Goal: Task Accomplishment & Management: Manage account settings

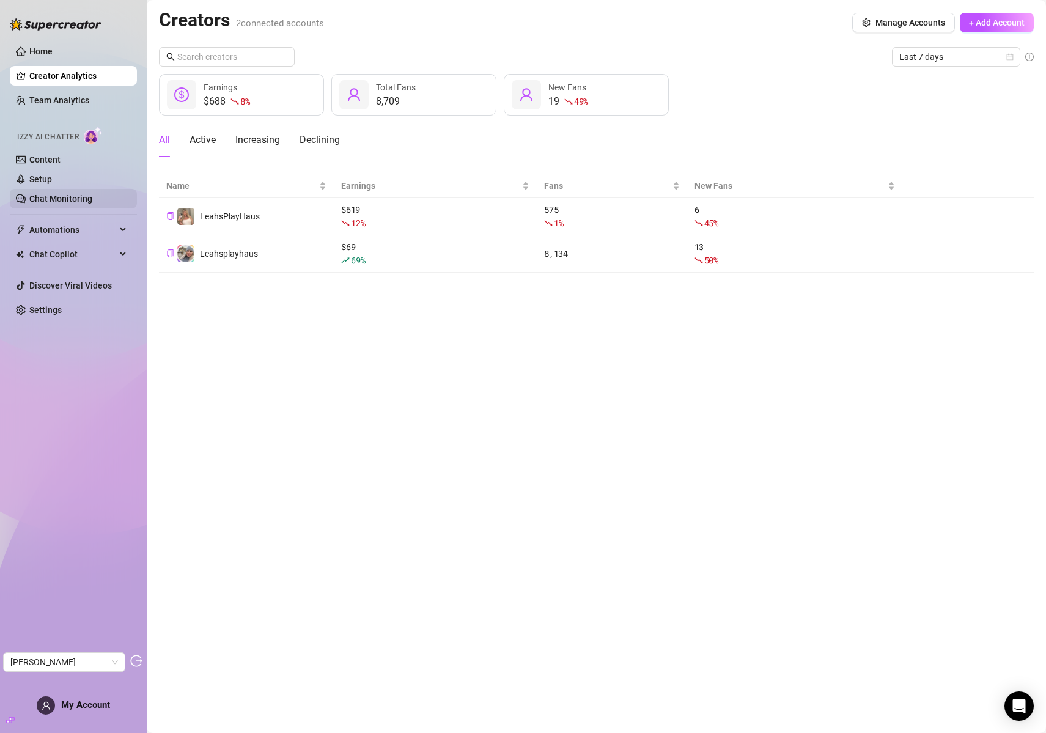
click at [44, 194] on link "Chat Monitoring" at bounding box center [60, 199] width 63 height 10
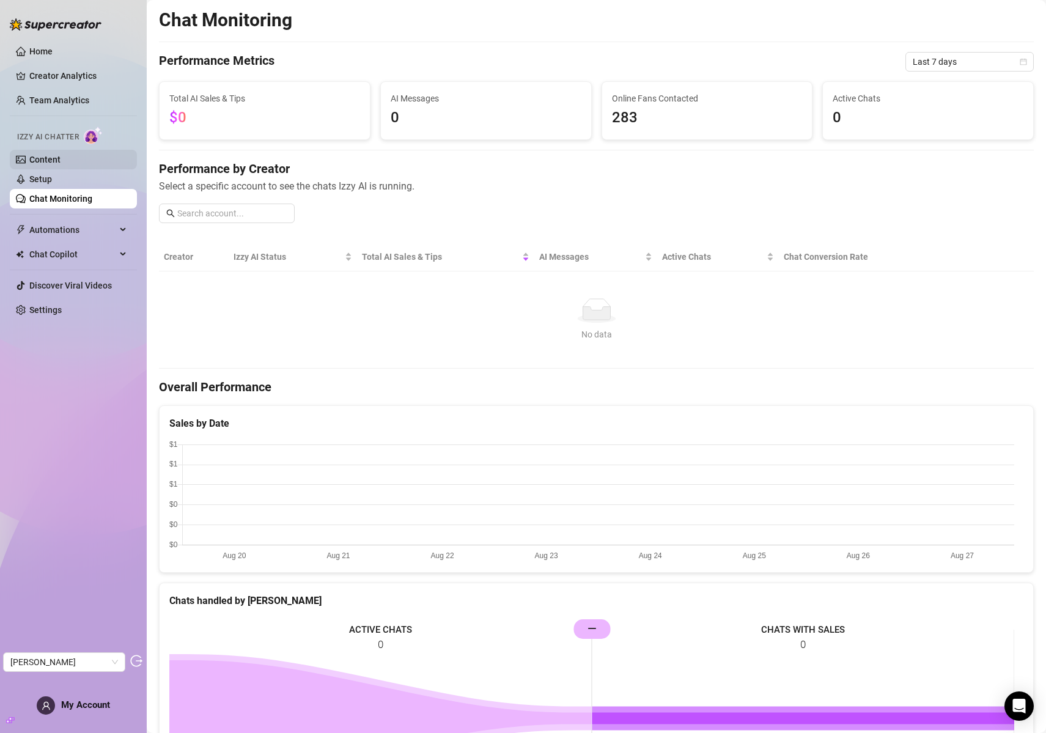
click at [53, 163] on link "Content" at bounding box center [44, 160] width 31 height 10
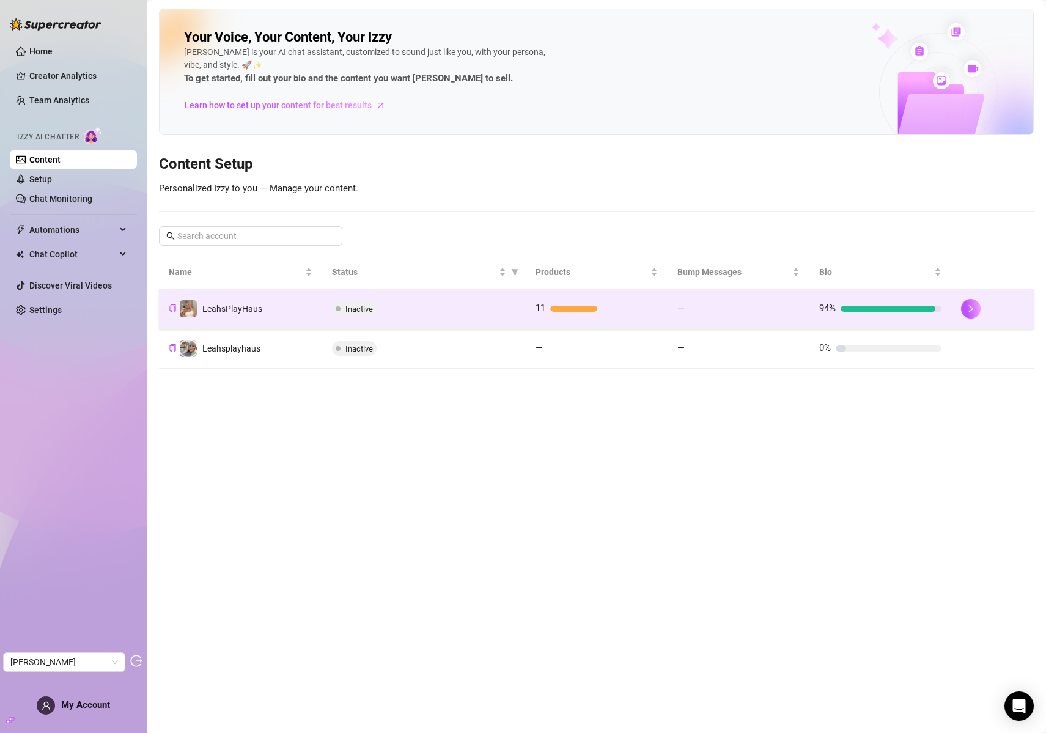
click at [300, 303] on td "LeahsPlayHaus" at bounding box center [240, 309] width 163 height 40
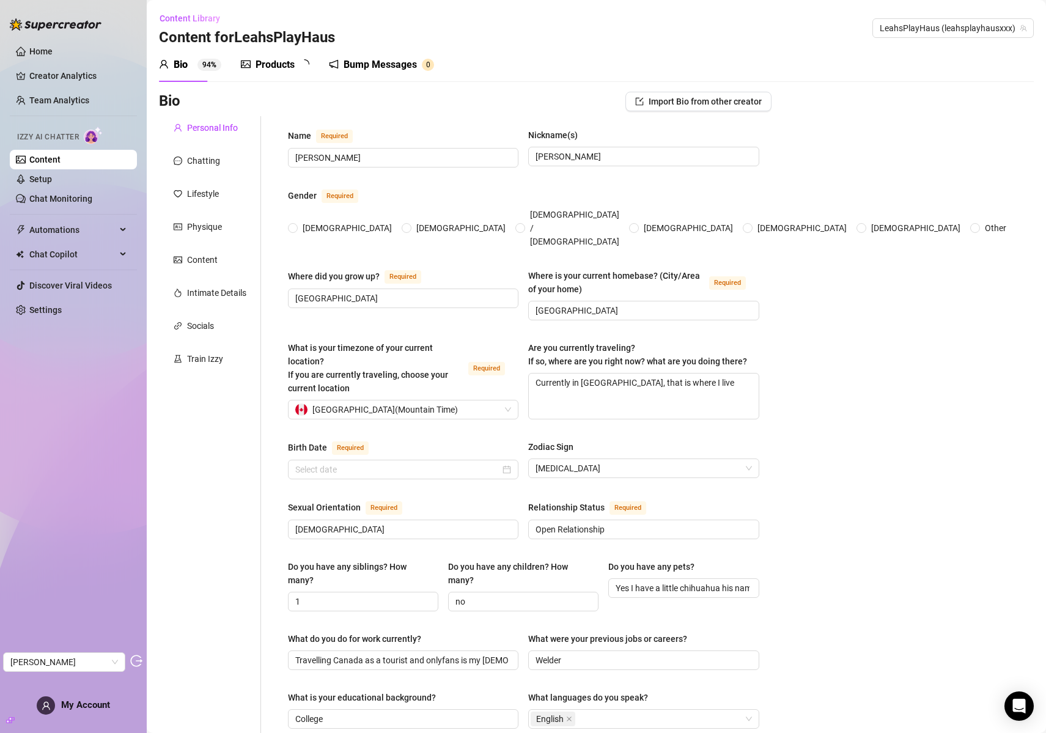
radio input "true"
type input "July 9th, 1990"
click at [199, 163] on div "Chatting" at bounding box center [203, 160] width 33 height 13
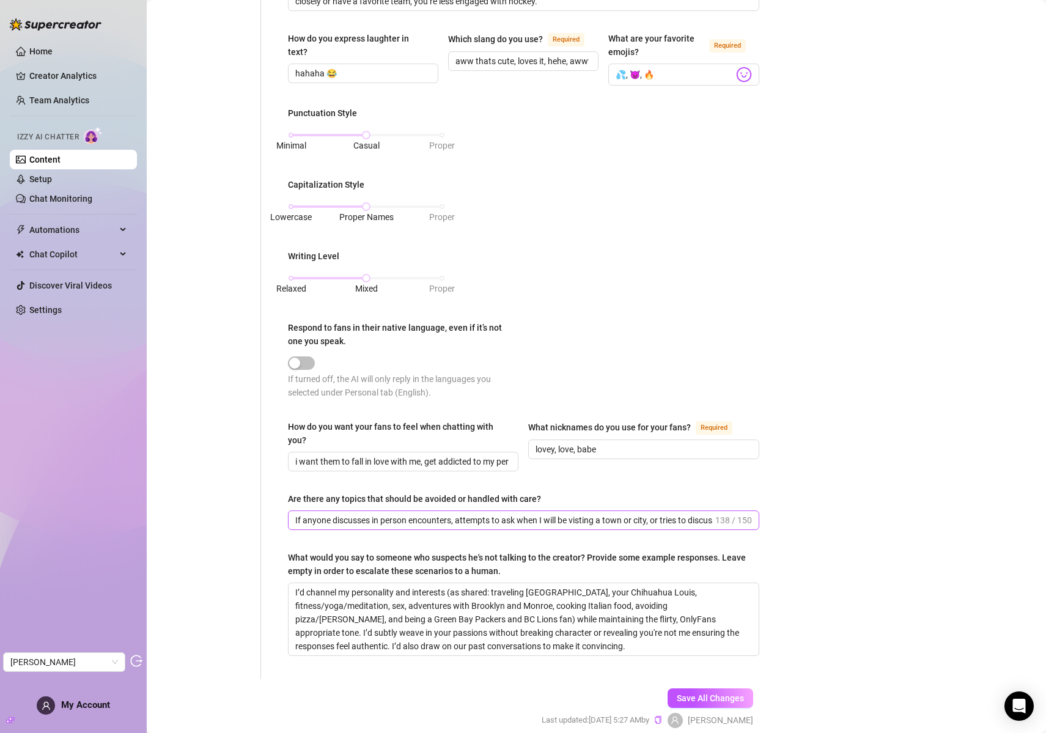
scroll to position [508, 0]
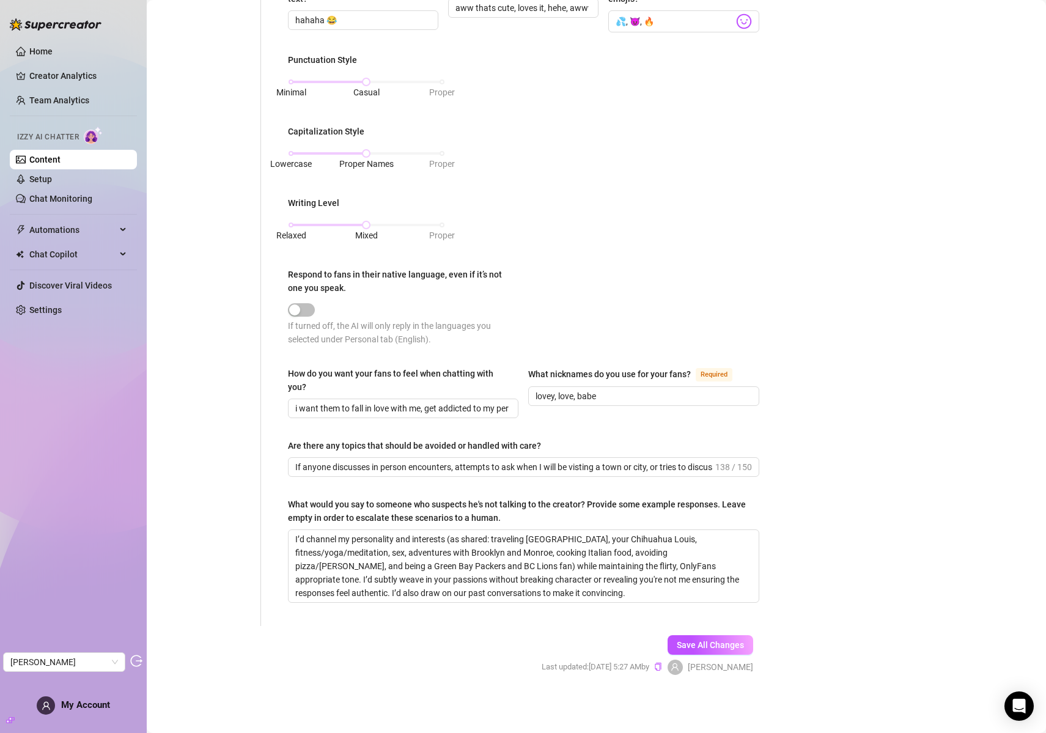
click at [381, 507] on div "What would you say to someone who suspects he's not talking to the creator? Pro…" at bounding box center [519, 511] width 463 height 27
click at [381, 530] on textarea "I’d channel my personality and interests (as shared: traveling Canada, your Chi…" at bounding box center [524, 566] width 470 height 72
click at [381, 507] on div "What would you say to someone who suspects he's not talking to the creator? Pro…" at bounding box center [519, 511] width 463 height 27
click at [381, 530] on textarea "I’d channel my personality and interests (as shared: traveling Canada, your Chi…" at bounding box center [524, 566] width 470 height 72
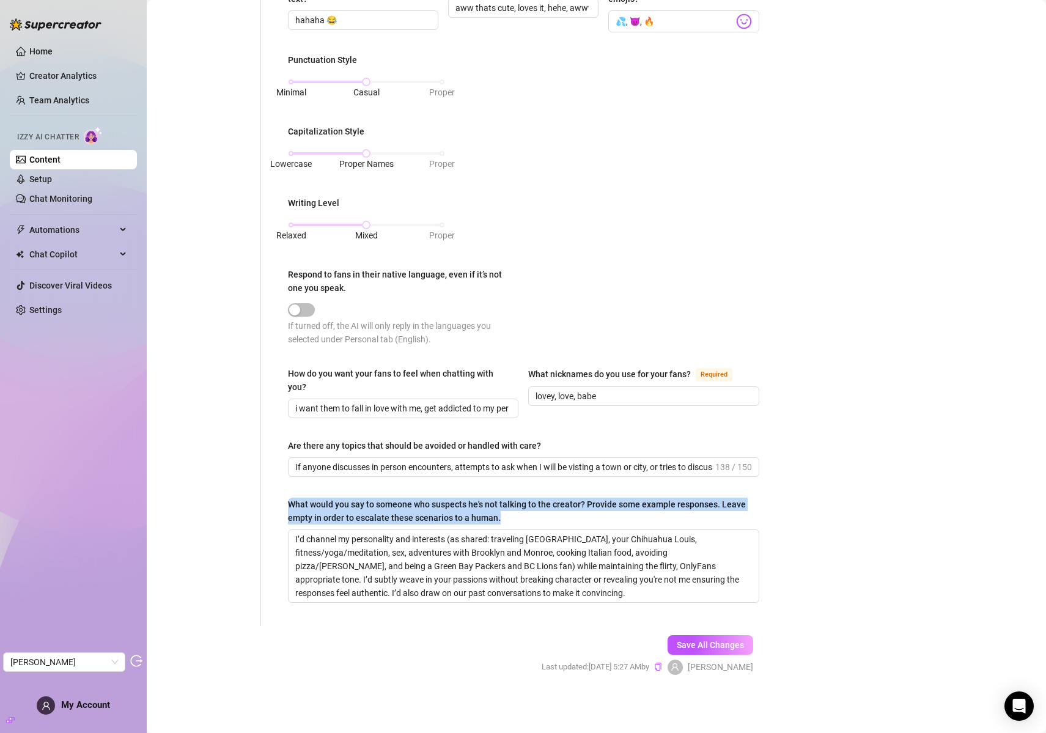
click at [381, 507] on div "What would you say to someone who suspects he's not talking to the creator? Pro…" at bounding box center [519, 511] width 463 height 27
click at [381, 530] on textarea "I’d channel my personality and interests (as shared: traveling Canada, your Chi…" at bounding box center [524, 566] width 470 height 72
copy div "What would you say to someone who suspects he's not talking to the creator? Pro…"
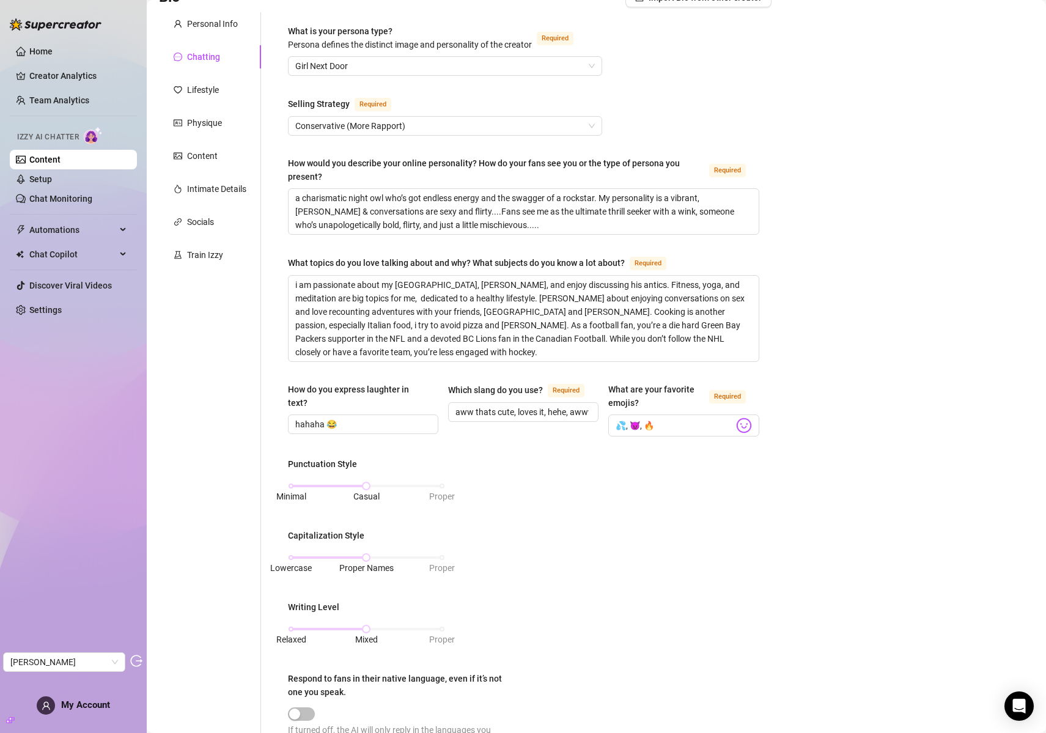
scroll to position [0, 0]
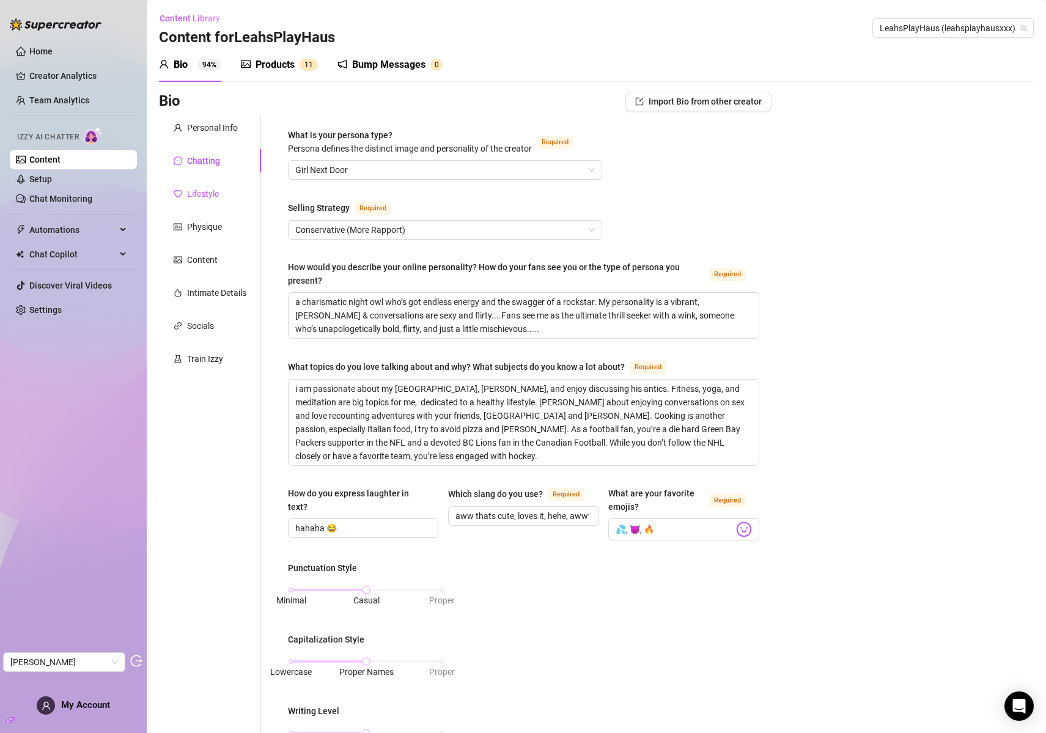
click at [198, 193] on div "Lifestyle" at bounding box center [203, 193] width 32 height 13
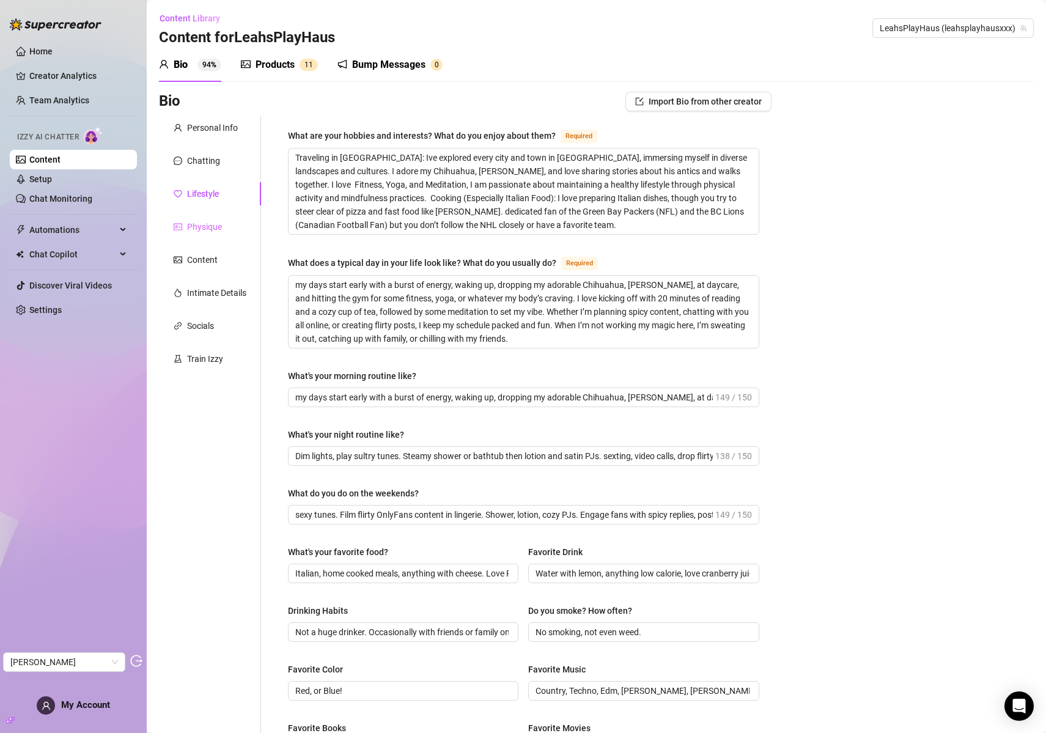
click at [195, 235] on div "Physique" at bounding box center [210, 226] width 102 height 23
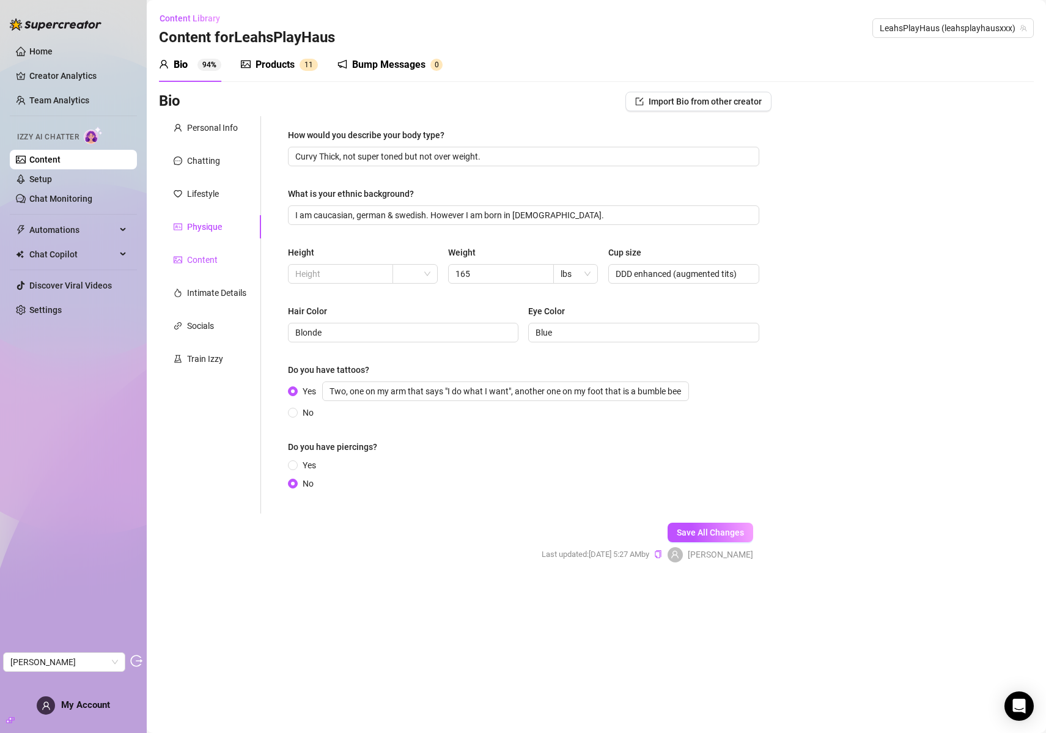
click at [192, 258] on div "Content" at bounding box center [202, 259] width 31 height 13
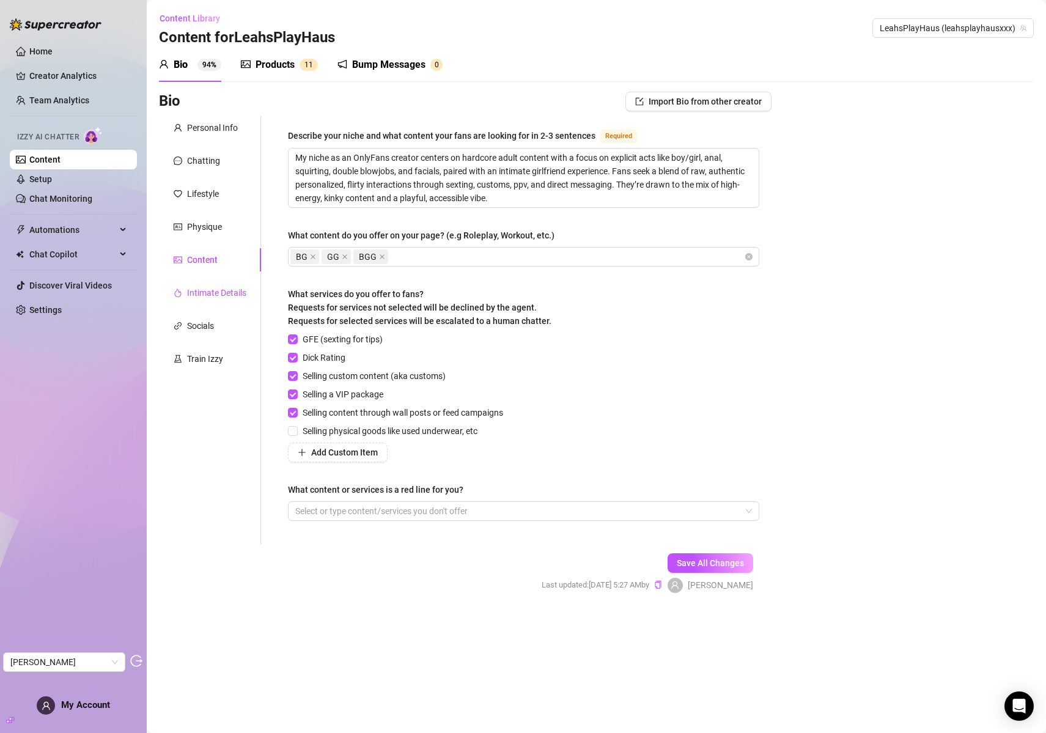
click at [199, 292] on div "Intimate Details" at bounding box center [216, 292] width 59 height 13
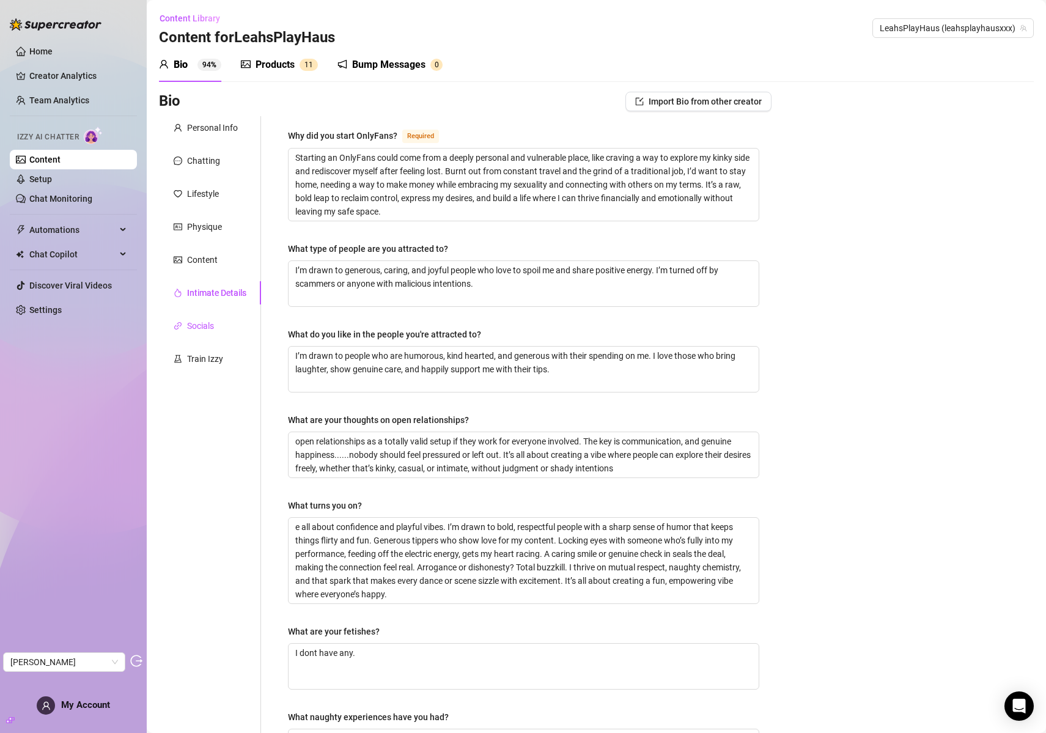
click at [205, 322] on div "Socials" at bounding box center [200, 325] width 27 height 13
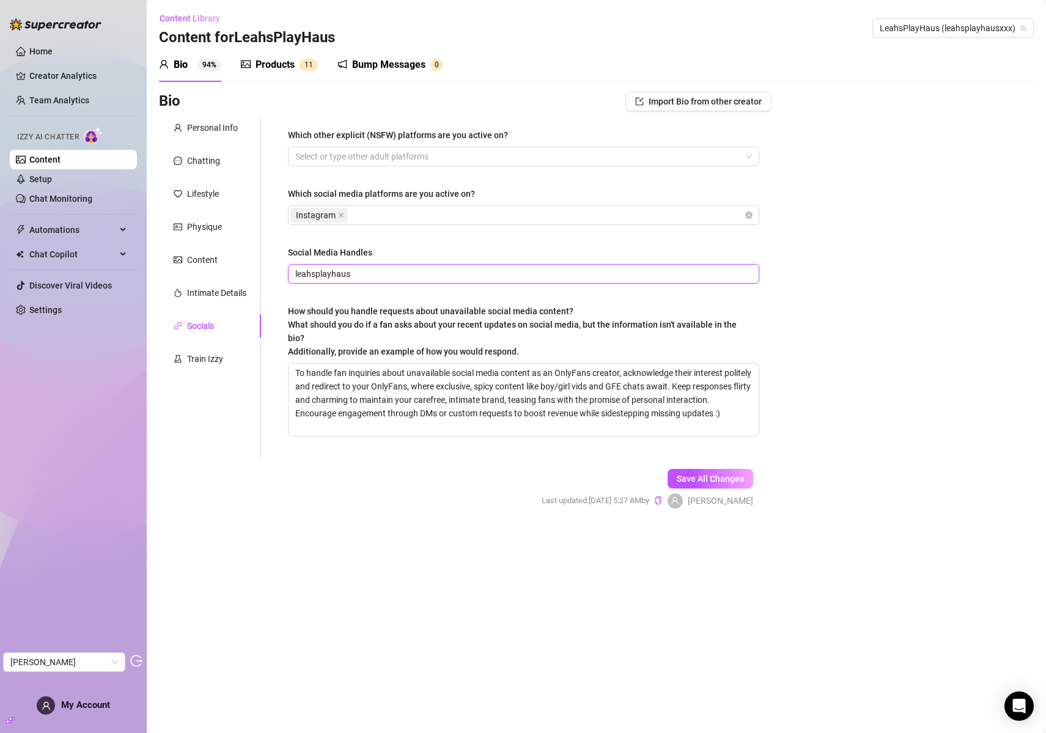
click at [328, 271] on input "leahsplayhaus" at bounding box center [522, 273] width 454 height 13
click at [200, 355] on div "Train Izzy" at bounding box center [205, 358] width 36 height 13
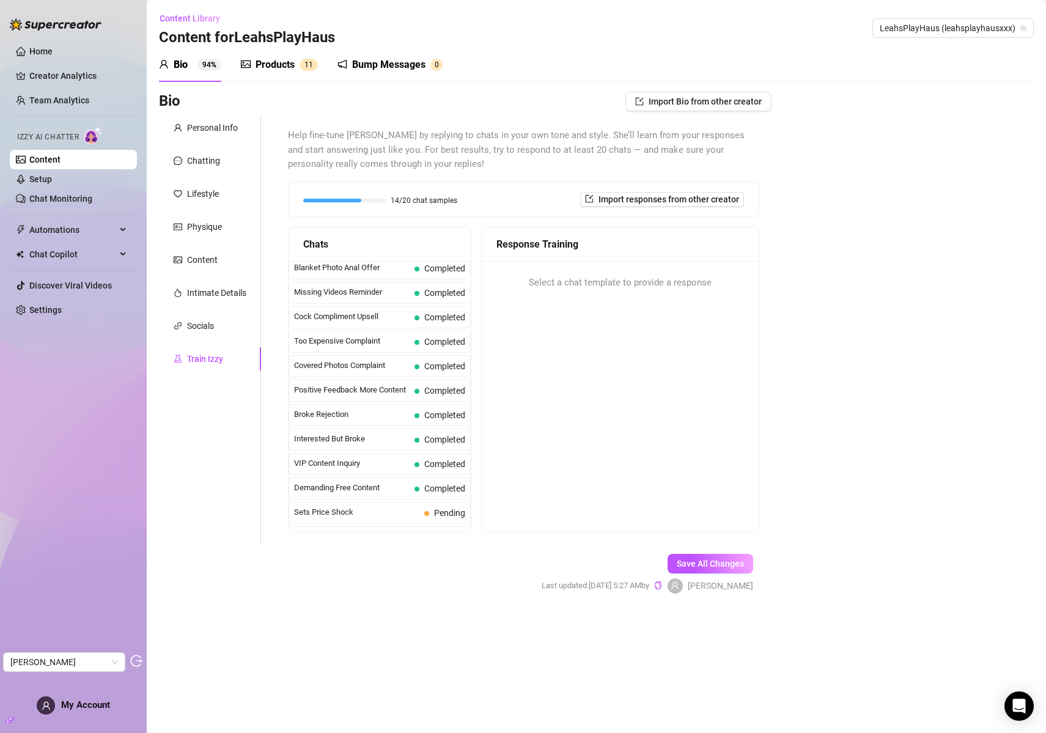
scroll to position [495, 0]
click at [367, 62] on div "Bump Messages" at bounding box center [388, 64] width 73 height 15
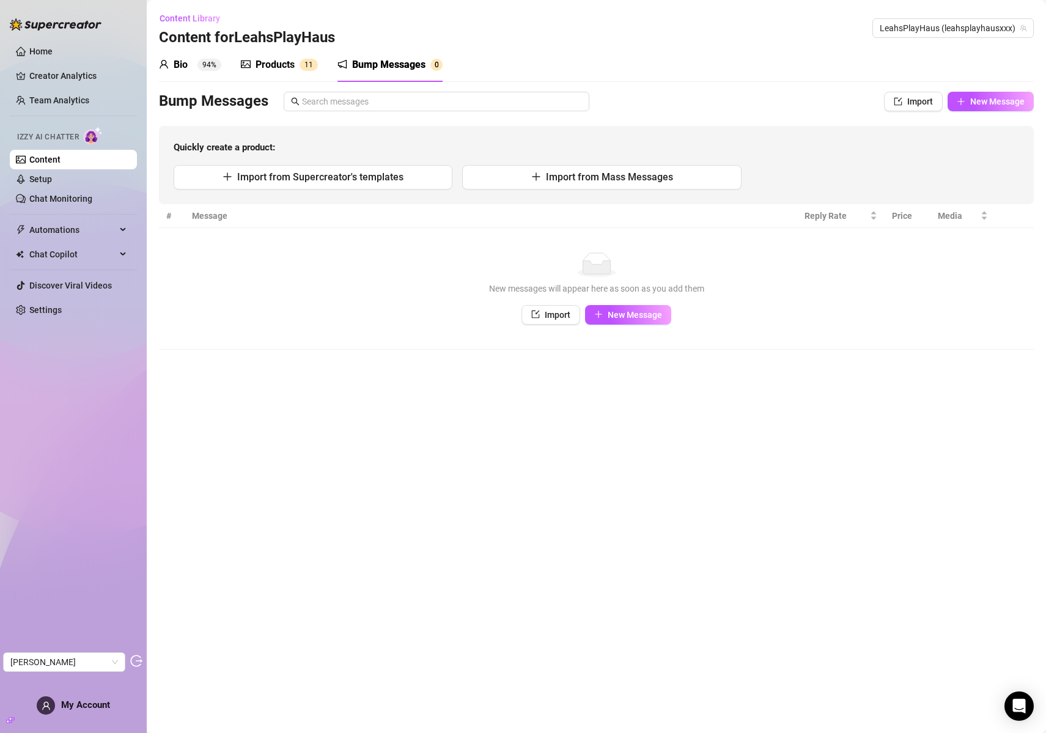
click at [272, 67] on div "Products" at bounding box center [275, 64] width 39 height 15
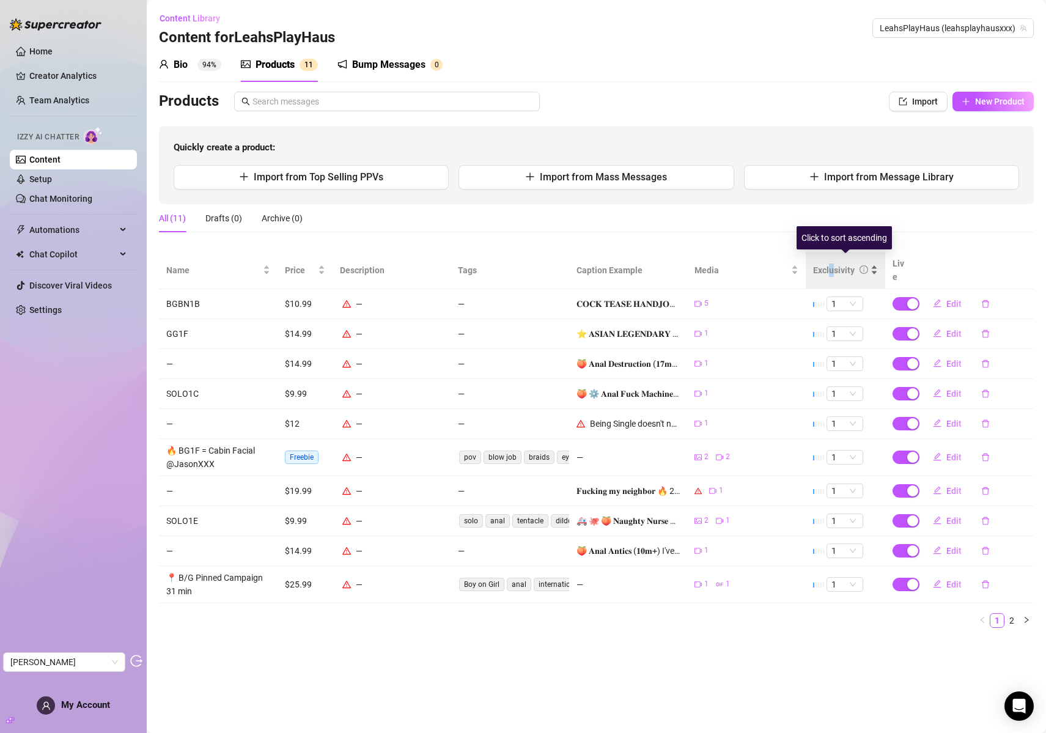
click at [831, 263] on div "Exclusivity" at bounding box center [834, 269] width 42 height 13
click at [954, 299] on span "Edit" at bounding box center [953, 304] width 15 height 10
type textarea "𝐂𝐎𝐂𝐊 𝐓𝐄𝐀𝐒𝐄 𝐇𝐀𝐍𝐃𝐉𝐎𝐁 𝐁𝐔𝐍𝐃𝐋𝐄 𝘔𝘺 𝘉𝘐𝘎𝘎𝘌𝘚𝘛 𝘉𝘈𝘕𝘎 𝘧𝘰𝘳 𝘺𝘰𝘶𝘳 𝘉𝘶𝘤𝘬 🧨 🤑 👉 4 Handjob Videos …"
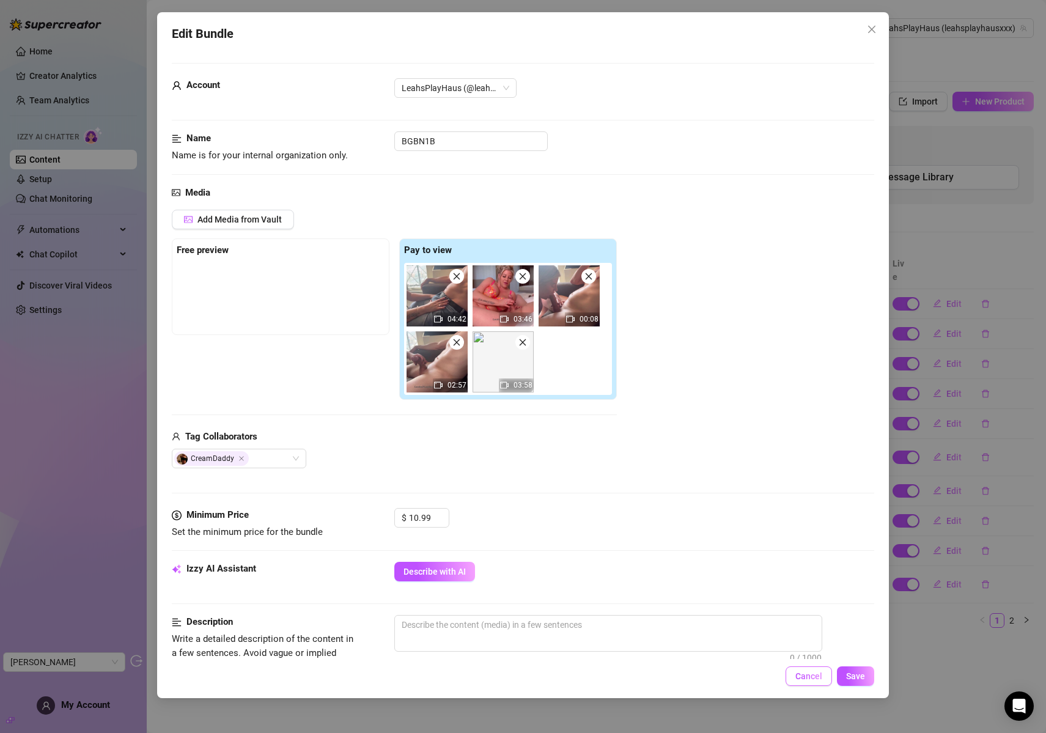
click at [807, 675] on span "Cancel" at bounding box center [808, 676] width 27 height 10
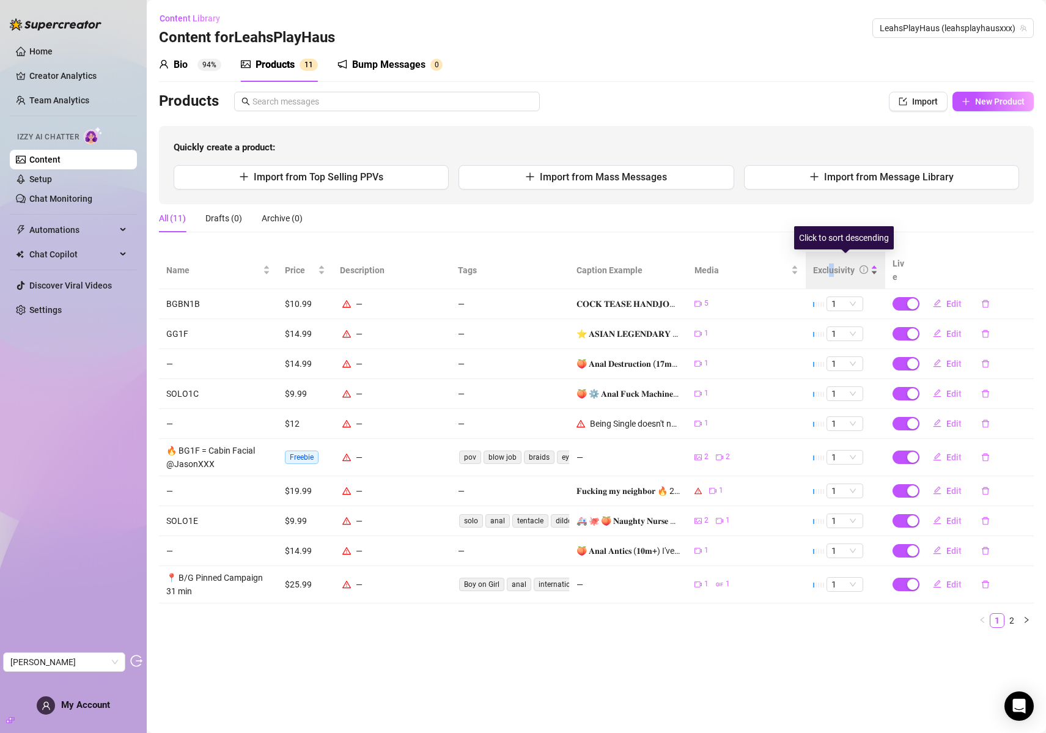
click at [831, 263] on div "Exclusivity" at bounding box center [834, 269] width 42 height 13
click at [1015, 614] on link "2" at bounding box center [1011, 620] width 13 height 13
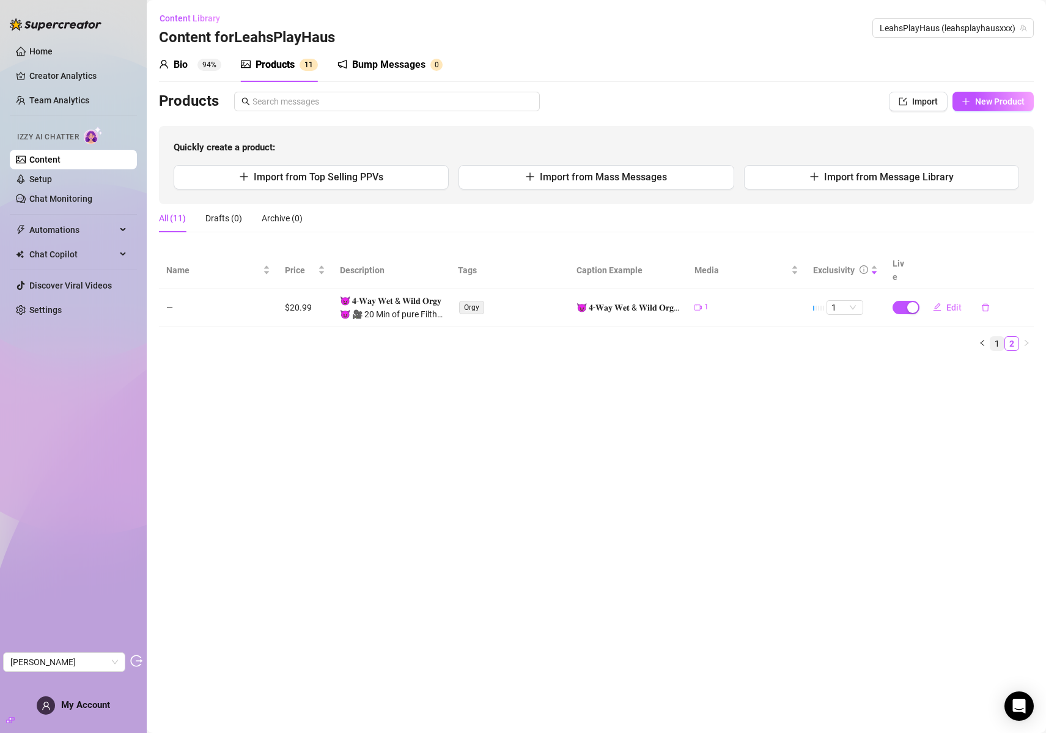
click at [995, 337] on link "1" at bounding box center [996, 343] width 13 height 13
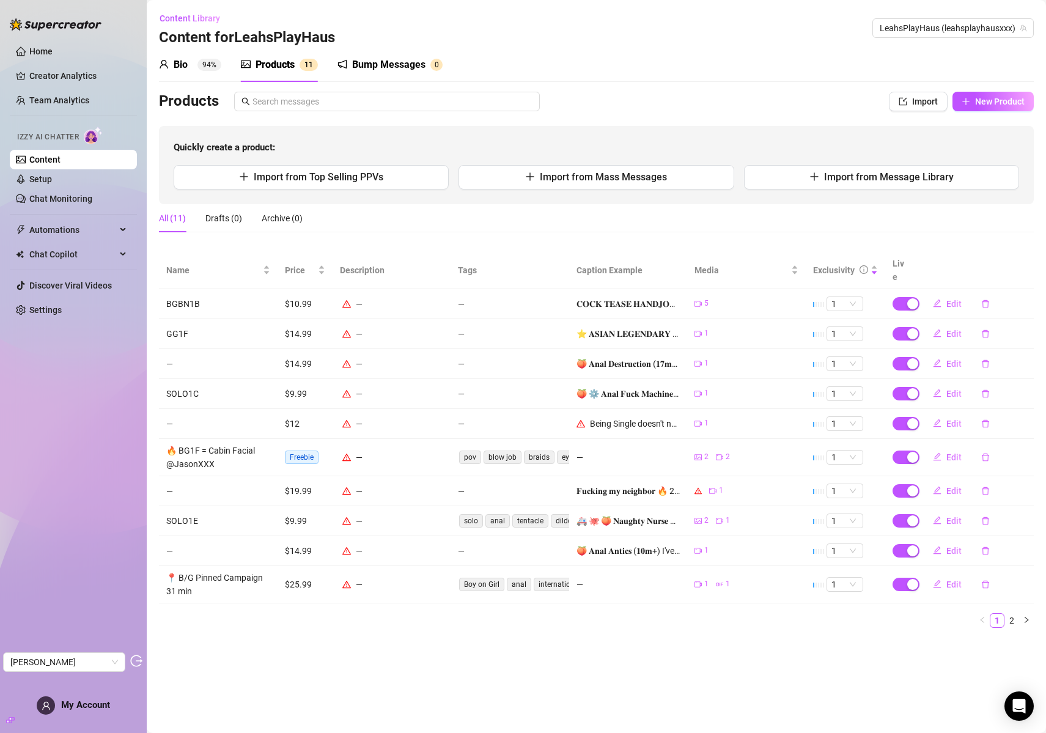
click at [56, 158] on link "Content" at bounding box center [44, 160] width 31 height 10
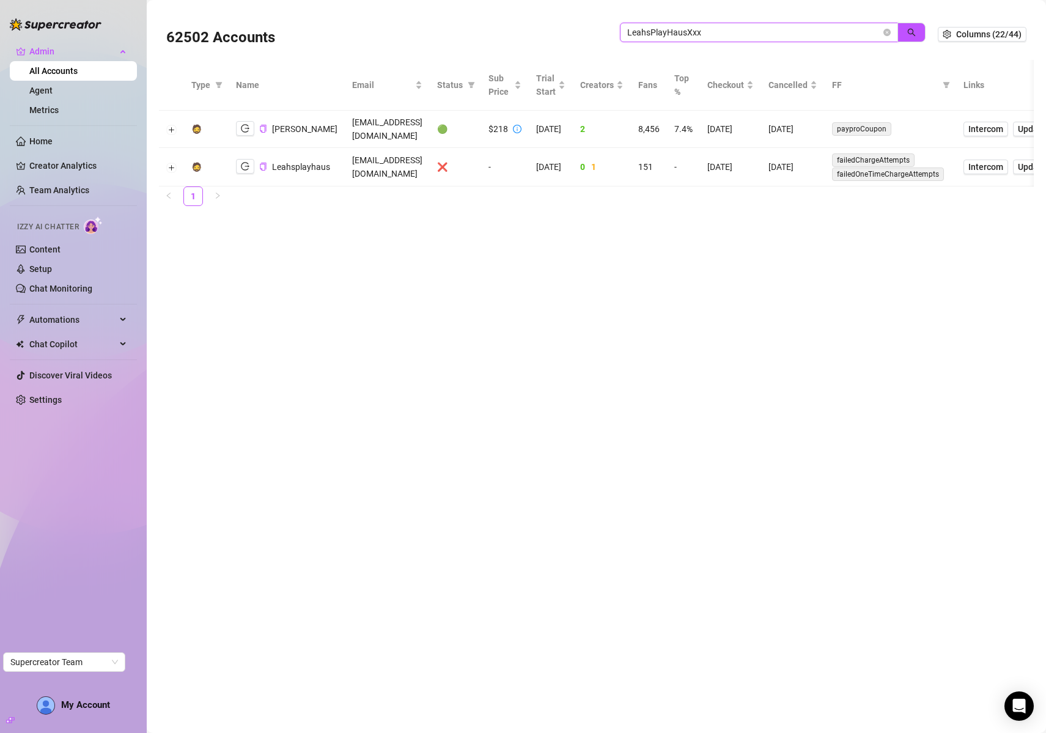
click at [687, 33] on input "LeahsPlayHausXxx" at bounding box center [754, 32] width 254 height 13
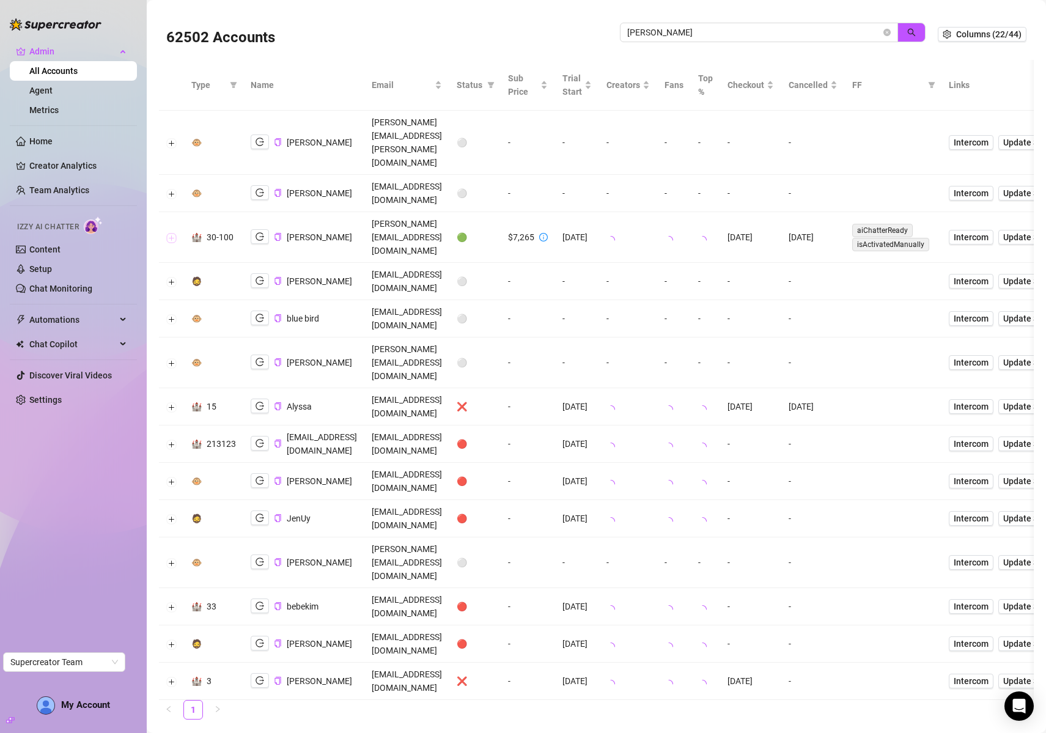
click at [172, 233] on button "Expand row" at bounding box center [172, 238] width 10 height 10
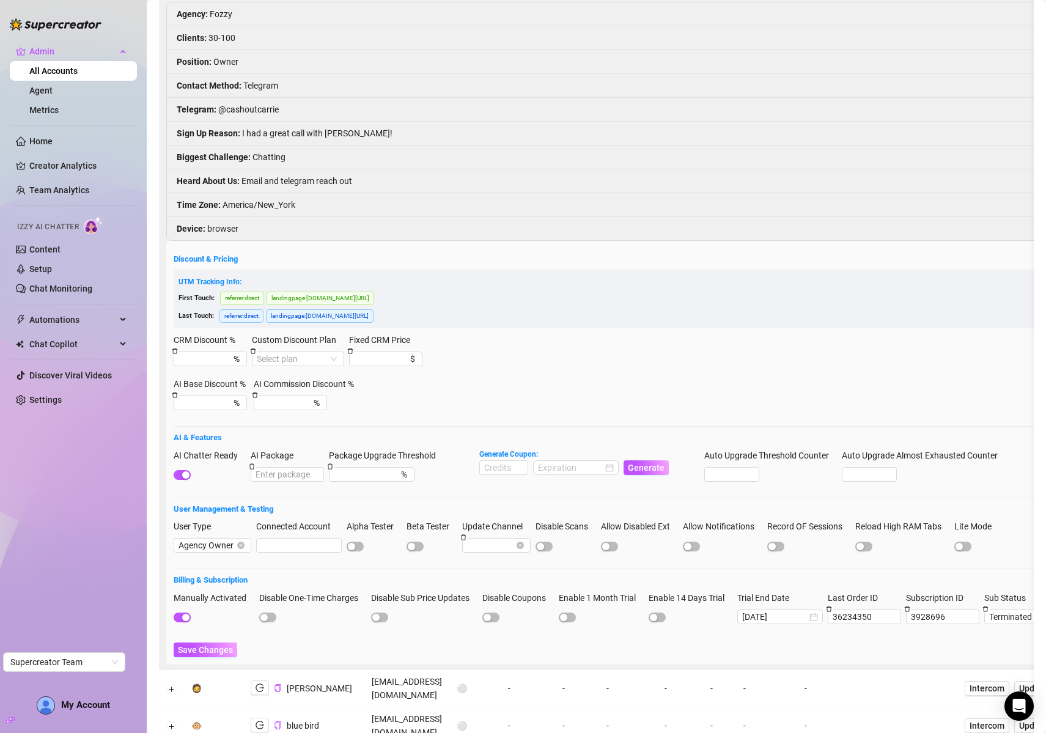
scroll to position [297, 0]
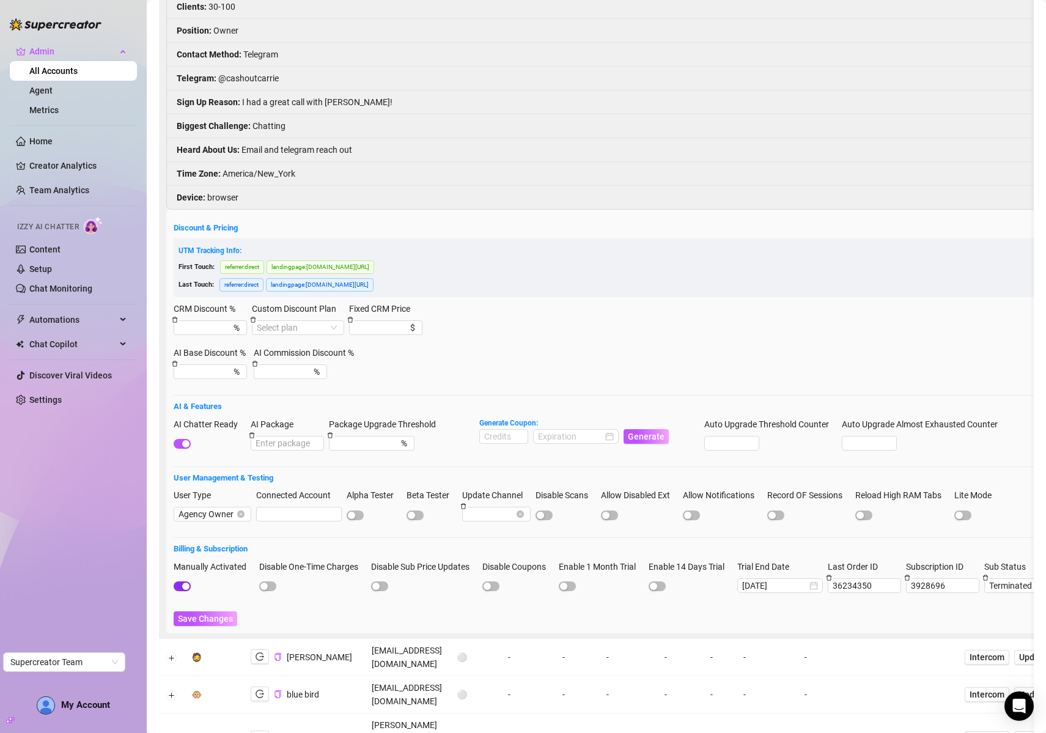
click at [181, 581] on span "button" at bounding box center [182, 586] width 17 height 10
click at [212, 614] on span "Save Changes" at bounding box center [205, 619] width 55 height 10
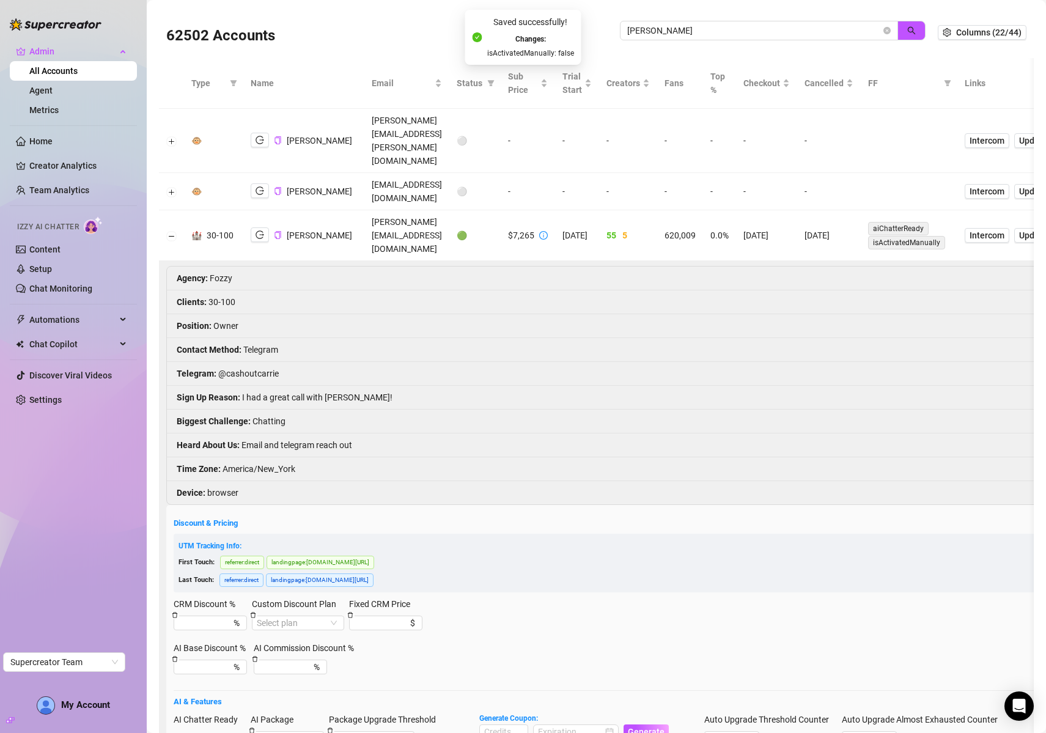
scroll to position [0, 0]
click at [650, 38] on input "carrie" at bounding box center [754, 32] width 254 height 13
click at [650, 37] on input "carrie" at bounding box center [754, 32] width 254 height 13
click at [727, 32] on input "carrie" at bounding box center [754, 32] width 254 height 13
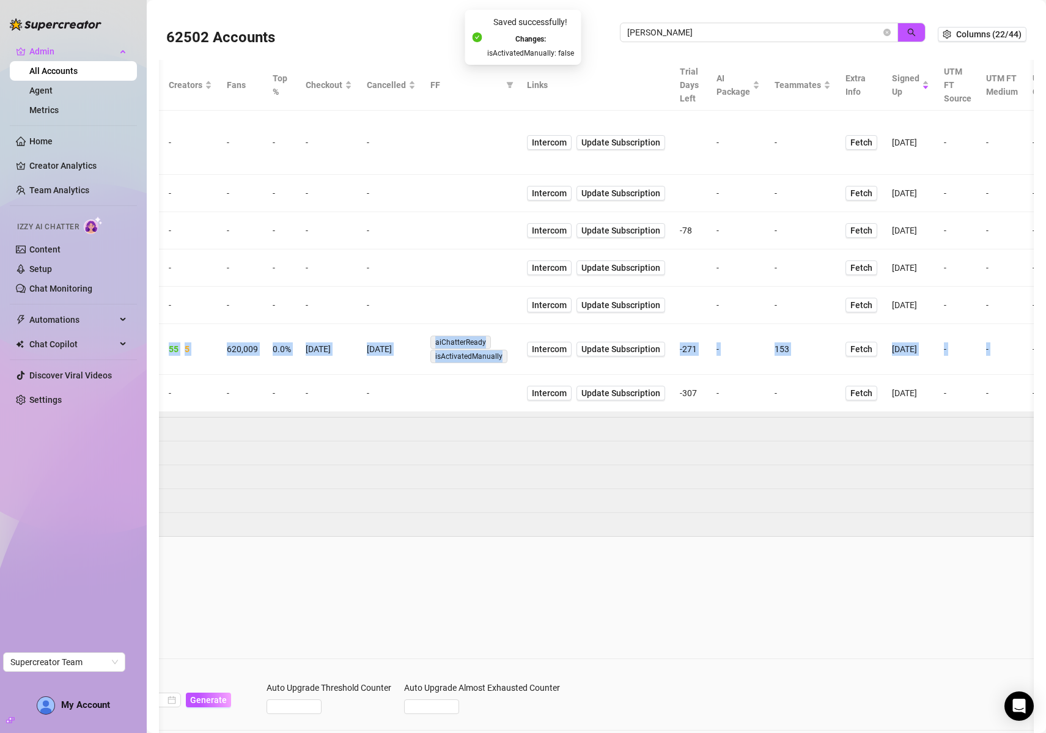
scroll to position [0, 692]
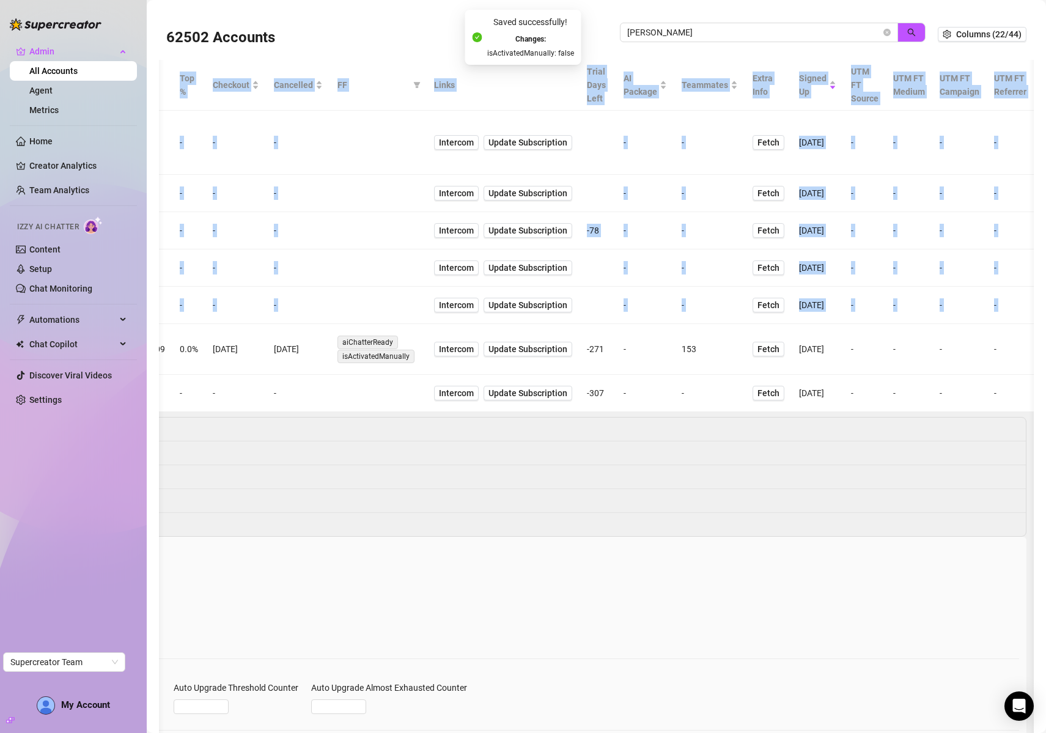
drag, startPoint x: 682, startPoint y: 257, endPoint x: 1028, endPoint y: 246, distance: 346.2
click at [532, 344] on span "Update Subscription" at bounding box center [527, 349] width 79 height 10
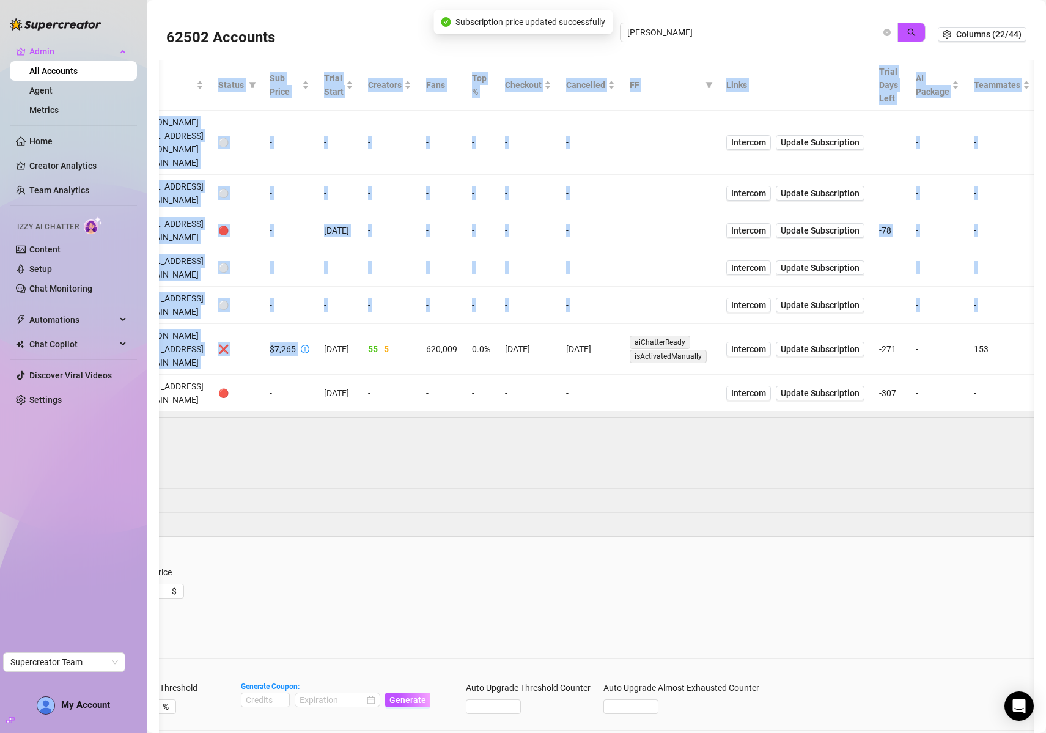
scroll to position [0, 0]
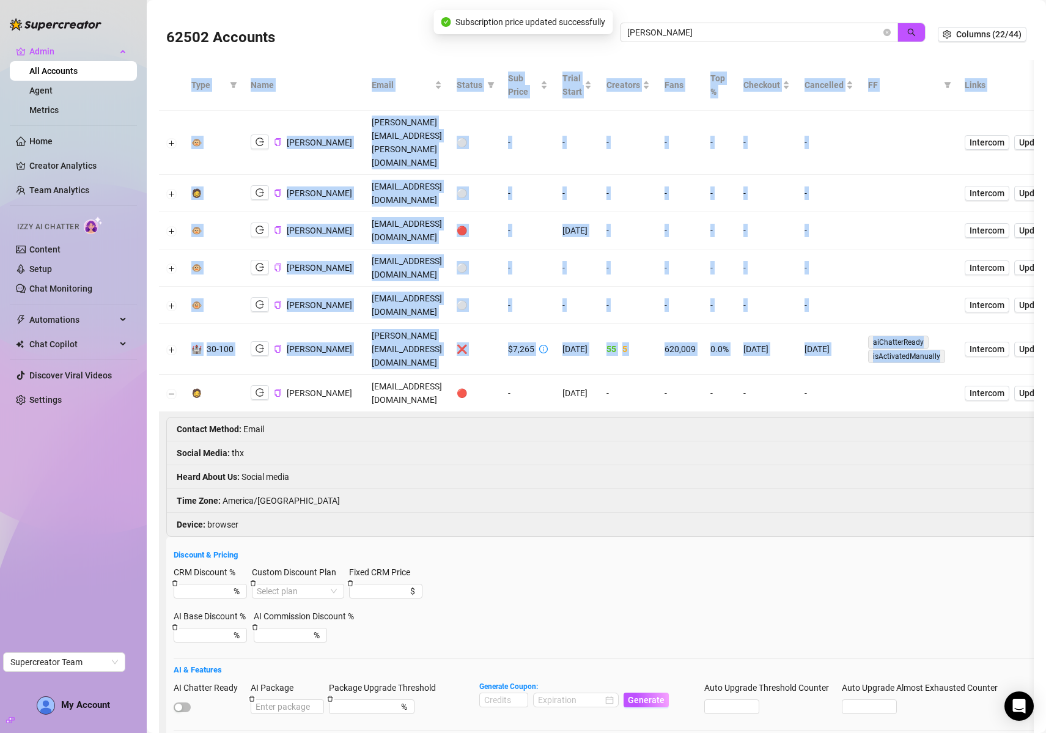
drag, startPoint x: 701, startPoint y: 260, endPoint x: 212, endPoint y: 263, distance: 489.1
click at [616, 344] on span "55" at bounding box center [611, 349] width 10 height 10
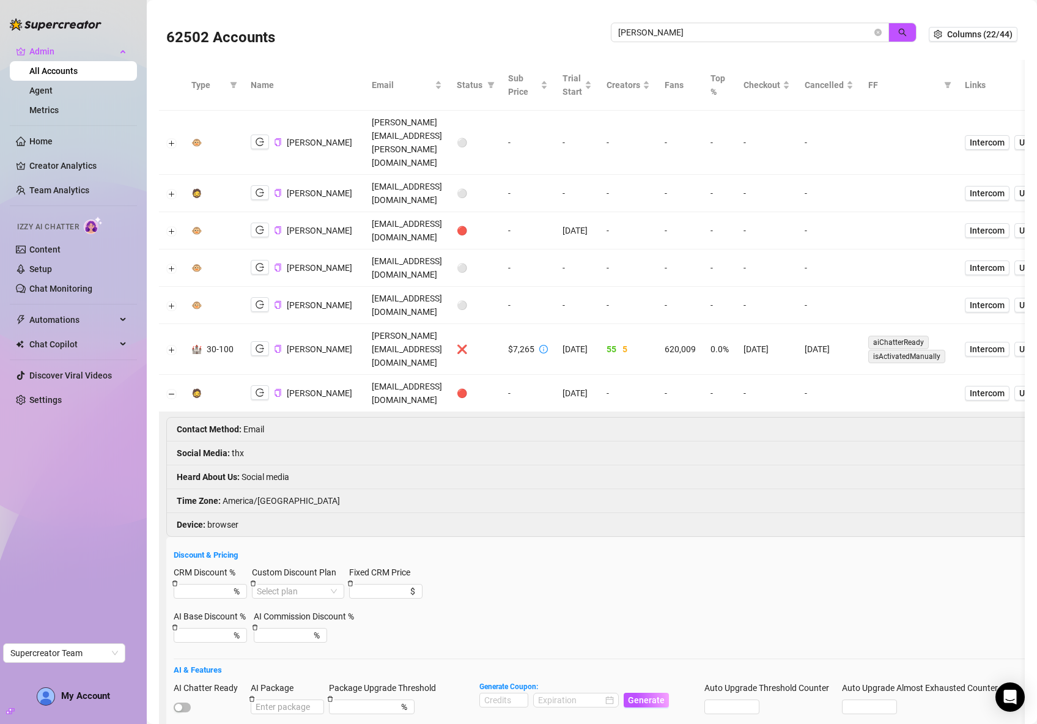
click at [657, 324] on td "55 5" at bounding box center [628, 349] width 58 height 51
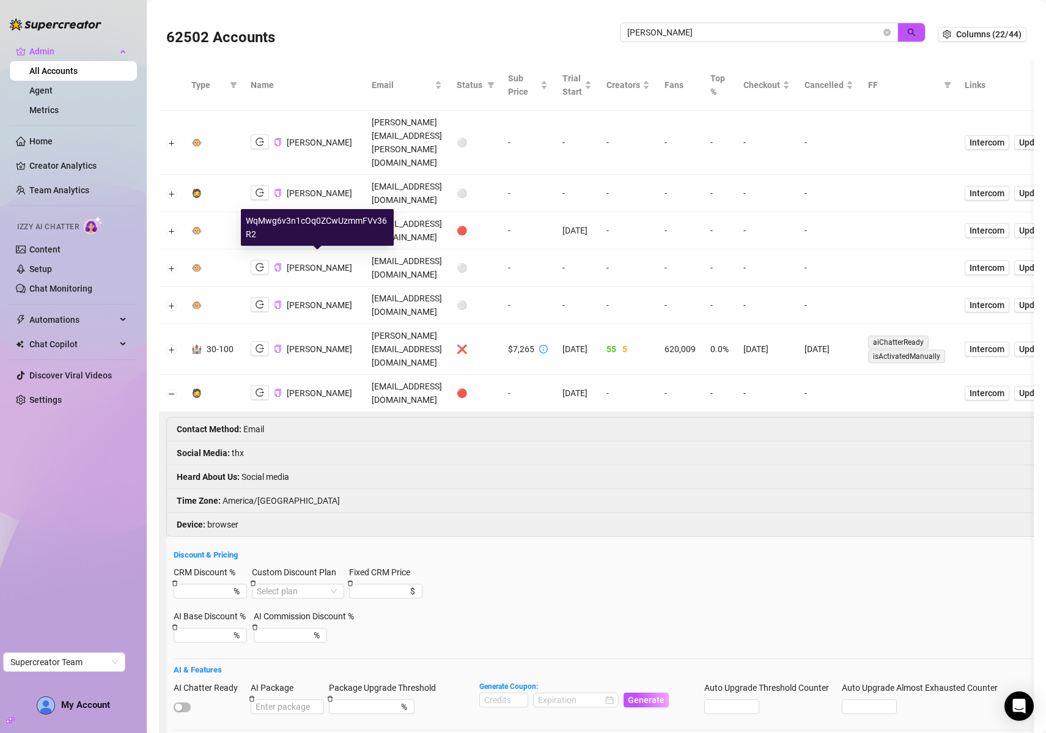
click at [317, 344] on span "[PERSON_NAME]" at bounding box center [319, 349] width 65 height 10
drag, startPoint x: 317, startPoint y: 259, endPoint x: 324, endPoint y: 259, distance: 6.7
click at [317, 344] on span "[PERSON_NAME]" at bounding box center [319, 349] width 65 height 10
copy span "[PERSON_NAME]"
click at [743, 28] on input "carri" at bounding box center [754, 32] width 254 height 13
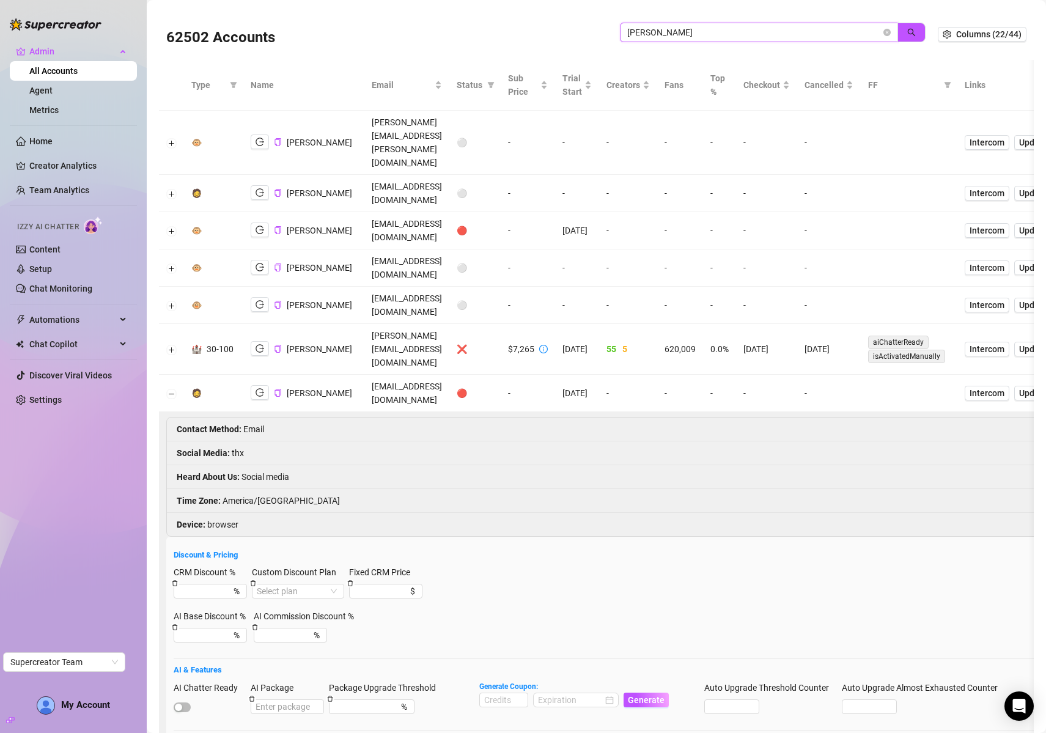
click at [743, 29] on input "carri" at bounding box center [754, 32] width 254 height 13
paste input "Hyrowsk"
click at [907, 32] on icon "search" at bounding box center [911, 32] width 9 height 9
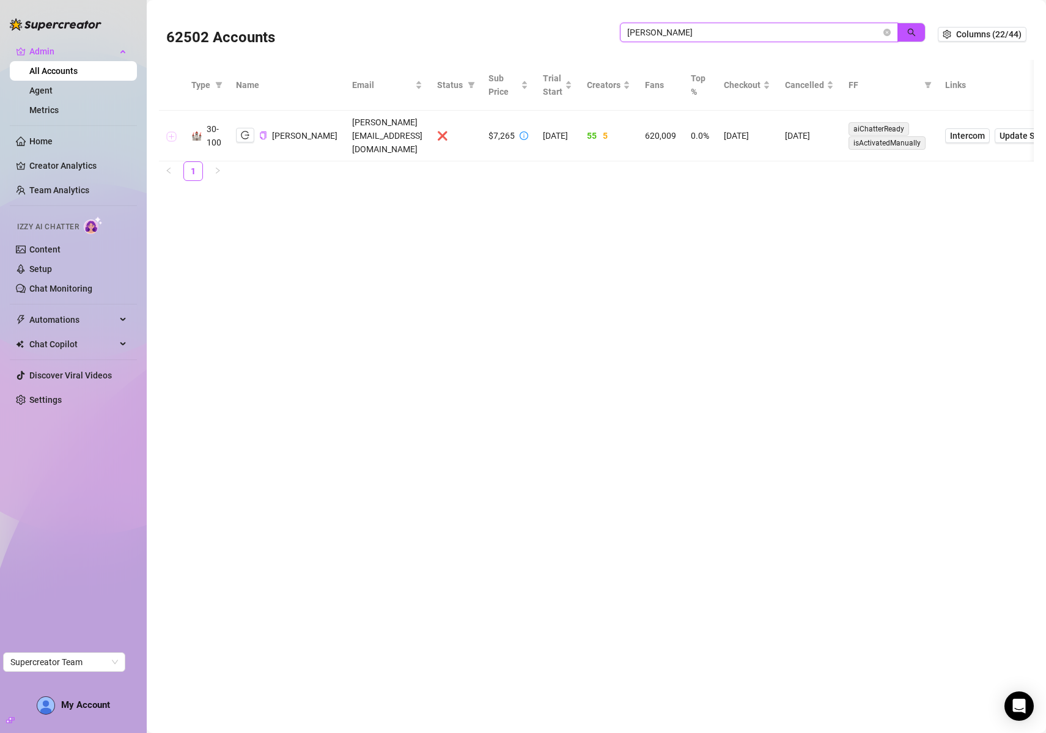
type input "Hyrowski"
click at [172, 131] on button "Expand row" at bounding box center [172, 136] width 10 height 10
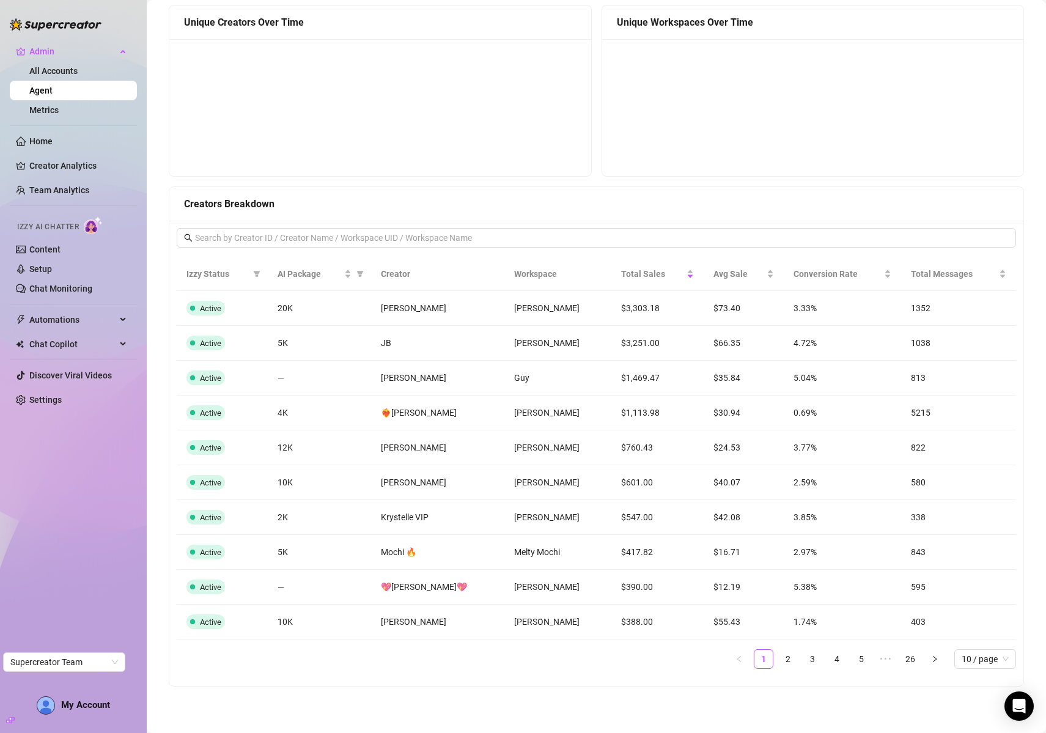
scroll to position [828, 0]
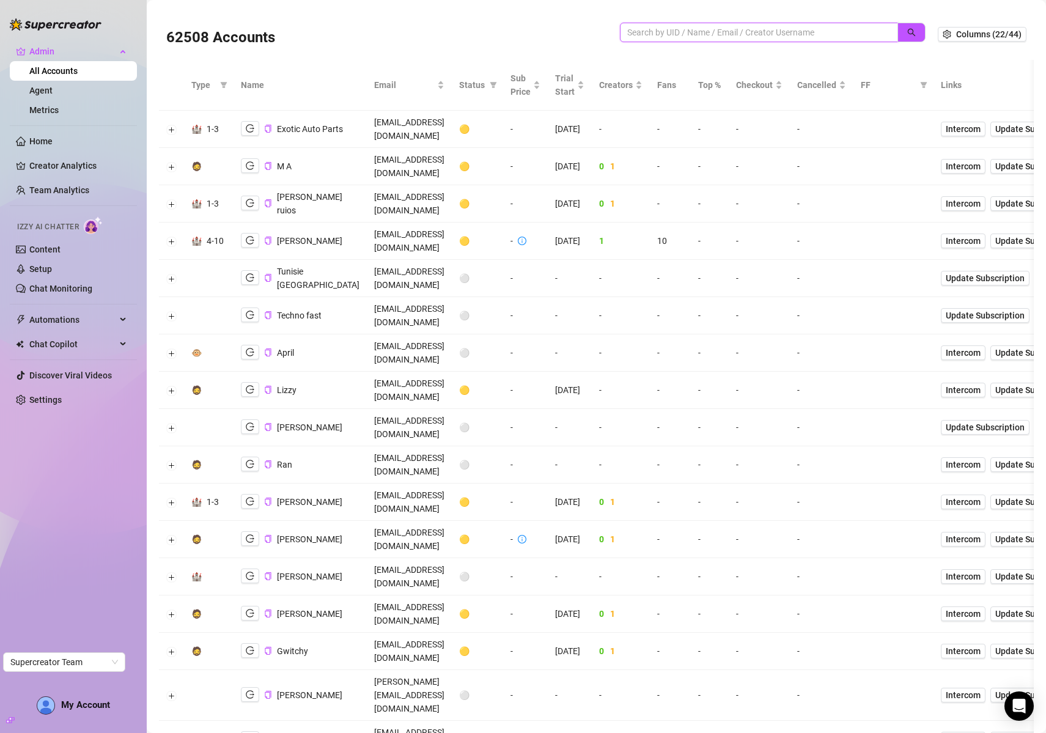
click at [660, 29] on input "search" at bounding box center [754, 32] width 254 height 13
paste input "[PERSON_NAME]"
click at [907, 33] on icon "search" at bounding box center [911, 32] width 9 height 9
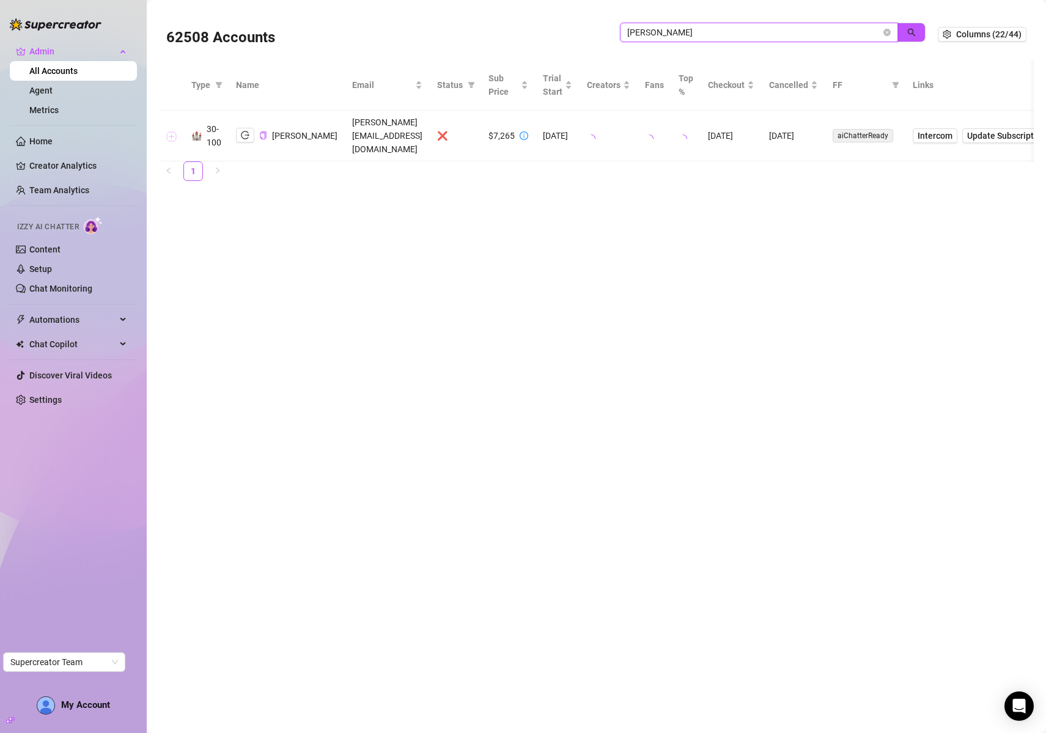
type input "[PERSON_NAME]"
click at [173, 131] on button "Expand row" at bounding box center [172, 136] width 10 height 10
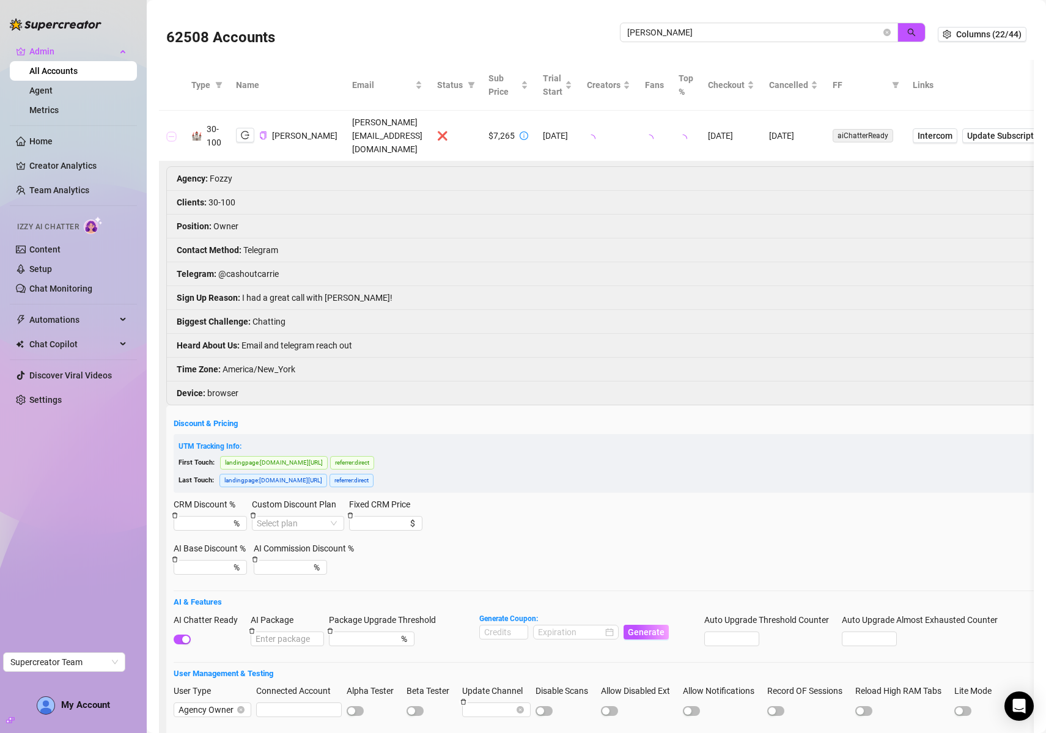
scroll to position [108, 0]
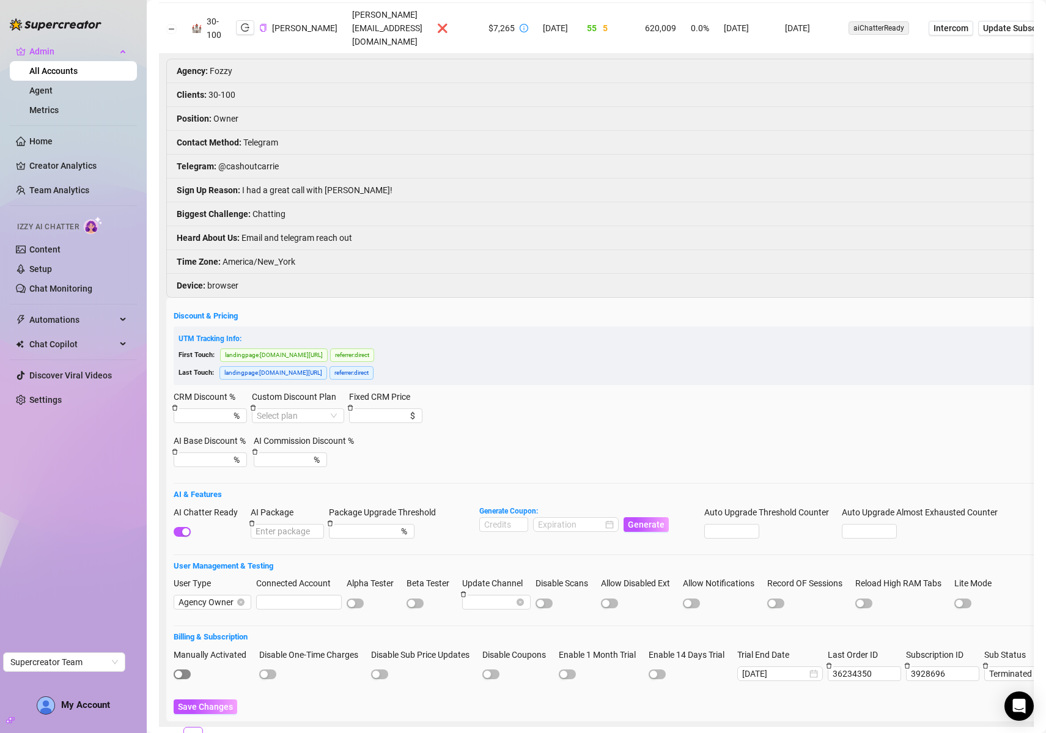
click at [183, 667] on div at bounding box center [214, 673] width 81 height 13
click at [182, 669] on button "Manually Activated" at bounding box center [182, 674] width 17 height 10
click at [196, 699] on button "Save Changes" at bounding box center [206, 706] width 64 height 15
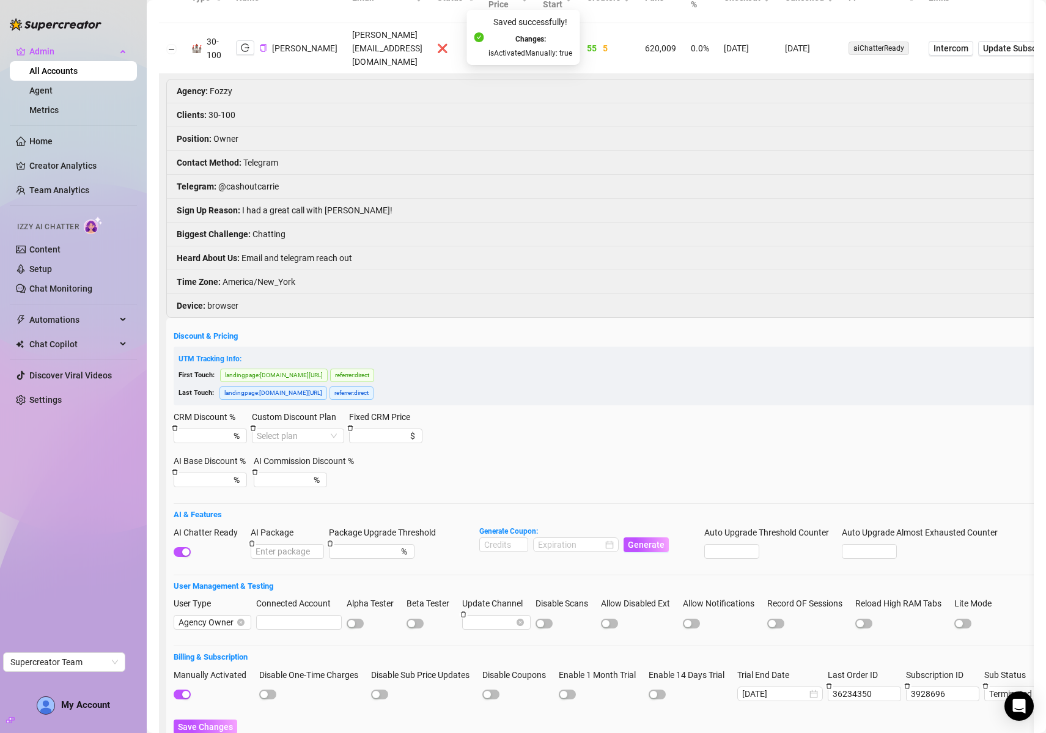
scroll to position [0, 0]
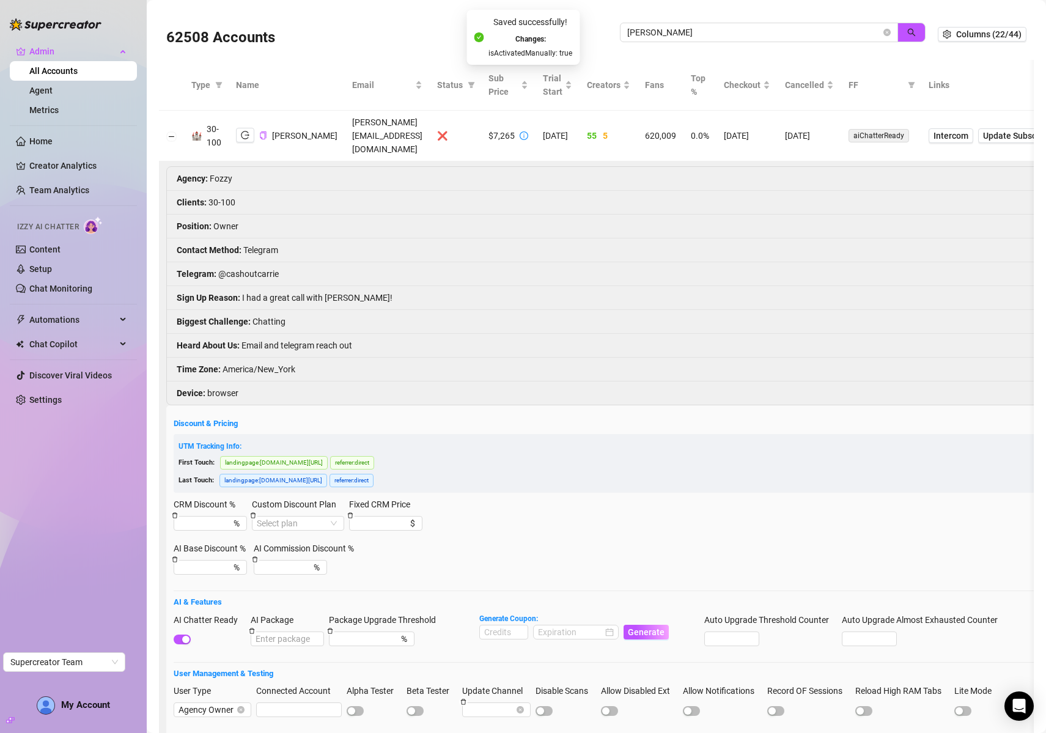
click at [580, 167] on li "Agency : Fozzy" at bounding box center [842, 179] width 1350 height 24
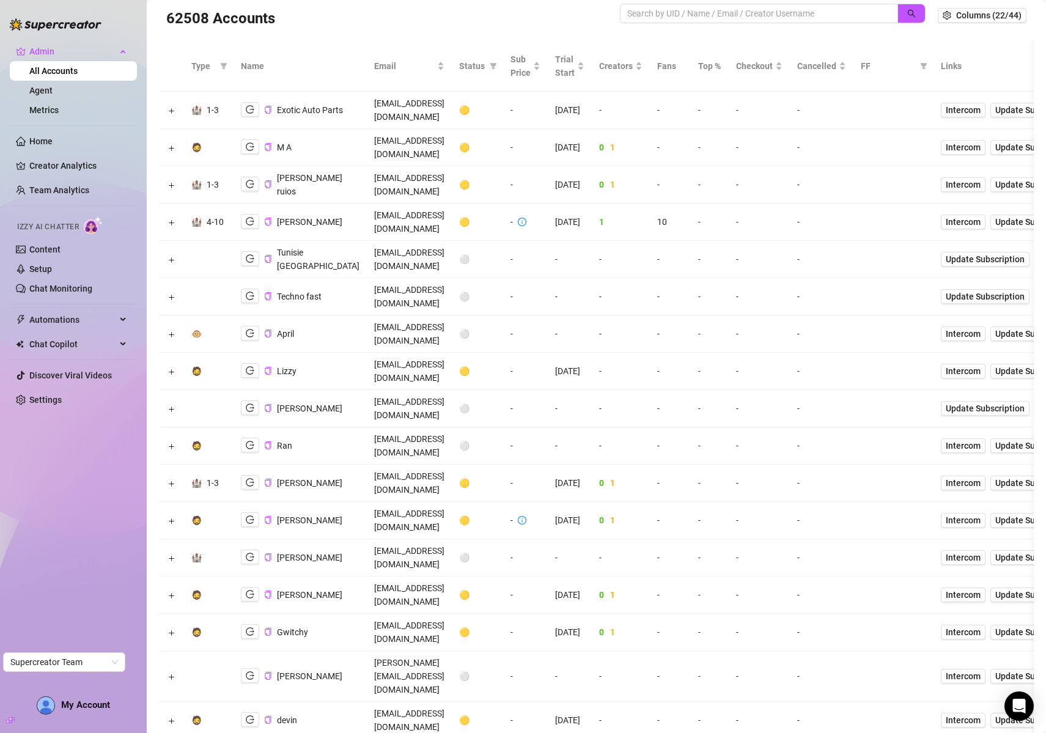
scroll to position [21, 0]
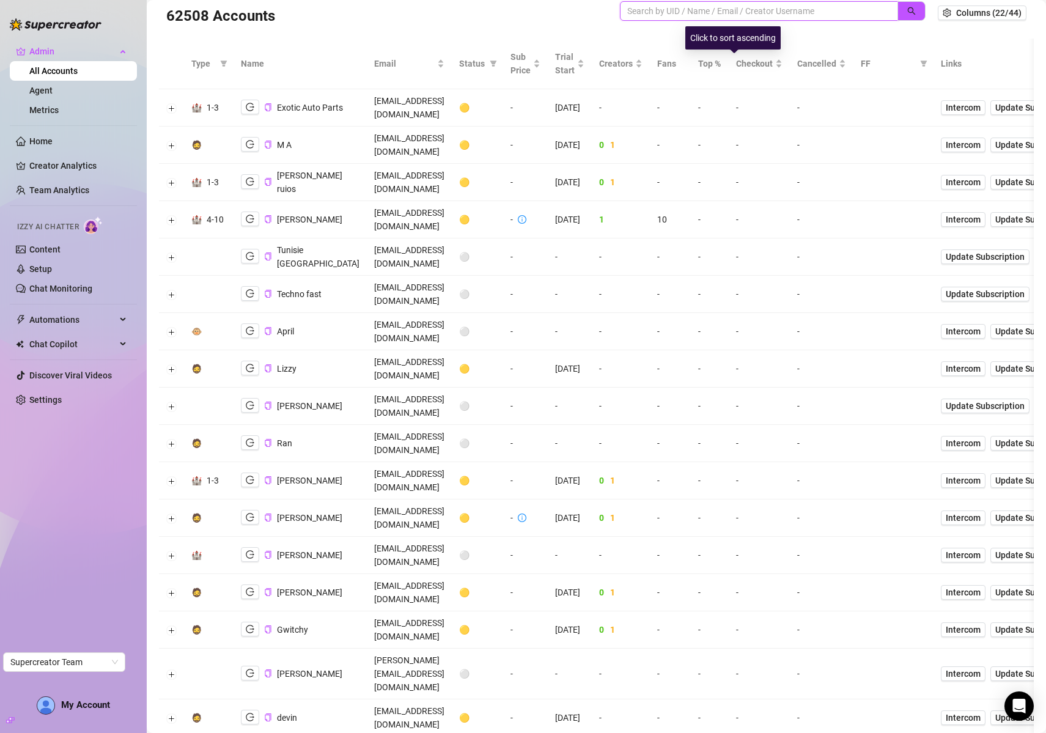
click at [724, 17] on input "search" at bounding box center [754, 10] width 254 height 13
paste input "Hyrowski"
click at [897, 10] on button "button" at bounding box center [911, 11] width 28 height 20
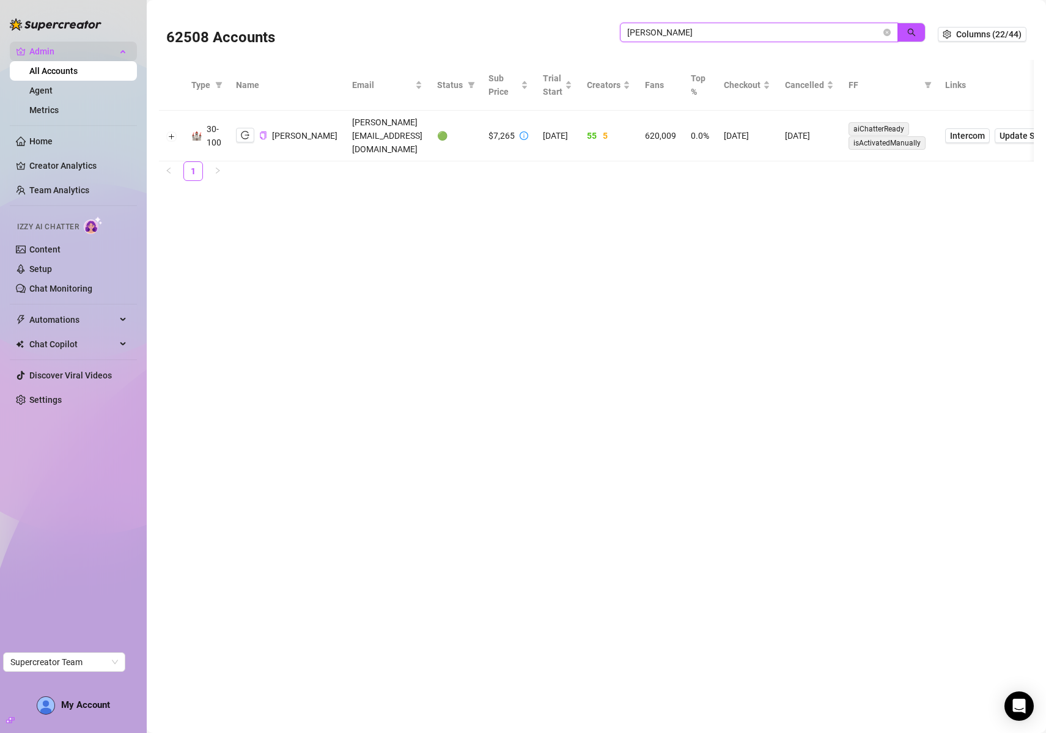
type input "Hyrowski"
click at [247, 131] on icon "logout" at bounding box center [245, 135] width 9 height 9
click at [169, 131] on button "Expand row" at bounding box center [172, 136] width 10 height 10
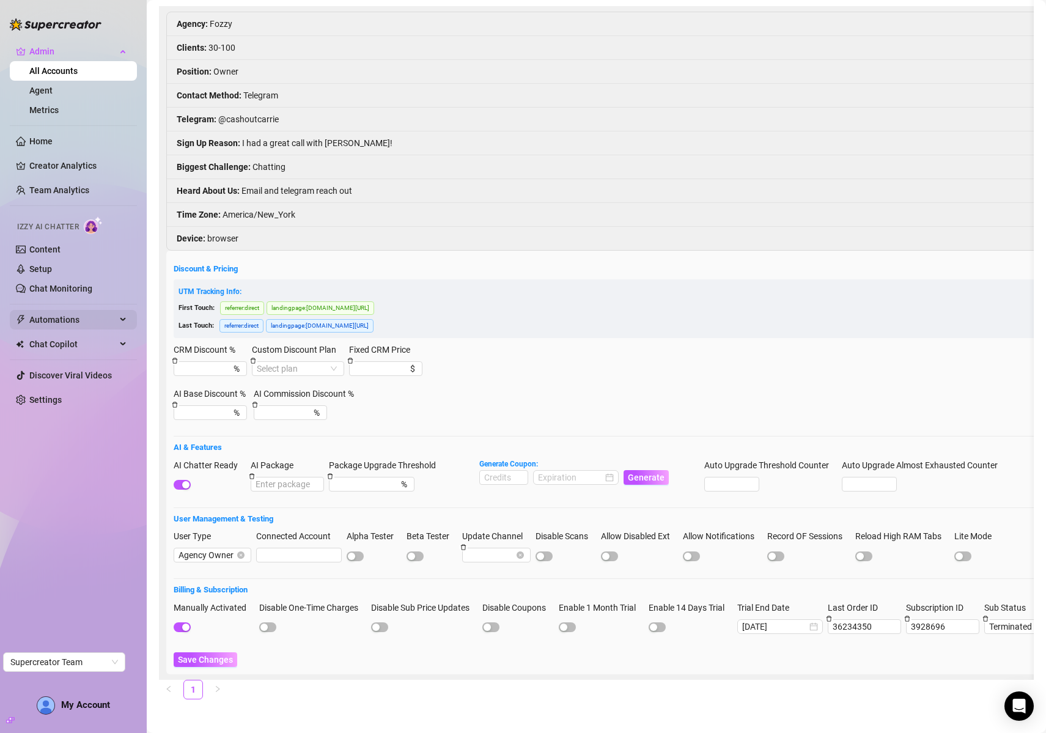
scroll to position [152, 0]
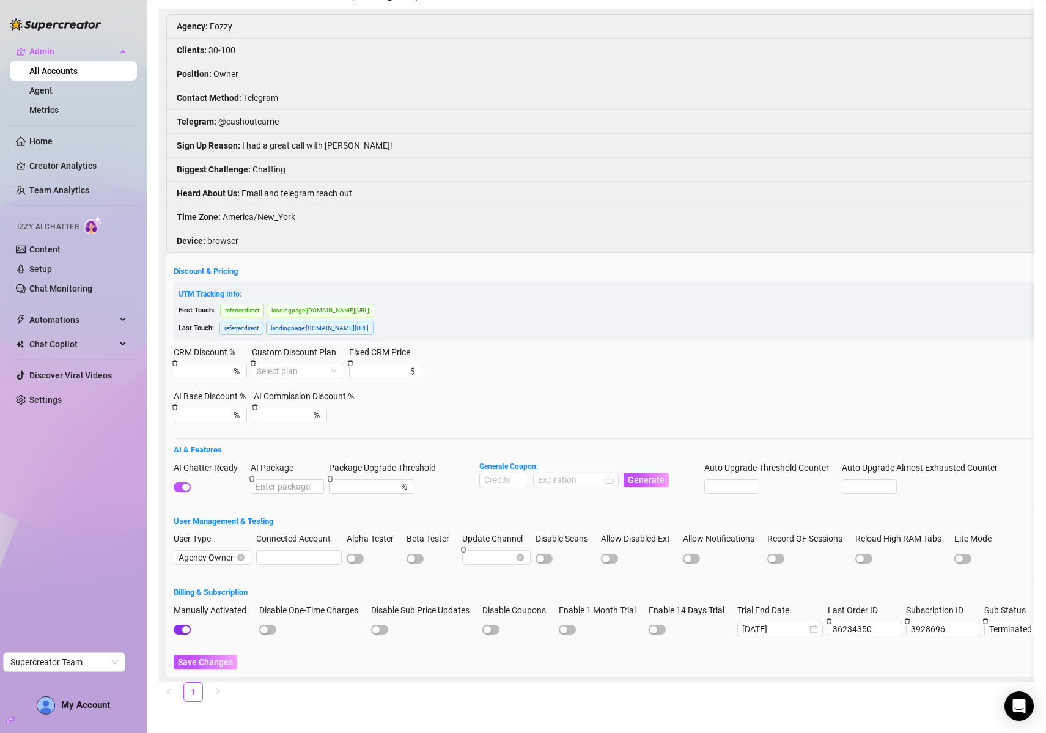
click at [182, 626] on div "button" at bounding box center [185, 629] width 7 height 7
click at [202, 657] on span "Save Changes" at bounding box center [205, 662] width 55 height 10
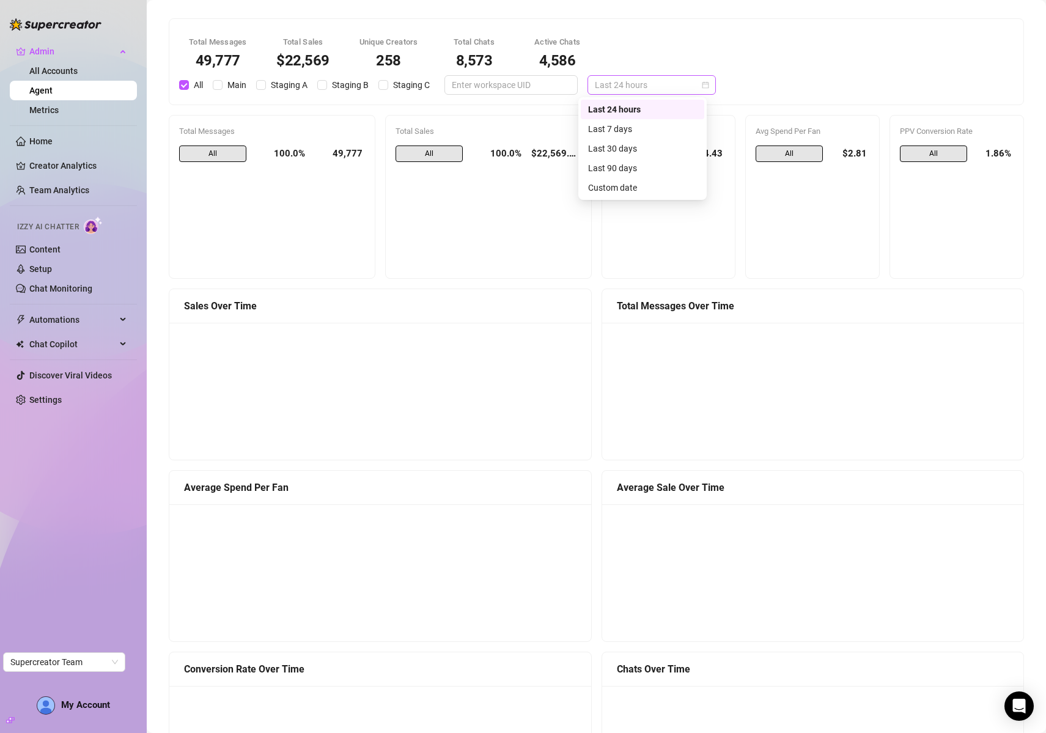
click at [624, 79] on span "Last 24 hours" at bounding box center [652, 85] width 114 height 18
click at [631, 130] on div "Last 7 days" at bounding box center [642, 128] width 109 height 13
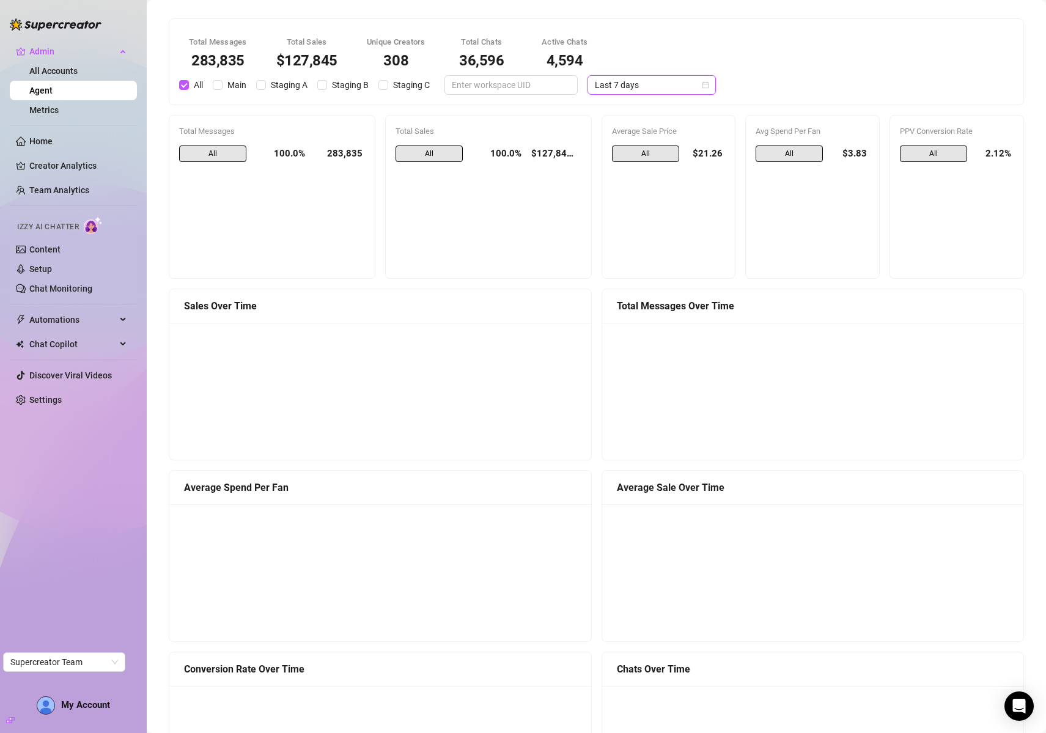
click at [651, 77] on span "Last 7 days" at bounding box center [652, 85] width 114 height 18
click at [642, 116] on div "Last 24 hours" at bounding box center [642, 109] width 109 height 13
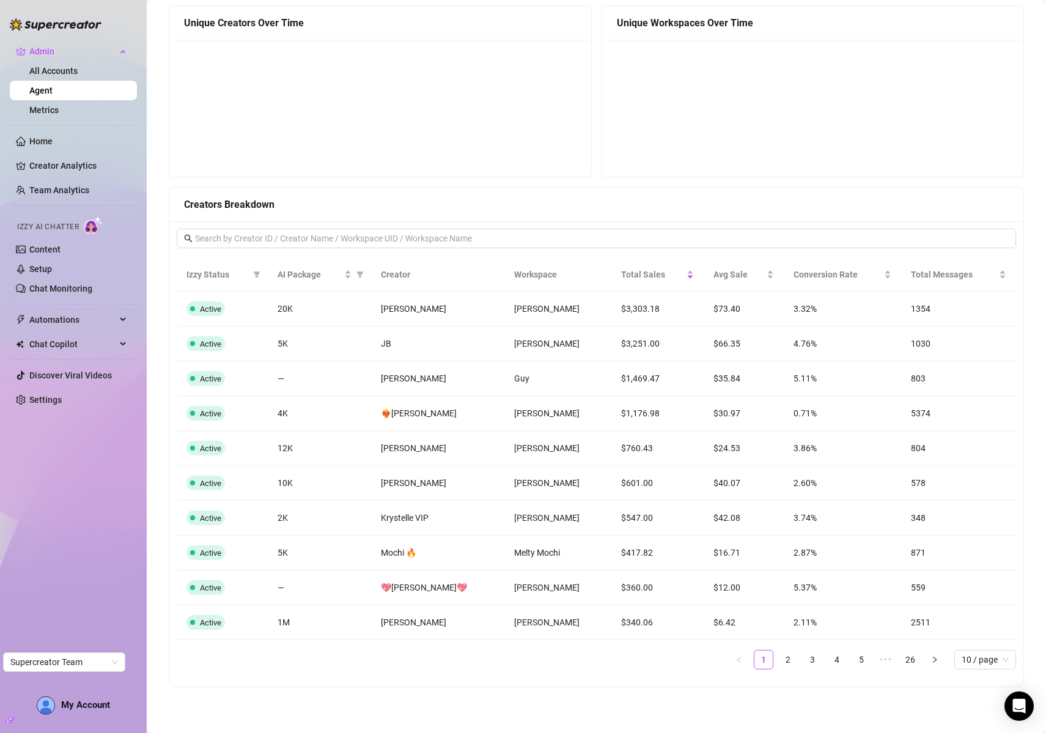
scroll to position [828, 0]
click at [779, 660] on link "2" at bounding box center [788, 659] width 18 height 18
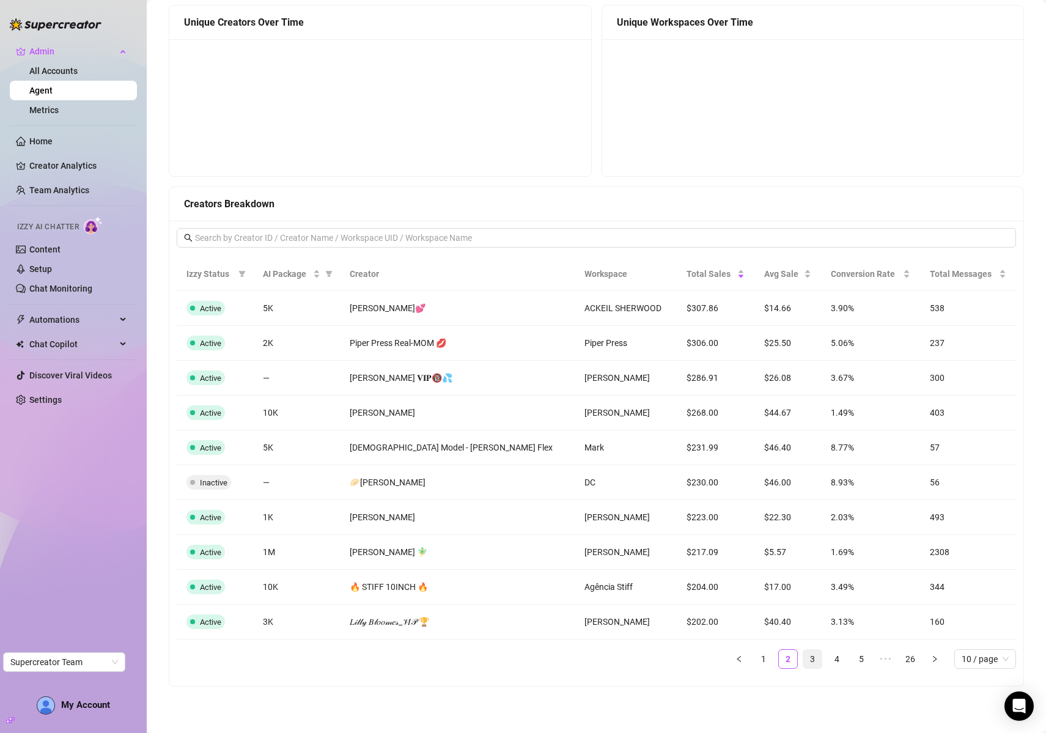
click at [803, 661] on link "3" at bounding box center [812, 659] width 18 height 18
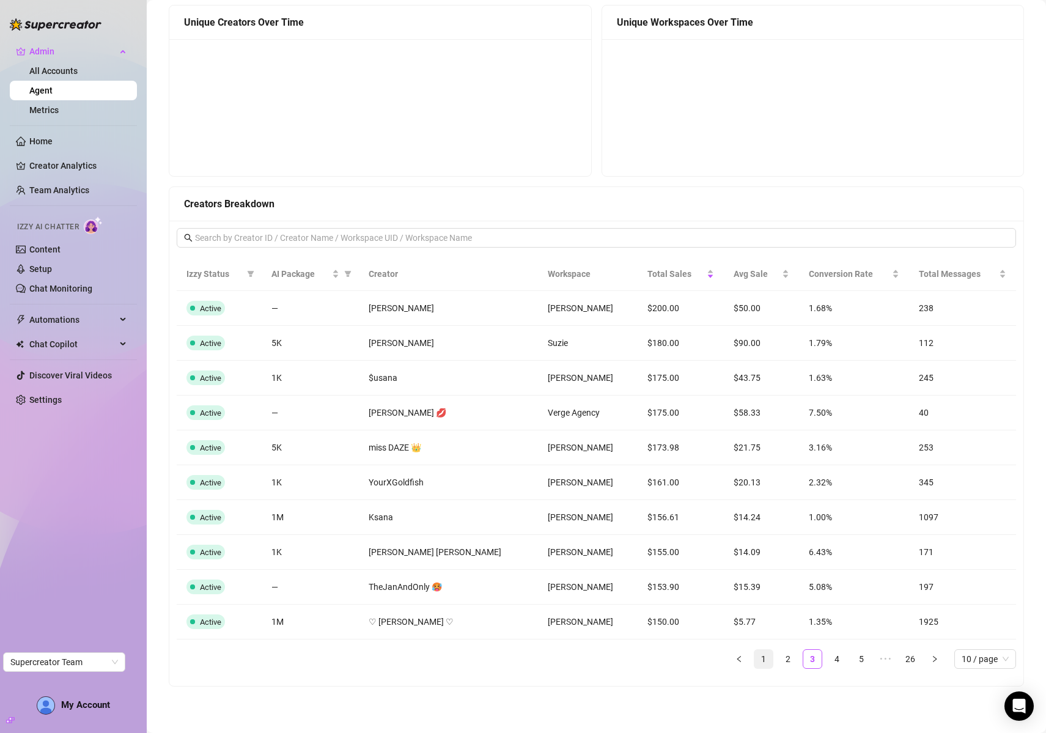
click at [754, 658] on link "1" at bounding box center [763, 659] width 18 height 18
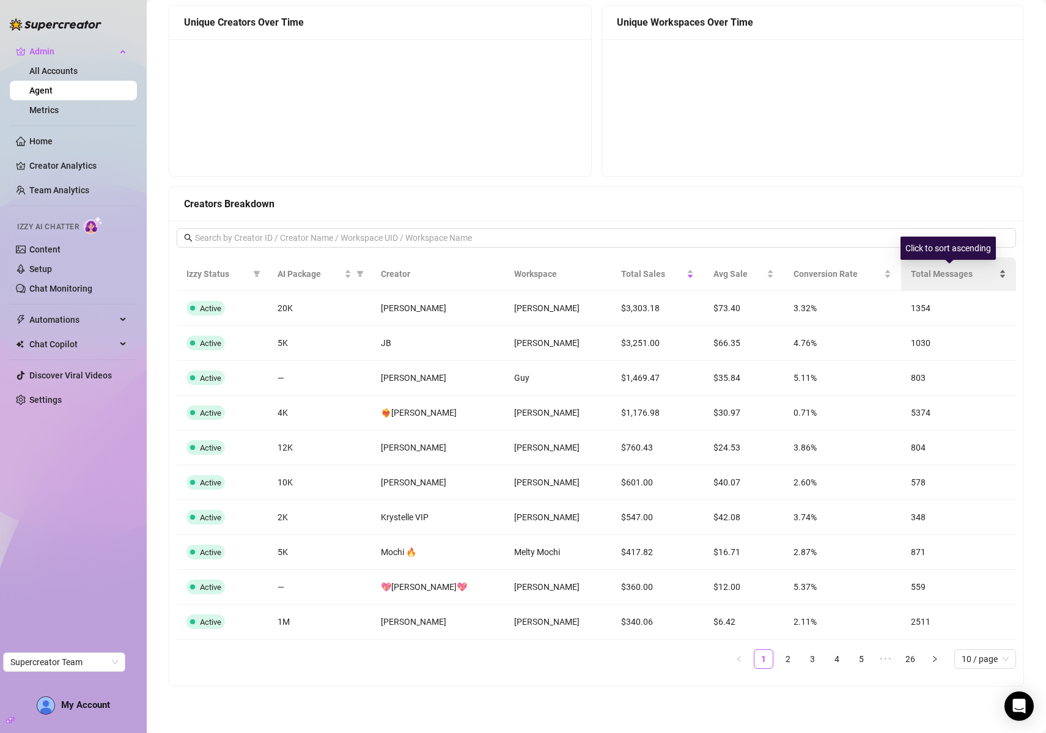
click at [930, 274] on span "Total Messages" at bounding box center [954, 273] width 86 height 13
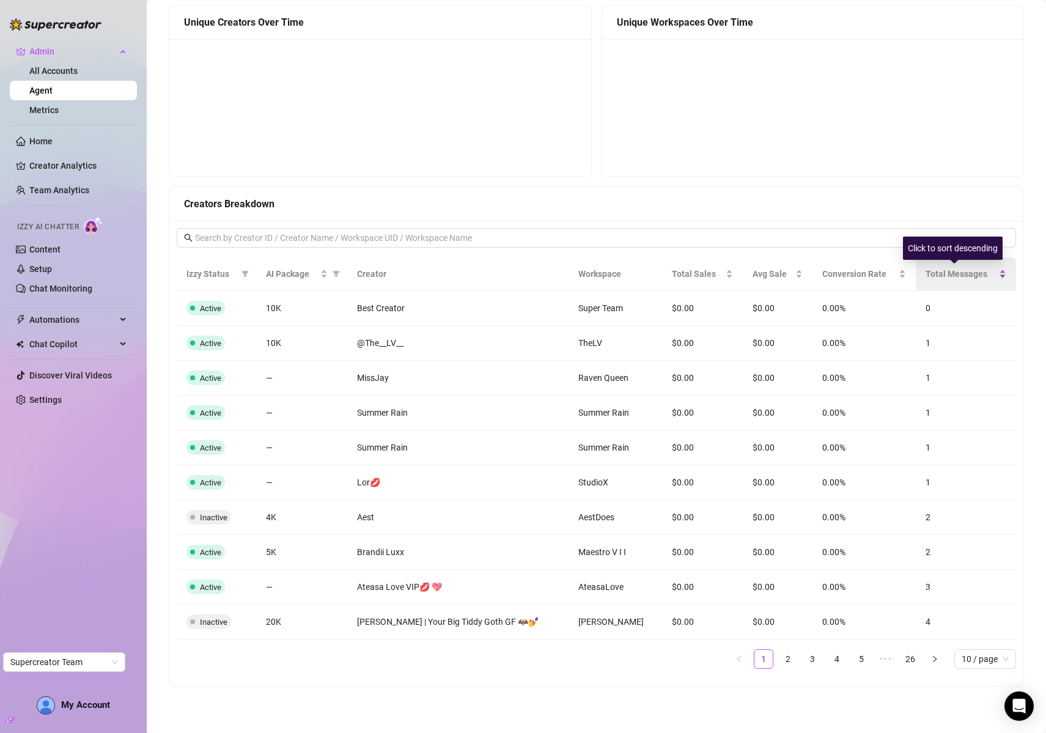
click at [926, 274] on span "Total Messages" at bounding box center [961, 273] width 71 height 13
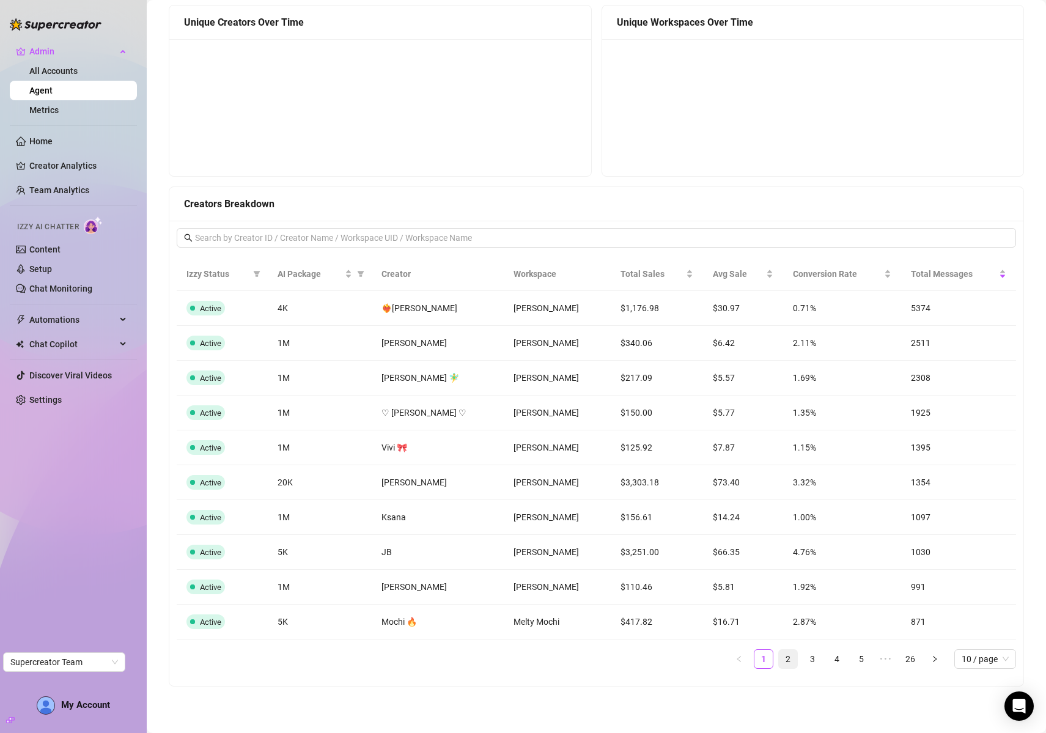
click at [779, 661] on link "2" at bounding box center [788, 659] width 18 height 18
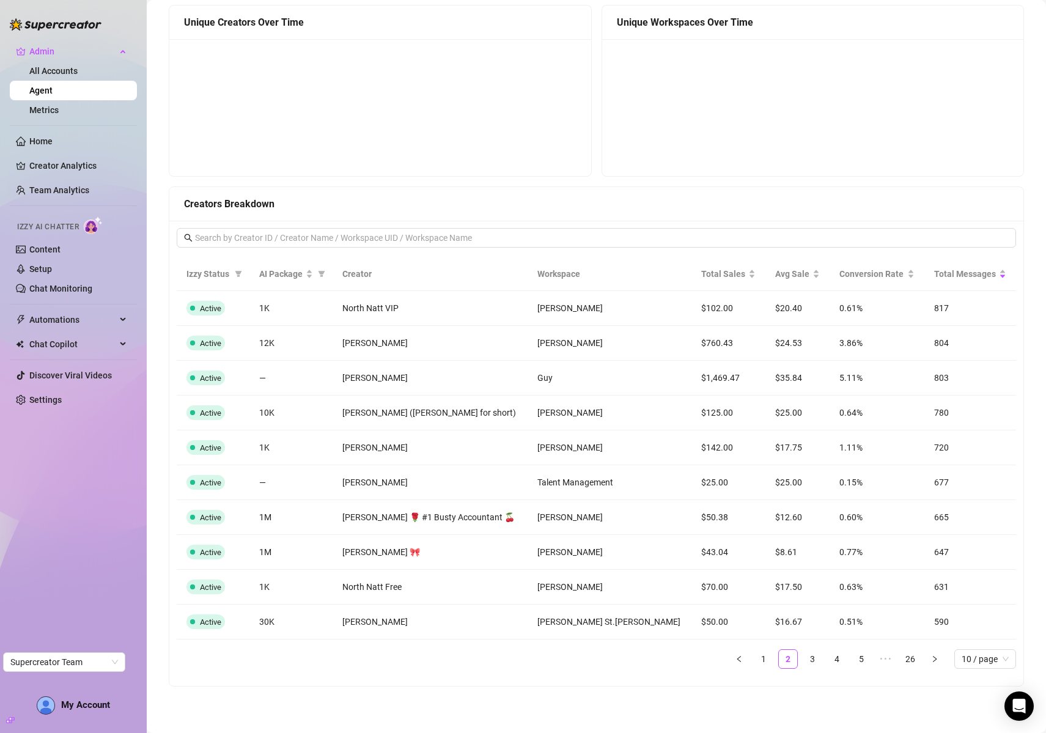
click at [585, 483] on span "Talent Management" at bounding box center [575, 482] width 76 height 10
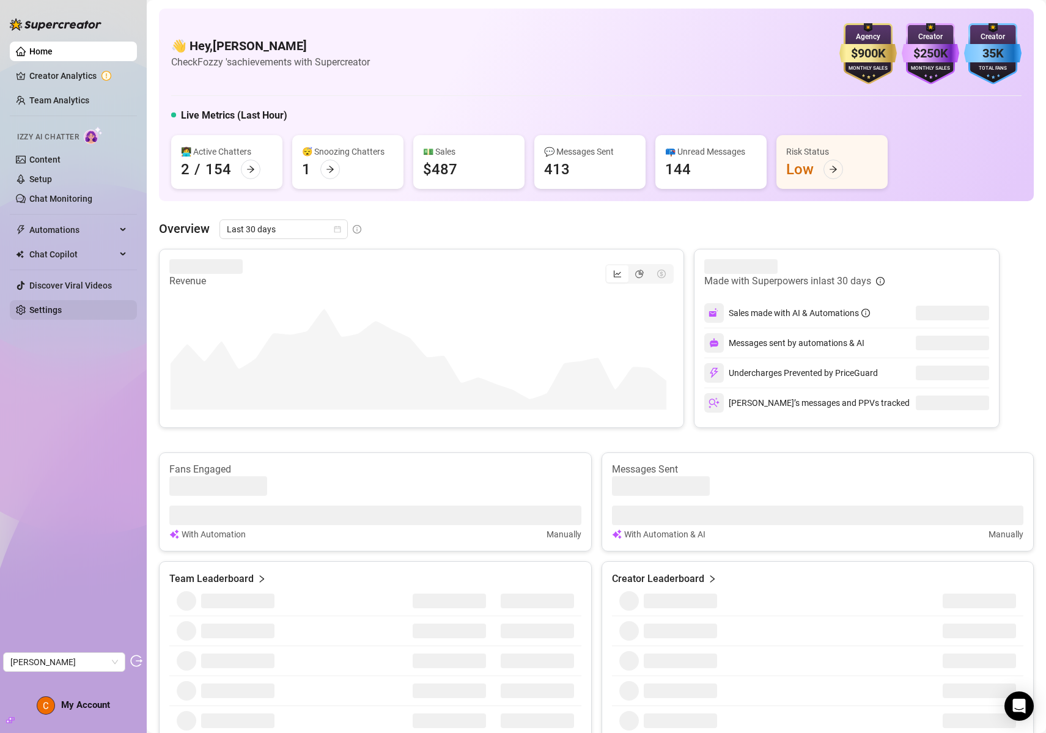
click at [44, 310] on link "Settings" at bounding box center [45, 310] width 32 height 10
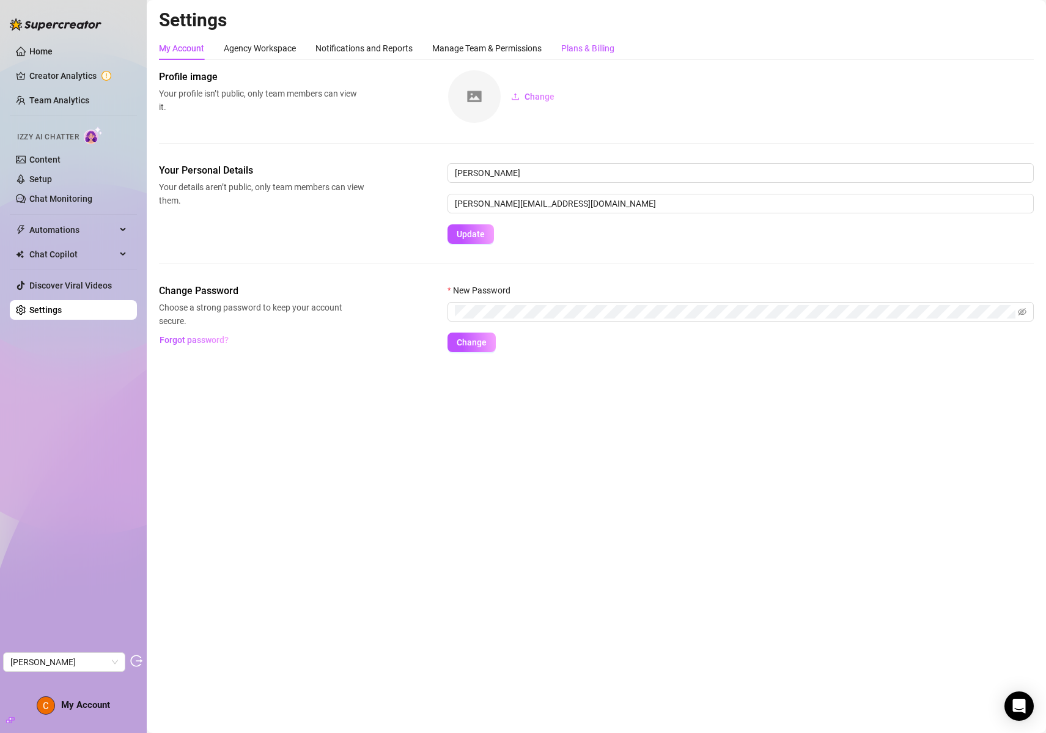
click at [592, 46] on div "Plans & Billing" at bounding box center [587, 48] width 53 height 13
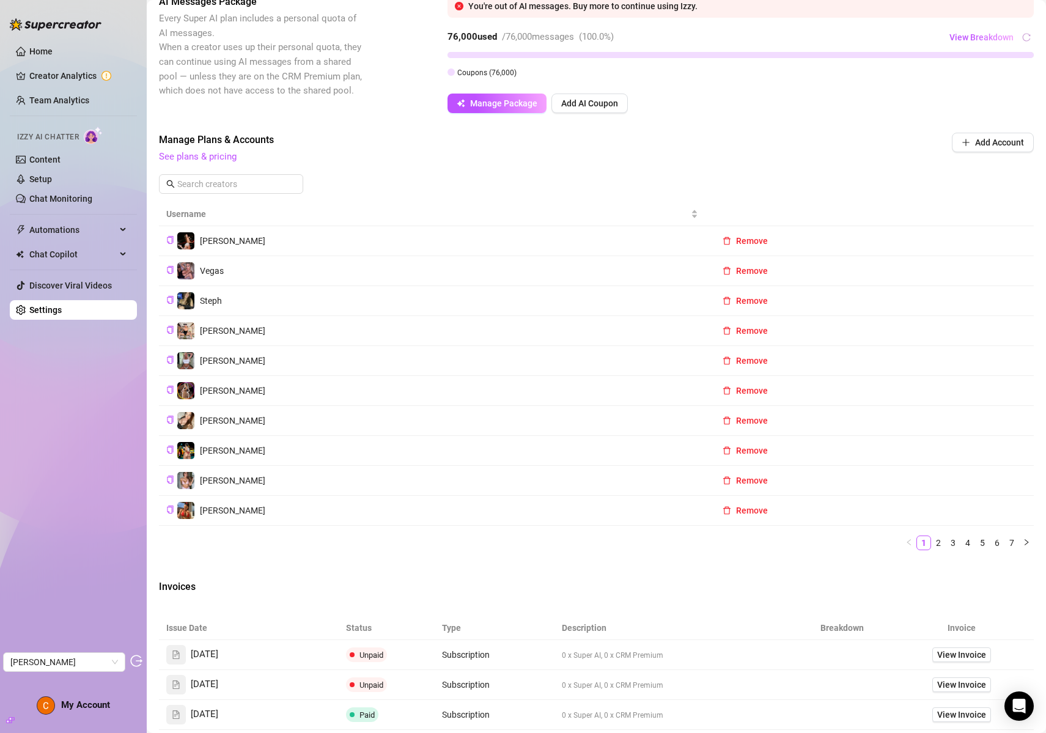
scroll to position [439, 0]
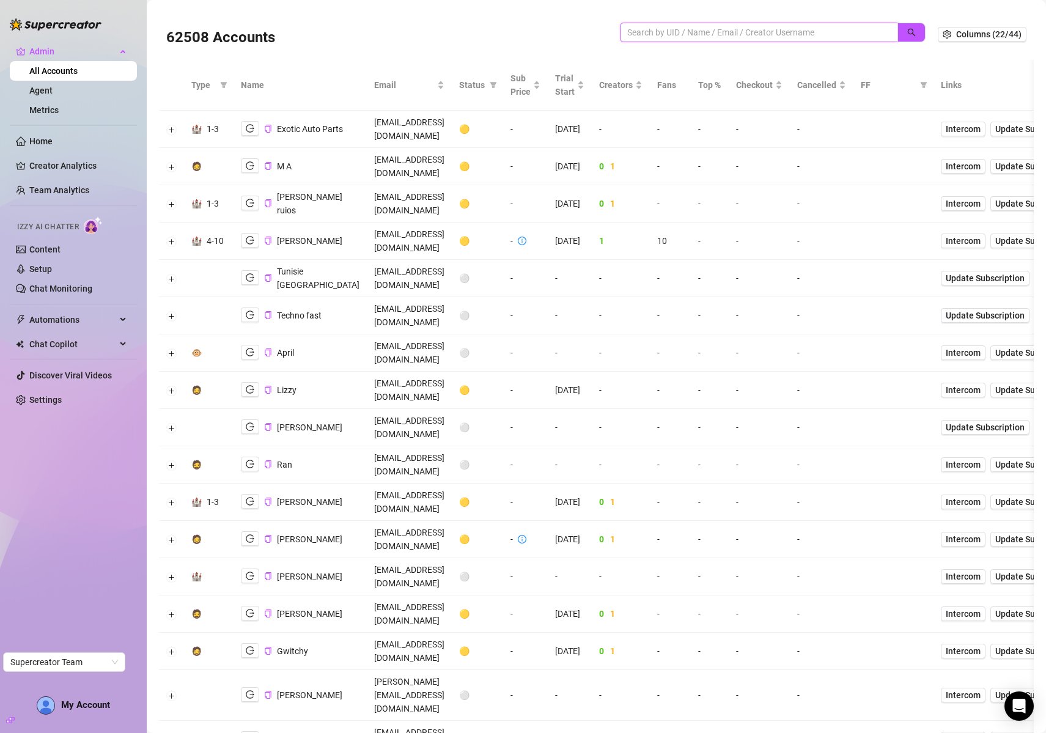
click at [747, 32] on input "search" at bounding box center [754, 32] width 254 height 13
paste input "[PERSON_NAME]"
click at [907, 31] on icon "search" at bounding box center [911, 32] width 9 height 9
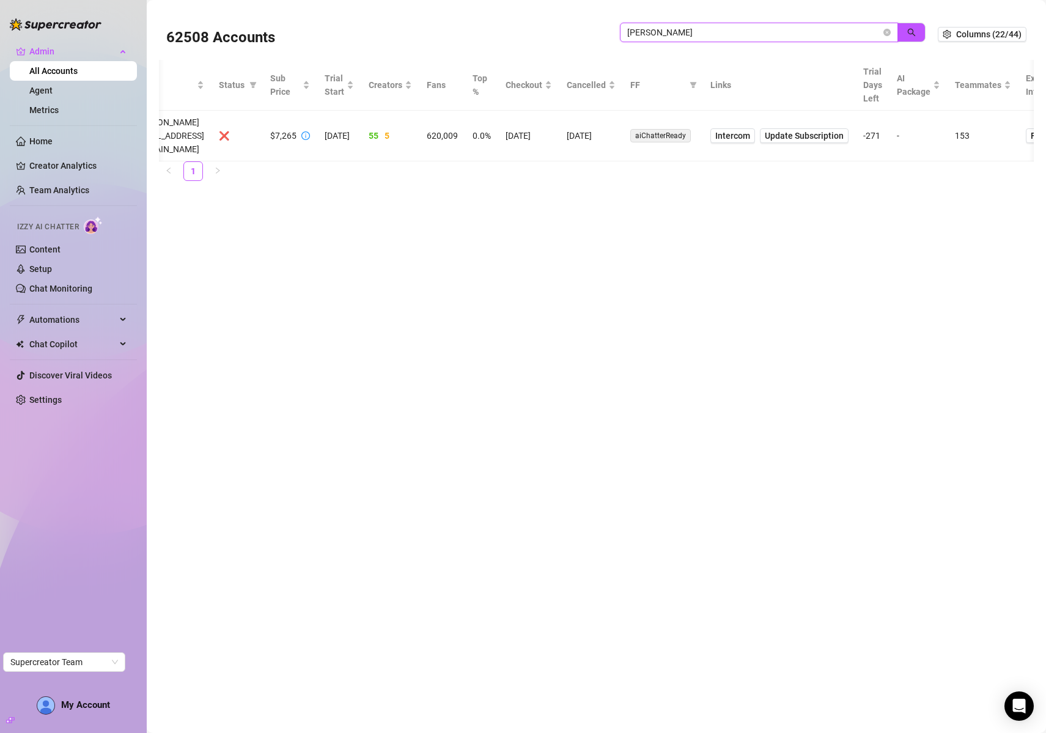
scroll to position [0, 219]
type input "[PERSON_NAME]"
click at [838, 131] on span "Update Subscription" at bounding box center [803, 136] width 79 height 10
click at [842, 131] on span "Update Subscription" at bounding box center [803, 136] width 79 height 10
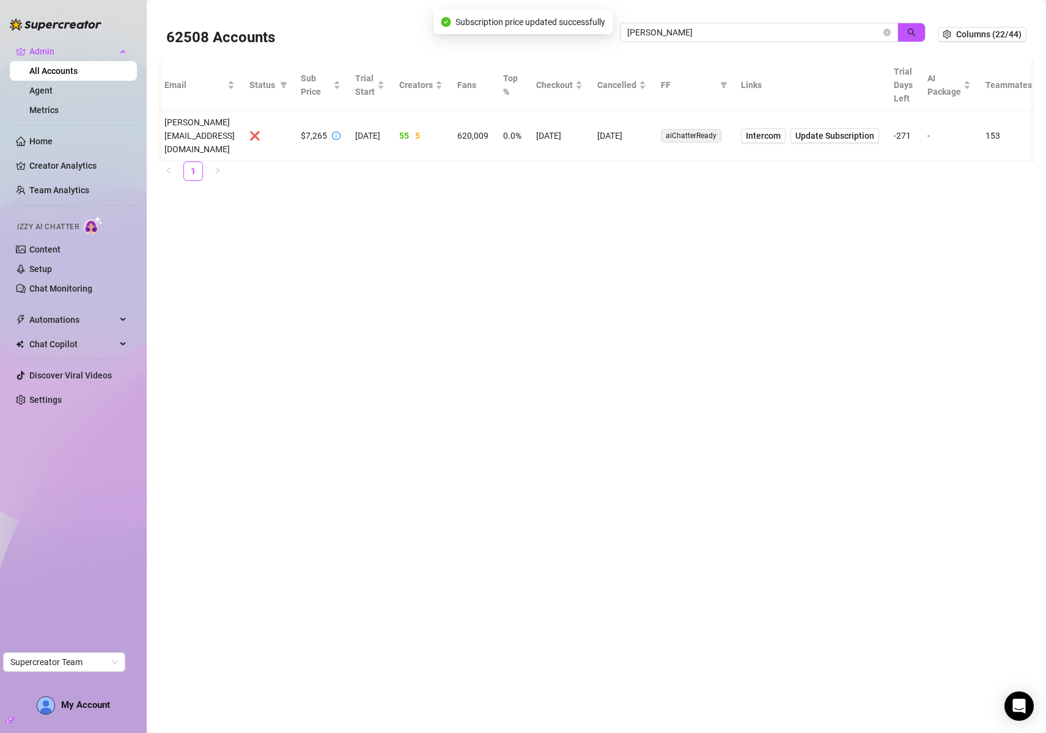
scroll to position [0, 0]
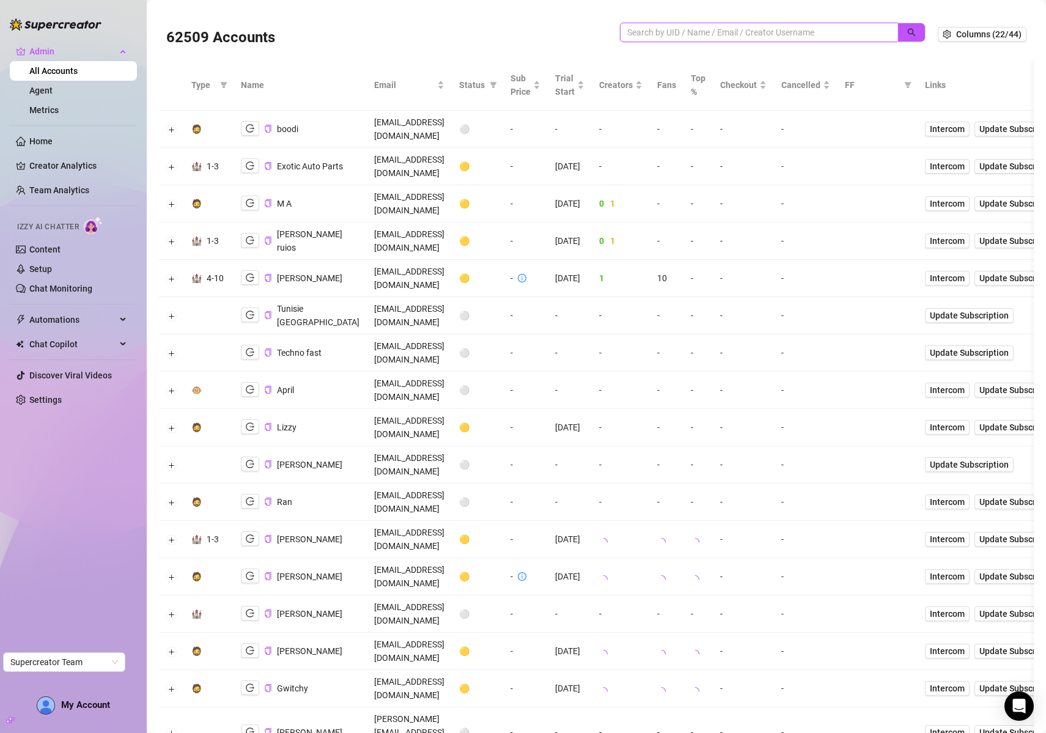
click at [705, 30] on input "search" at bounding box center [754, 32] width 254 height 13
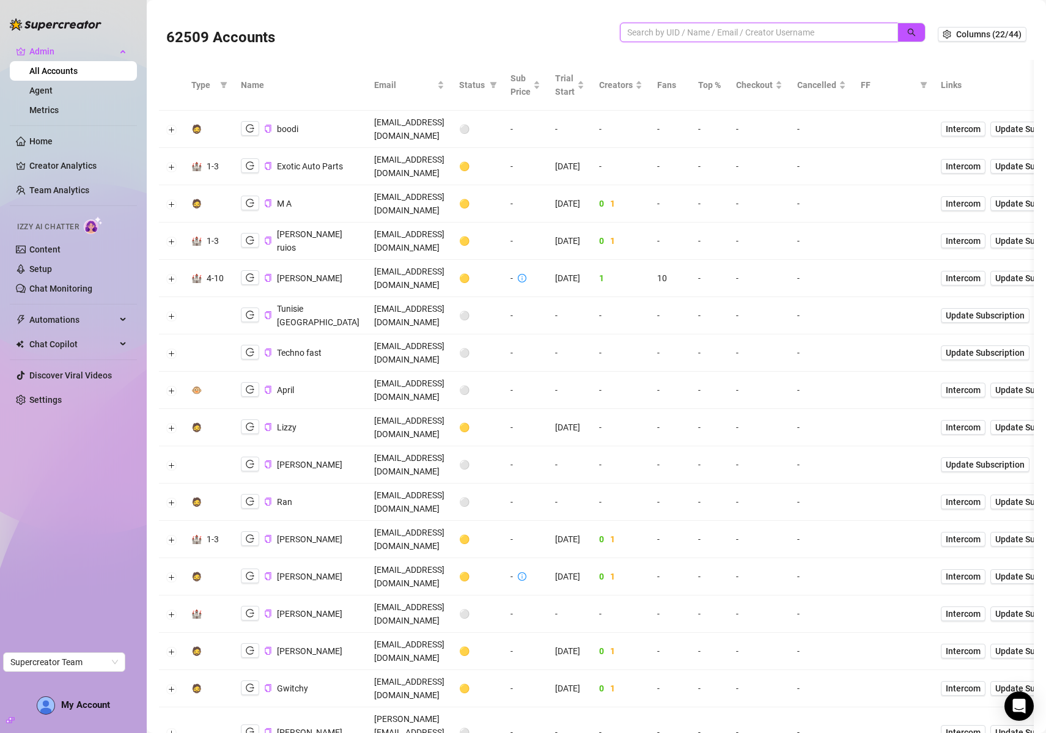
paste input "Hyrowski"
click at [897, 31] on button "button" at bounding box center [911, 33] width 28 height 20
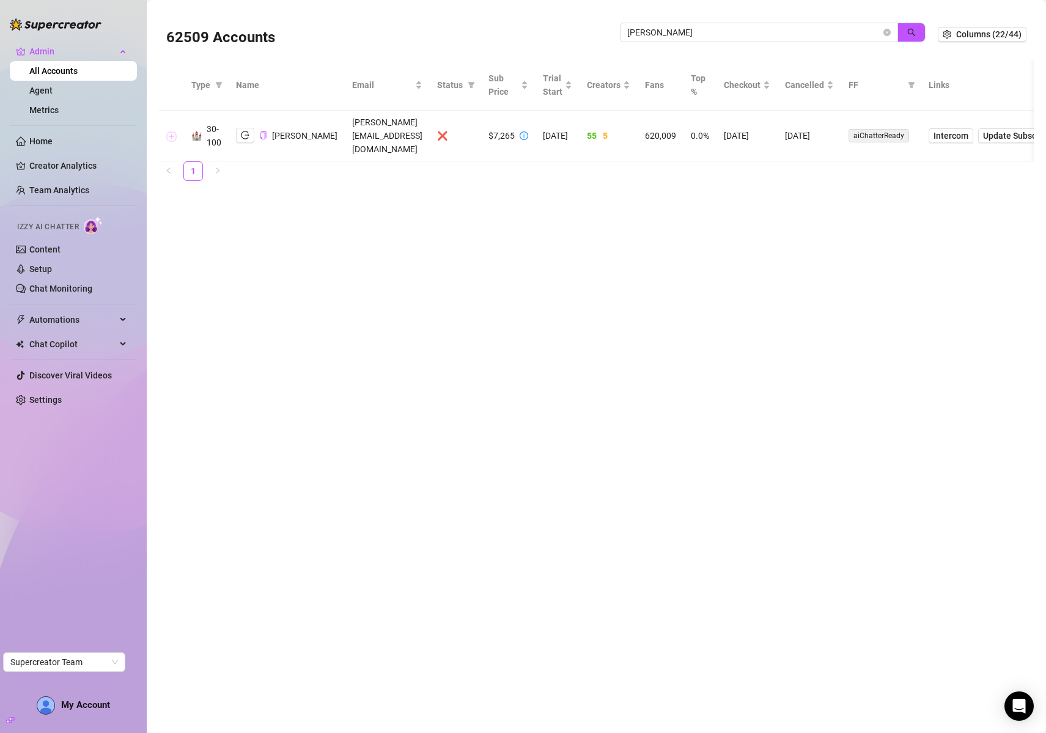
click at [172, 131] on button "Expand row" at bounding box center [172, 136] width 10 height 10
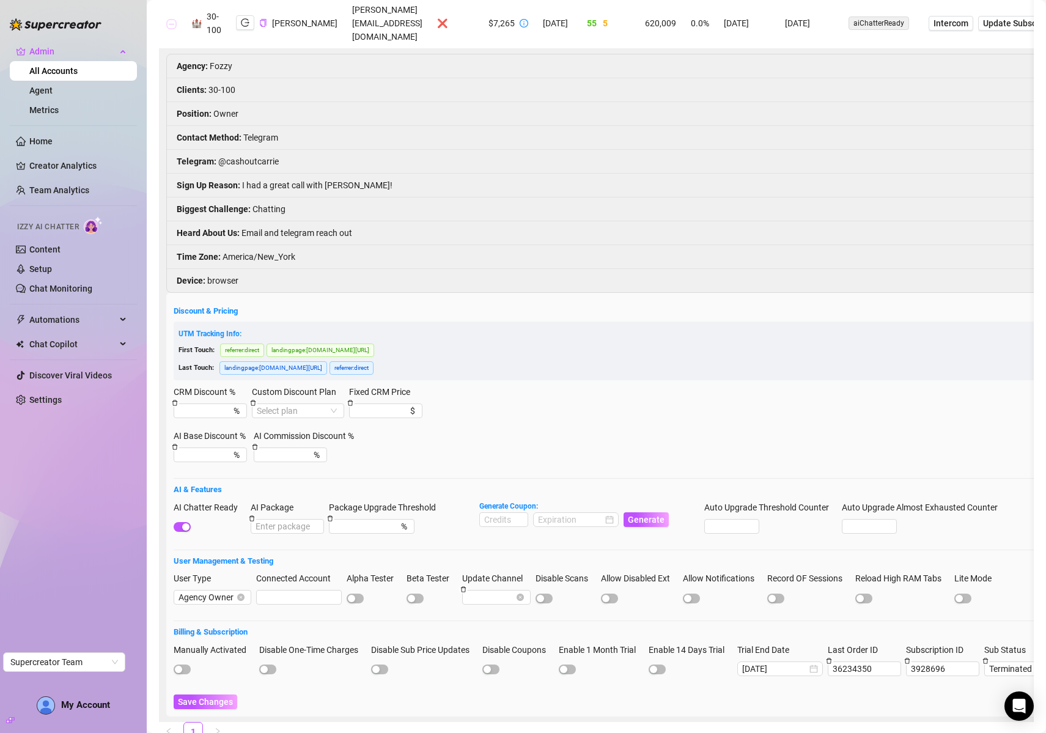
scroll to position [153, 0]
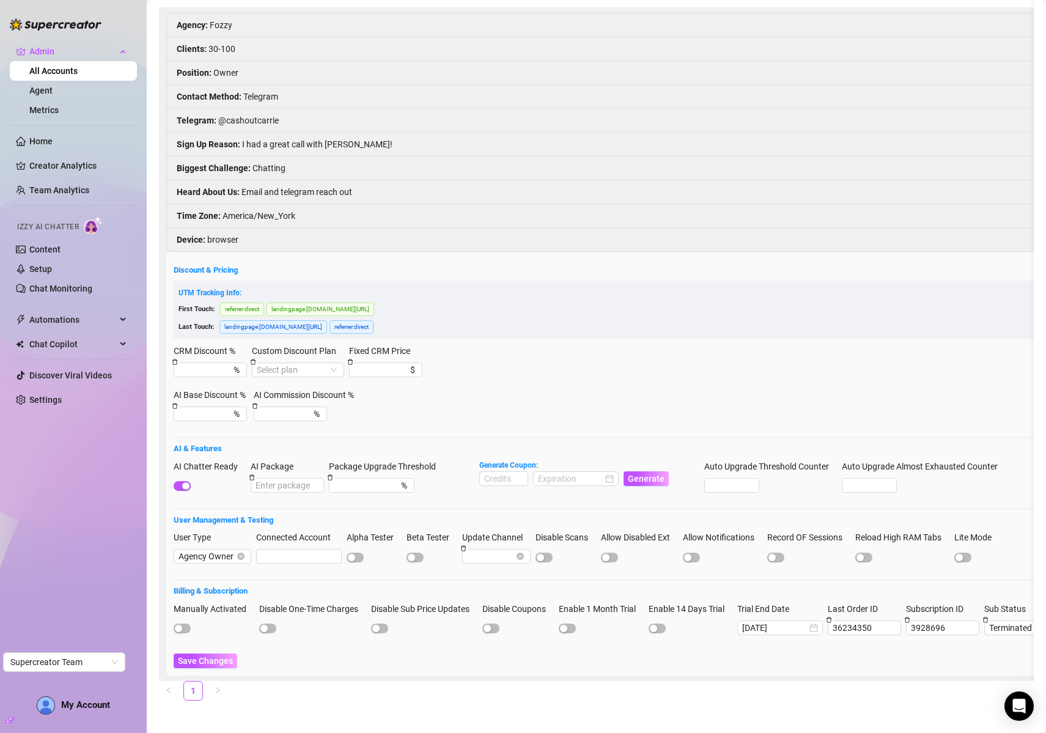
drag, startPoint x: 183, startPoint y: 616, endPoint x: 188, endPoint y: 630, distance: 14.3
click at [184, 624] on span "button" at bounding box center [182, 629] width 17 height 10
click at [197, 656] on span "Save Changes" at bounding box center [205, 661] width 55 height 10
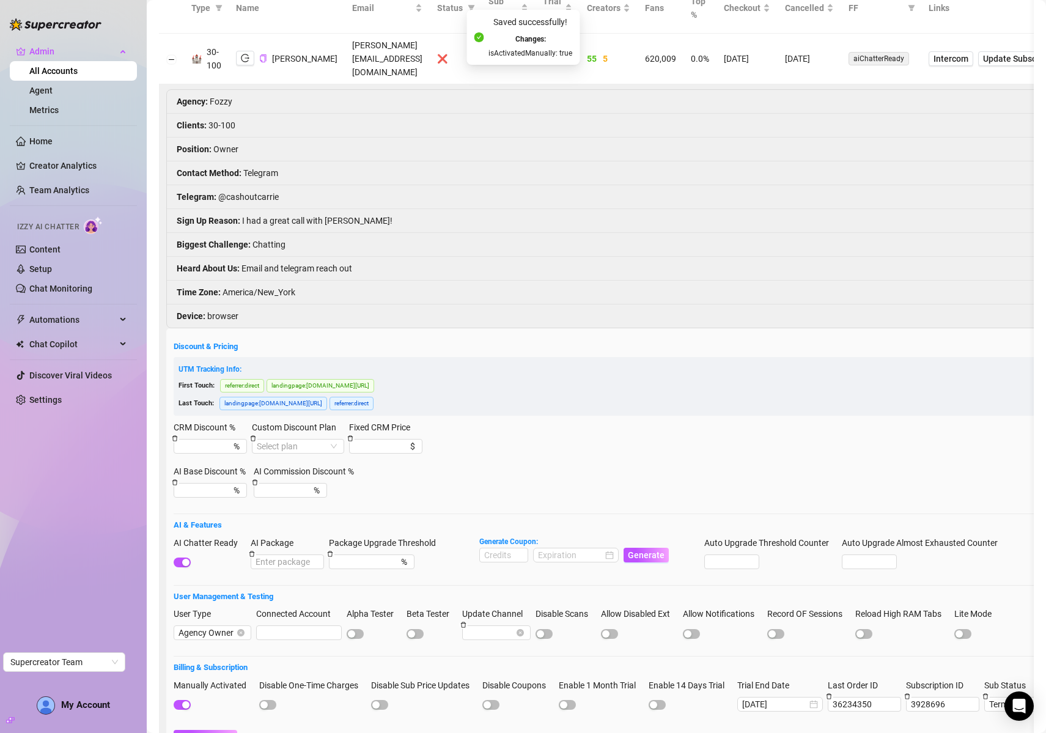
scroll to position [0, 0]
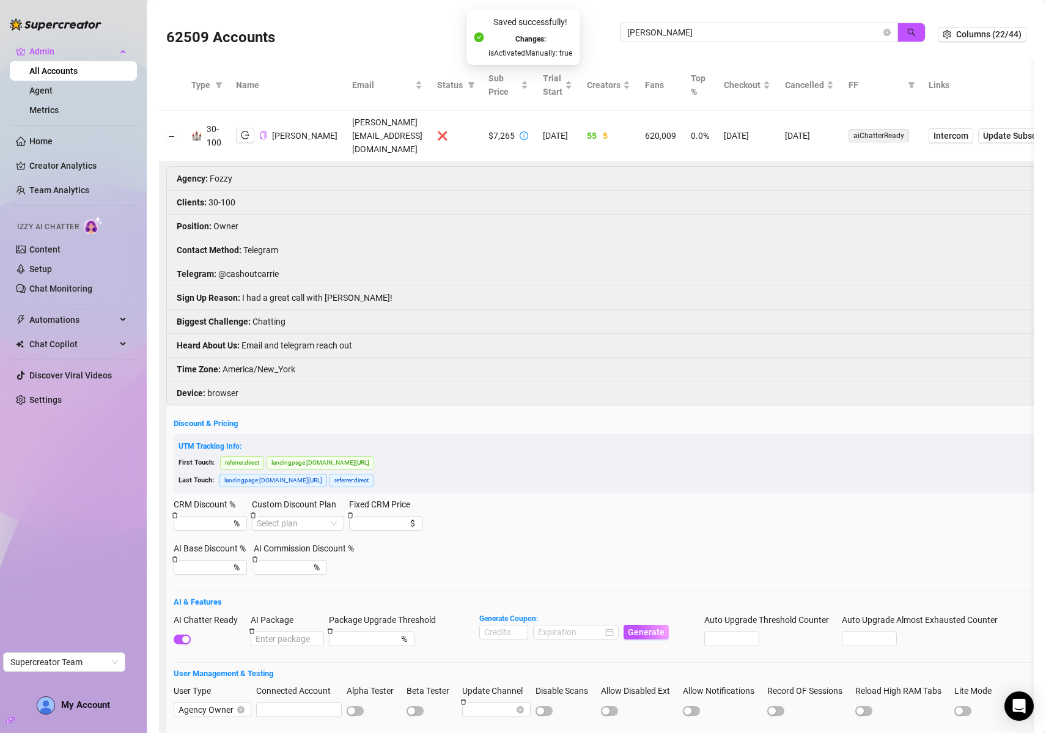
click at [422, 128] on td "carrie@alleviatedmodelsuccess.com" at bounding box center [387, 136] width 85 height 51
copy td "carrie@alleviatedmodelsuccess.com"
click at [680, 32] on input "Hyrowski" at bounding box center [754, 32] width 254 height 13
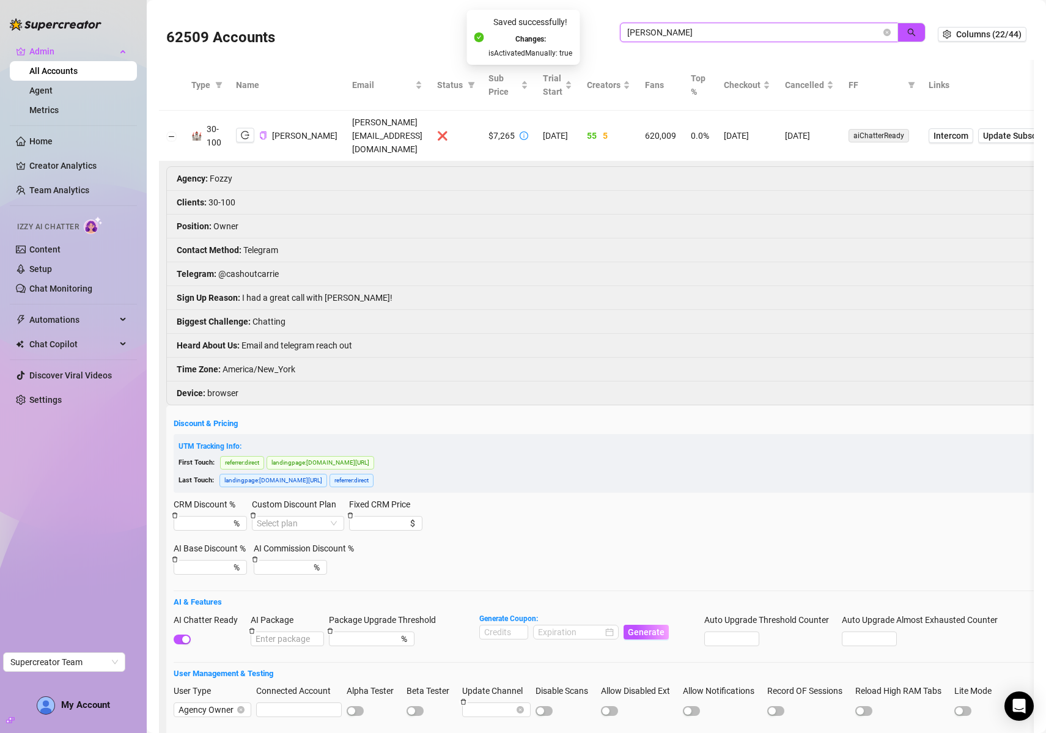
click at [680, 31] on input "Hyrowski" at bounding box center [754, 32] width 254 height 13
click at [681, 31] on input "Hyrowski" at bounding box center [754, 32] width 254 height 13
click at [845, 37] on input "Hyrowski" at bounding box center [754, 32] width 254 height 13
click at [845, 38] on input "Hyrowski" at bounding box center [754, 32] width 254 height 13
drag, startPoint x: 845, startPoint y: 38, endPoint x: 858, endPoint y: 37, distance: 12.3
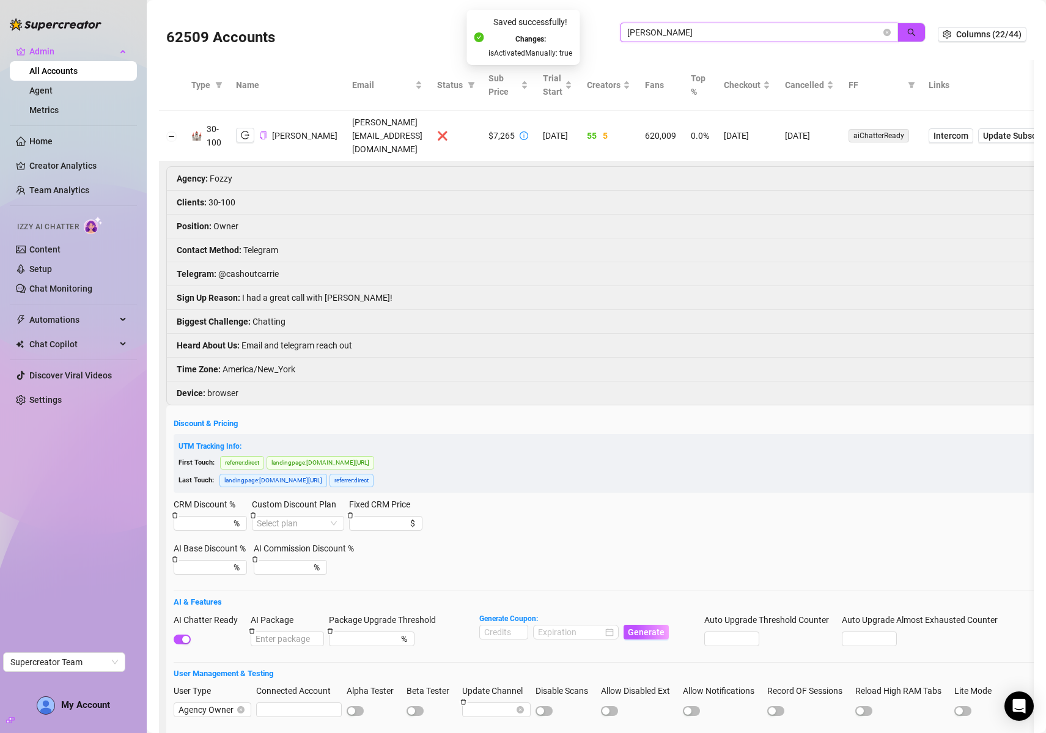
click at [846, 37] on input "Hyrowski" at bounding box center [754, 32] width 254 height 13
click at [780, 34] on input "Hyrowski" at bounding box center [754, 32] width 254 height 13
paste input "carrie@alleviatedmodelsuccess.com"
click at [907, 36] on icon "search" at bounding box center [911, 32] width 9 height 9
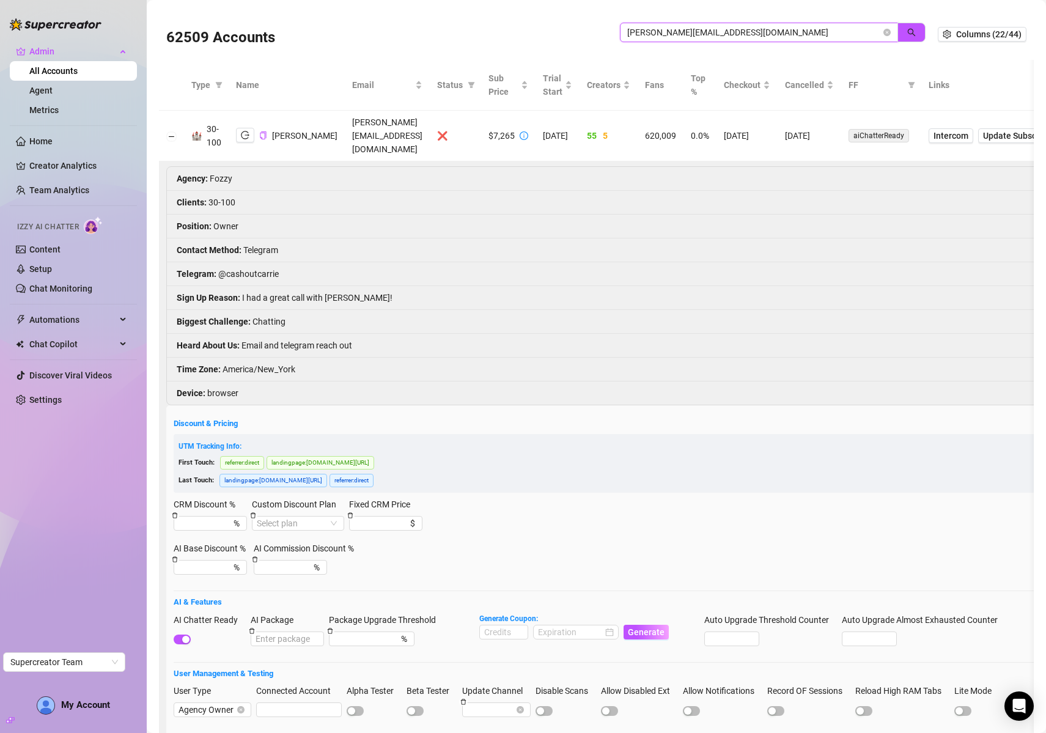
type input "carrie@alleviatedmodelsuccess.com"
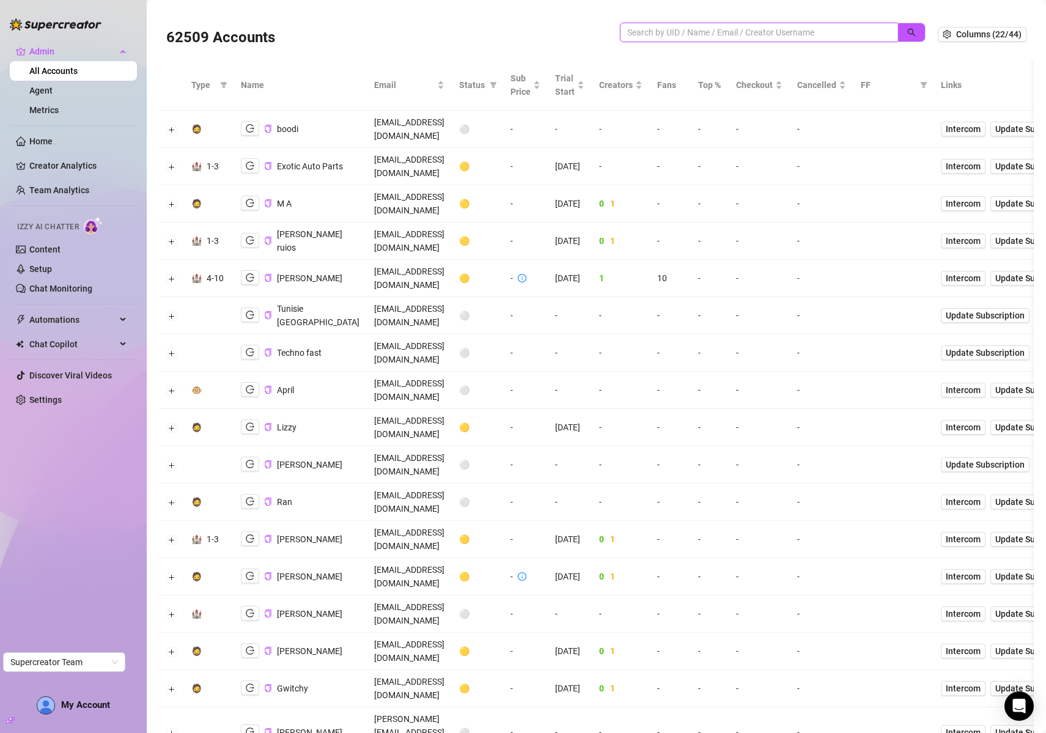
click at [701, 32] on input "search" at bounding box center [754, 32] width 254 height 13
paste input "carrie@alleviatedmodelsuccess.com"
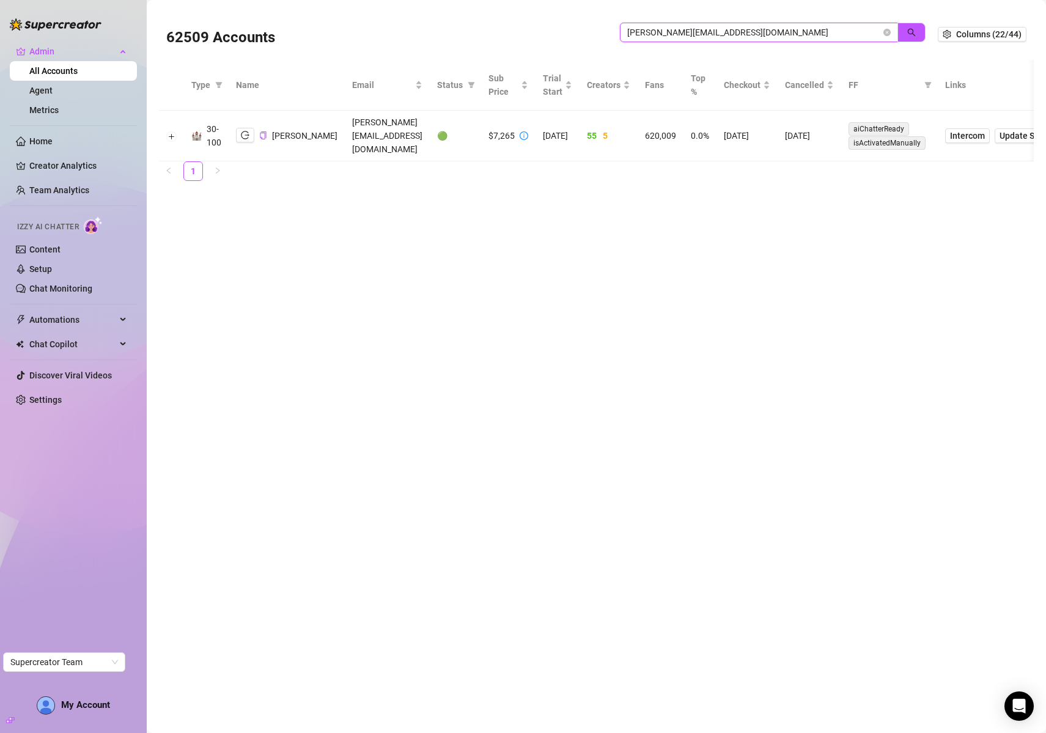
click at [708, 28] on input "carrie@alleviatedmodelsuccess.com" at bounding box center [754, 32] width 254 height 13
click at [709, 28] on input "carrie@alleviatedmodelsuccess.com" at bounding box center [754, 32] width 254 height 13
type input "maki"
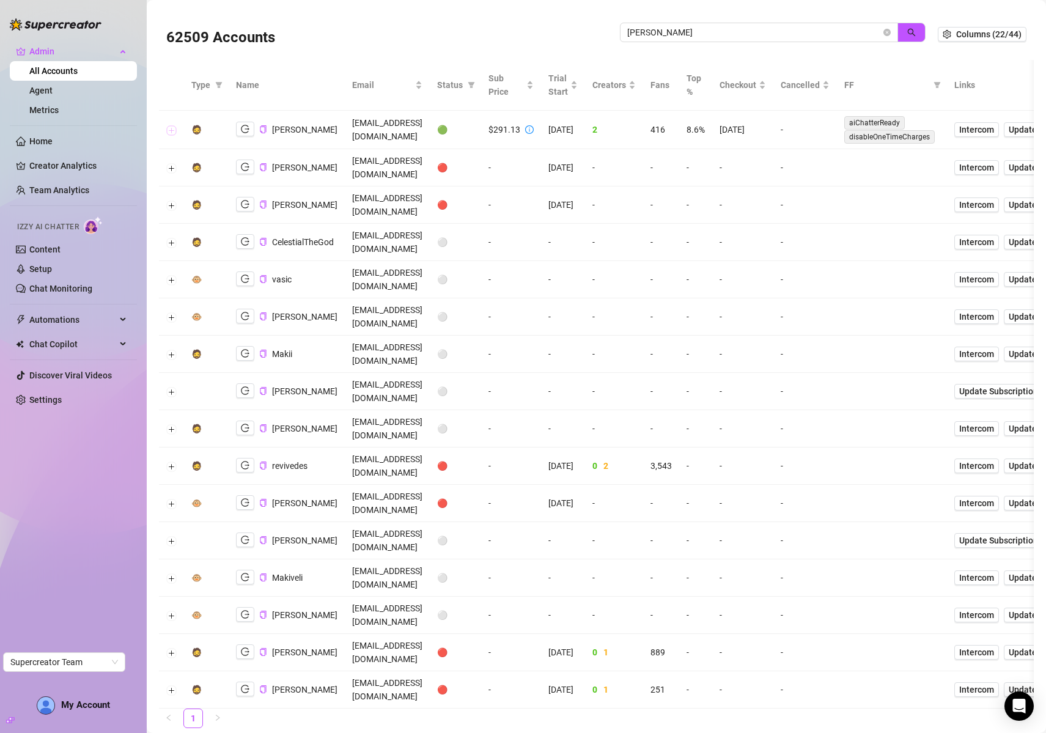
click at [173, 129] on button "Expand row" at bounding box center [172, 130] width 10 height 10
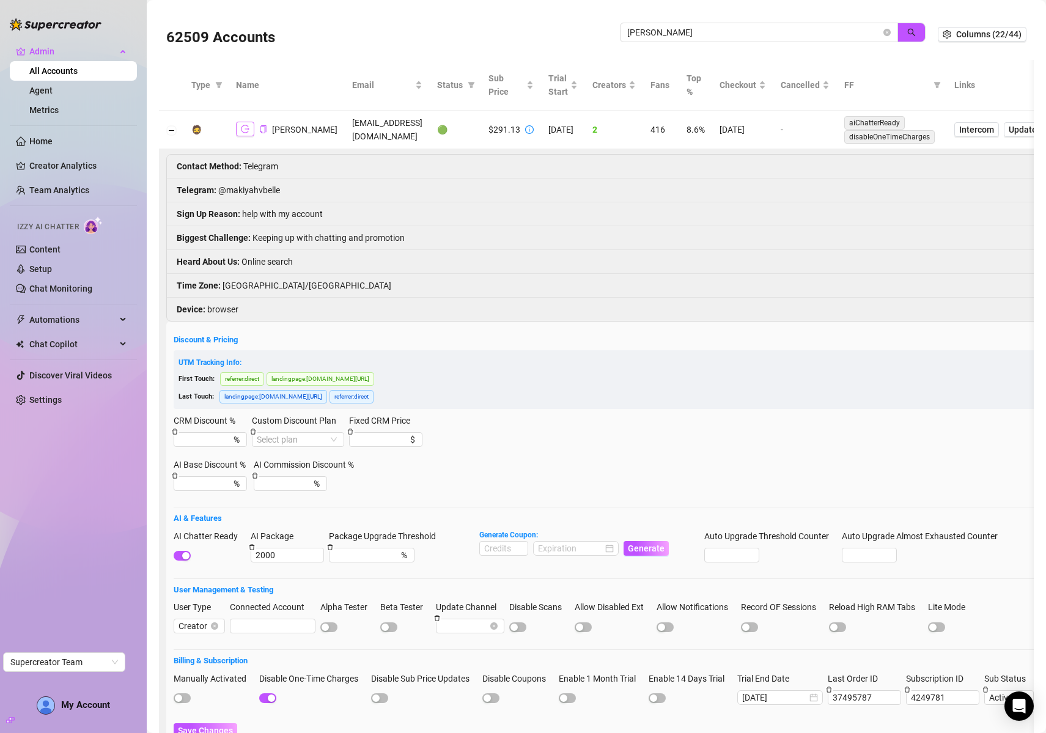
click at [243, 125] on icon "logout" at bounding box center [245, 129] width 9 height 9
click at [265, 129] on icon "copy" at bounding box center [263, 129] width 6 height 8
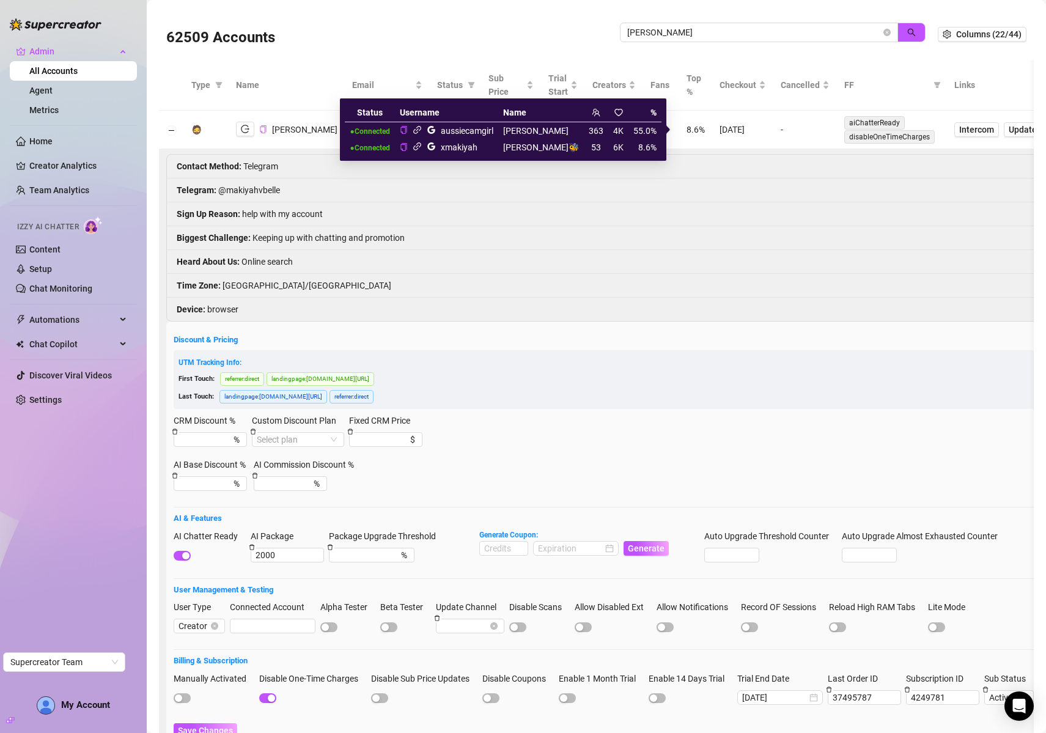
click at [421, 146] on icon "link" at bounding box center [417, 147] width 8 height 8
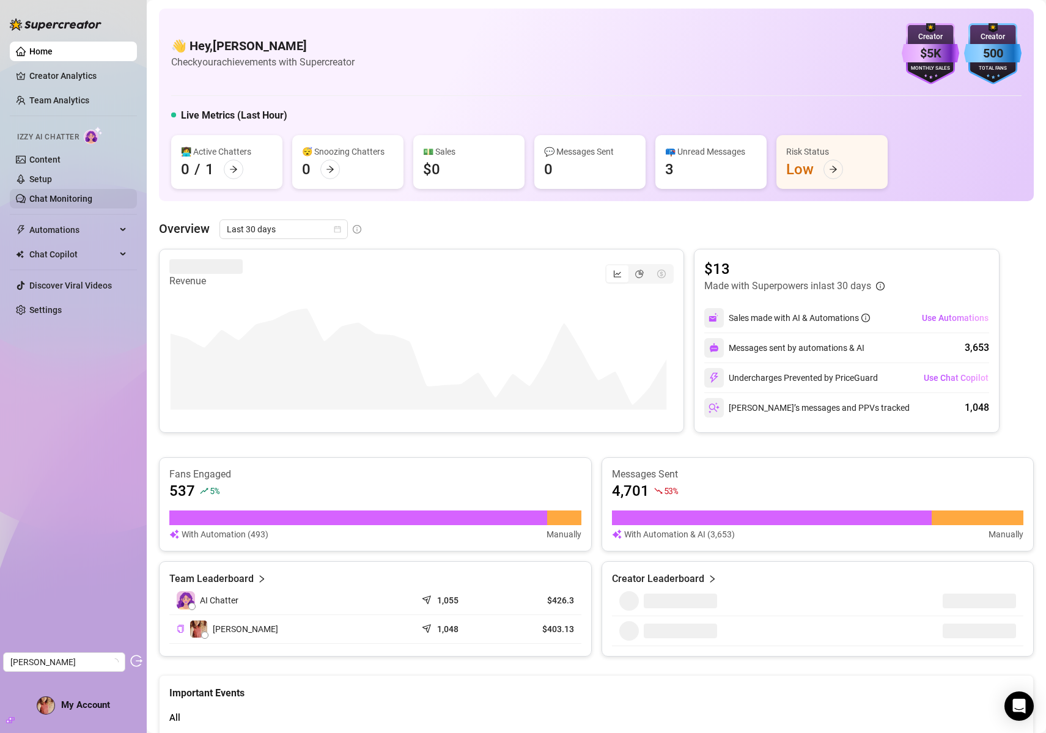
click at [76, 199] on link "Chat Monitoring" at bounding box center [60, 199] width 63 height 10
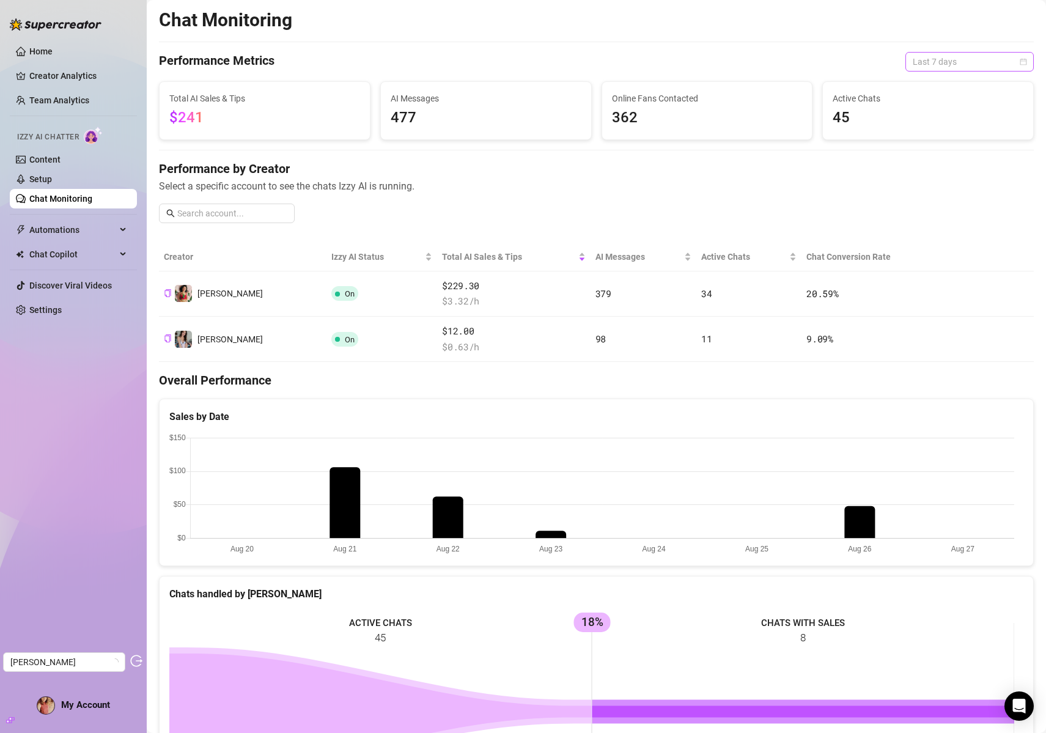
click at [979, 60] on span "Last 7 days" at bounding box center [970, 62] width 114 height 18
click at [941, 127] on div "Last 30 days" at bounding box center [960, 125] width 109 height 13
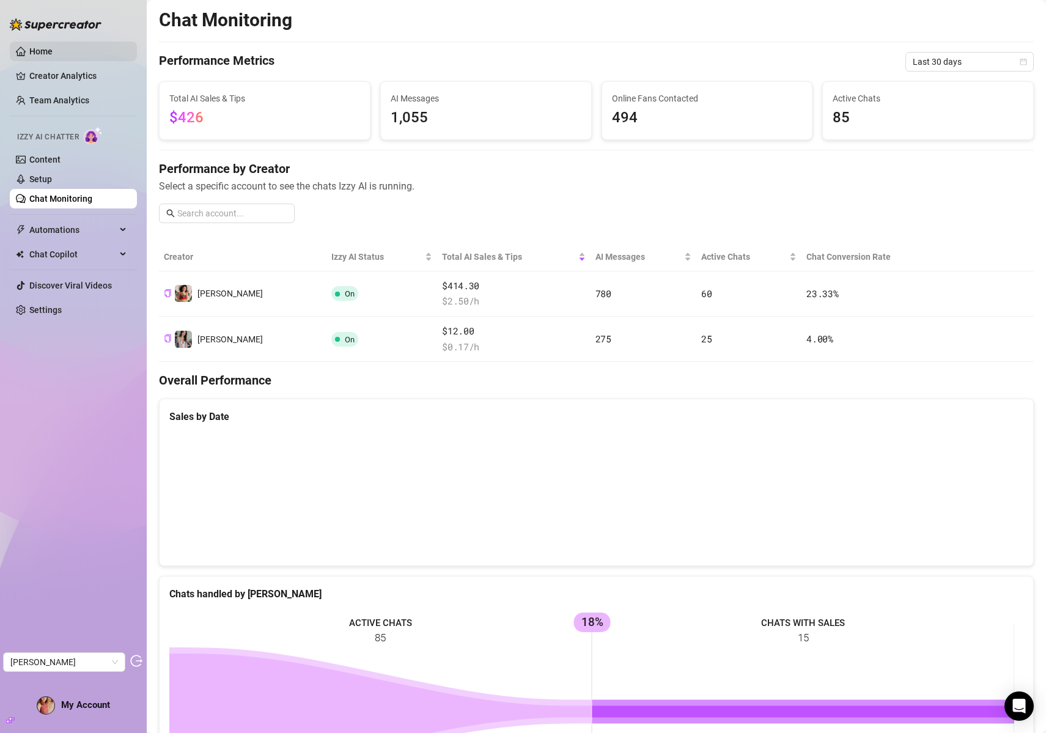
click at [43, 46] on link "Home" at bounding box center [40, 51] width 23 height 10
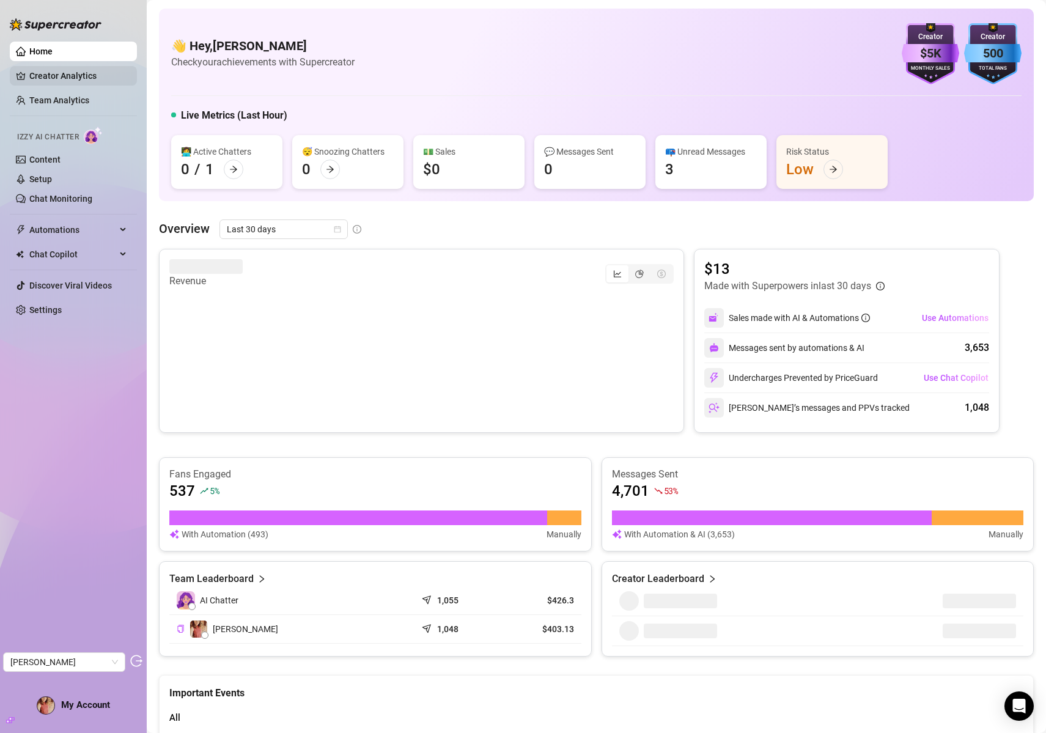
click at [78, 79] on link "Creator Analytics" at bounding box center [78, 76] width 98 height 20
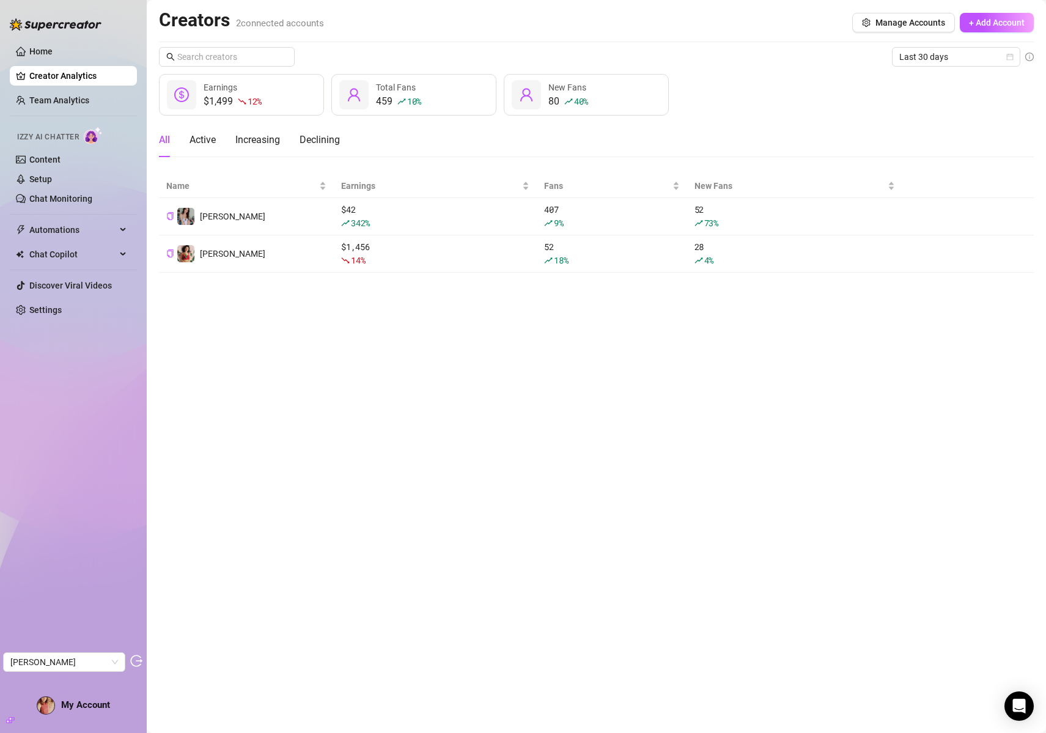
drag, startPoint x: 413, startPoint y: 389, endPoint x: 403, endPoint y: 377, distance: 14.8
click at [413, 385] on main "Creators 2 connected accounts Manage Accounts + Add Account Last 30 days $1,499…" at bounding box center [596, 366] width 899 height 733
click at [62, 202] on link "Chat Monitoring" at bounding box center [60, 199] width 63 height 10
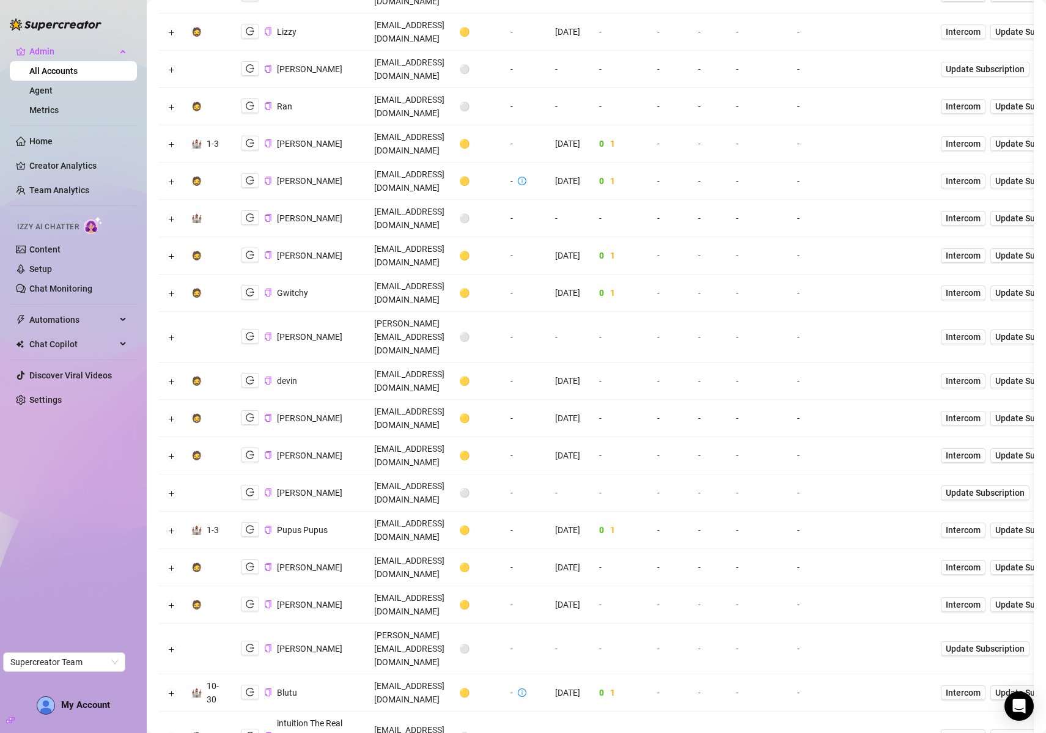
scroll to position [417, 0]
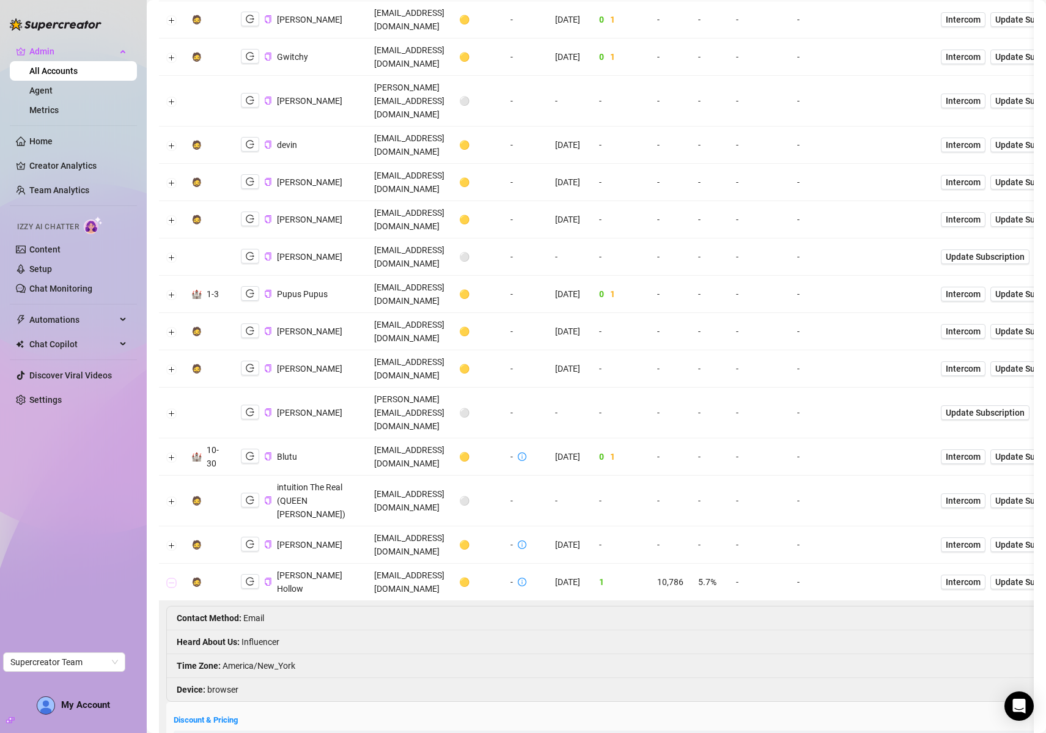
scroll to position [761, 0]
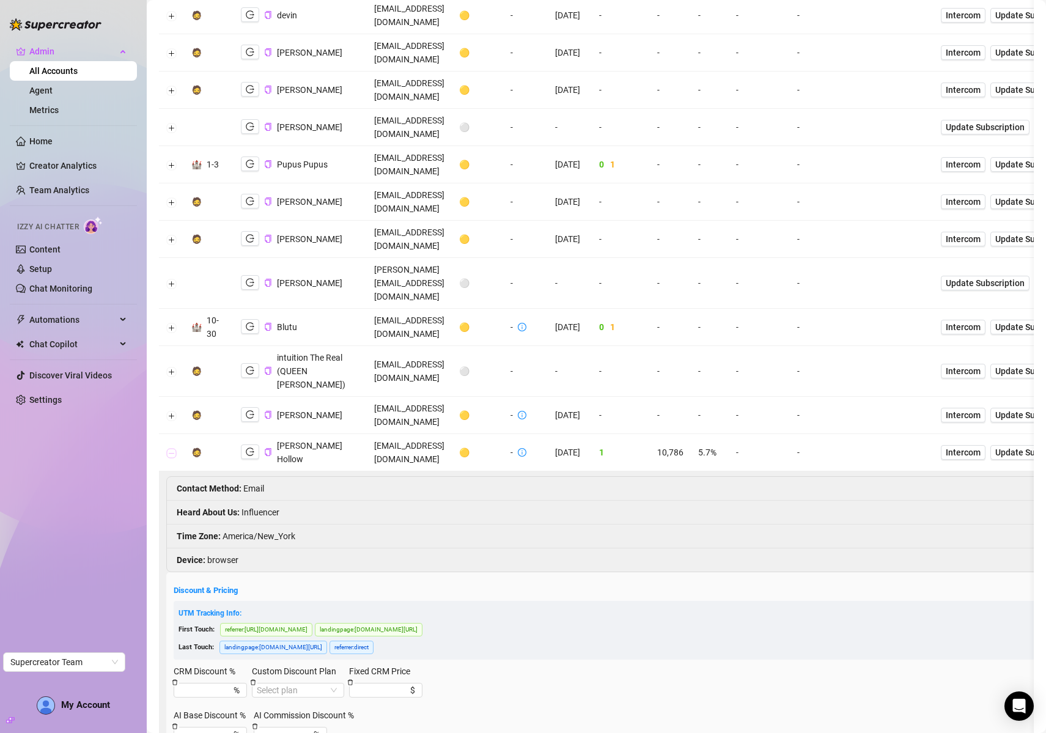
click at [170, 448] on button "Collapse row" at bounding box center [172, 453] width 10 height 10
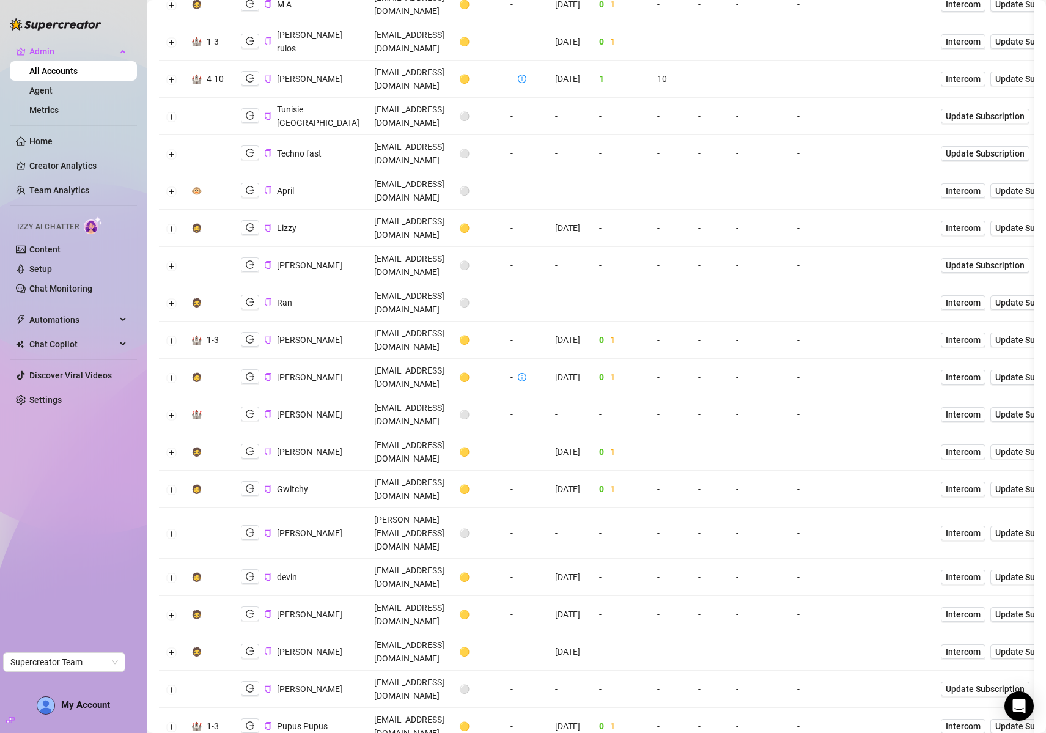
scroll to position [0, 0]
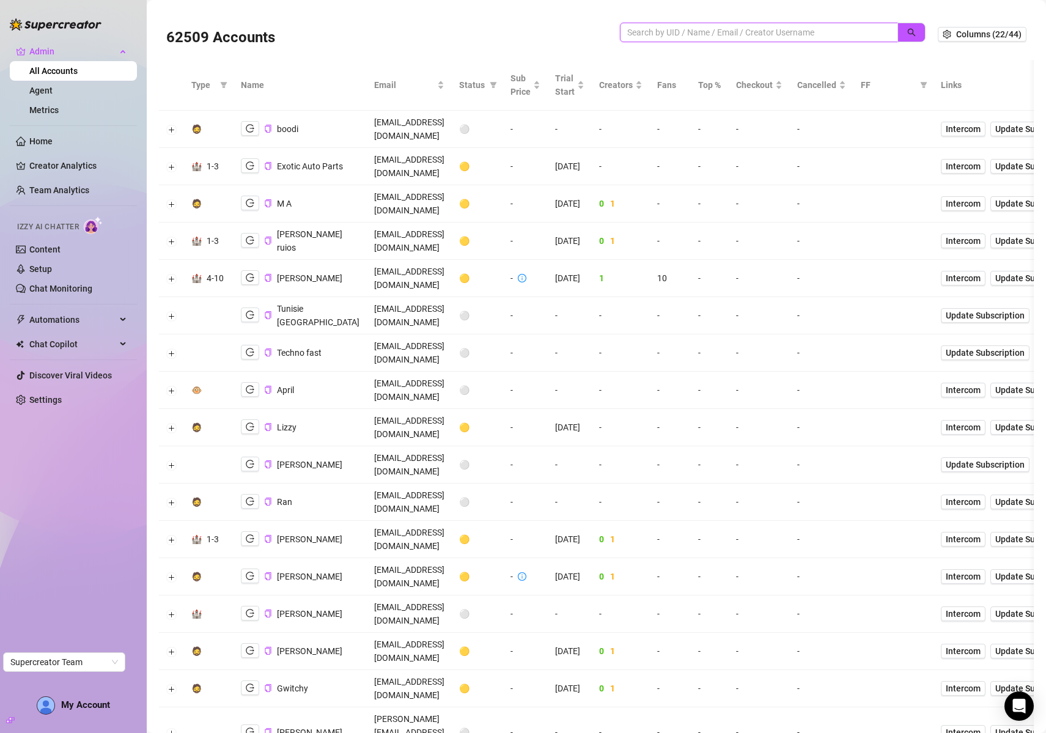
click at [735, 31] on input "search" at bounding box center [754, 32] width 254 height 13
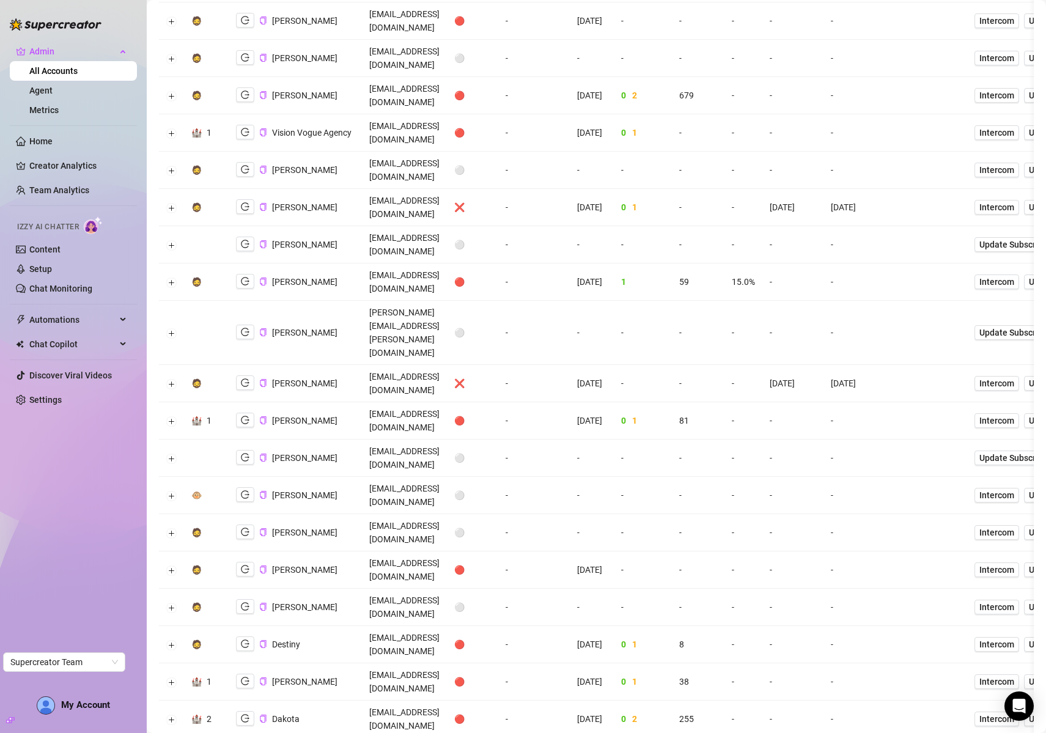
scroll to position [1350, 0]
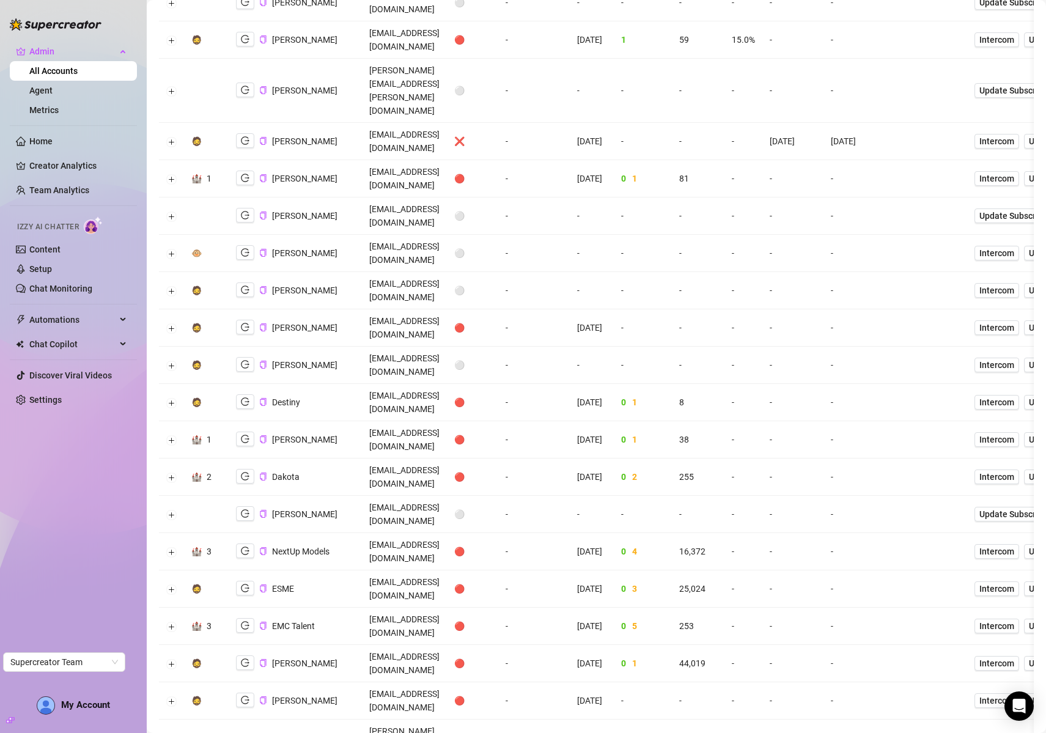
click at [243, 732] on icon "logout" at bounding box center [245, 744] width 9 height 9
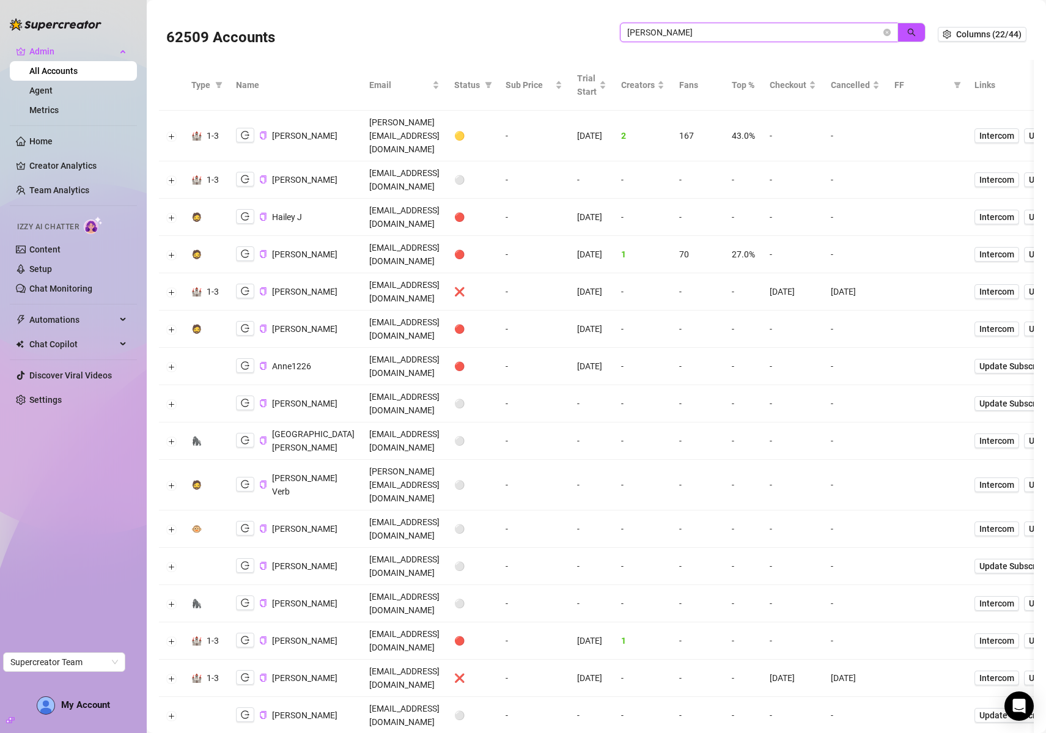
click at [703, 30] on input "jackson" at bounding box center [754, 32] width 254 height 13
drag, startPoint x: 703, startPoint y: 30, endPoint x: 767, endPoint y: 27, distance: 63.6
click at [703, 30] on input "jackson" at bounding box center [754, 32] width 254 height 13
paste input "9IY6GNq9MCR6oS0jCm8xfKeNTmr1"
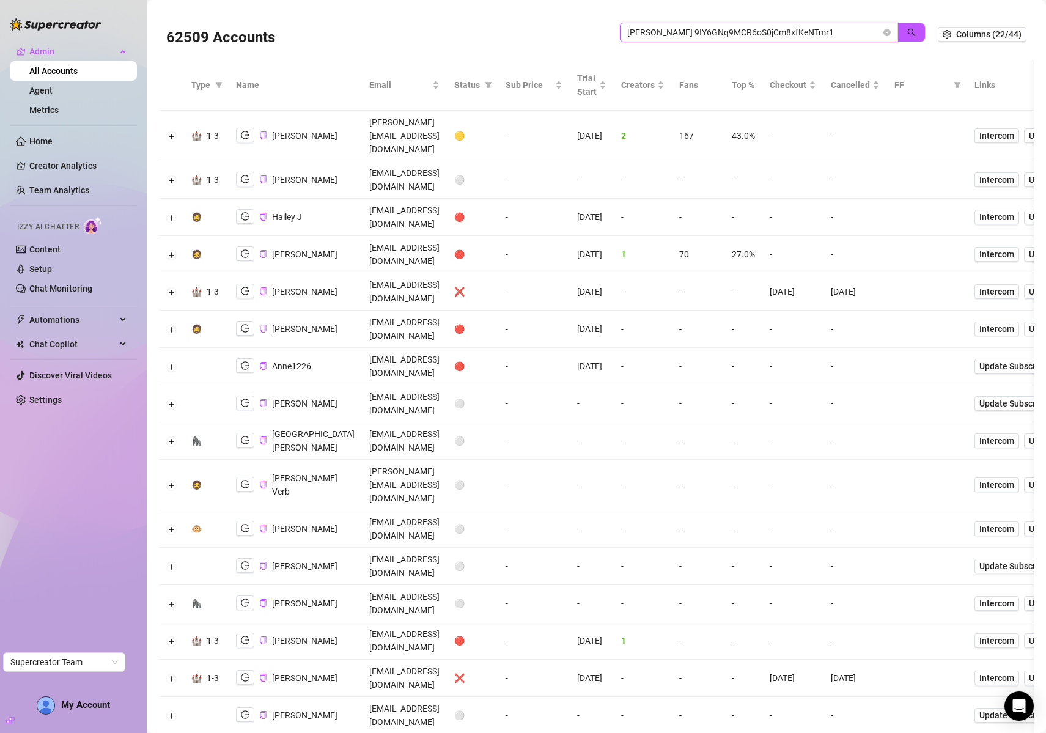
click at [765, 37] on input "jackson 9IY6GNq9MCR6oS0jCm8xfKeNTmr1" at bounding box center [754, 32] width 254 height 13
drag, startPoint x: 765, startPoint y: 37, endPoint x: 779, endPoint y: 37, distance: 14.1
click at [765, 37] on input "jackson 9IY6GNq9MCR6oS0jCm8xfKeNTmr1" at bounding box center [754, 32] width 254 height 13
paste input "search"
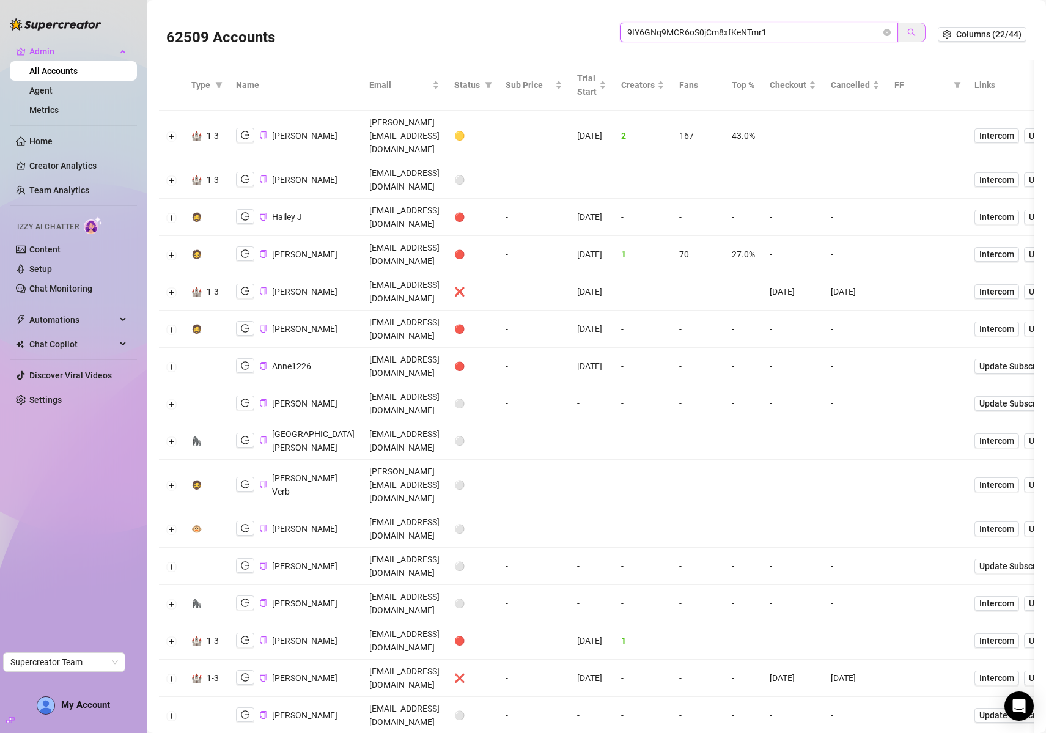
click at [908, 34] on icon "search" at bounding box center [912, 33] width 8 height 8
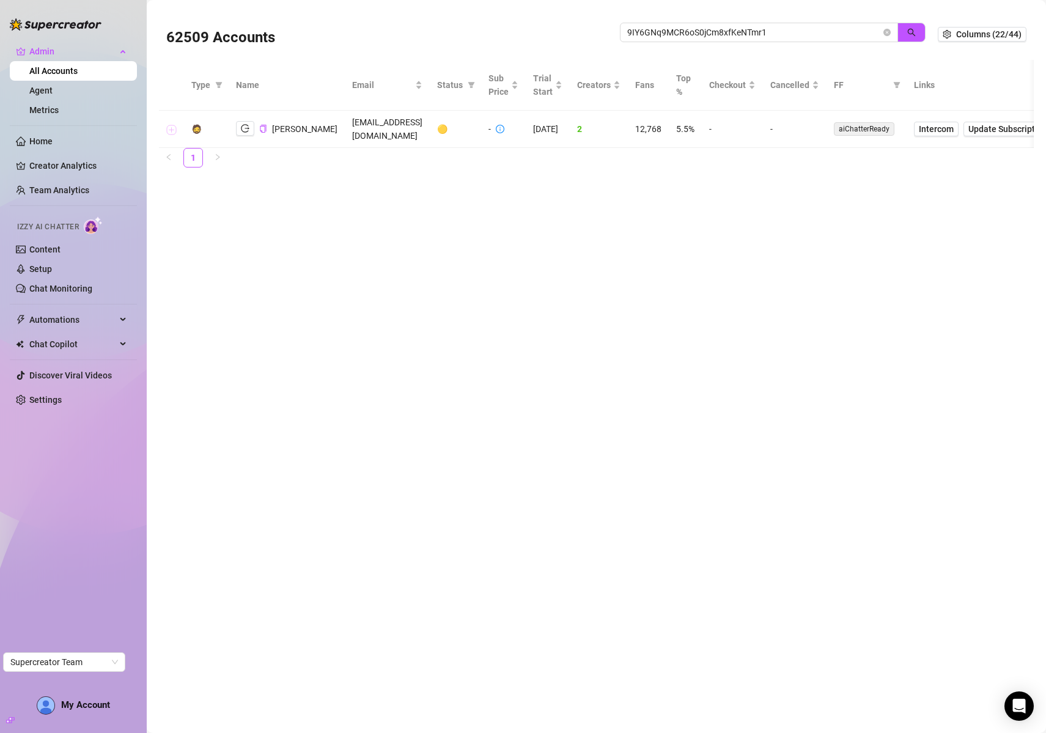
click at [168, 130] on button "Expand row" at bounding box center [172, 130] width 10 height 10
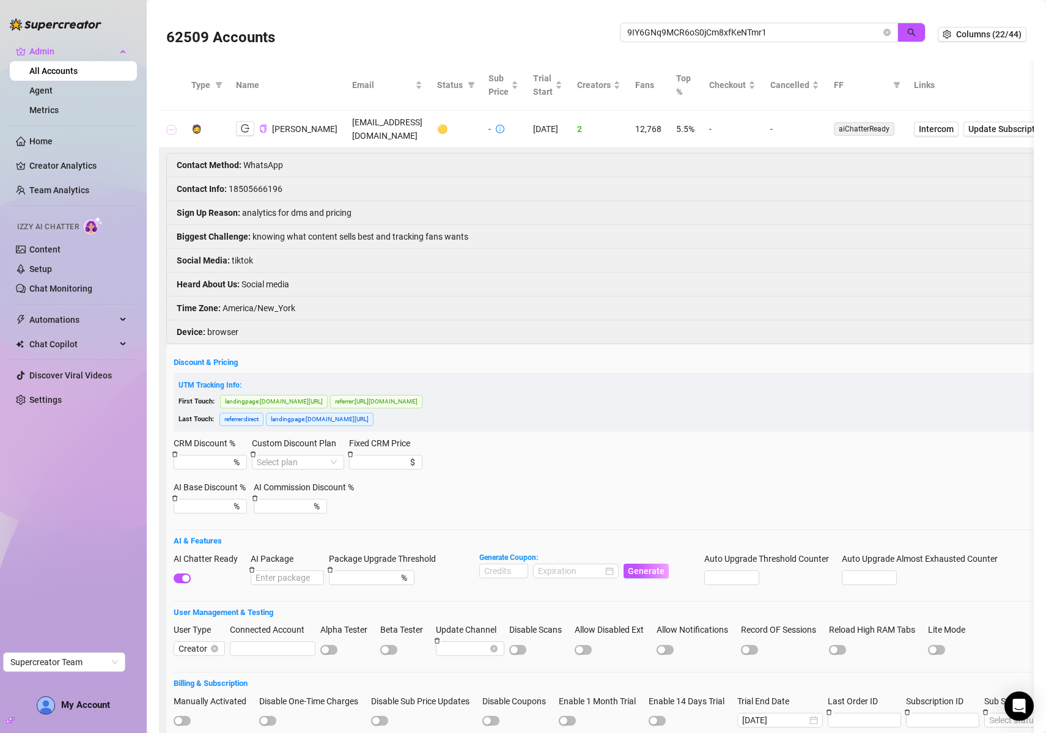
click at [174, 127] on button "Collapse row" at bounding box center [172, 130] width 10 height 10
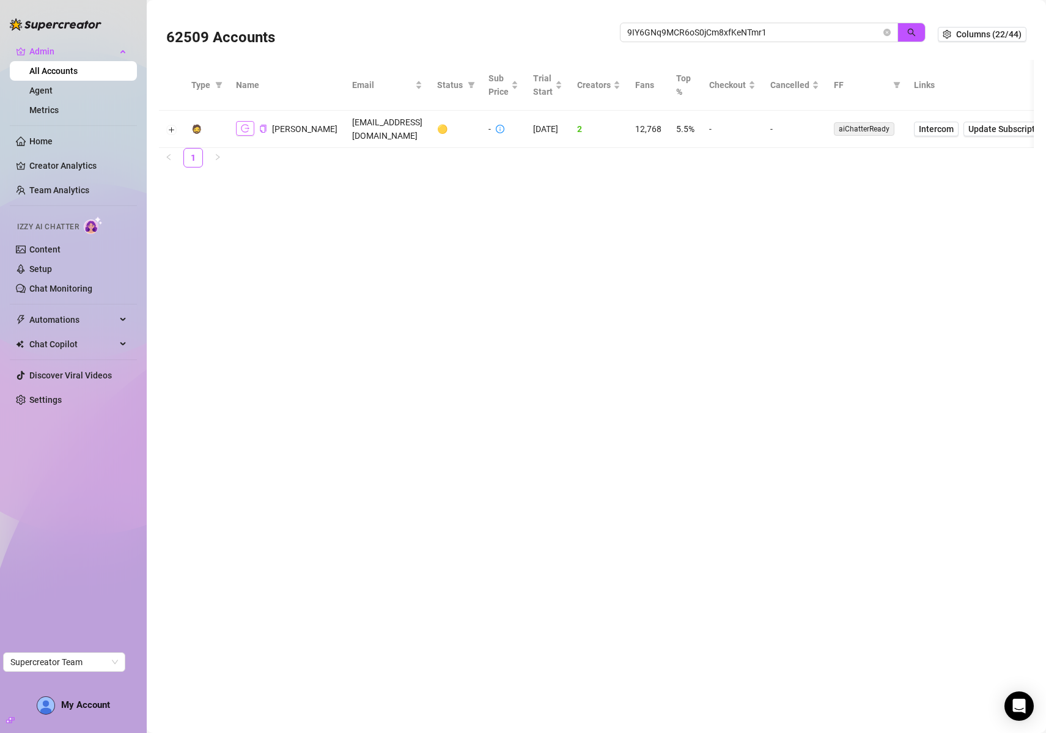
click at [241, 133] on icon "logout" at bounding box center [245, 128] width 9 height 9
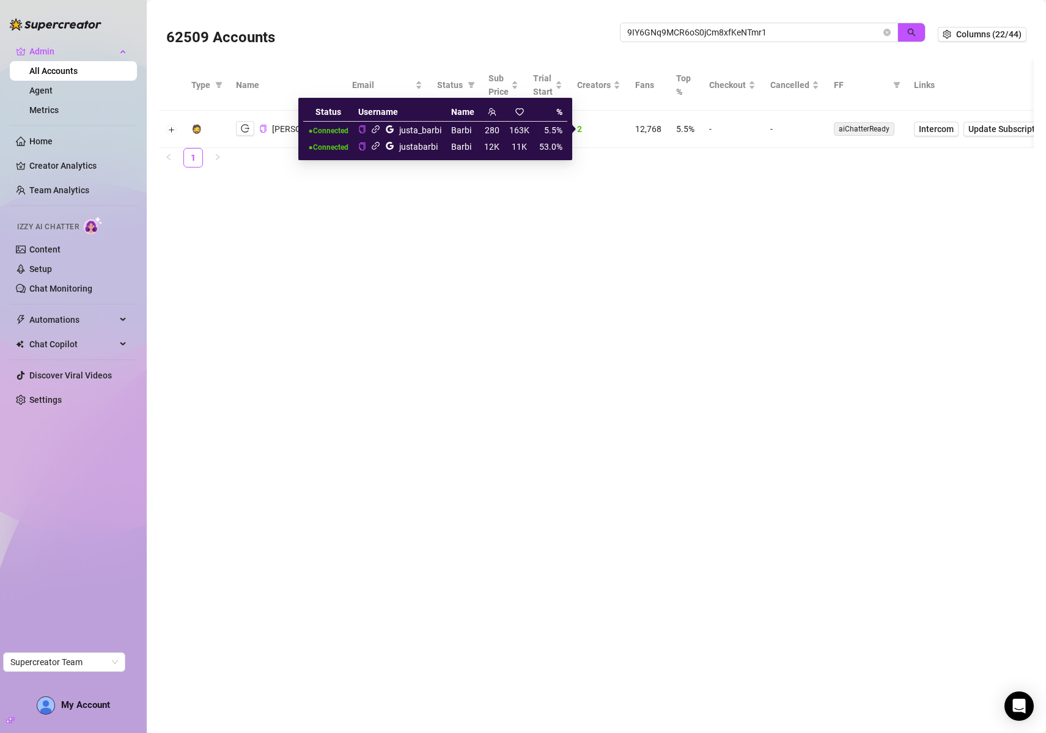
click at [376, 146] on icon "link" at bounding box center [376, 146] width 8 height 8
click at [375, 128] on icon "link" at bounding box center [375, 129] width 9 height 9
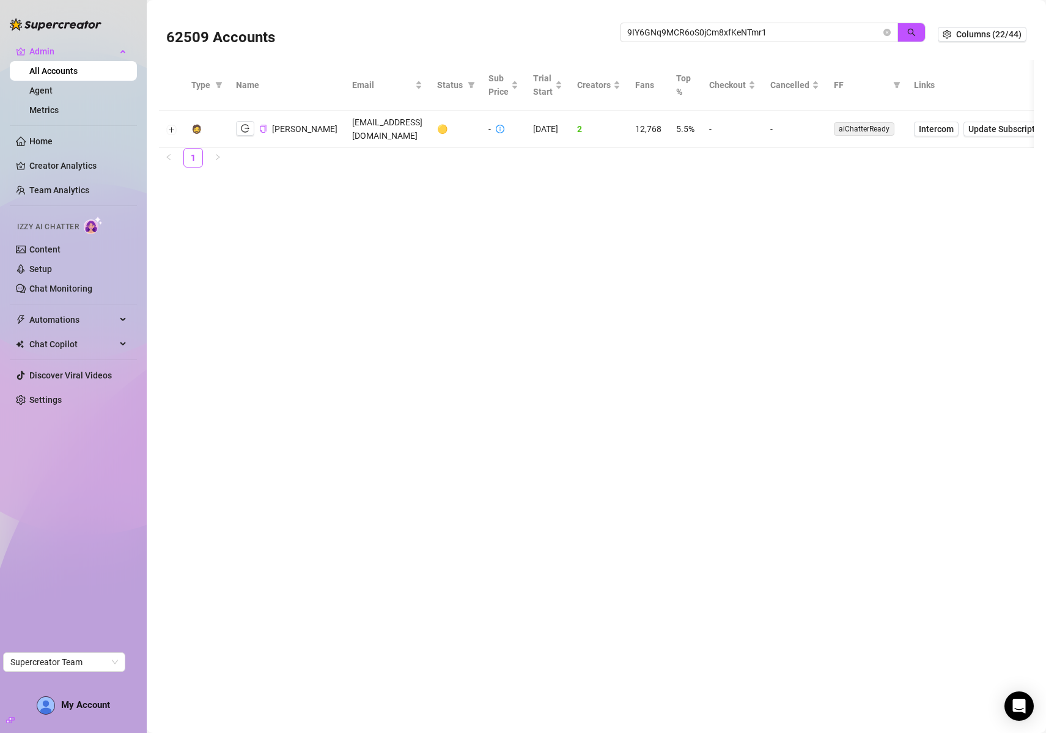
click at [606, 215] on main "62509 Accounts 9IY6GNq9MCR6oS0jCm8xfKeNTmr1 Columns (22/44) Type Name Email Sta…" at bounding box center [596, 366] width 899 height 733
click at [174, 128] on button "Expand row" at bounding box center [172, 130] width 10 height 10
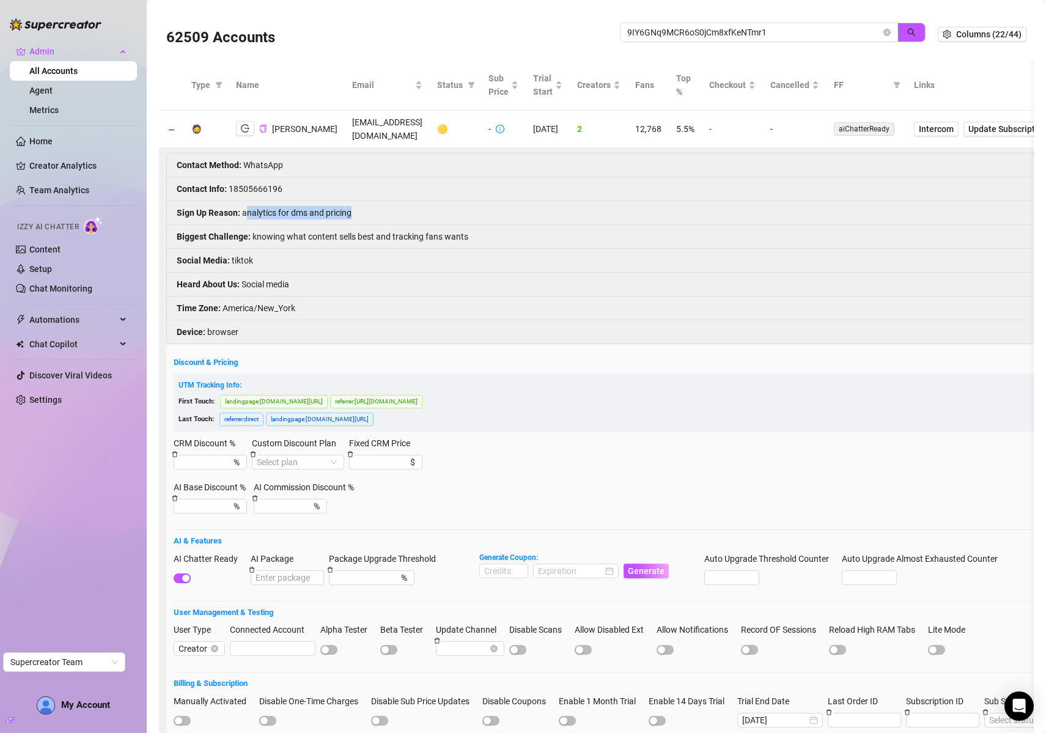
drag, startPoint x: 245, startPoint y: 214, endPoint x: 369, endPoint y: 212, distance: 124.1
click at [369, 212] on li "Sign Up Reason : analytics for dms and pricing" at bounding box center [835, 213] width 1336 height 24
click at [296, 213] on li "Sign Up Reason : analytics for dms and pricing" at bounding box center [835, 213] width 1336 height 24
drag, startPoint x: 260, startPoint y: 238, endPoint x: 529, endPoint y: 238, distance: 269.0
click at [529, 238] on li "Biggest Challenge : knowing what content sells best and tracking fans wants" at bounding box center [835, 237] width 1336 height 24
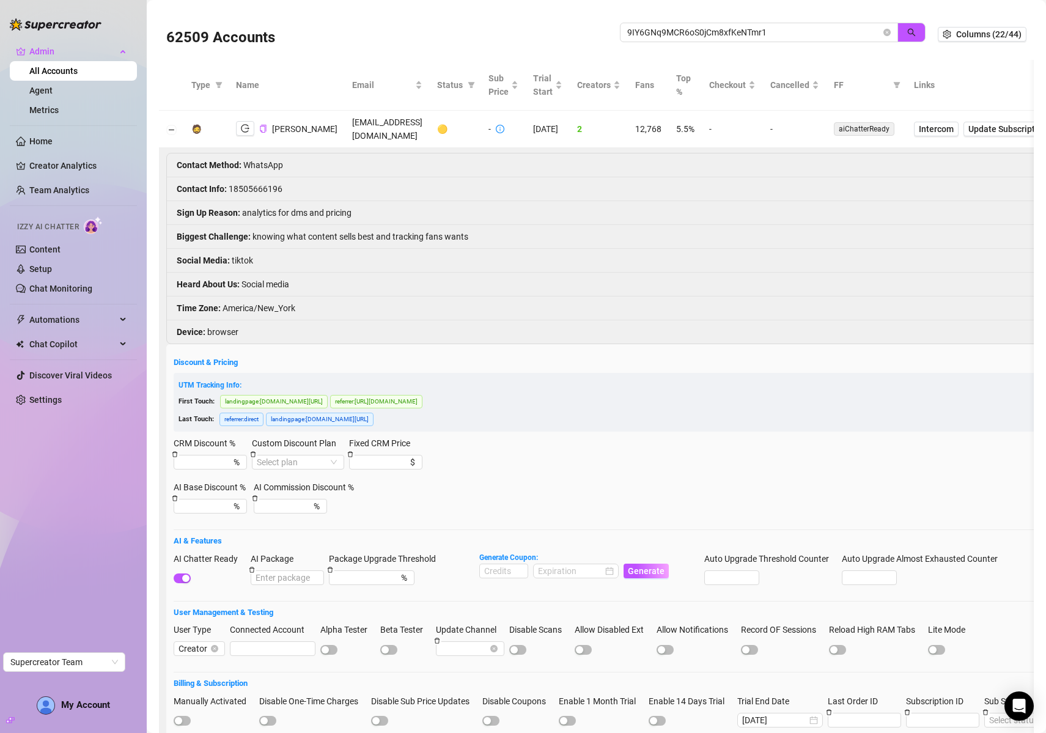
click at [374, 240] on li "Biggest Challenge : knowing what content sells best and tracking fans wants" at bounding box center [835, 237] width 1336 height 24
click at [174, 128] on button "Collapse row" at bounding box center [172, 130] width 10 height 10
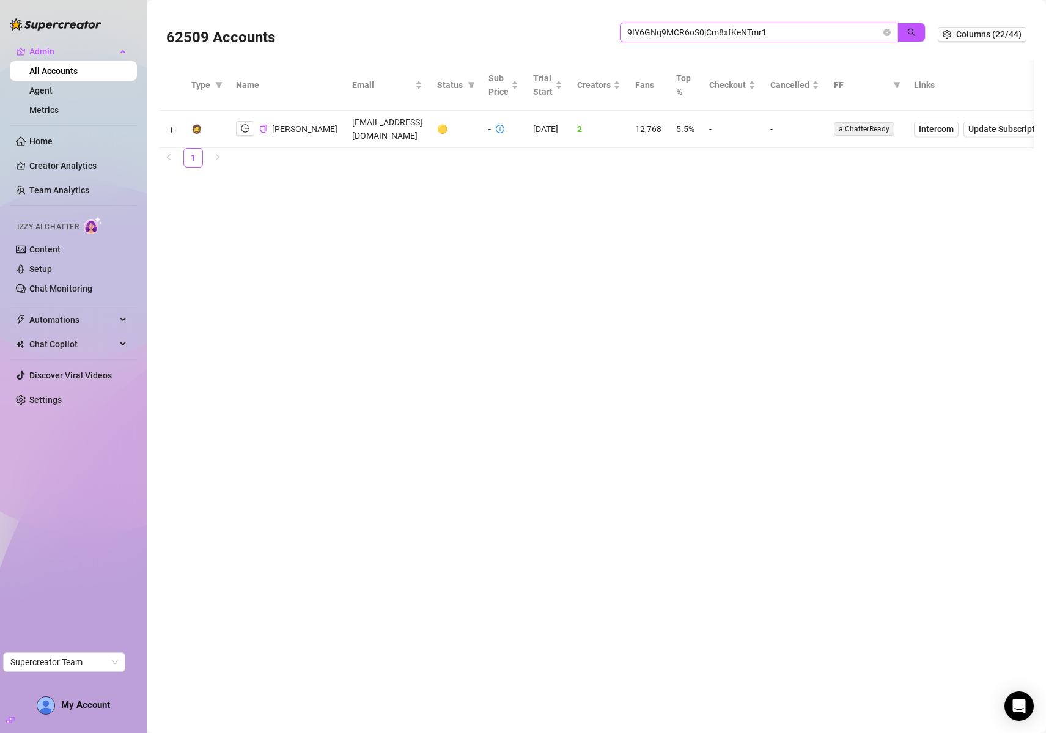
click at [733, 34] on input "9IY6GNq9MCR6oS0jCm8xfKeNTmr1" at bounding box center [754, 32] width 254 height 13
paste input "NsNjjQoPcaMgVqiRveoiV4idRwa2"
click at [910, 33] on icon "search" at bounding box center [912, 33] width 8 height 8
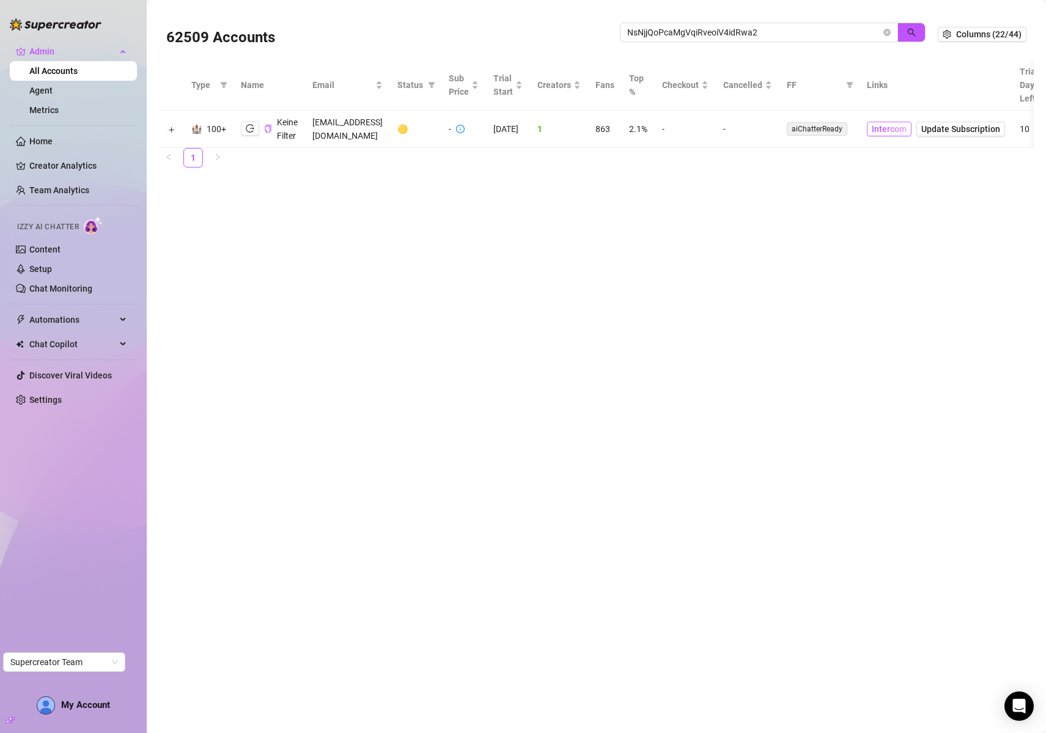
click at [893, 127] on span "Intercom" at bounding box center [889, 128] width 35 height 13
click at [174, 128] on button "Expand row" at bounding box center [172, 130] width 10 height 10
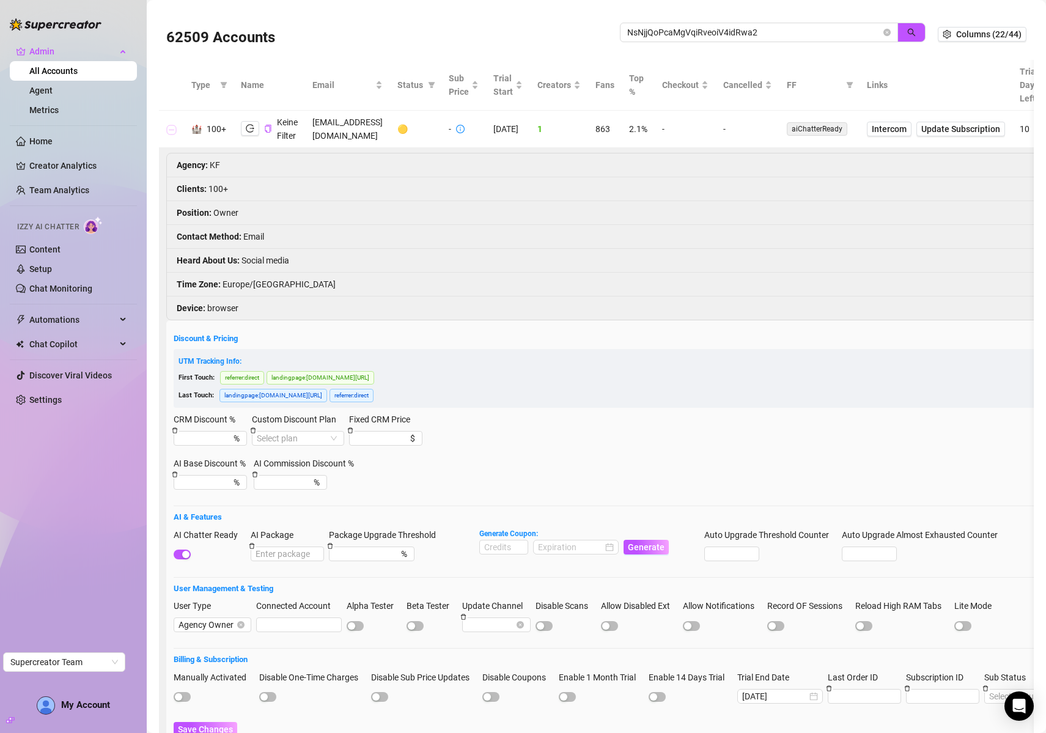
click at [172, 128] on button "Collapse row" at bounding box center [172, 130] width 10 height 10
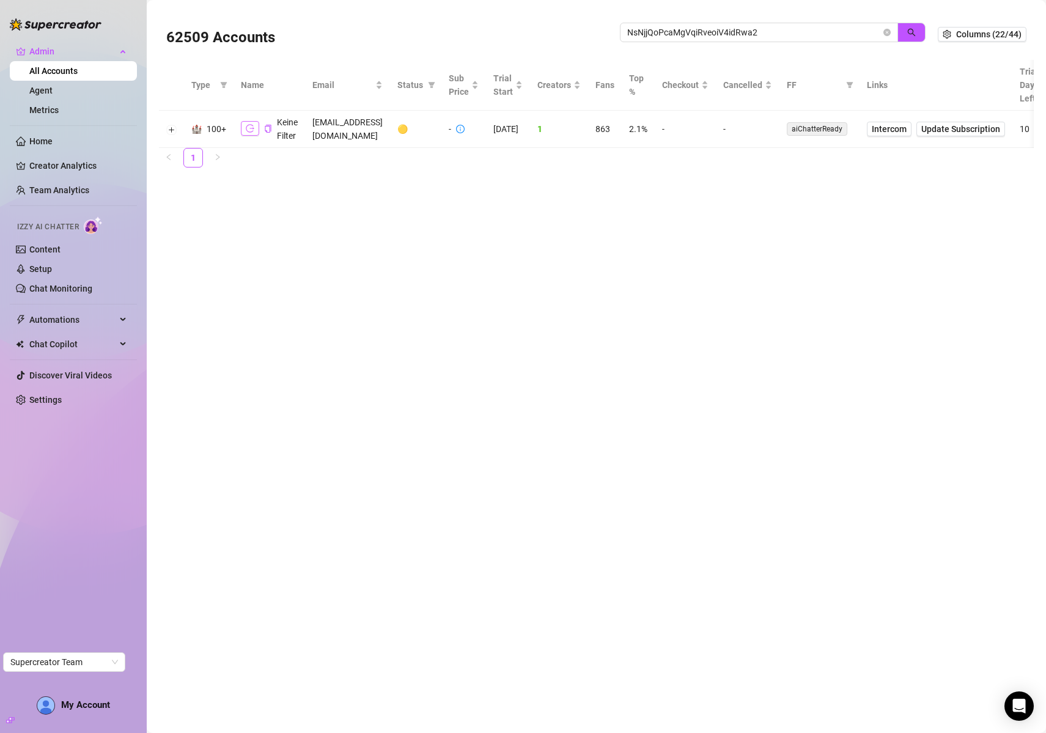
click at [252, 125] on icon "logout" at bounding box center [250, 128] width 9 height 9
click at [786, 32] on input "NsNjjQoPcaMgVqiRveoiV4idRwa2" at bounding box center [754, 32] width 254 height 13
paste input "SPl2XGX7g6OUx3DrgNmxm06eCEl1"
click at [911, 32] on icon "search" at bounding box center [911, 32] width 9 height 9
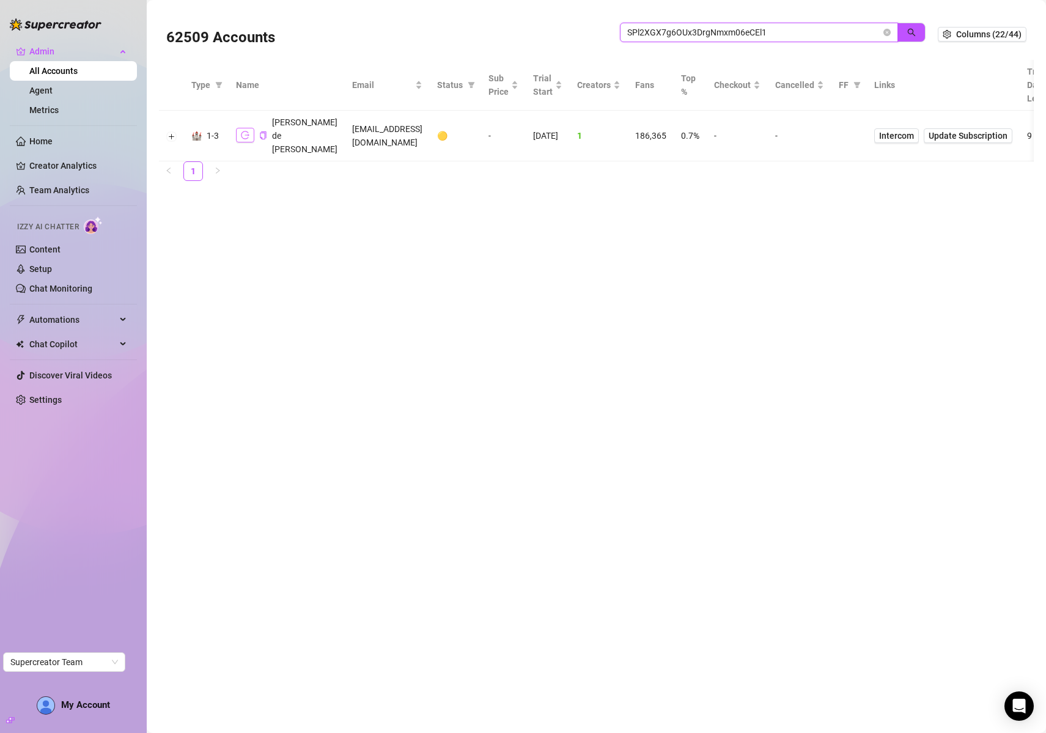
type input "SPl2XGX7g6OUx3DrgNmxm06eCEl1"
click at [248, 139] on icon "logout" at bounding box center [245, 135] width 9 height 8
drag, startPoint x: 891, startPoint y: 30, endPoint x: 109, endPoint y: 177, distance: 795.6
click at [891, 30] on icon "close-circle" at bounding box center [886, 32] width 7 height 7
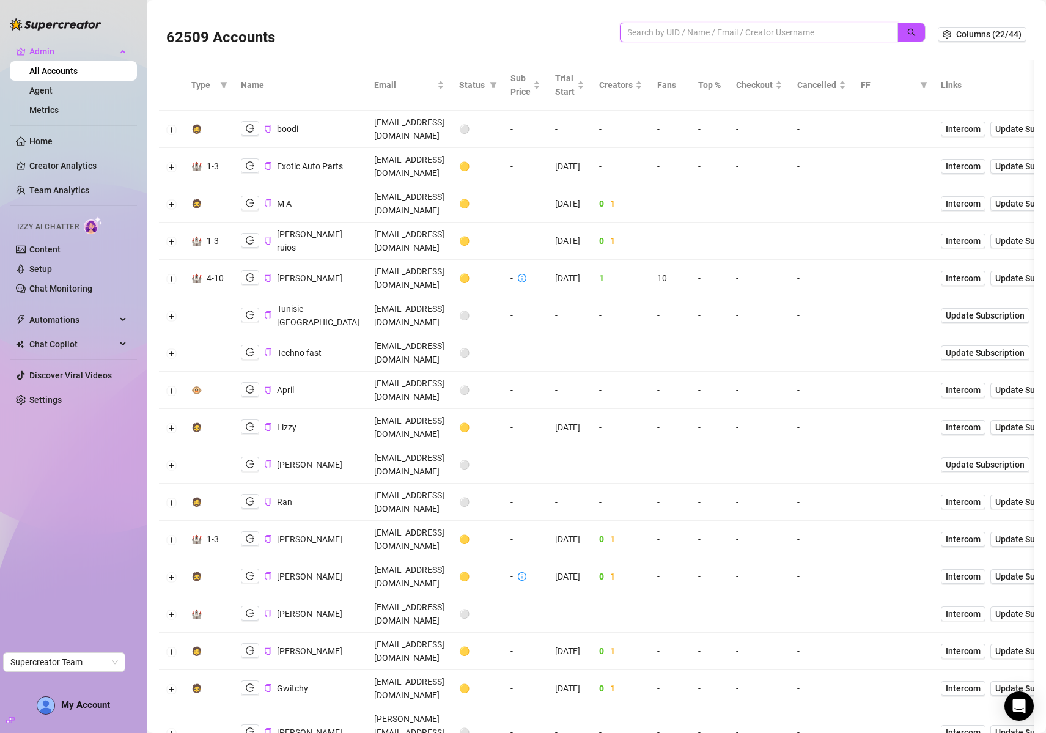
paste input "uOt2kLmRXYMyA26LpCPnSlGacj93"
click at [897, 32] on button "button" at bounding box center [911, 33] width 28 height 20
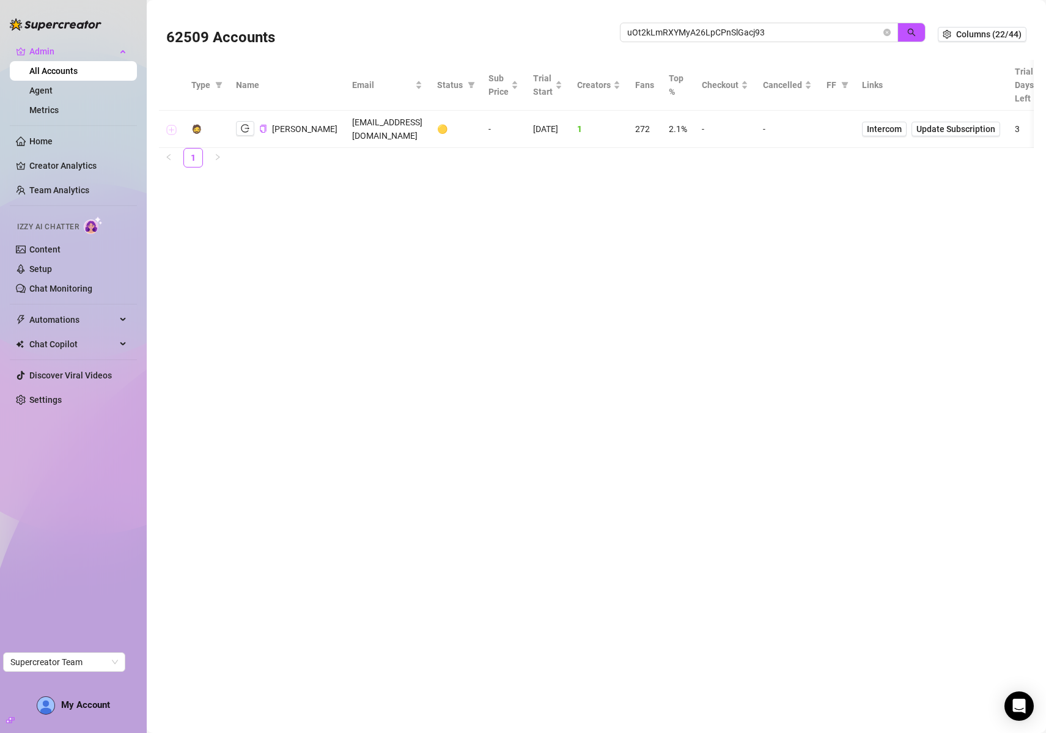
click at [171, 125] on button "Expand row" at bounding box center [172, 130] width 10 height 10
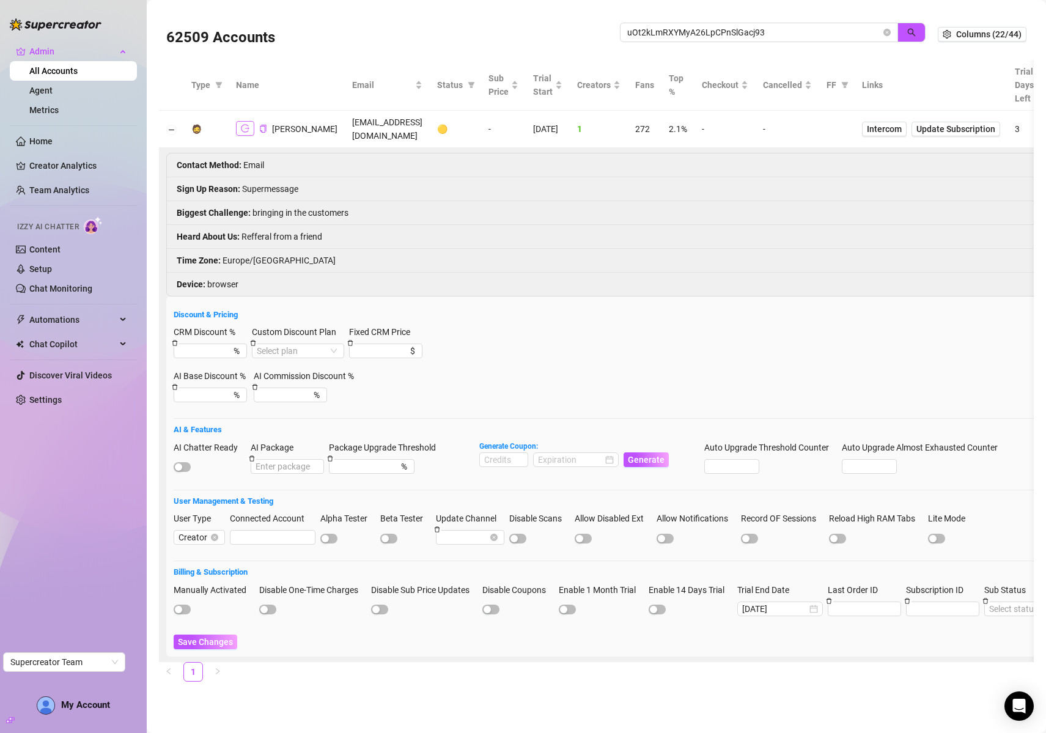
click at [241, 124] on icon "logout" at bounding box center [245, 128] width 9 height 9
click at [176, 125] on button "Collapse row" at bounding box center [172, 130] width 10 height 10
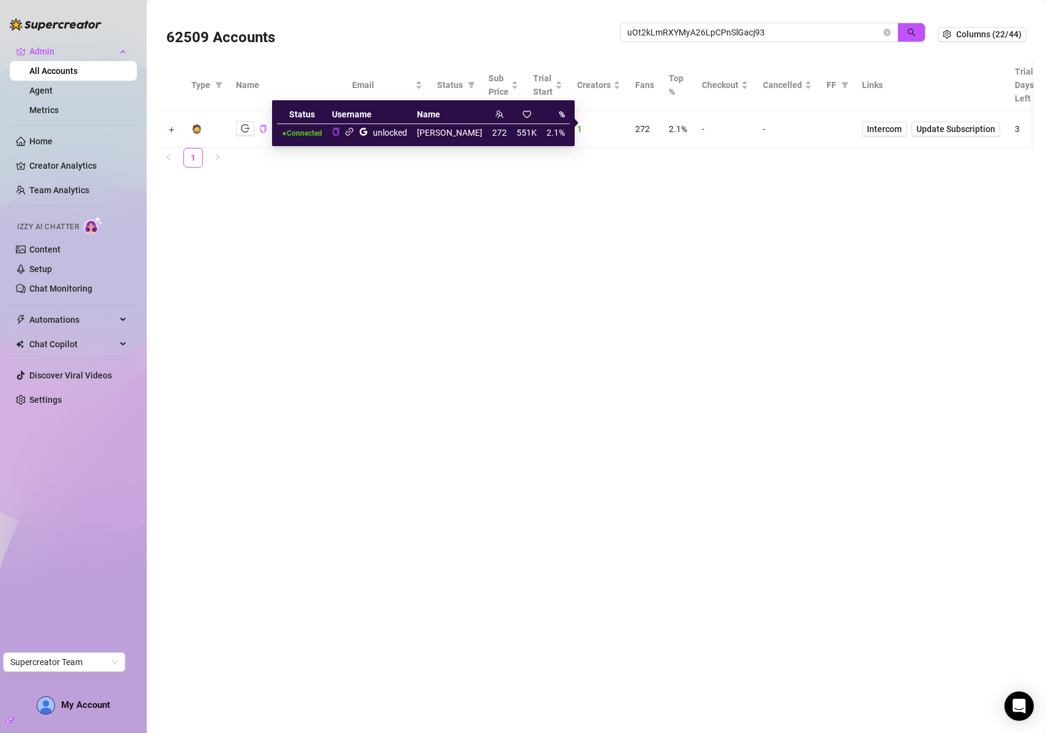
click at [354, 133] on icon "link" at bounding box center [349, 131] width 9 height 9
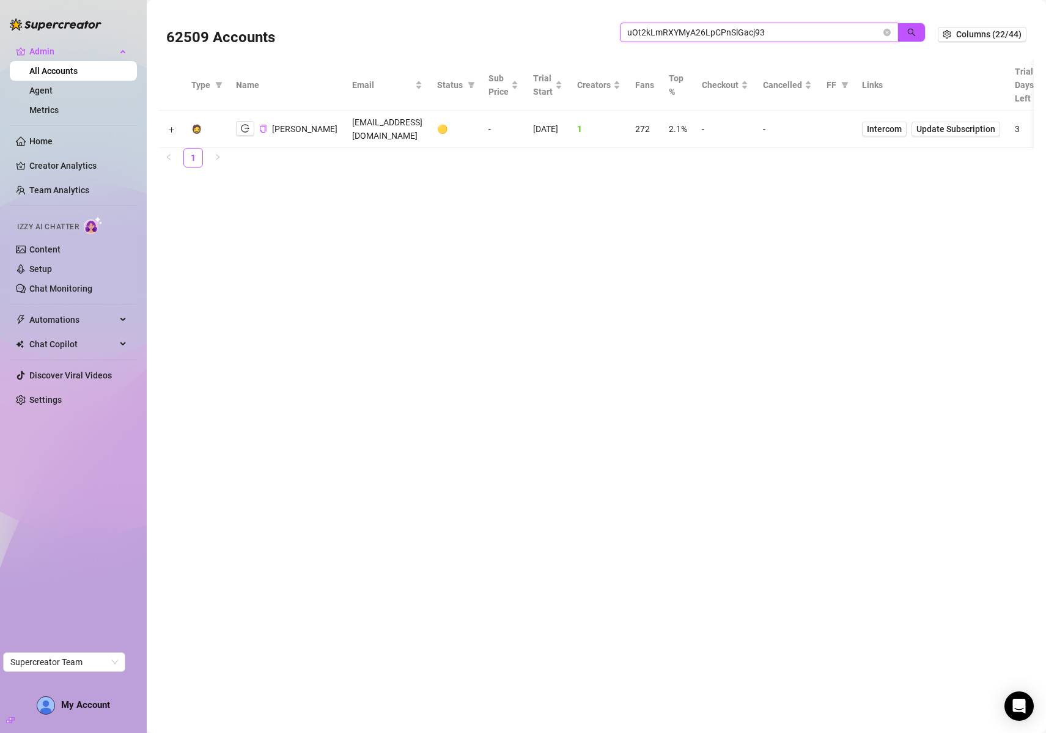
click at [780, 38] on input "uOt2kLmRXYMyA26LpCPnSlGacj93" at bounding box center [754, 32] width 254 height 13
paste input "hsWyUzgdbSbMGKj0wmiFjjolt1K2"
click at [912, 29] on icon "search" at bounding box center [912, 33] width 8 height 8
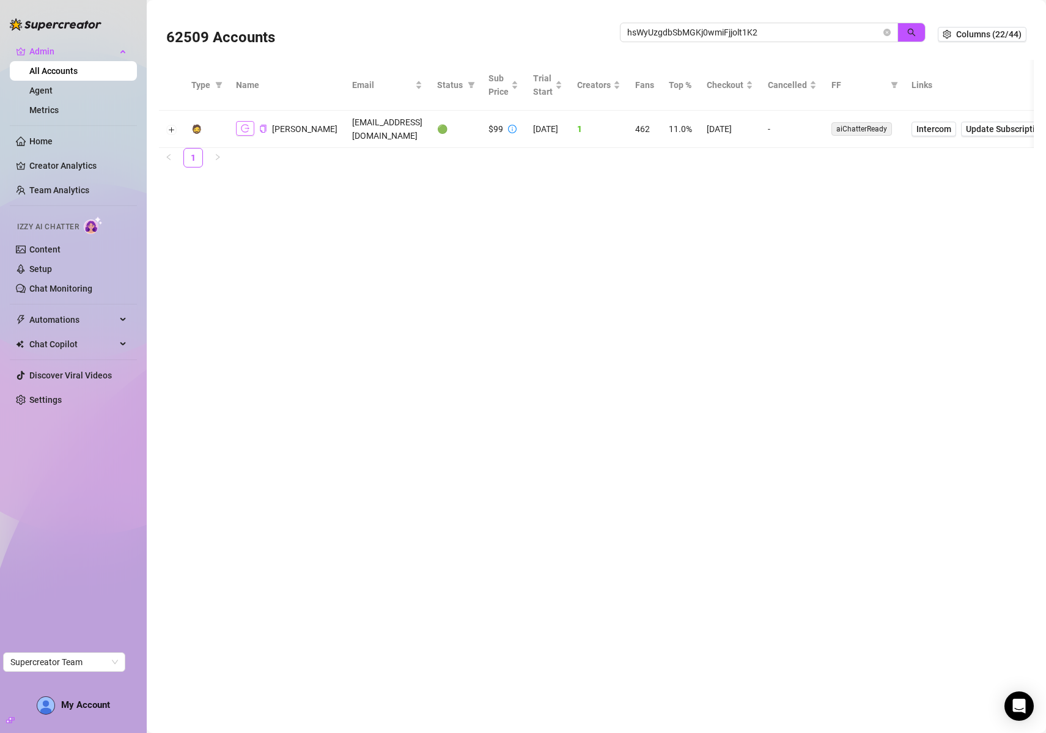
click at [243, 129] on icon "logout" at bounding box center [245, 128] width 9 height 9
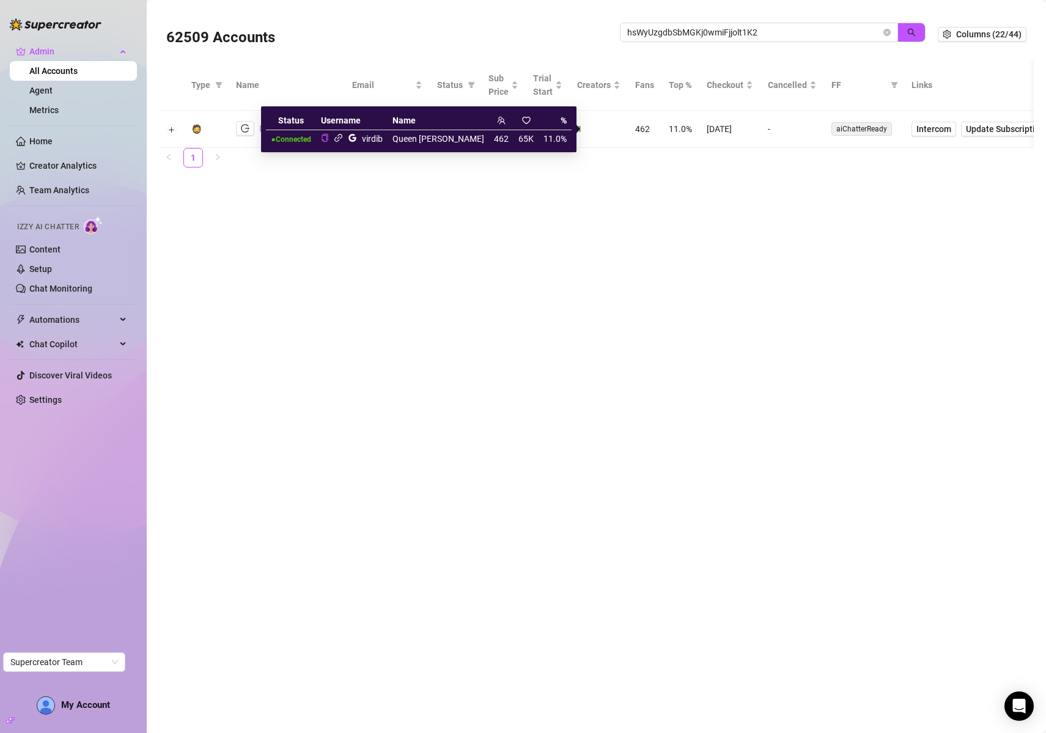
click at [343, 138] on icon "link" at bounding box center [338, 137] width 9 height 9
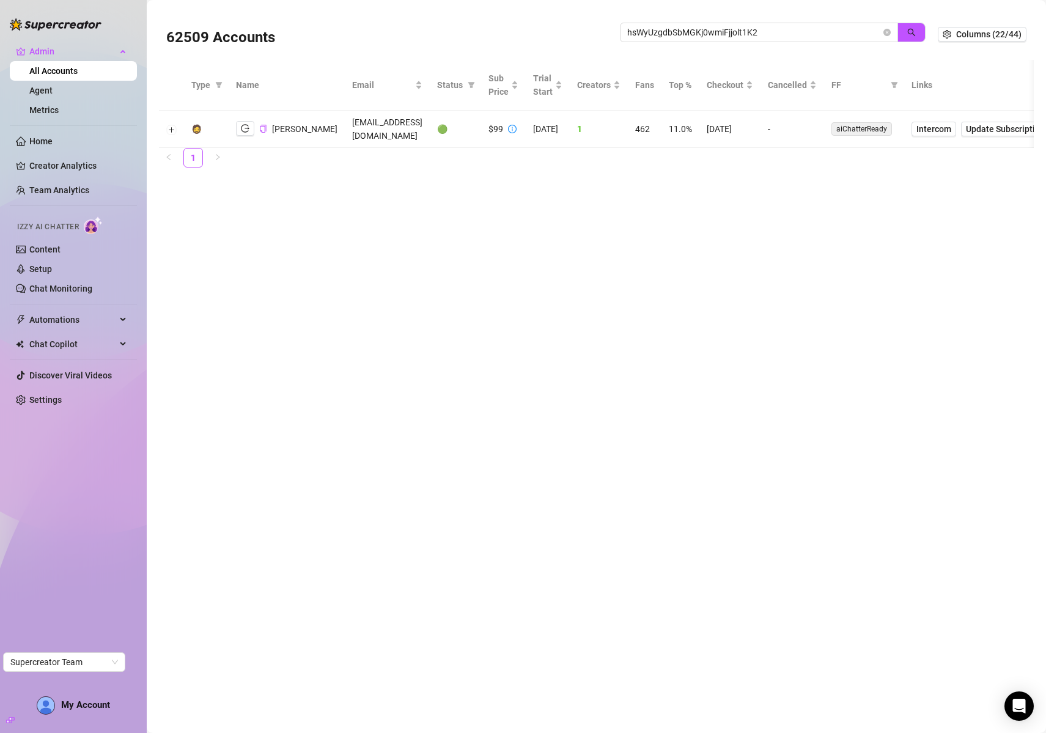
click at [178, 126] on td at bounding box center [171, 129] width 25 height 37
click at [172, 130] on button "Expand row" at bounding box center [172, 130] width 10 height 10
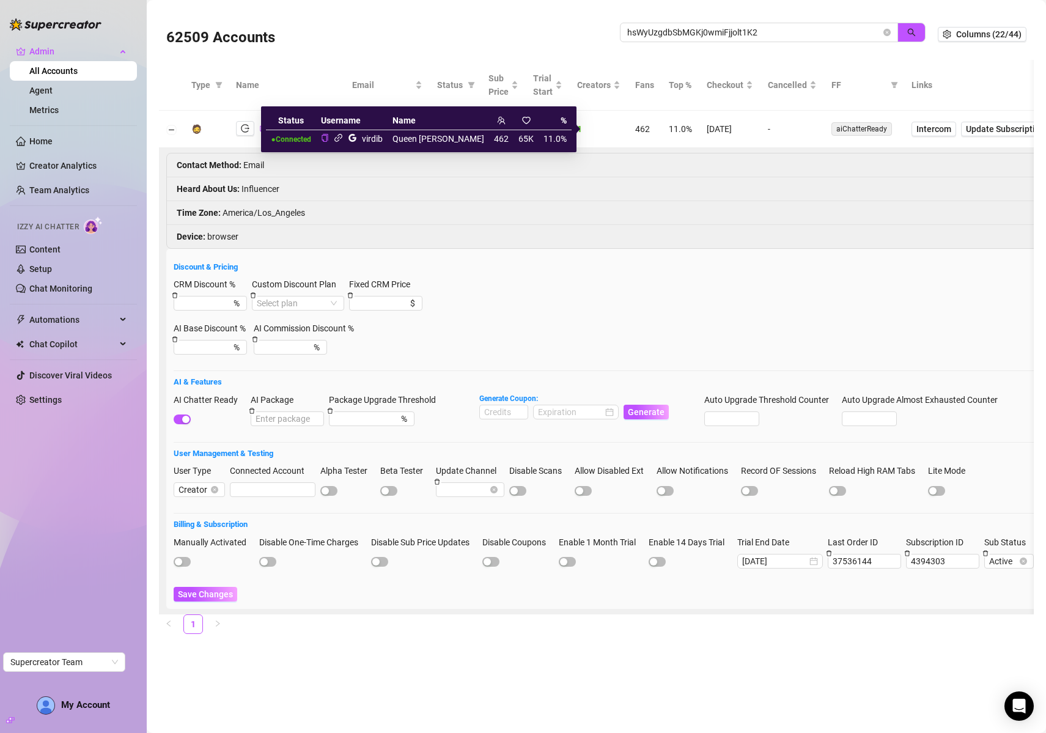
click at [357, 138] on icon "google" at bounding box center [352, 137] width 9 height 9
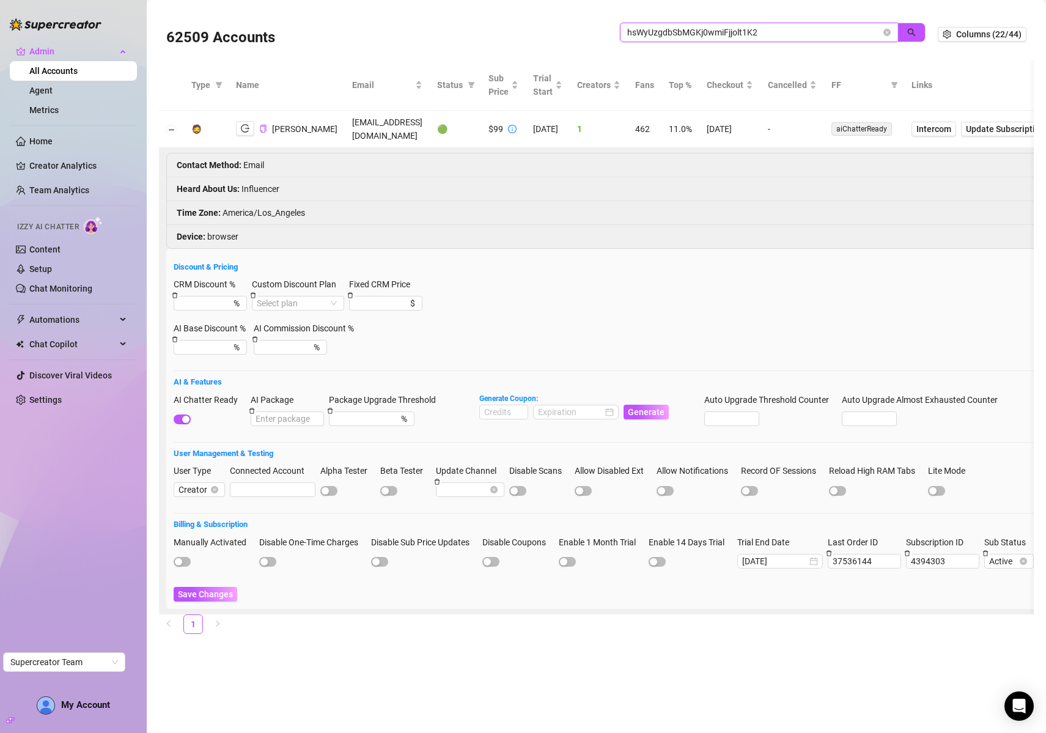
click at [705, 26] on input "hsWyUzgdbSbMGKj0wmiFjjolt1K2" at bounding box center [754, 32] width 254 height 13
paste input "f99yLyW7erPJEAhL9gM7qG4835L"
click at [917, 35] on button "button" at bounding box center [911, 33] width 28 height 20
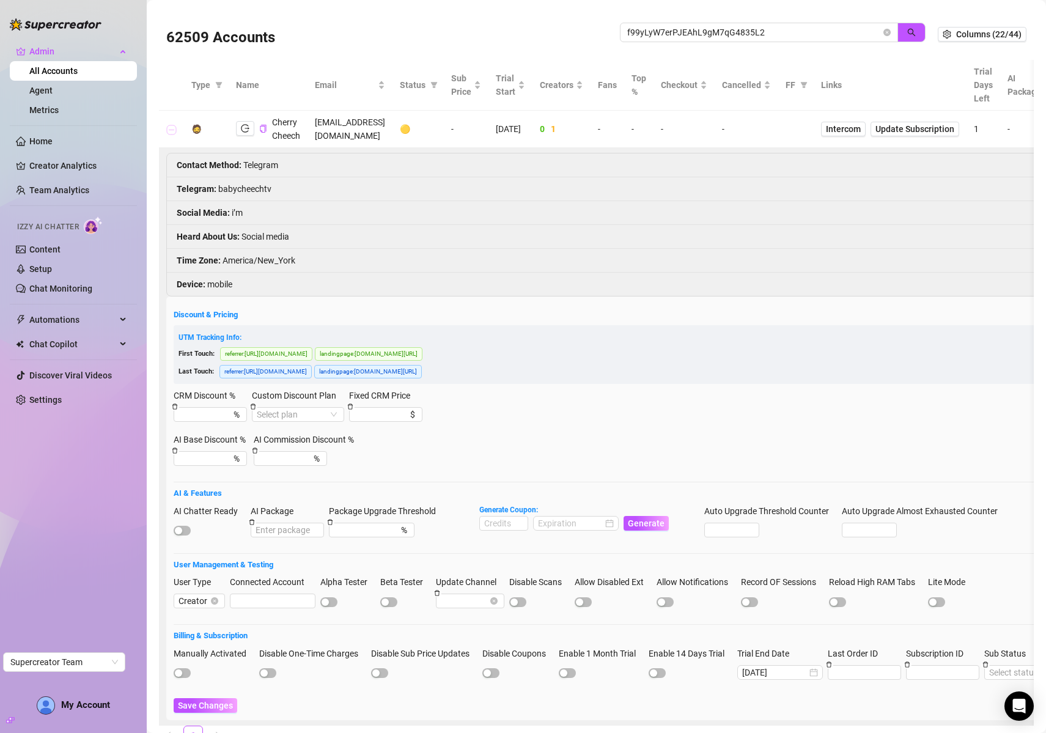
click at [174, 128] on button "Collapse row" at bounding box center [172, 130] width 10 height 10
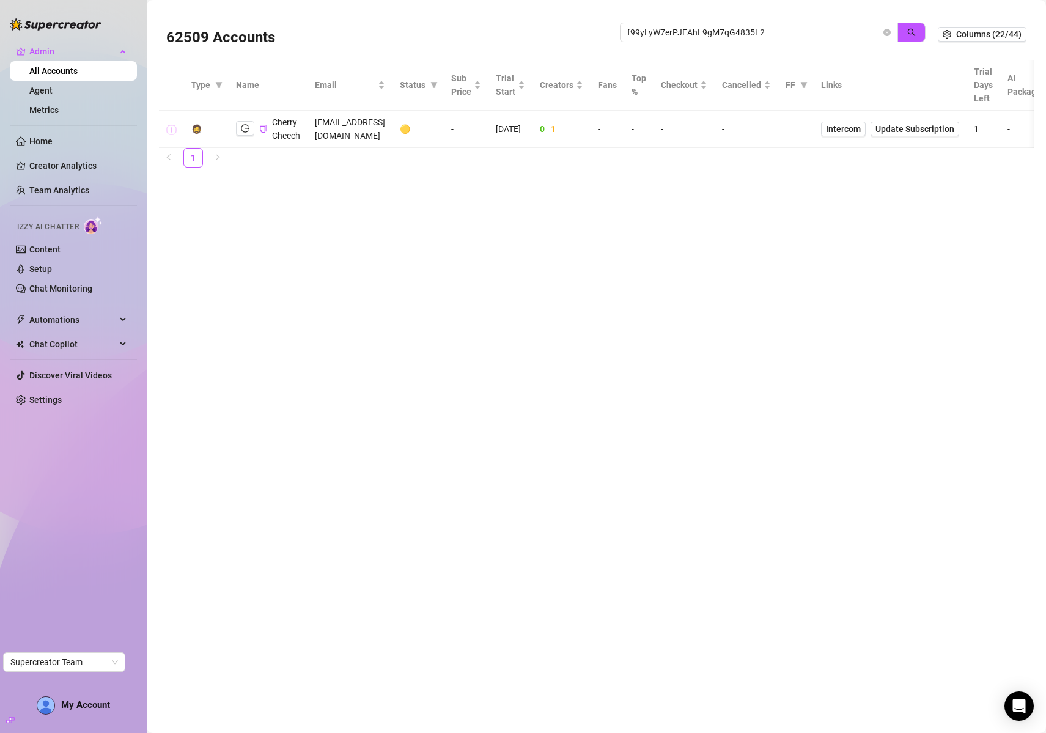
click at [169, 130] on button "Expand row" at bounding box center [172, 130] width 10 height 10
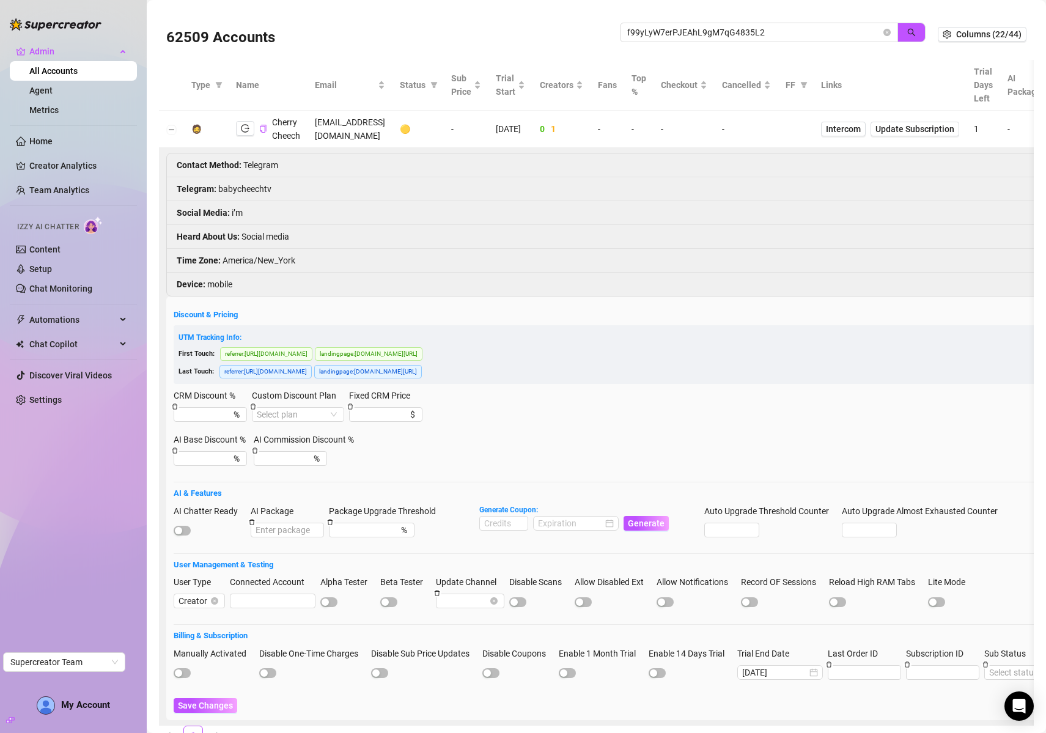
click at [252, 187] on li "Telegram : babycheechtv" at bounding box center [788, 189] width 1243 height 24
click at [251, 187] on li "Telegram : babycheechtv" at bounding box center [788, 189] width 1243 height 24
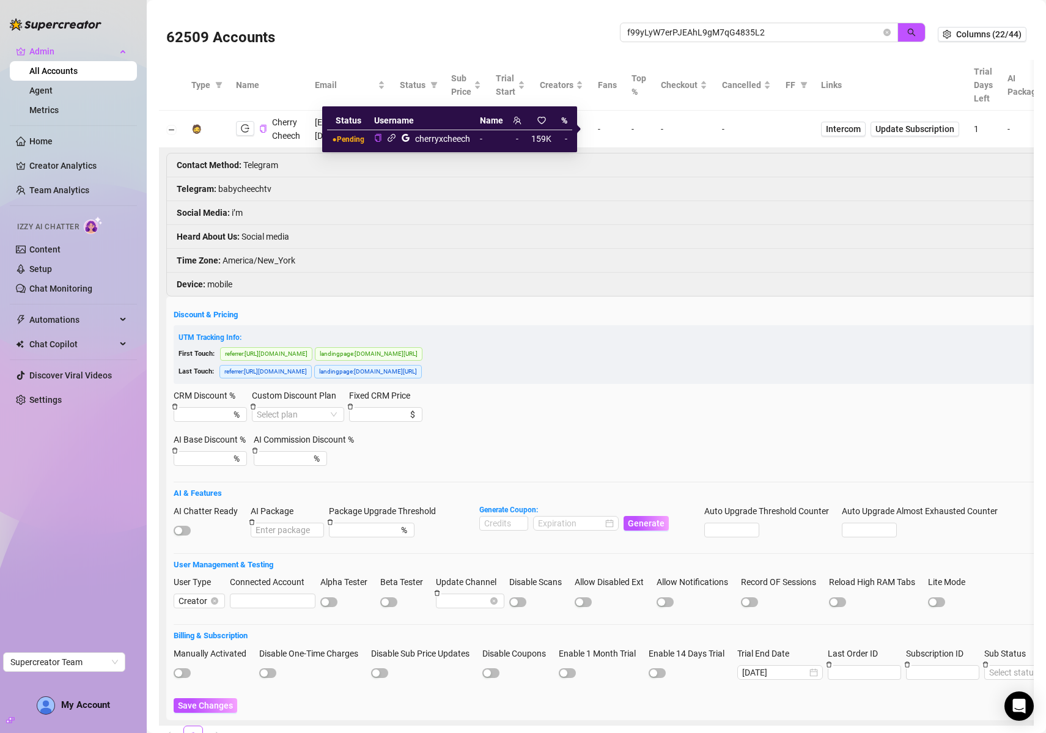
click at [389, 137] on icon "link" at bounding box center [391, 137] width 9 height 9
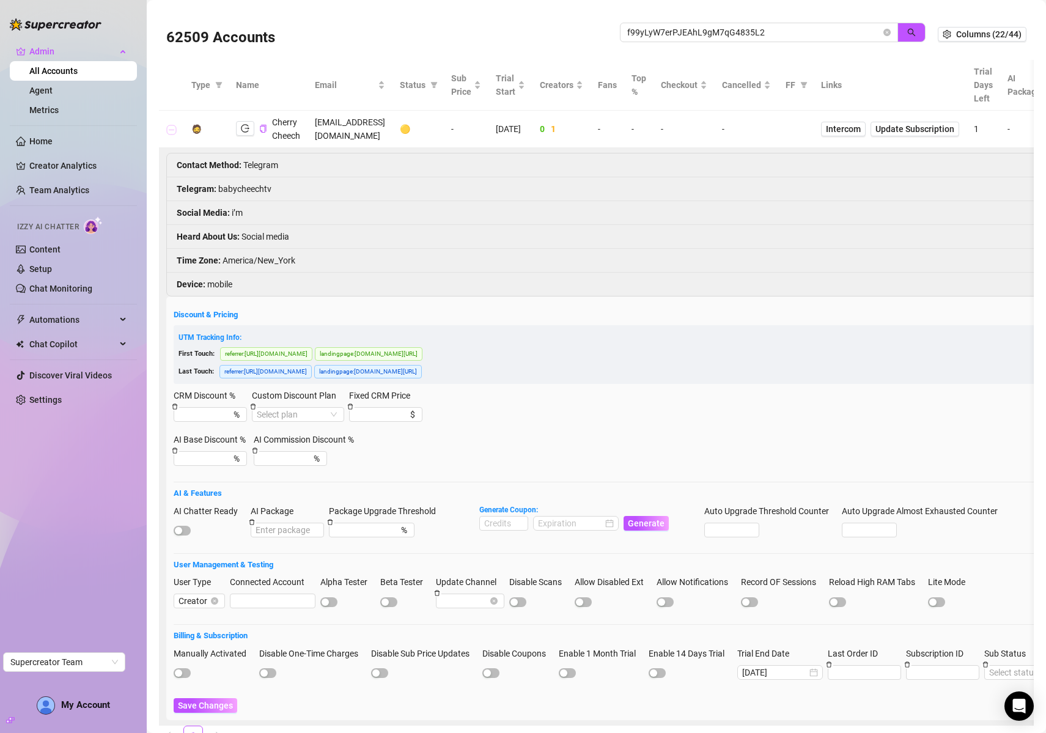
click at [172, 130] on button "Collapse row" at bounding box center [172, 130] width 10 height 10
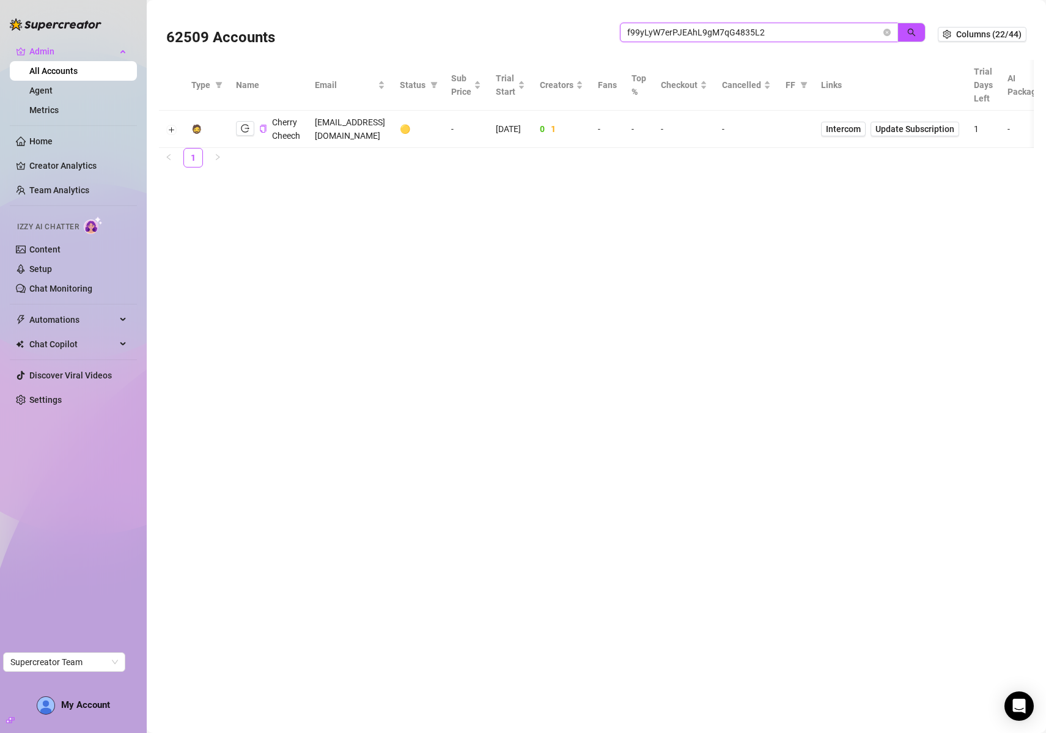
click at [702, 27] on input "f99yLyW7erPJEAhL9gM7qG4835L2" at bounding box center [754, 32] width 254 height 13
click at [701, 28] on input "f99yLyW7erPJEAhL9gM7qG4835L2" at bounding box center [754, 32] width 254 height 13
paste input "jZt44DC6nBZDrbcfakQ5SEBytRz1"
click at [919, 31] on button "button" at bounding box center [911, 33] width 28 height 20
click at [863, 122] on span "Intercom" at bounding box center [845, 128] width 35 height 13
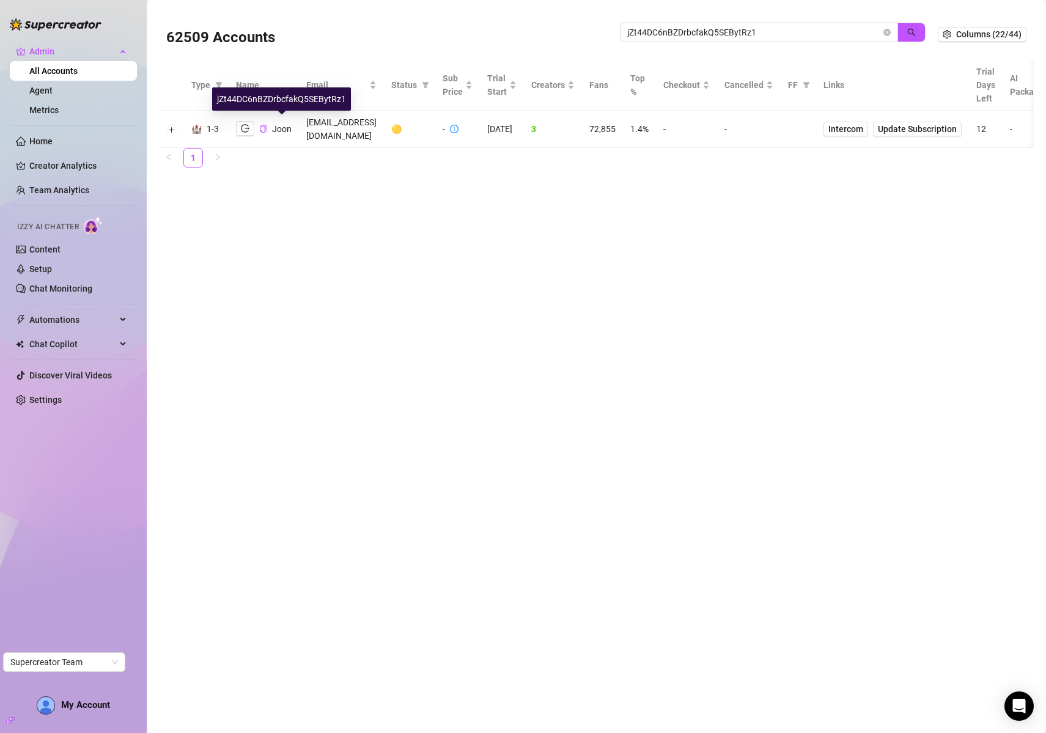
click at [281, 126] on span "Joon" at bounding box center [282, 129] width 20 height 10
copy span "Joon"
click at [683, 38] on input "jZt44DC6nBZDrbcfakQ5SEBytRz1" at bounding box center [754, 32] width 254 height 13
drag, startPoint x: 683, startPoint y: 38, endPoint x: 703, endPoint y: 37, distance: 20.2
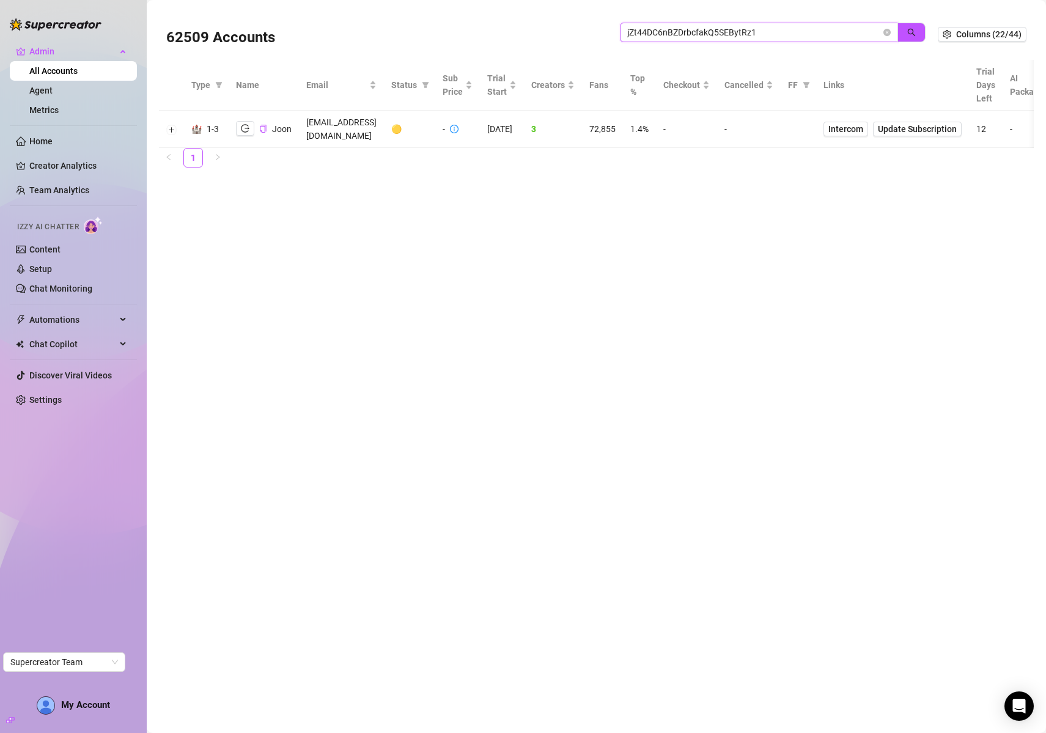
click at [683, 37] on input "jZt44DC6nBZDrbcfakQ5SEBytRz1" at bounding box center [754, 32] width 254 height 13
paste input "Joon"
click at [910, 29] on icon "search" at bounding box center [911, 32] width 9 height 9
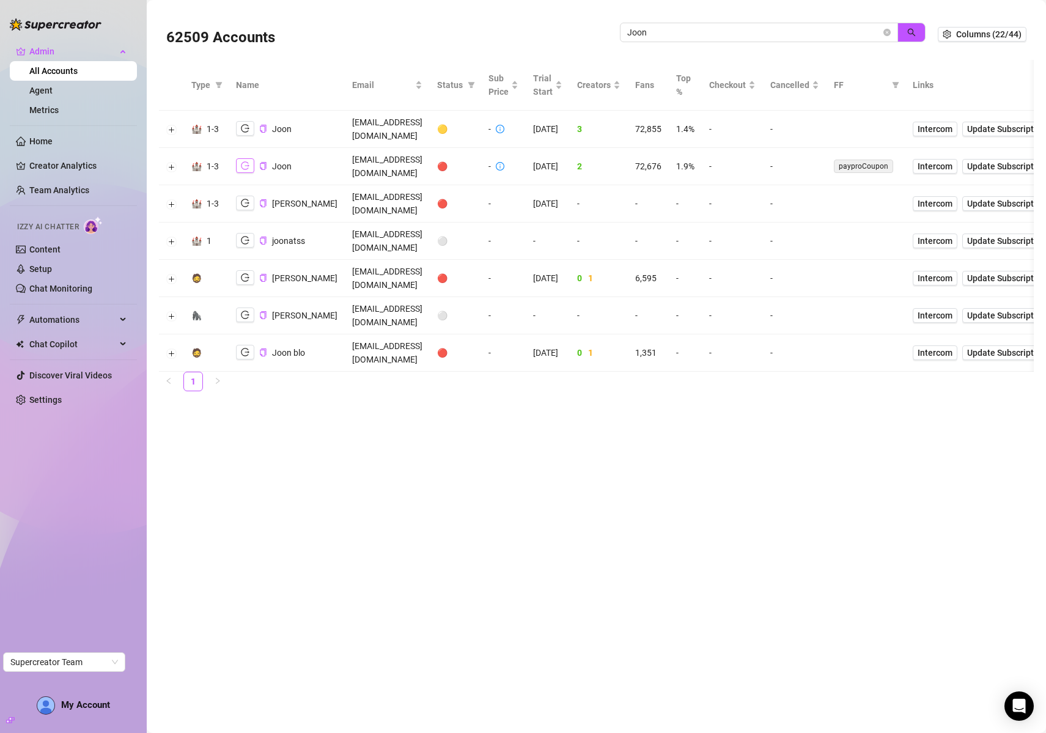
click at [241, 162] on icon "logout" at bounding box center [245, 166] width 9 height 8
click at [174, 125] on button "Expand row" at bounding box center [172, 130] width 10 height 10
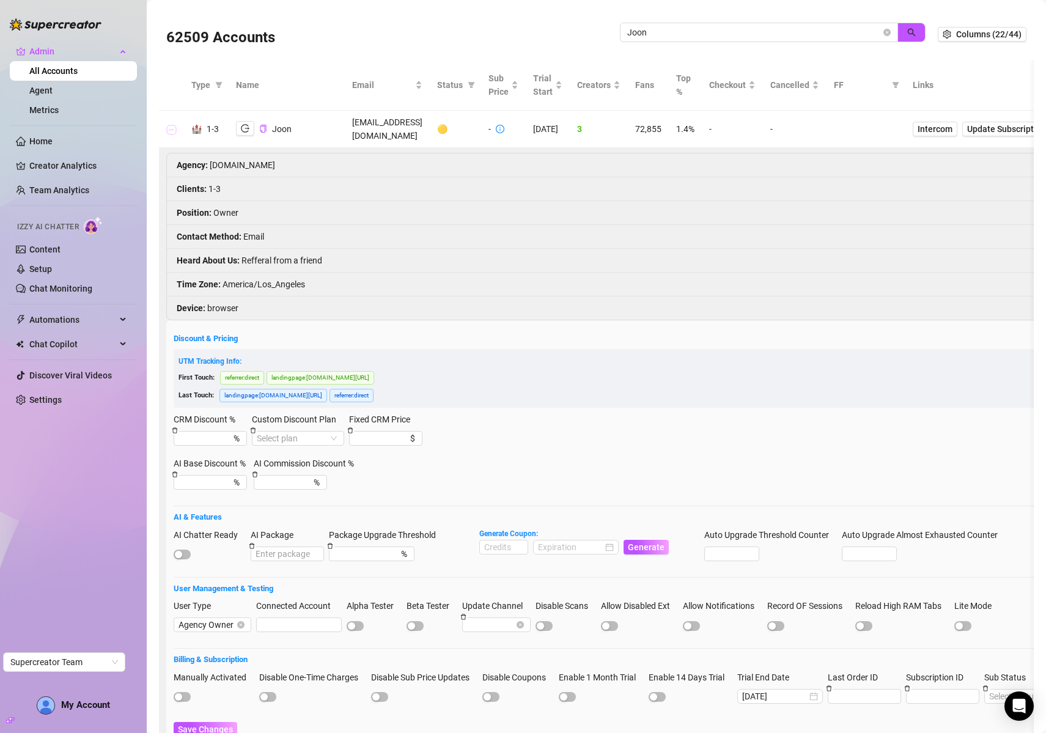
click at [174, 125] on button "Collapse row" at bounding box center [172, 130] width 10 height 10
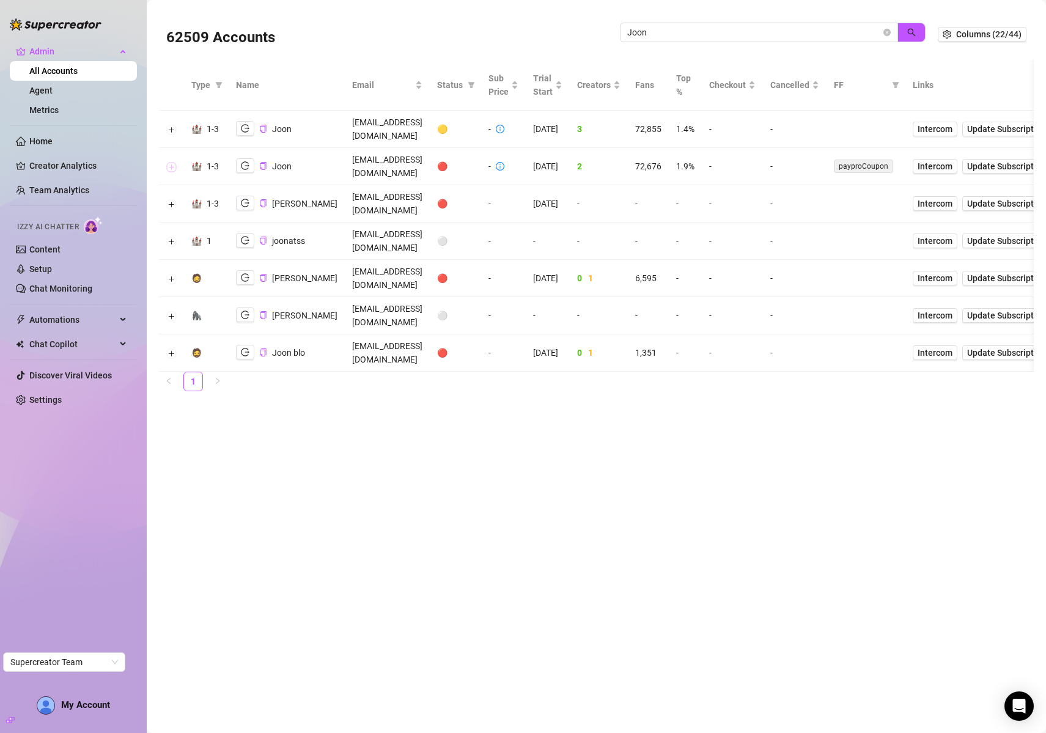
click at [170, 162] on button "Expand row" at bounding box center [172, 167] width 10 height 10
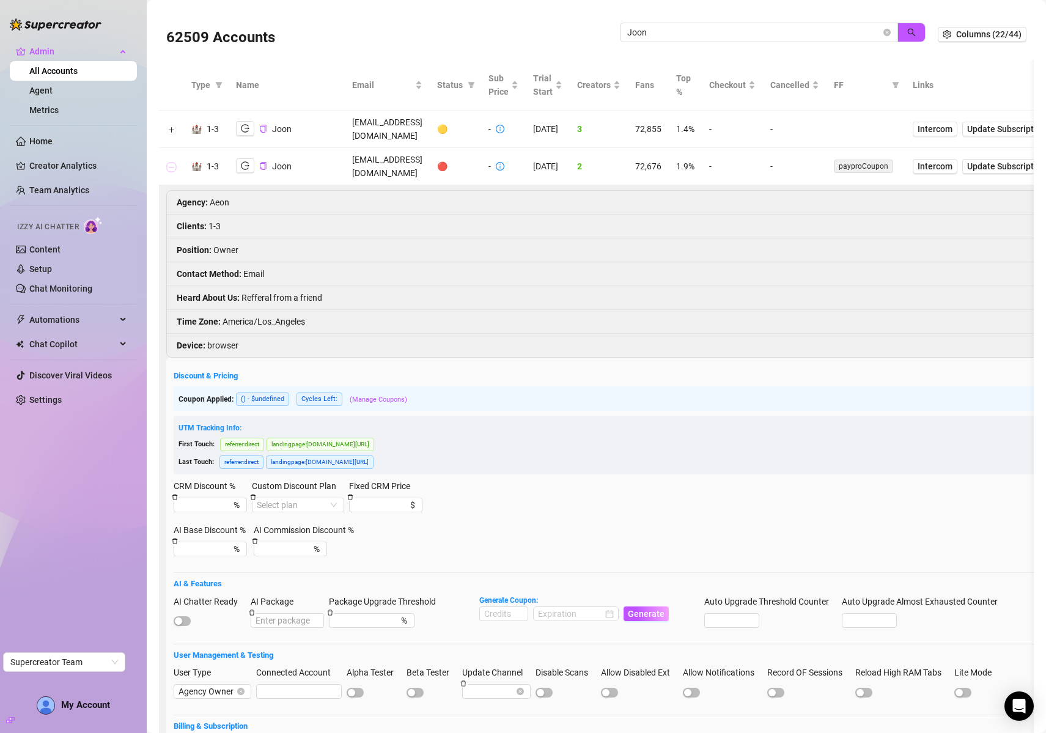
click at [171, 162] on button "Collapse row" at bounding box center [172, 167] width 10 height 10
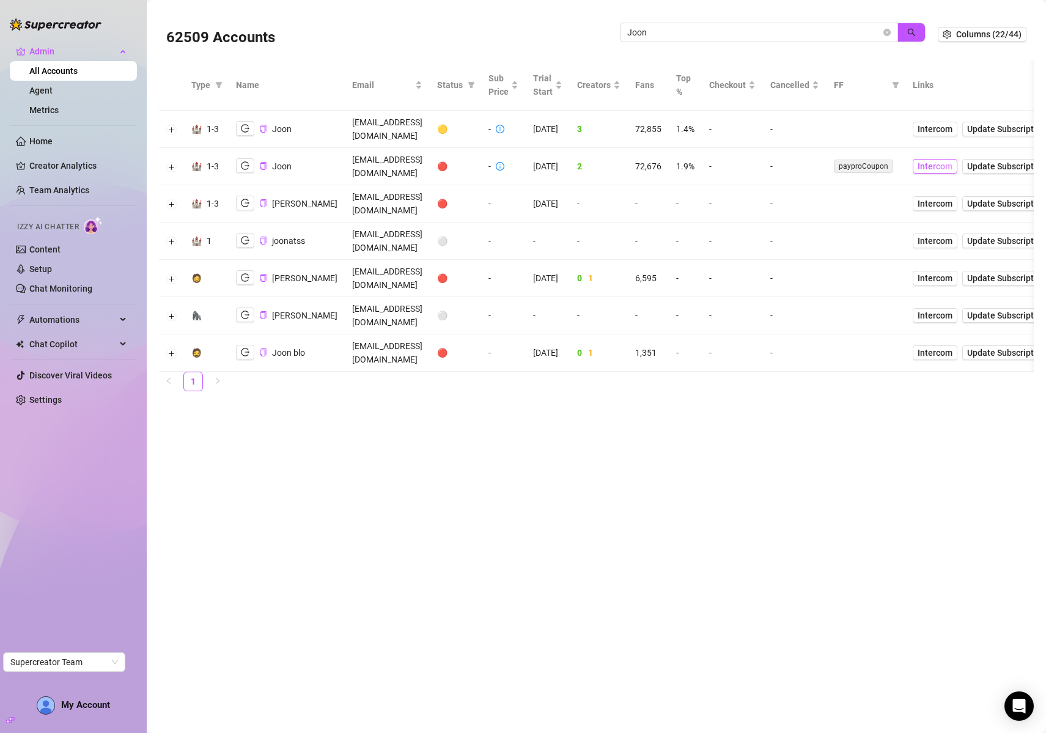
click at [952, 160] on span "Intercom" at bounding box center [935, 166] width 35 height 13
click at [766, 29] on input "Joon" at bounding box center [754, 32] width 254 height 13
click at [767, 29] on input "Joon" at bounding box center [754, 32] width 254 height 13
paste input "LMnY10fZ2cZ1VEsDvwIedyynY4A2"
click at [924, 34] on button "button" at bounding box center [911, 33] width 28 height 20
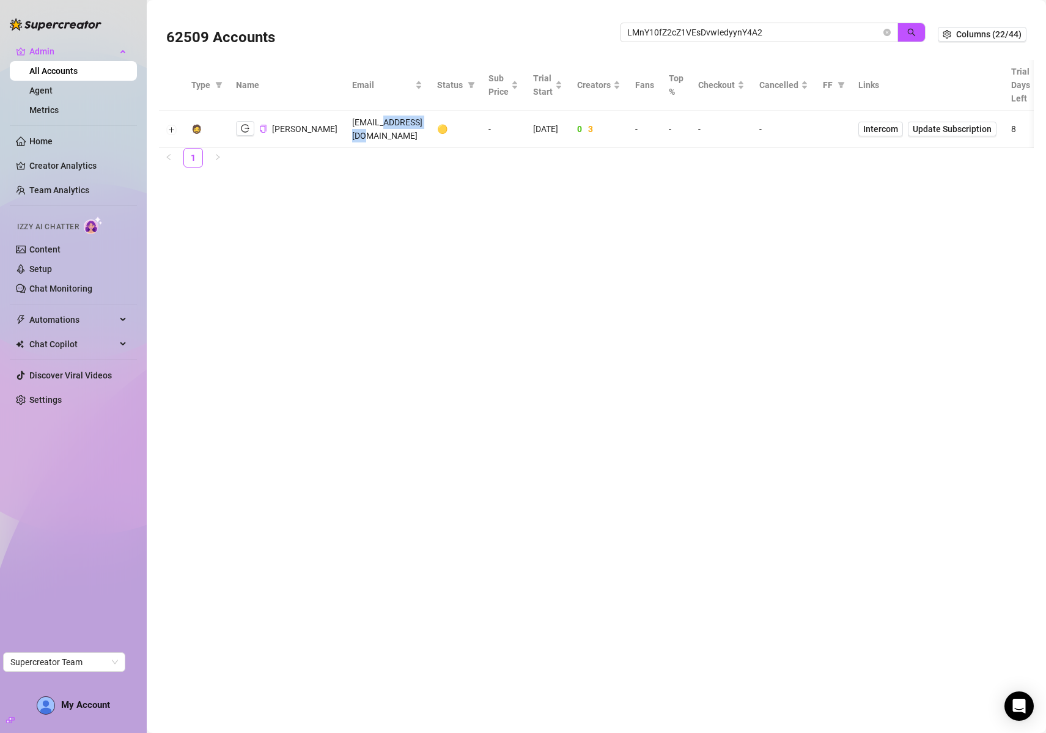
drag, startPoint x: 350, startPoint y: 131, endPoint x: 388, endPoint y: 135, distance: 38.1
click at [388, 135] on td "jassy@liverich.travel" at bounding box center [387, 129] width 85 height 37
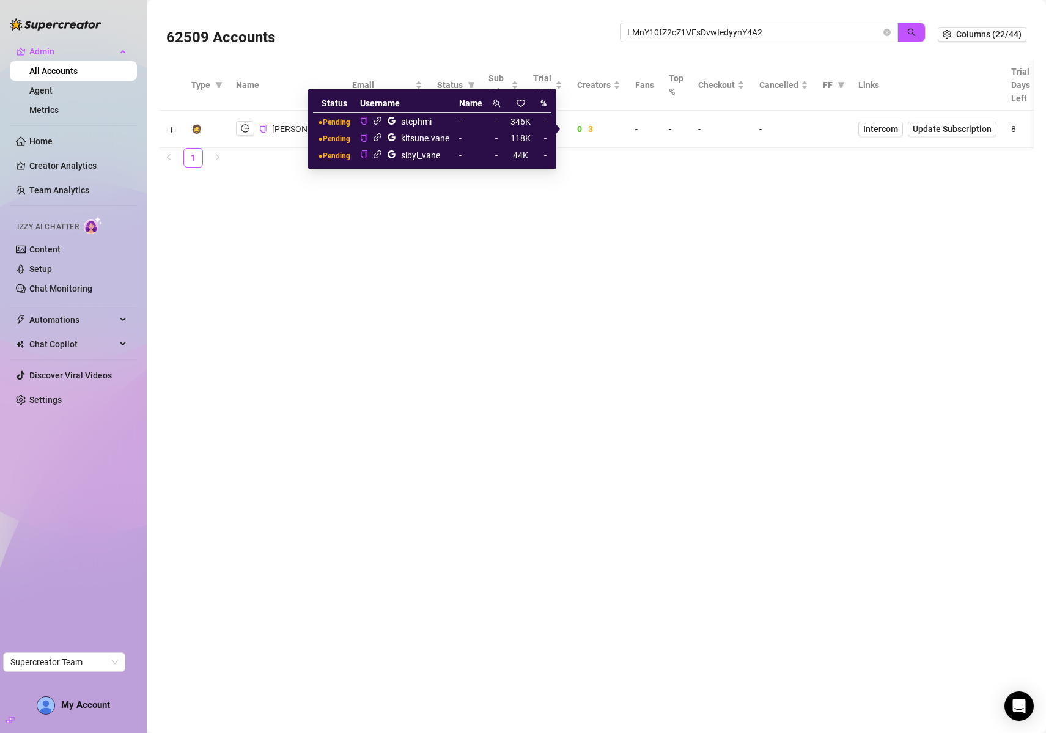
click at [378, 138] on icon "link" at bounding box center [377, 137] width 9 height 9
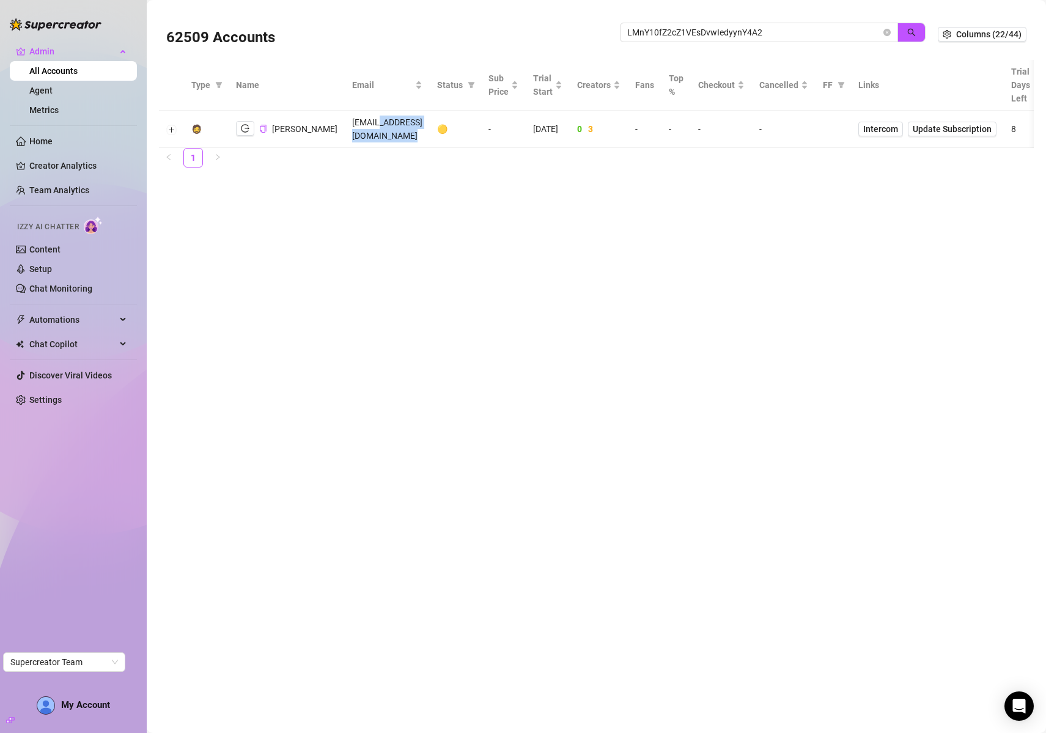
drag, startPoint x: 347, startPoint y: 128, endPoint x: 408, endPoint y: 125, distance: 61.2
click at [408, 125] on tr "🧔 Jasmine Flaviano jassy@liverich.travel 🟡 - 8/21/2025 0 3 - - - - Intercom Upd…" at bounding box center [807, 129] width 1296 height 37
copy td "liverich.travel"
click at [692, 34] on input "LMnY10fZ2cZ1VEsDvwIedyynY4A2" at bounding box center [754, 32] width 254 height 13
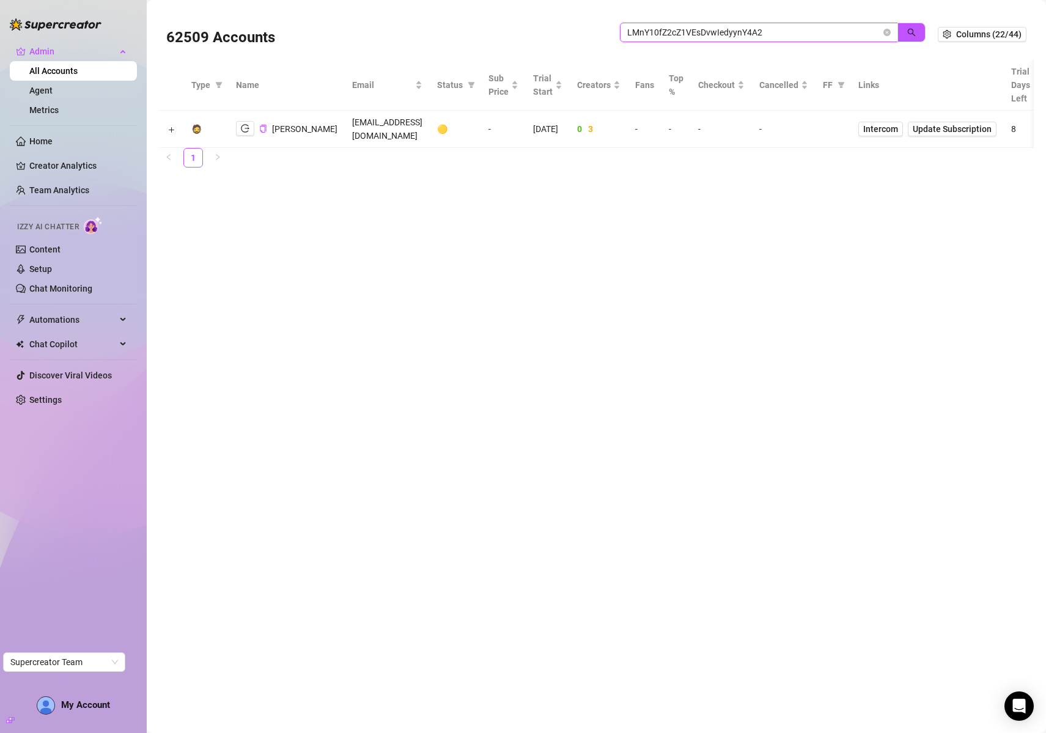
paste input "liverich.travel"
click at [913, 33] on icon "search" at bounding box center [911, 32] width 9 height 9
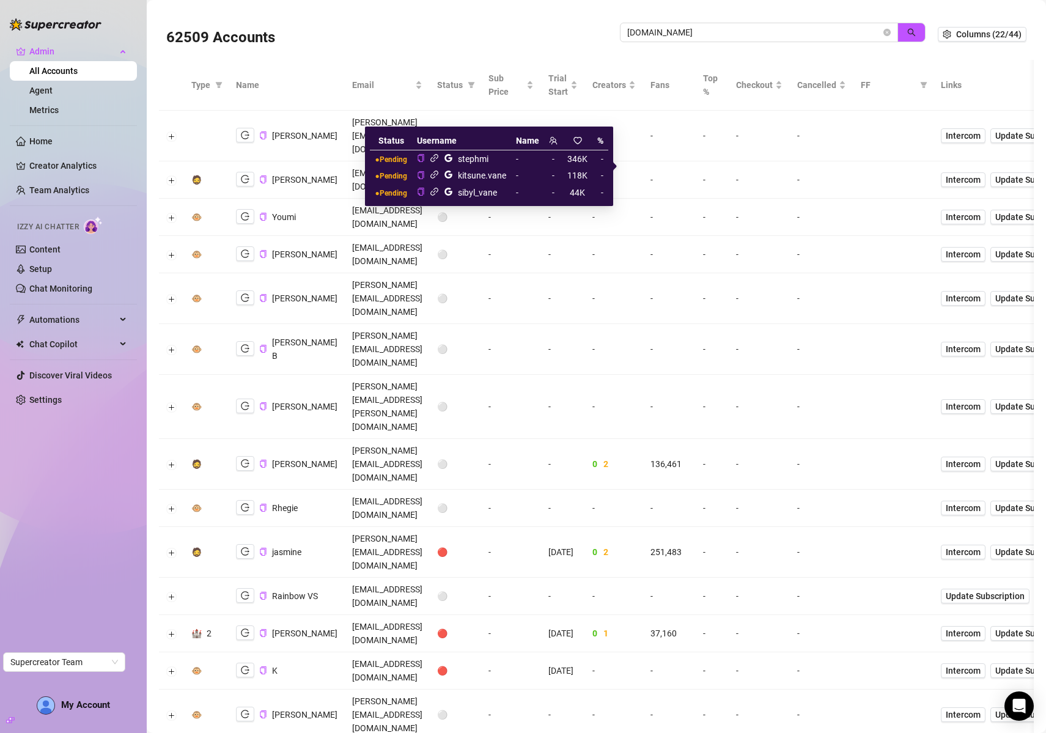
click at [435, 190] on icon "link" at bounding box center [434, 191] width 9 height 9
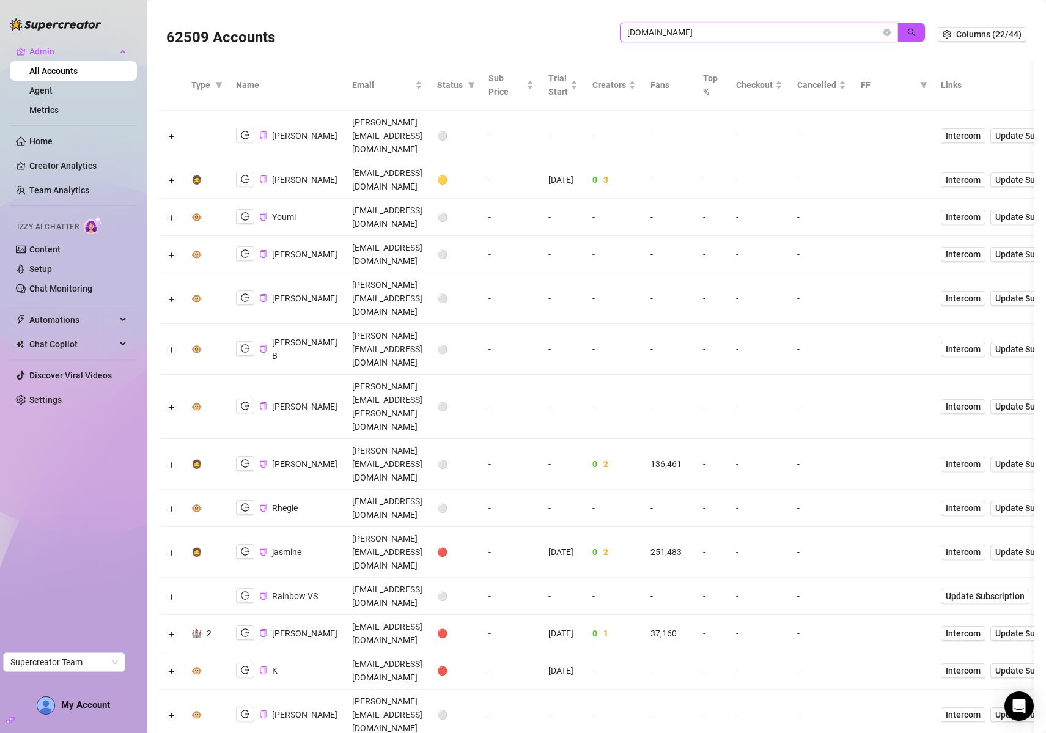
click at [680, 26] on input "liverich.travel" at bounding box center [754, 32] width 254 height 13
paste input "hMlQr1LyutZ1dubuD9qVbsyVUm33"
click at [904, 31] on button "button" at bounding box center [911, 33] width 28 height 20
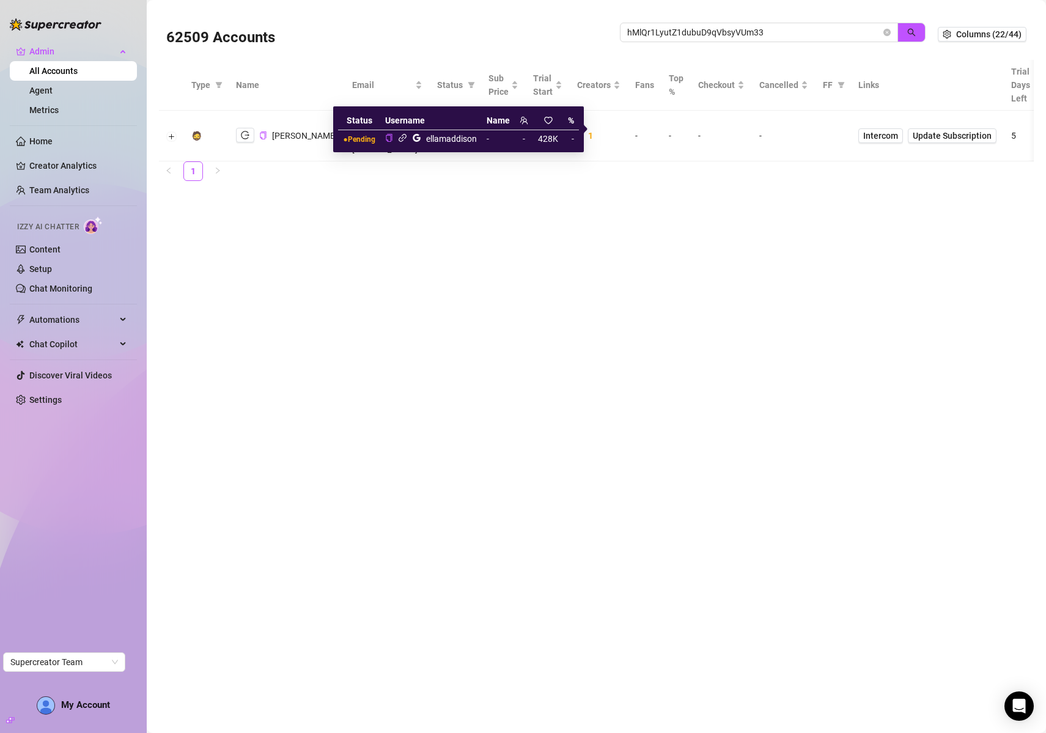
click at [442, 136] on div "ellamaddison" at bounding box center [451, 138] width 51 height 13
copy div "ellamaddison"
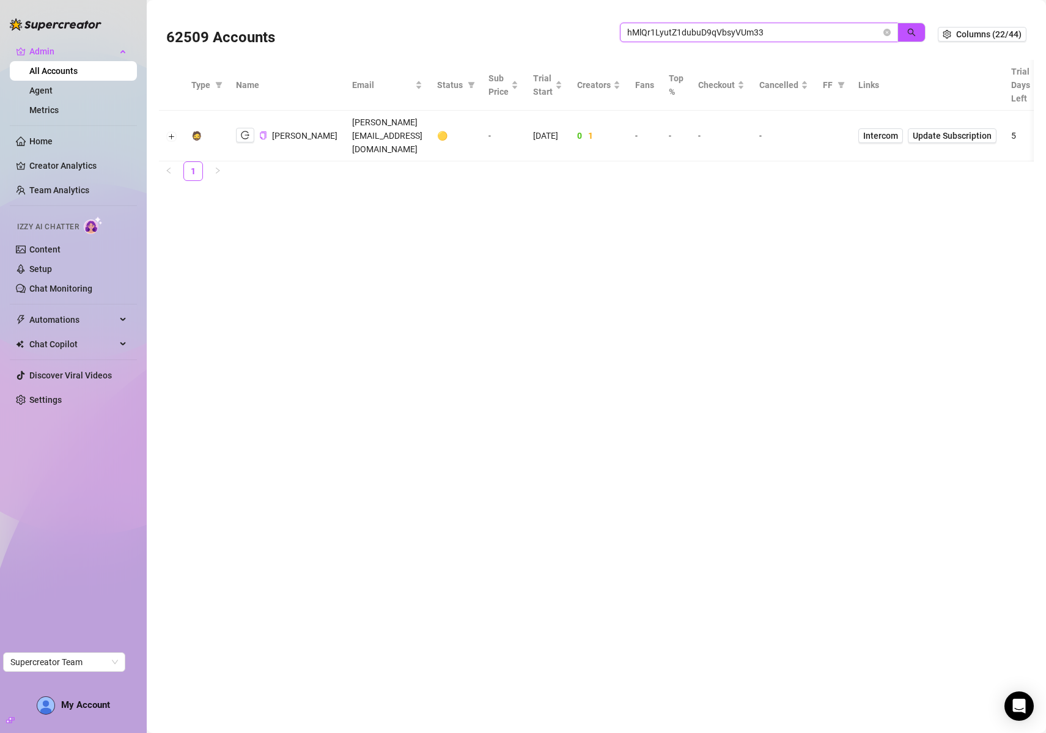
click at [662, 32] on input "hMlQr1LyutZ1dubuD9qVbsyVUm33" at bounding box center [754, 32] width 254 height 13
click at [663, 32] on input "hMlQr1LyutZ1dubuD9qVbsyVUm33" at bounding box center [754, 32] width 254 height 13
paste input "ellamaddison"
click at [906, 29] on button "button" at bounding box center [911, 33] width 28 height 20
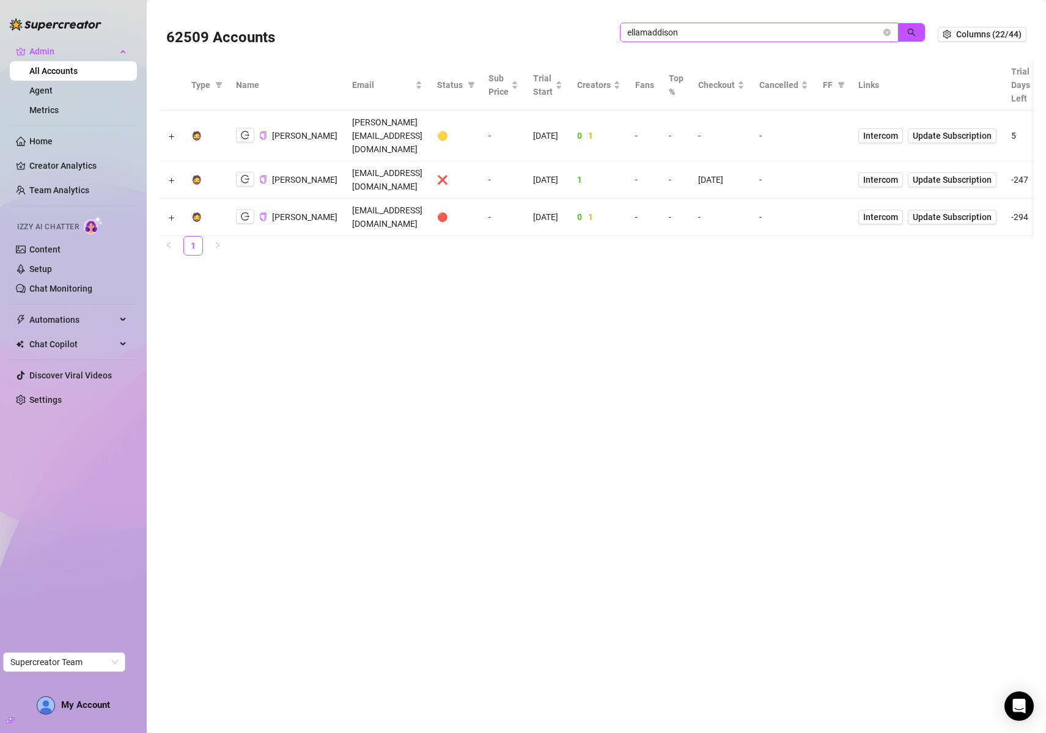
click at [727, 24] on span "ellamaddison" at bounding box center [759, 33] width 278 height 20
click at [727, 30] on input "ellamaddison" at bounding box center [754, 32] width 254 height 13
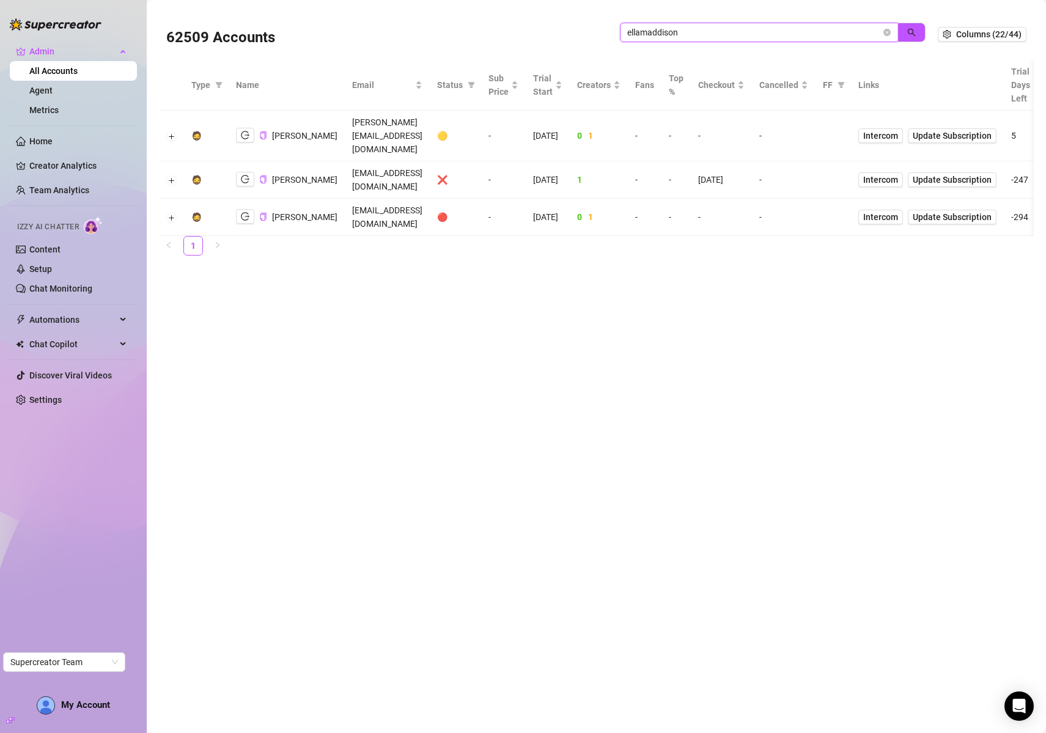
click at [727, 29] on input "ellamaddison" at bounding box center [754, 32] width 254 height 13
paste input "NsNjjQoPcaMgVqiRveoiV4idRwa2"
click at [913, 29] on icon "search" at bounding box center [911, 32] width 9 height 9
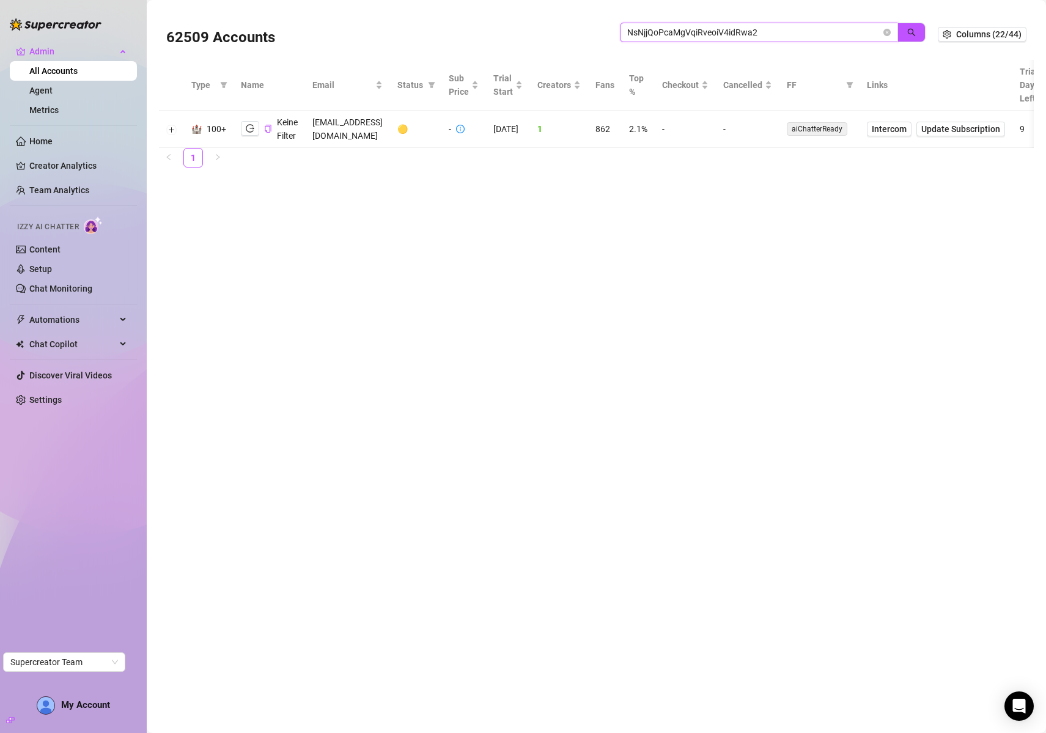
click at [764, 35] on input "NsNjjQoPcaMgVqiRveoiV4idRwa2" at bounding box center [754, 32] width 254 height 13
paste input "SPl2XGX7g6OUx3DrgNmxm06eCEl1"
click at [914, 34] on icon "search" at bounding box center [912, 33] width 8 height 8
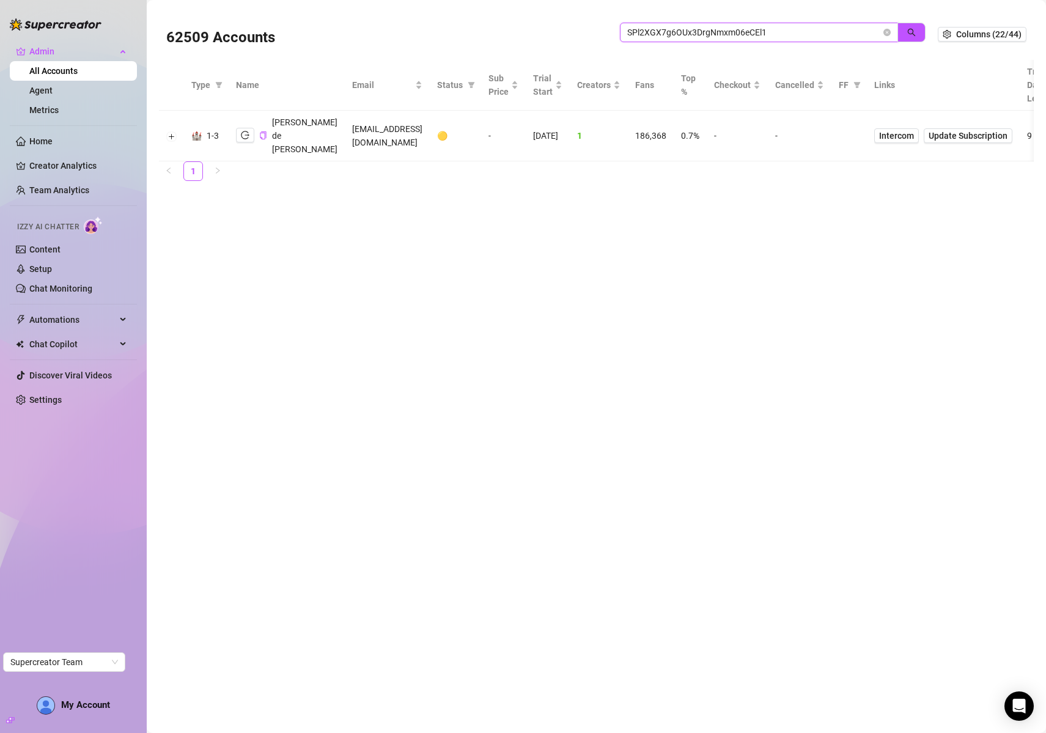
click at [722, 31] on input "SPl2XGX7g6OUx3DrgNmxm06eCEl1" at bounding box center [754, 32] width 254 height 13
paste input "uOt2kLmRXYMyA26LpCPnSlGacj93"
click at [911, 35] on icon "search" at bounding box center [911, 32] width 9 height 9
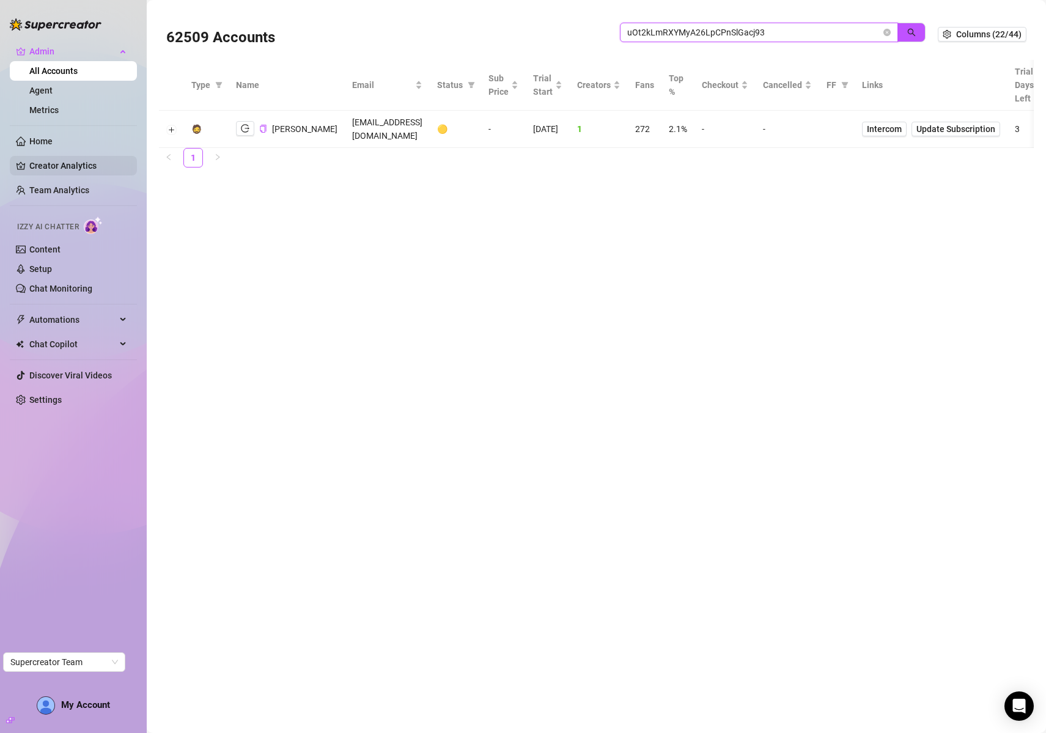
type input "uOt2kLmRXYMyA26LpCPnSlGacj93"
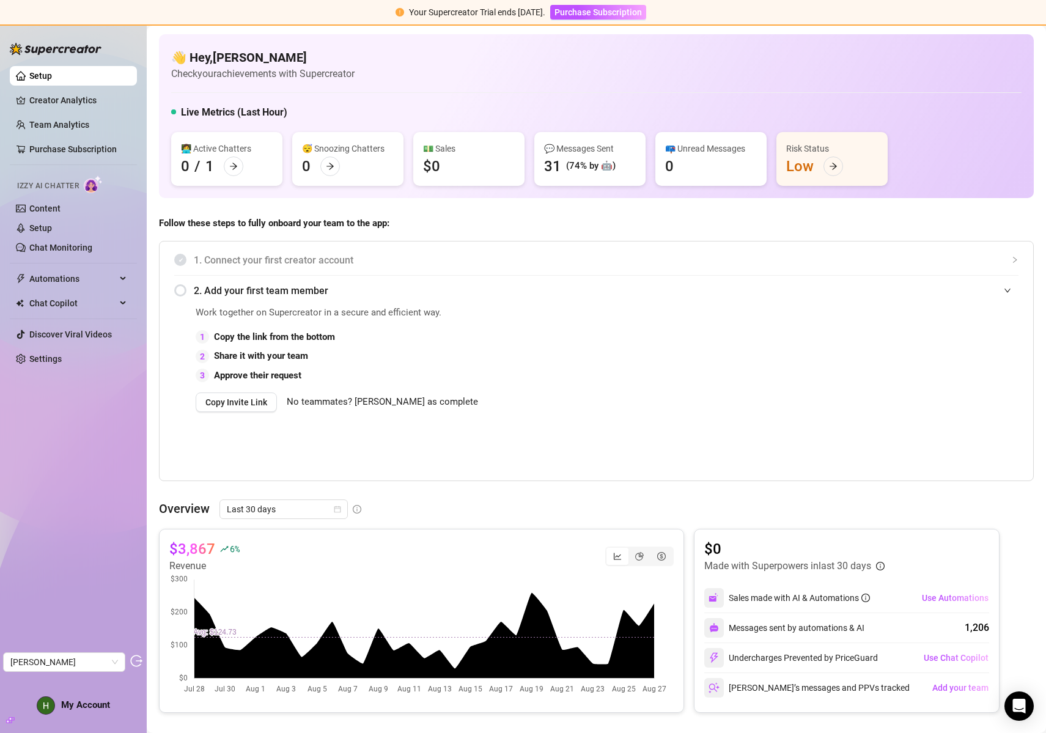
click at [72, 89] on ul "Setup Creator Analytics Team Analytics Purchase Subscription Izzy AI Chatter Co…" at bounding box center [73, 217] width 127 height 312
click at [72, 98] on link "Creator Analytics" at bounding box center [78, 100] width 98 height 20
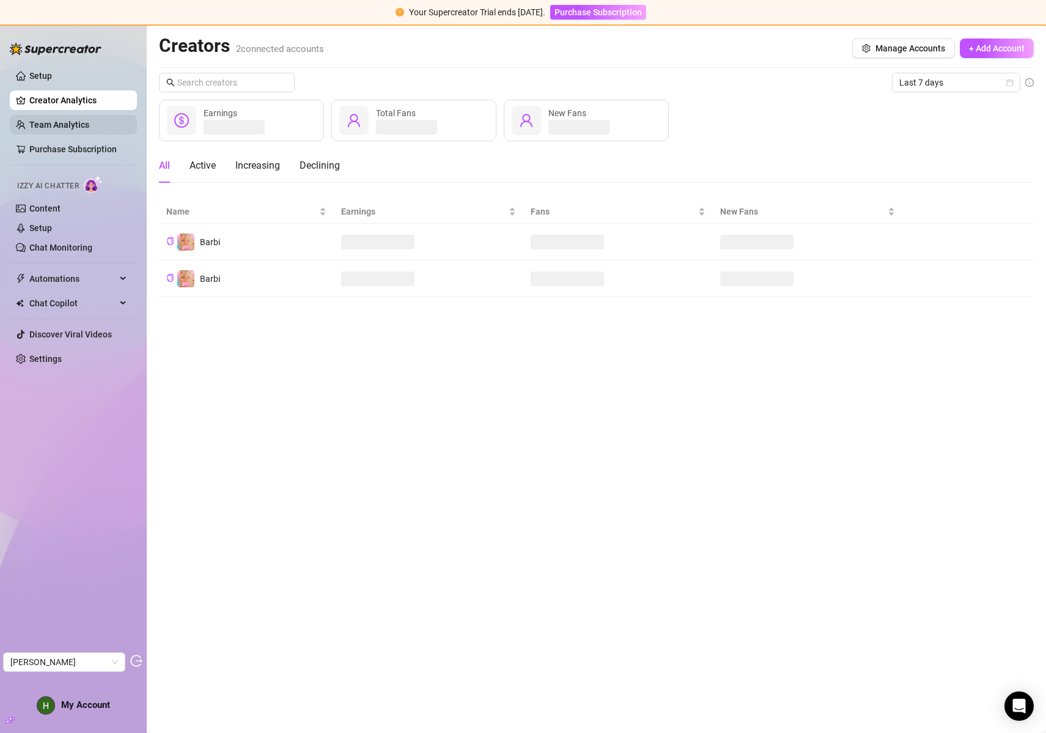
click at [62, 126] on link "Team Analytics" at bounding box center [59, 125] width 60 height 10
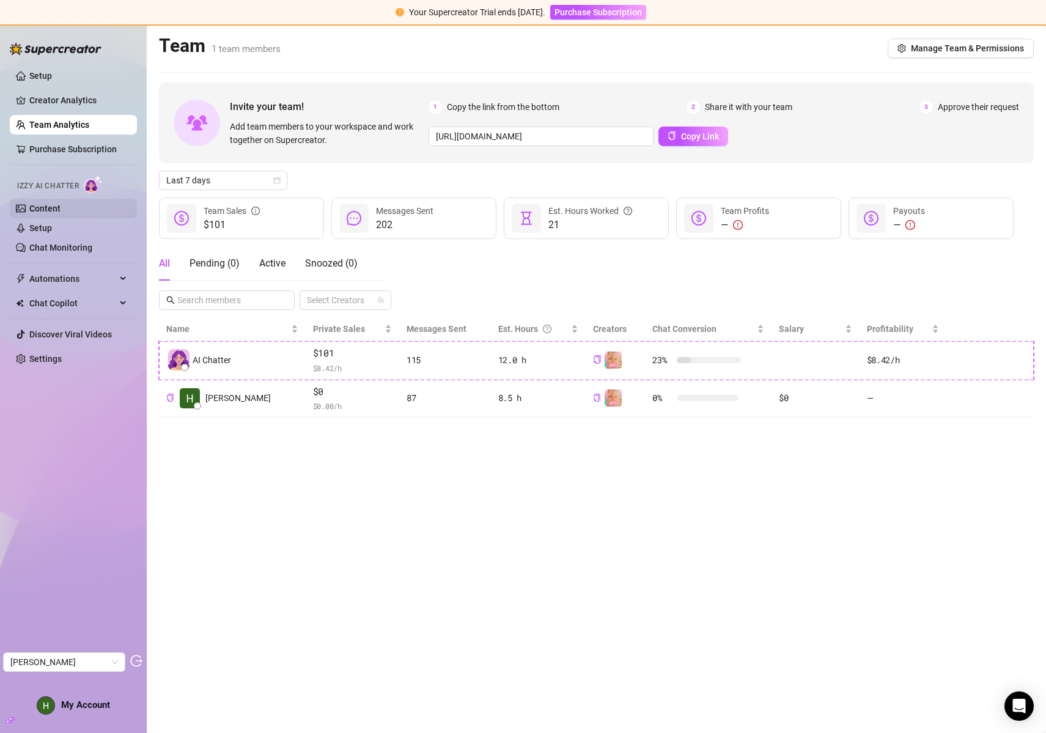
click at [61, 207] on link "Content" at bounding box center [44, 209] width 31 height 10
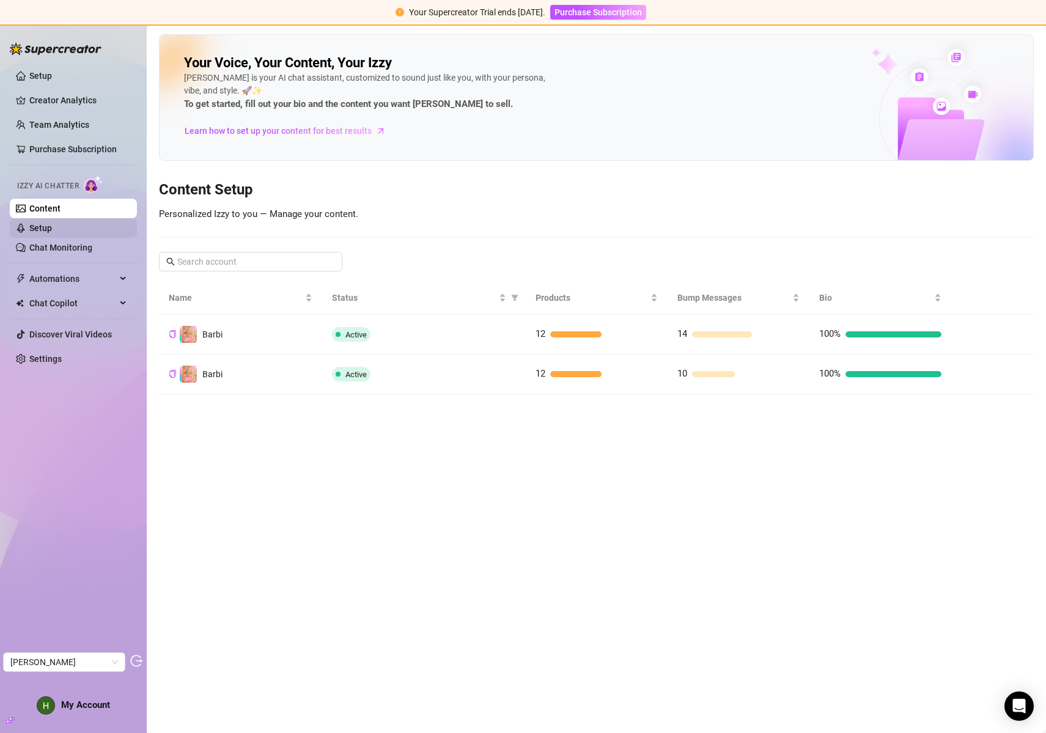
click at [35, 224] on link "Setup" at bounding box center [40, 228] width 23 height 10
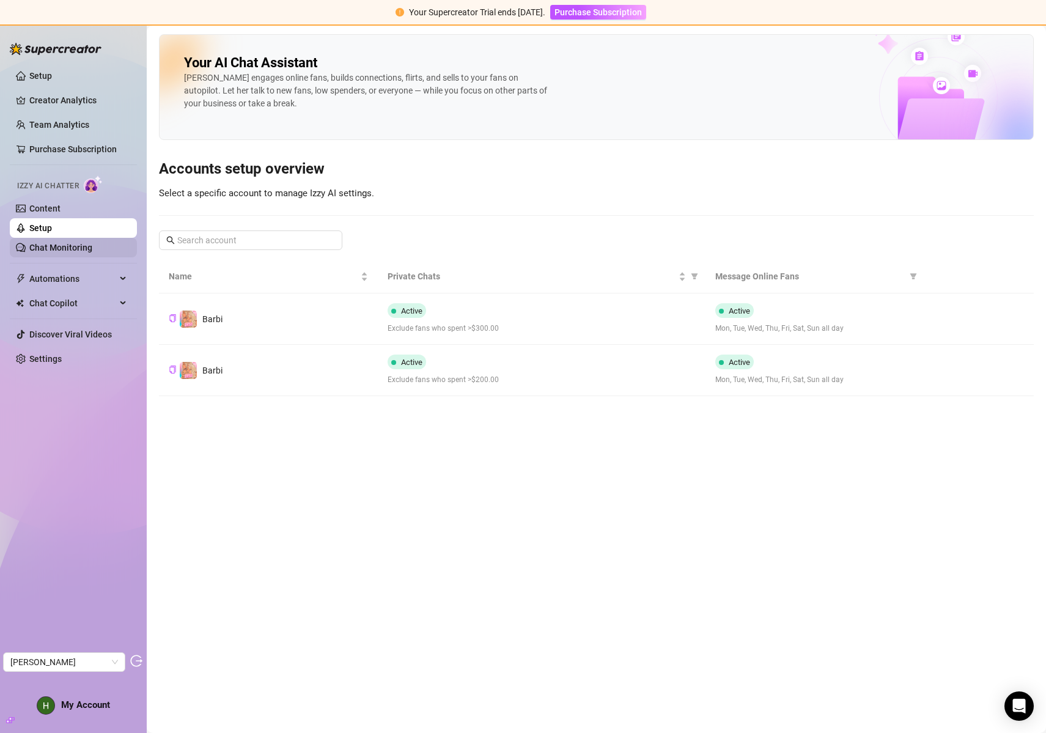
click at [60, 243] on link "Chat Monitoring" at bounding box center [60, 248] width 63 height 10
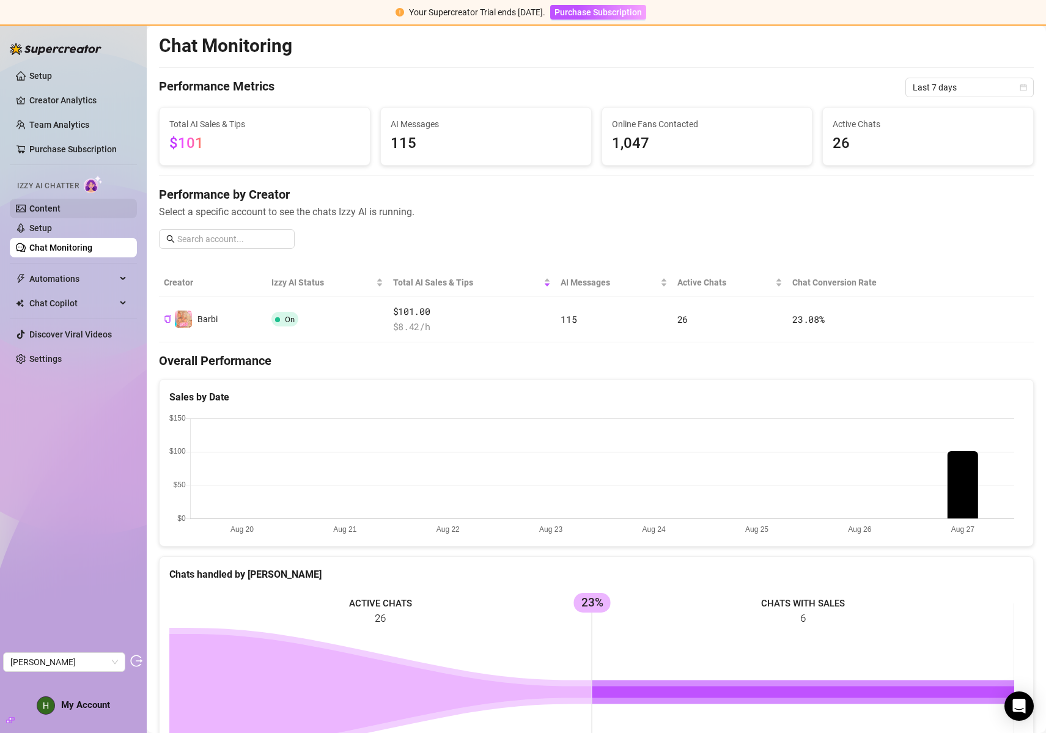
click at [61, 211] on link "Content" at bounding box center [44, 209] width 31 height 10
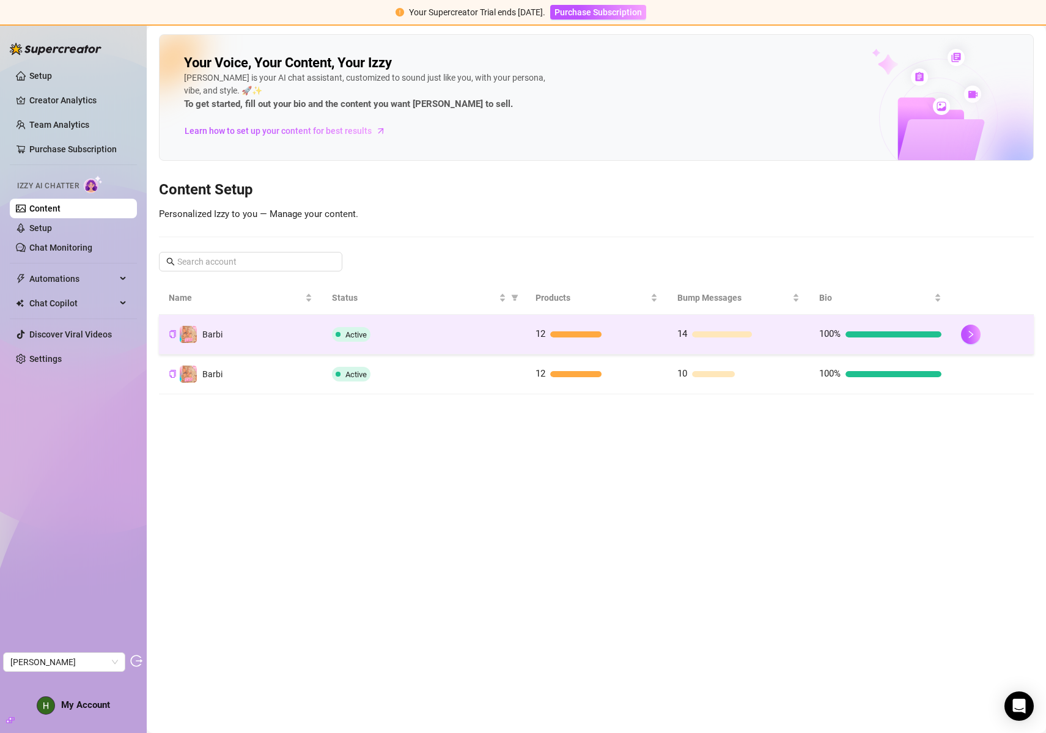
click at [460, 337] on div "Active" at bounding box center [424, 334] width 184 height 15
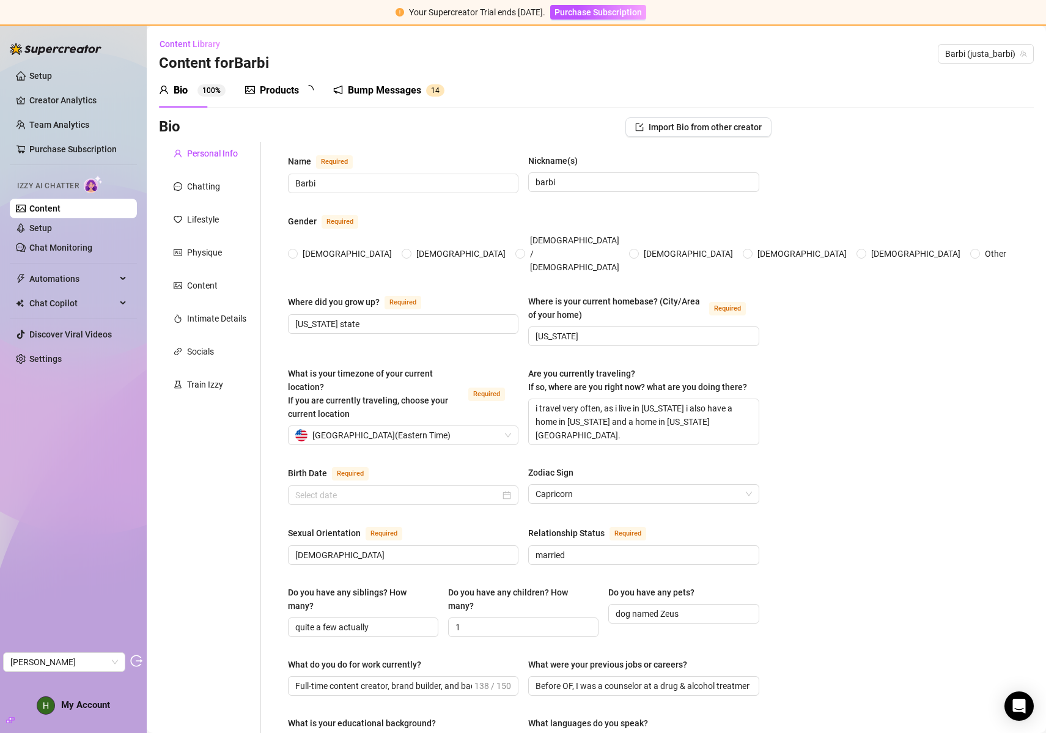
radio input "true"
type input "[DATE]"
click at [258, 90] on div "Products 1 2" at bounding box center [283, 90] width 77 height 15
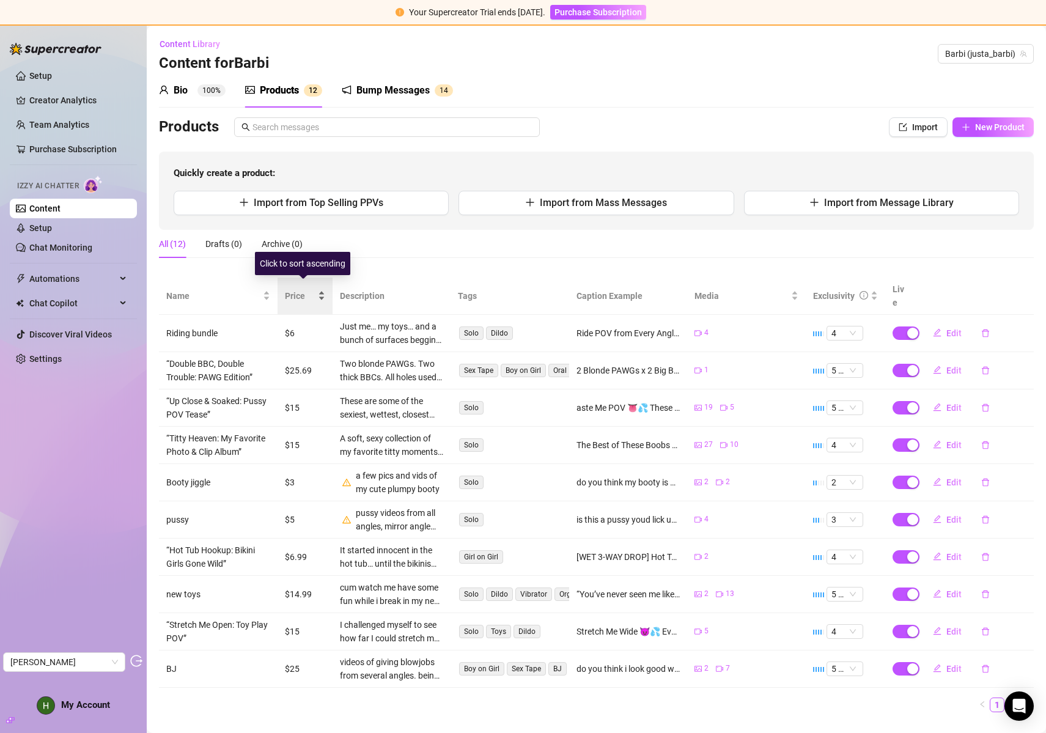
click at [291, 289] on span "Price" at bounding box center [300, 295] width 31 height 13
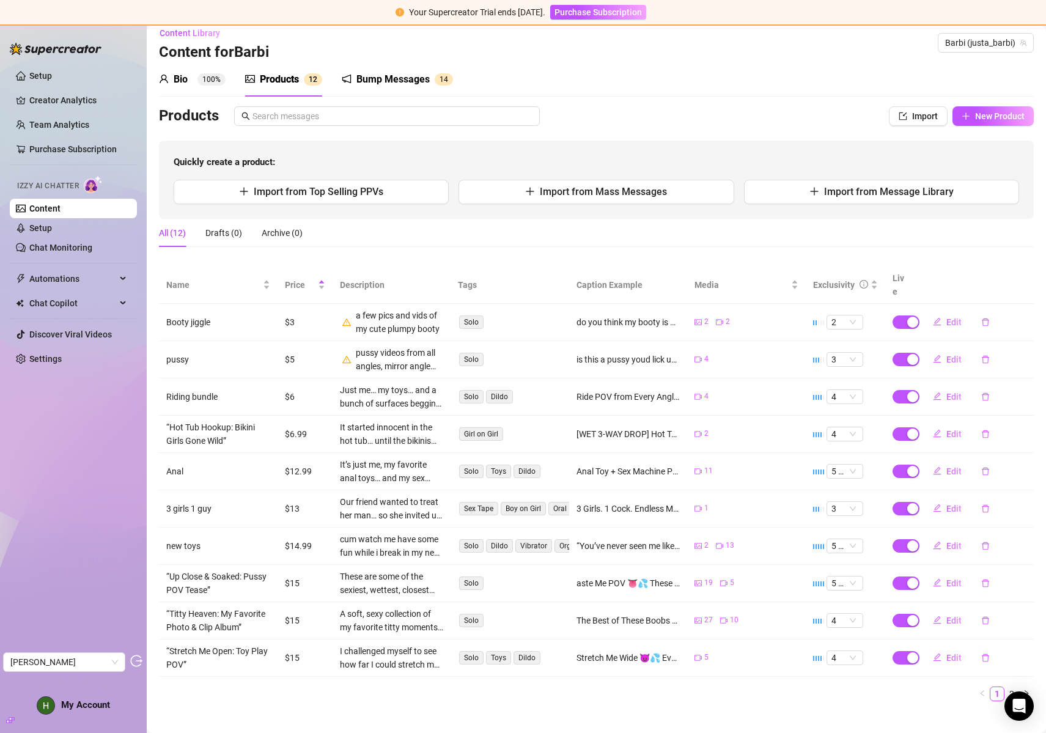
scroll to position [12, 0]
click at [52, 79] on link "Setup" at bounding box center [40, 76] width 23 height 10
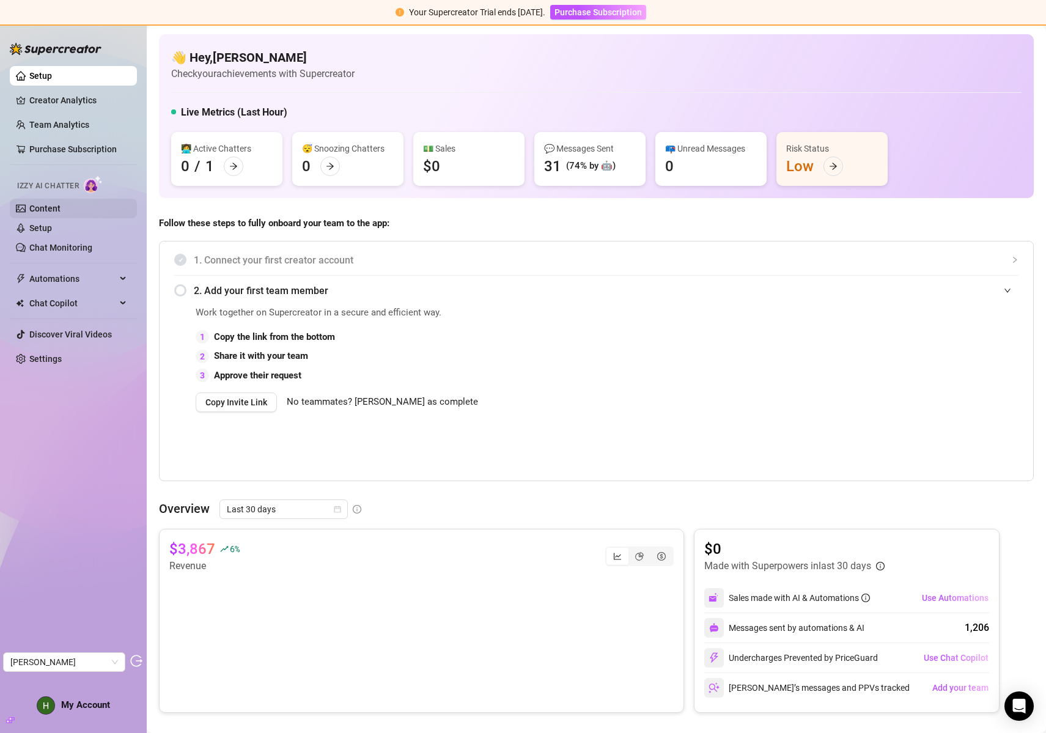
click at [61, 204] on link "Content" at bounding box center [44, 209] width 31 height 10
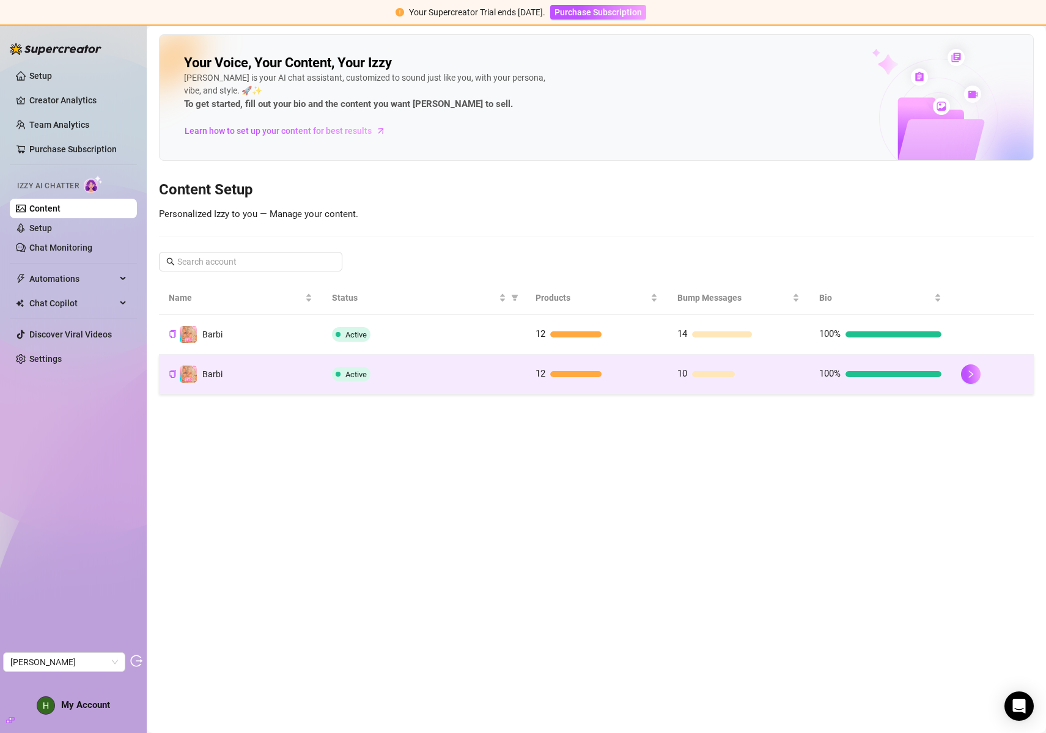
click at [292, 369] on td "Barbi" at bounding box center [240, 375] width 163 height 40
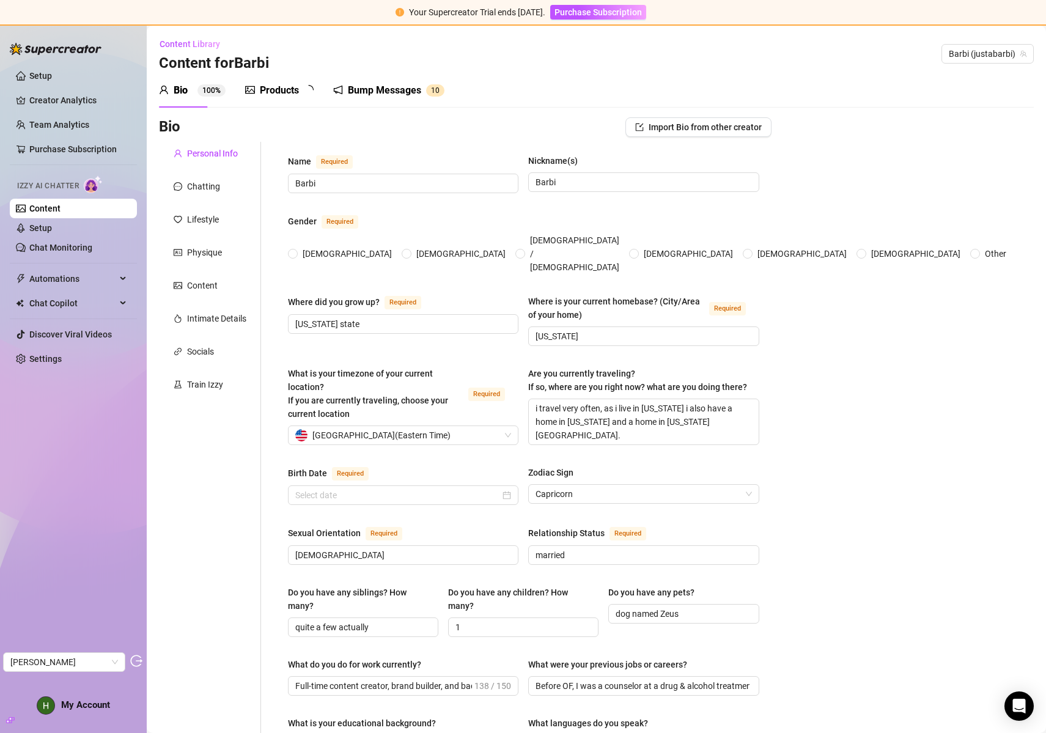
radio input "true"
type input "January 6th, 1998"
click at [286, 95] on div "Products" at bounding box center [279, 90] width 39 height 15
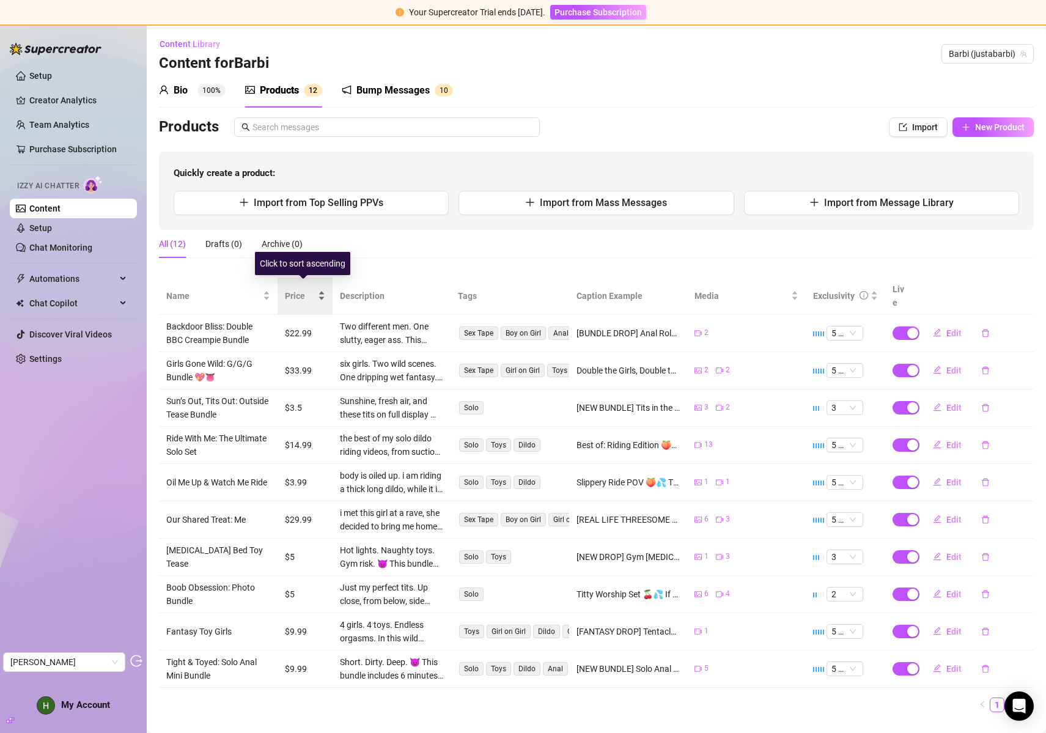
click at [294, 291] on span "Price" at bounding box center [300, 295] width 31 height 13
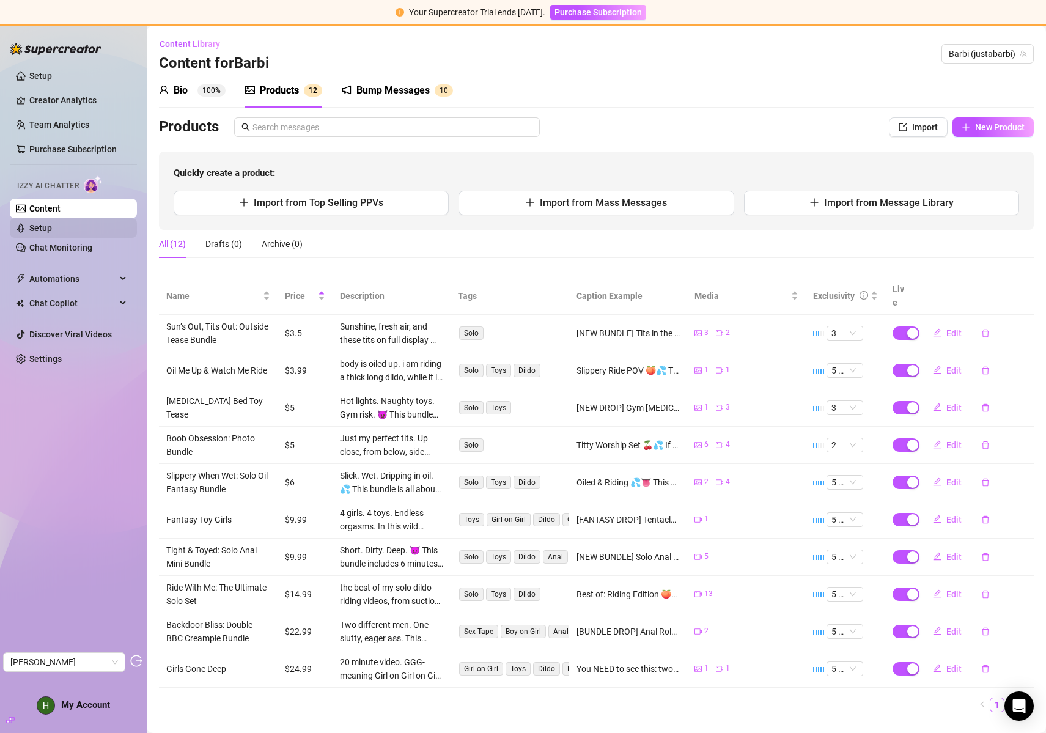
click at [50, 227] on link "Setup" at bounding box center [40, 228] width 23 height 10
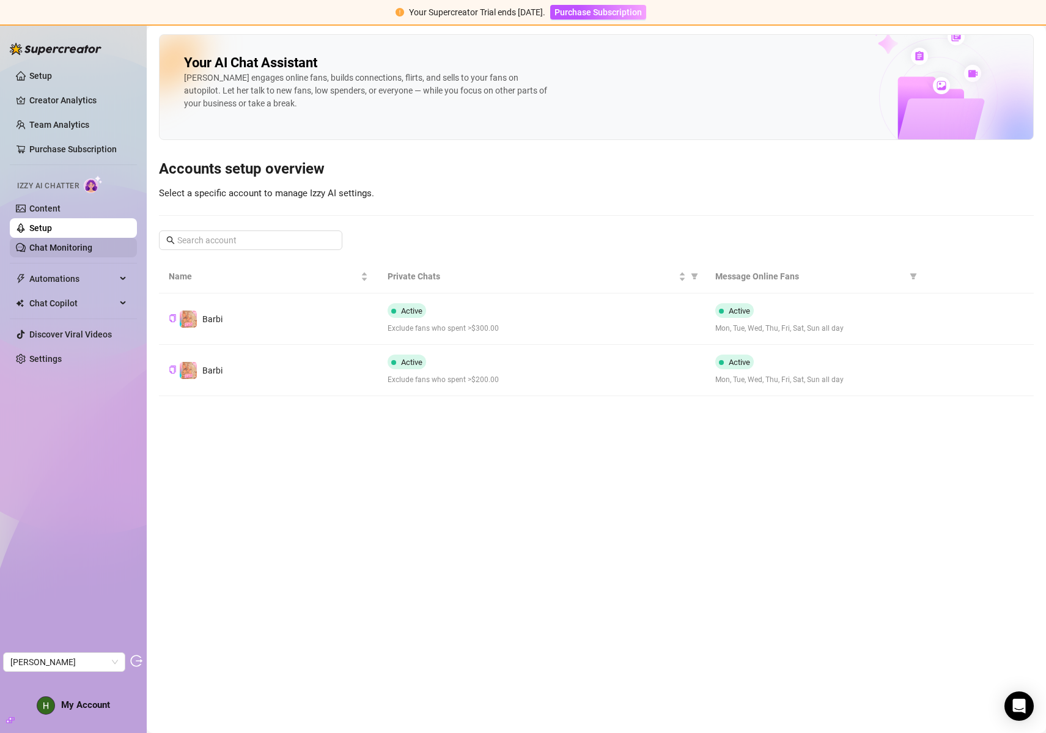
click at [57, 247] on link "Chat Monitoring" at bounding box center [60, 248] width 63 height 10
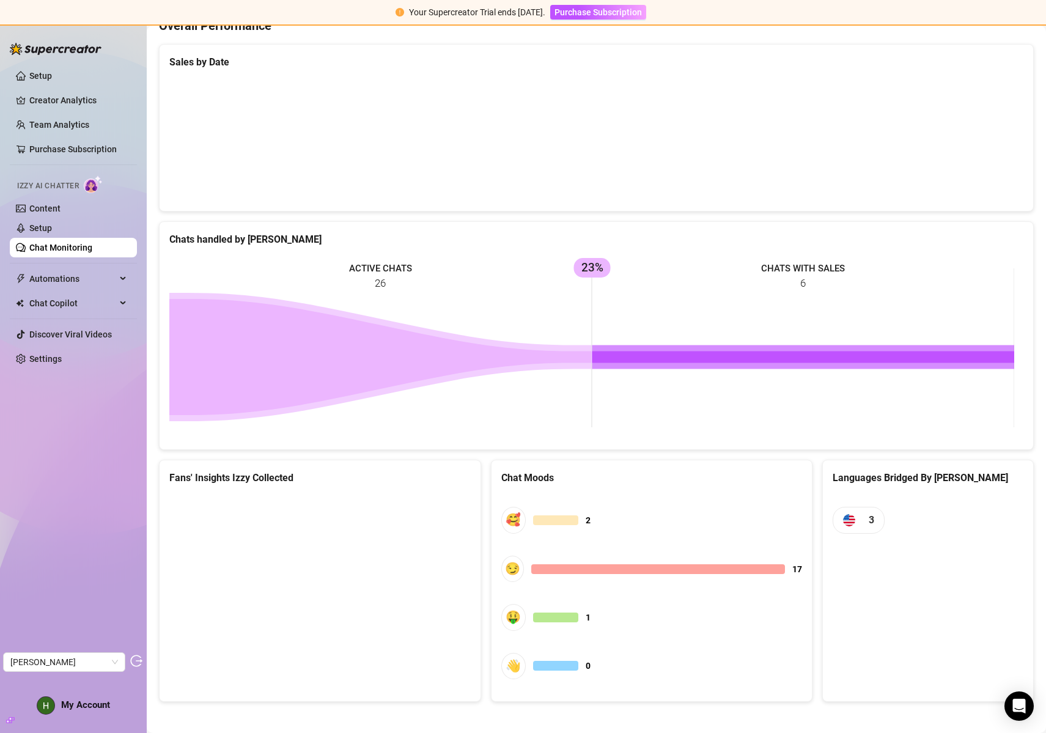
scroll to position [340, 0]
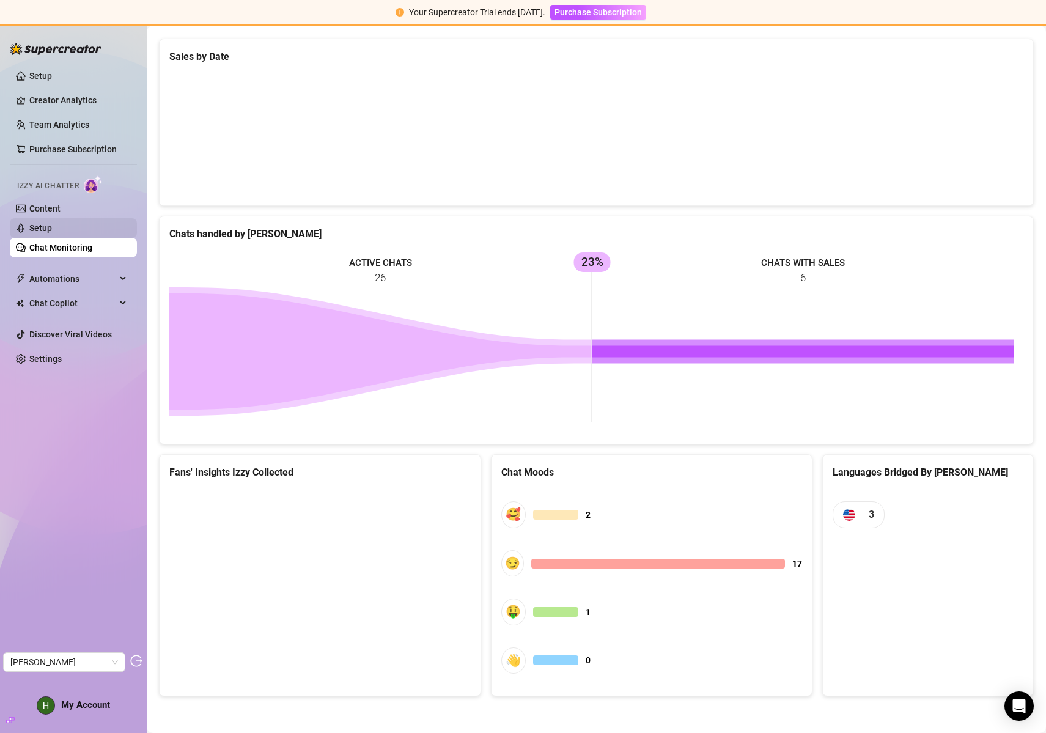
click at [52, 229] on link "Setup" at bounding box center [40, 228] width 23 height 10
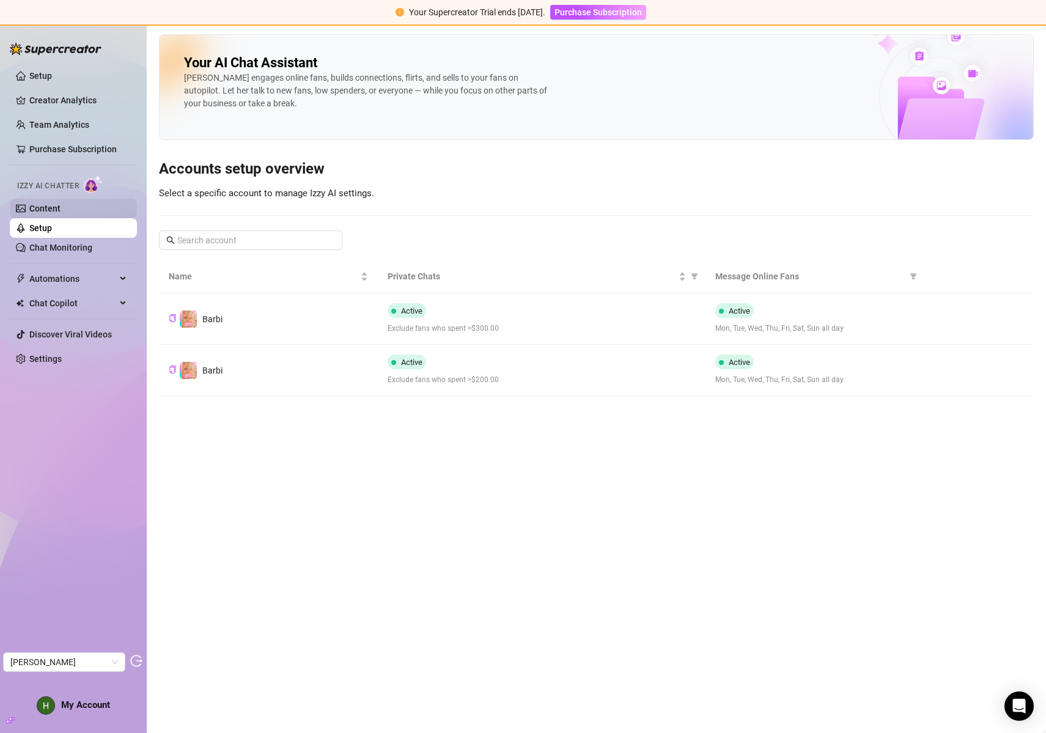
click at [53, 211] on link "Content" at bounding box center [44, 209] width 31 height 10
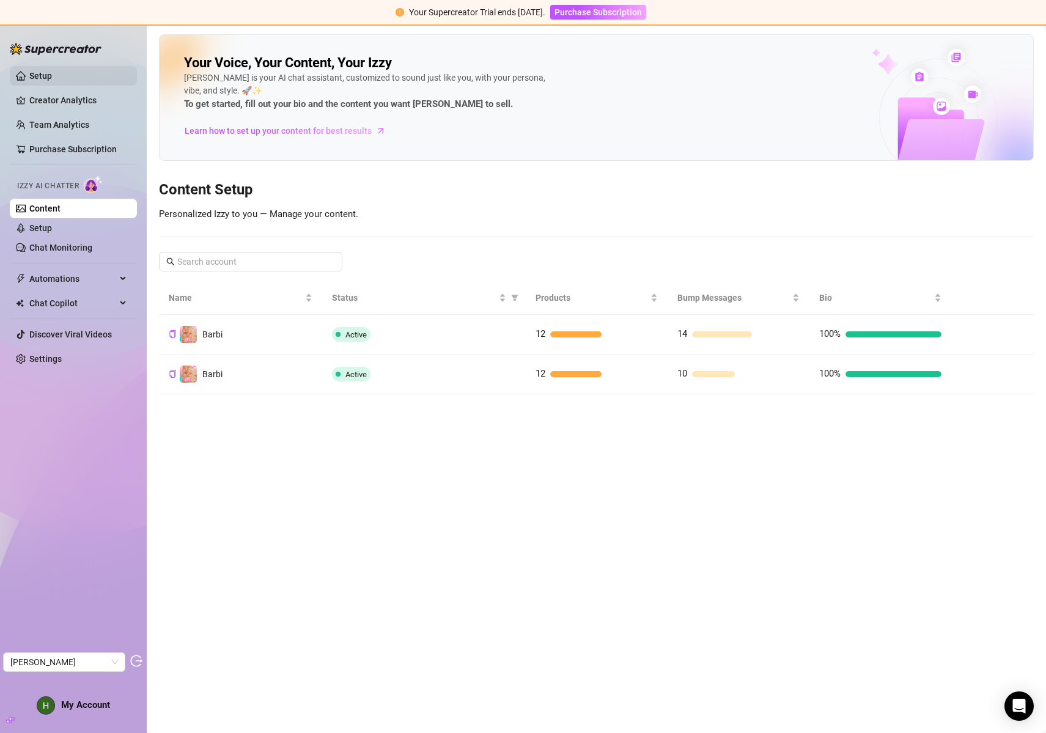
click at [52, 81] on link "Setup" at bounding box center [40, 76] width 23 height 10
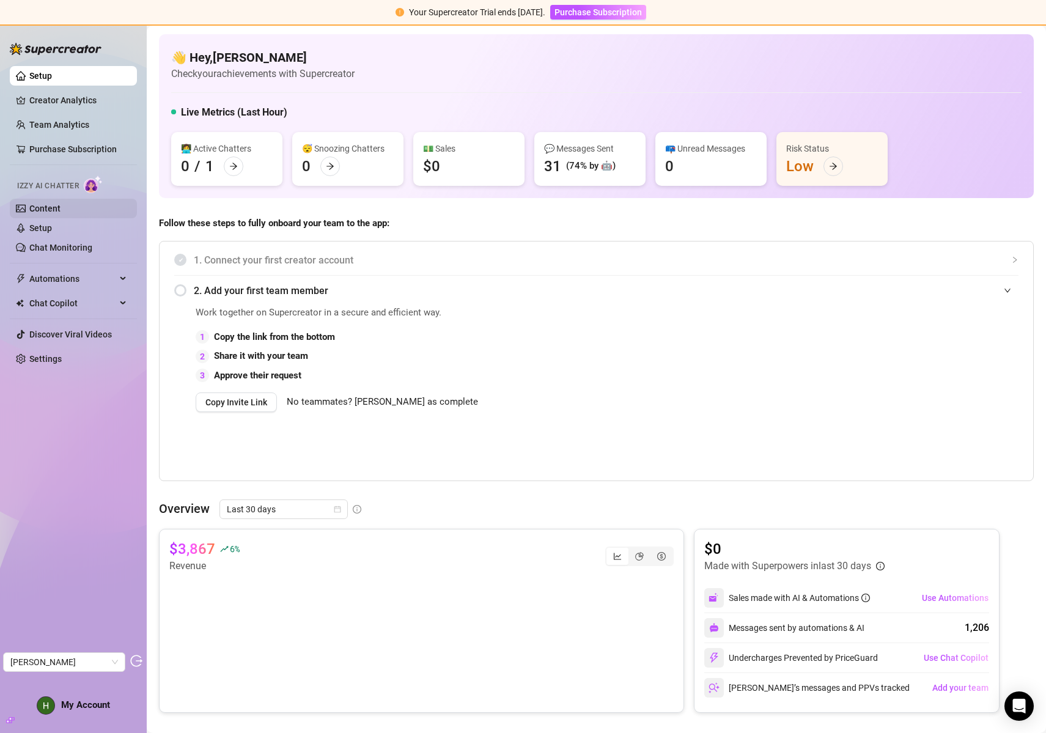
click at [60, 204] on link "Content" at bounding box center [44, 209] width 31 height 10
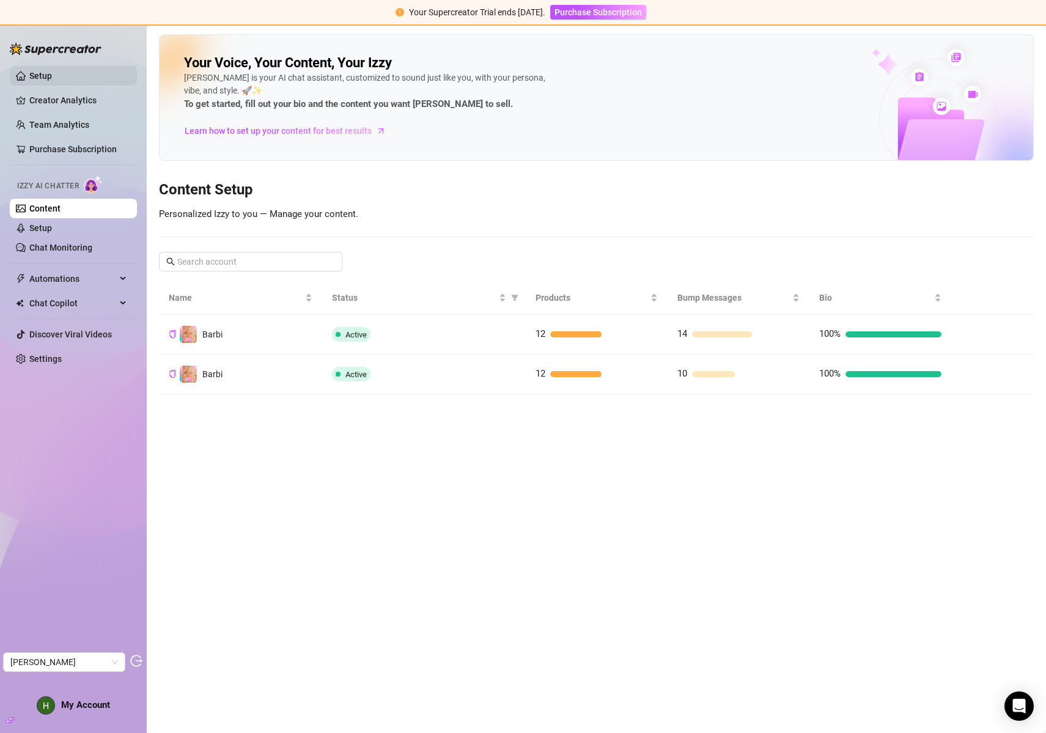
click at [40, 74] on link "Setup" at bounding box center [40, 76] width 23 height 10
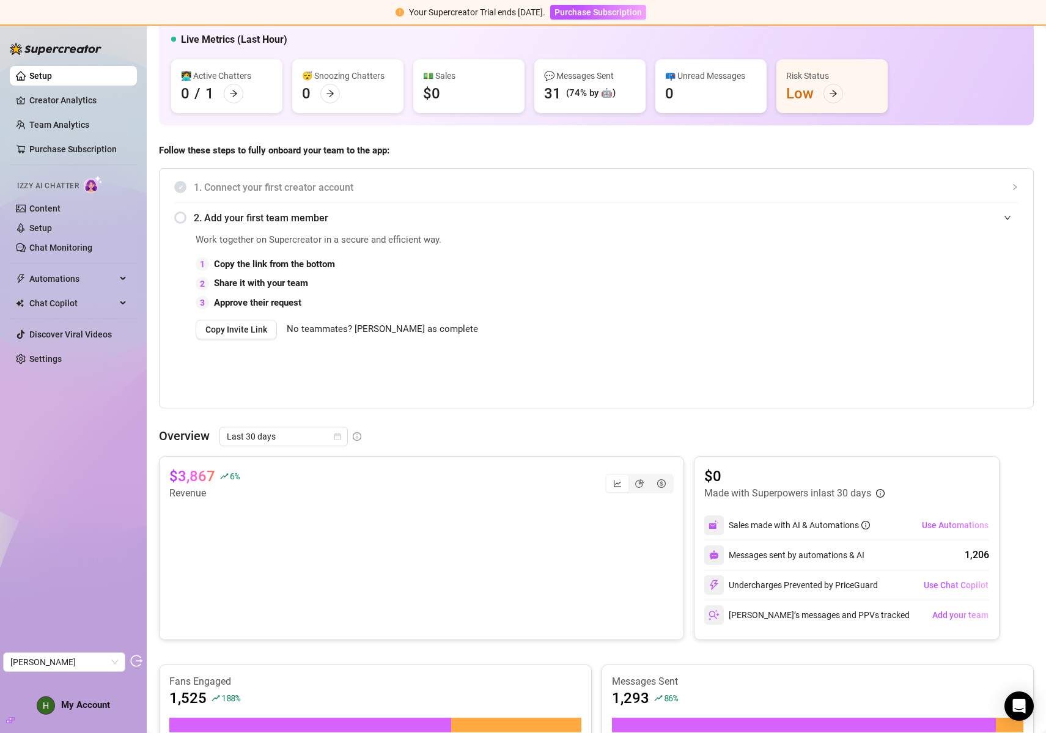
scroll to position [91, 0]
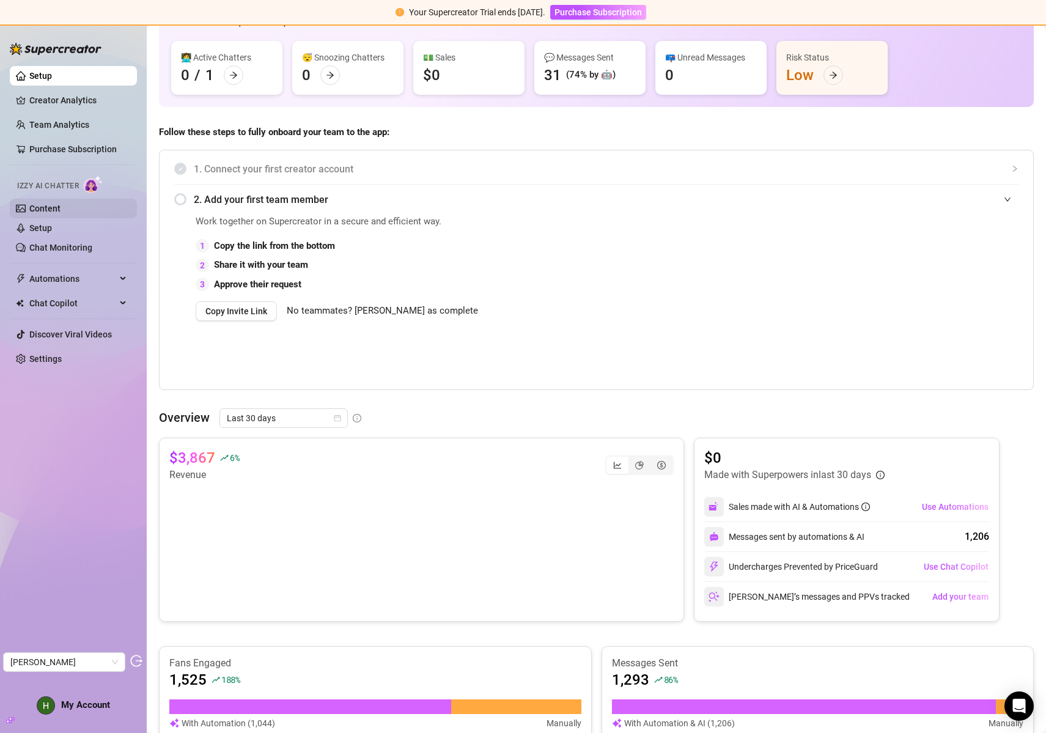
click at [48, 204] on link "Content" at bounding box center [44, 209] width 31 height 10
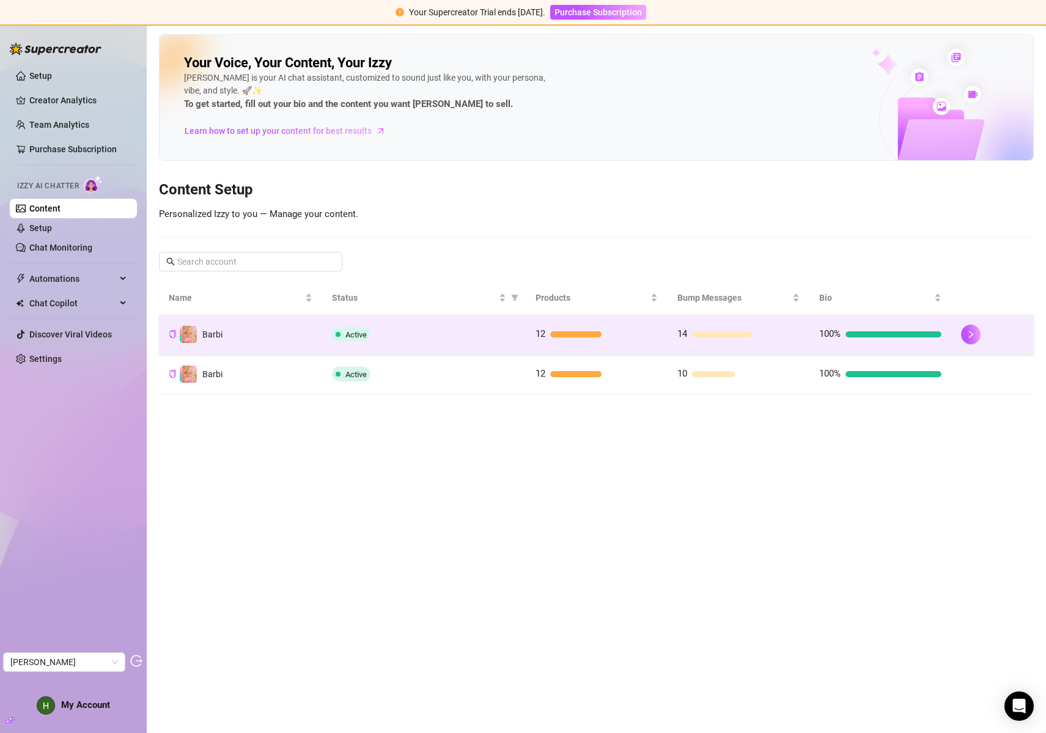
click at [300, 337] on td "Barbi" at bounding box center [240, 335] width 163 height 40
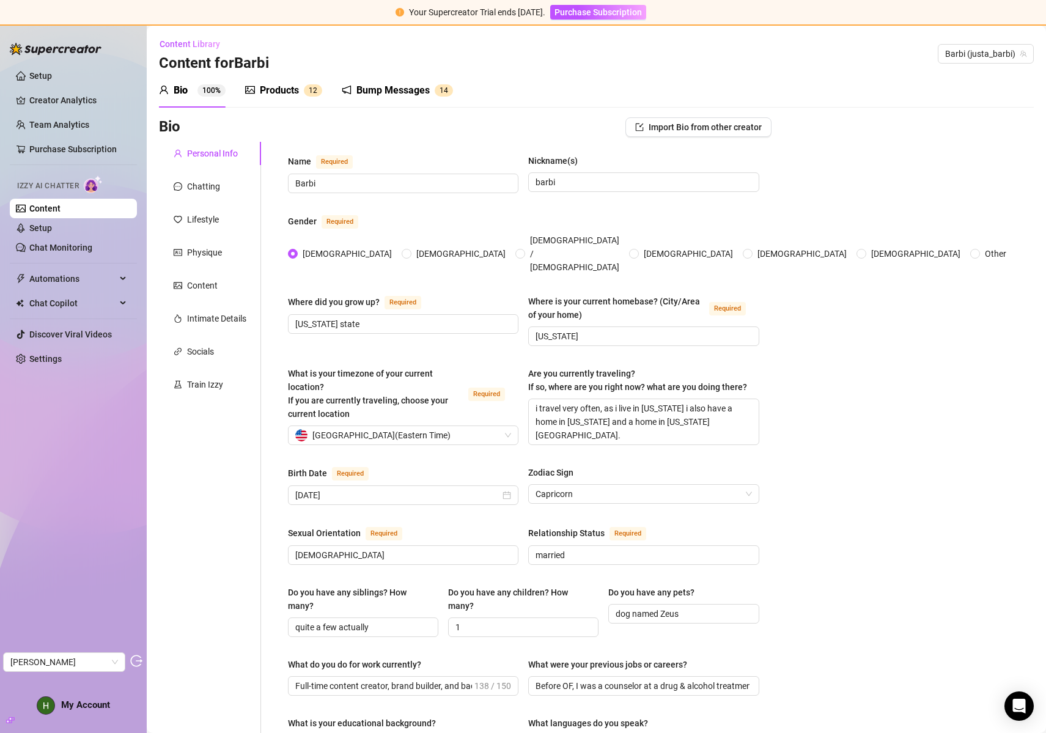
click at [256, 87] on div "Products 1 2" at bounding box center [283, 90] width 77 height 15
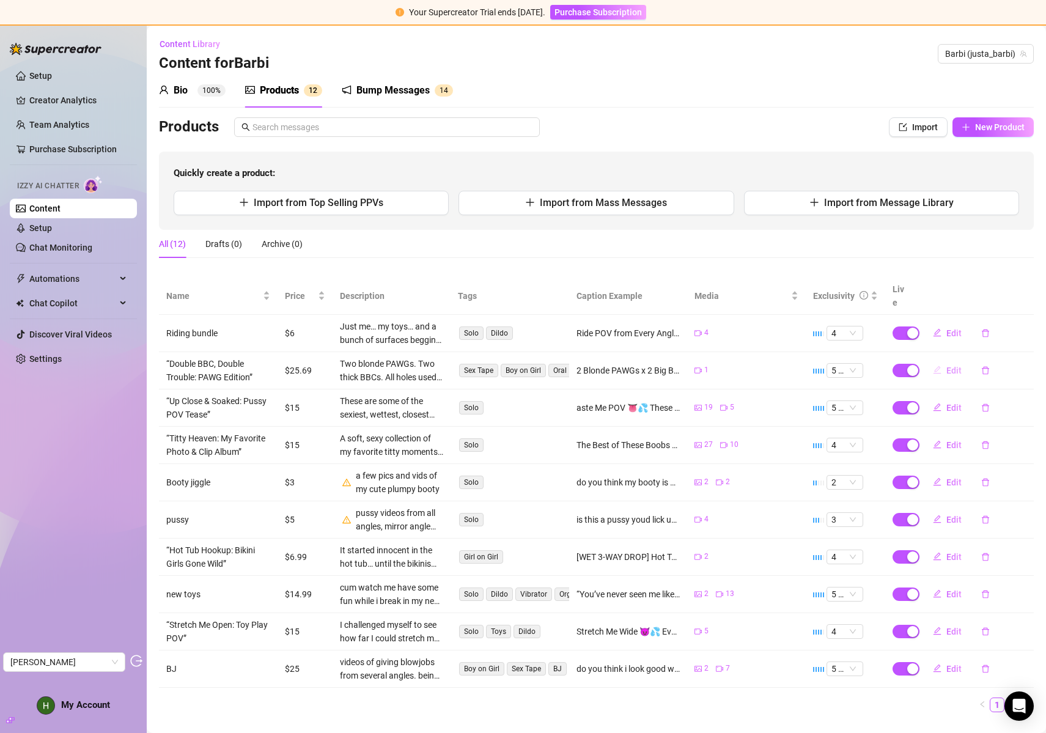
click at [946, 366] on span "Edit" at bounding box center [953, 371] width 15 height 10
type textarea "2 Blonde PAWGs x 2 Big BBCs 😈💦 Me and another blonde slut got used in every hol…"
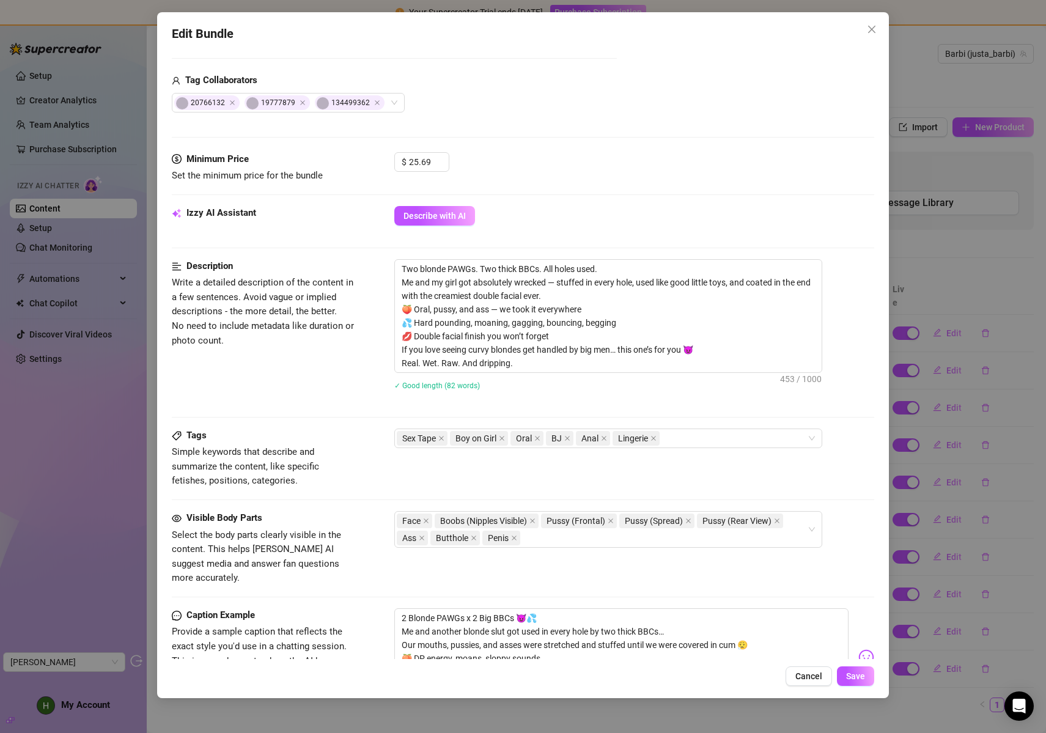
scroll to position [271, 0]
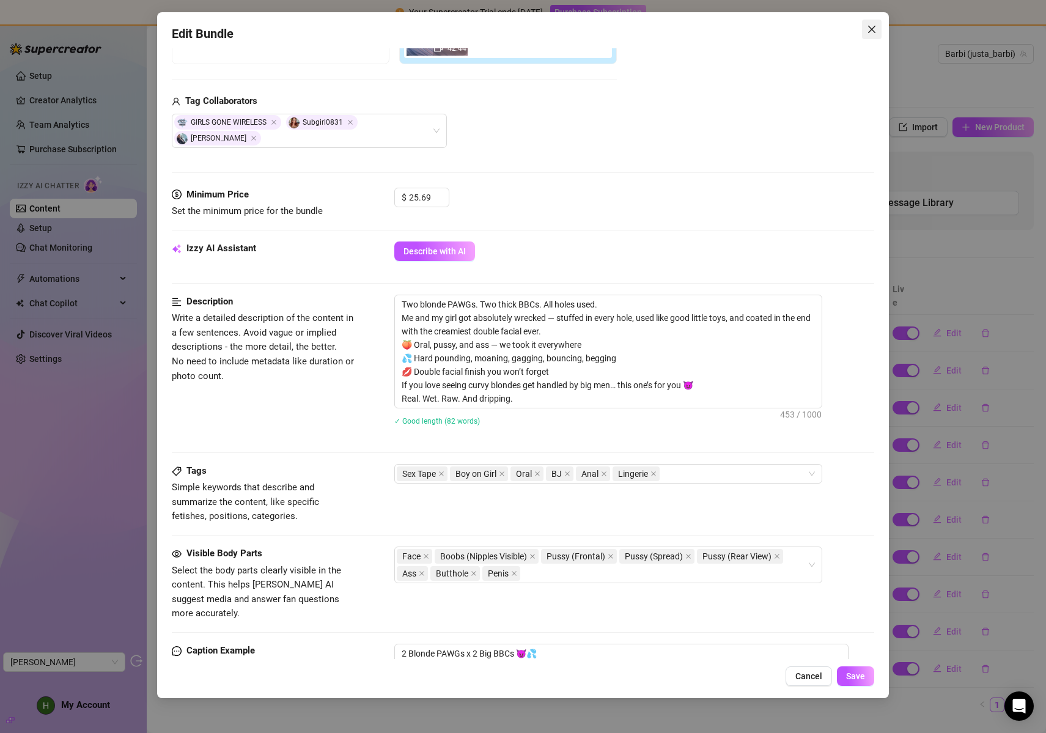
click at [870, 28] on icon "close" at bounding box center [871, 29] width 7 height 7
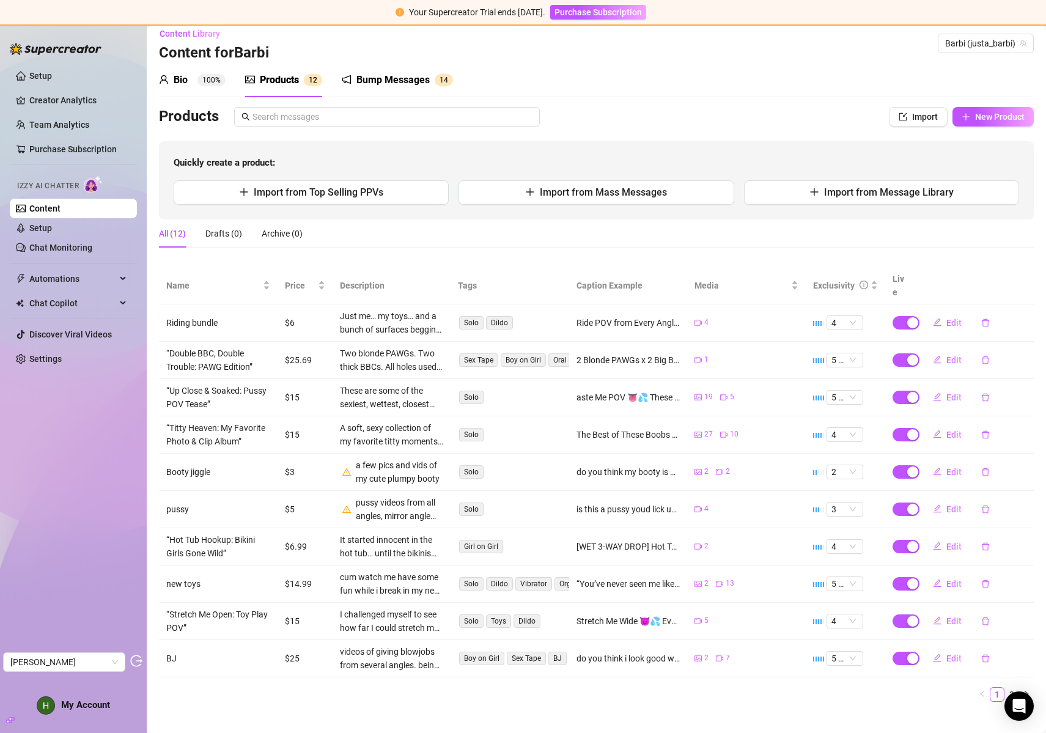
scroll to position [12, 0]
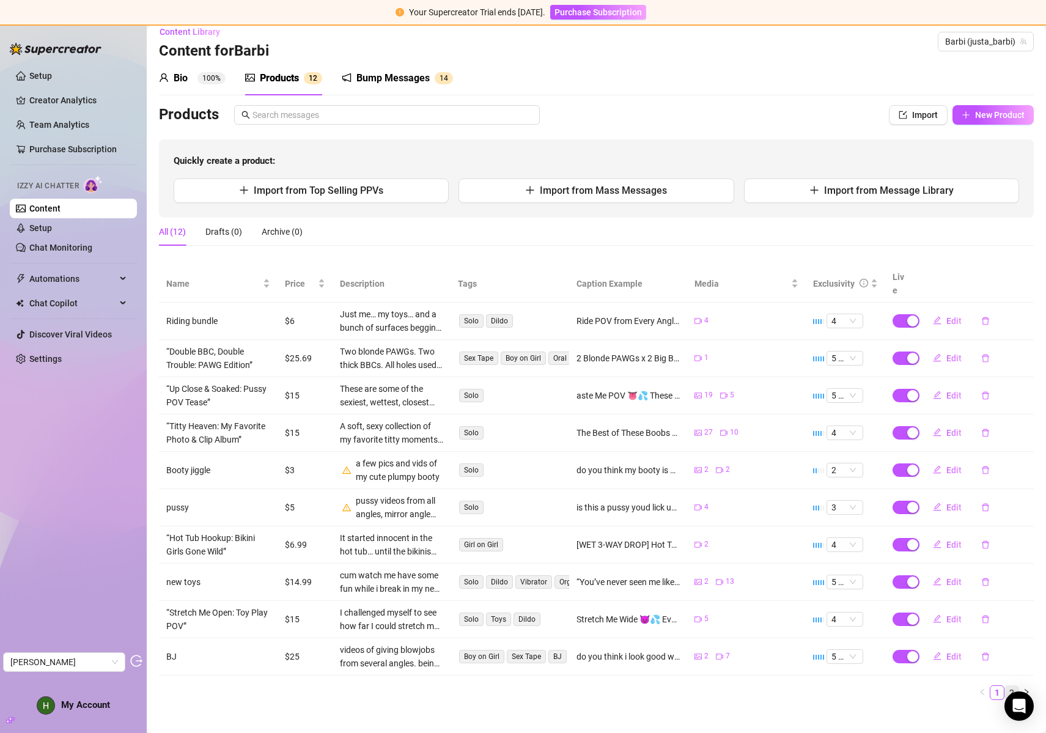
click at [1005, 686] on link "2" at bounding box center [1011, 692] width 13 height 13
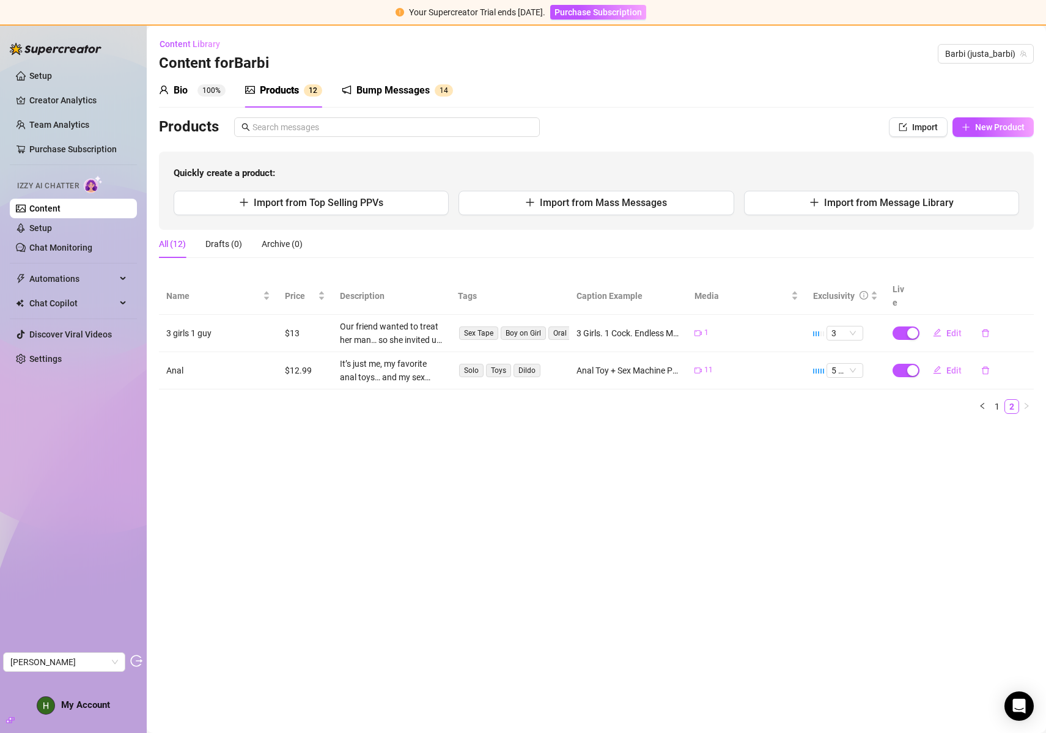
scroll to position [0, 0]
click at [833, 293] on div "Exclusivity" at bounding box center [834, 295] width 42 height 13
click at [832, 290] on div "Exclusivity" at bounding box center [834, 295] width 42 height 13
click at [998, 400] on link "1" at bounding box center [996, 406] width 13 height 13
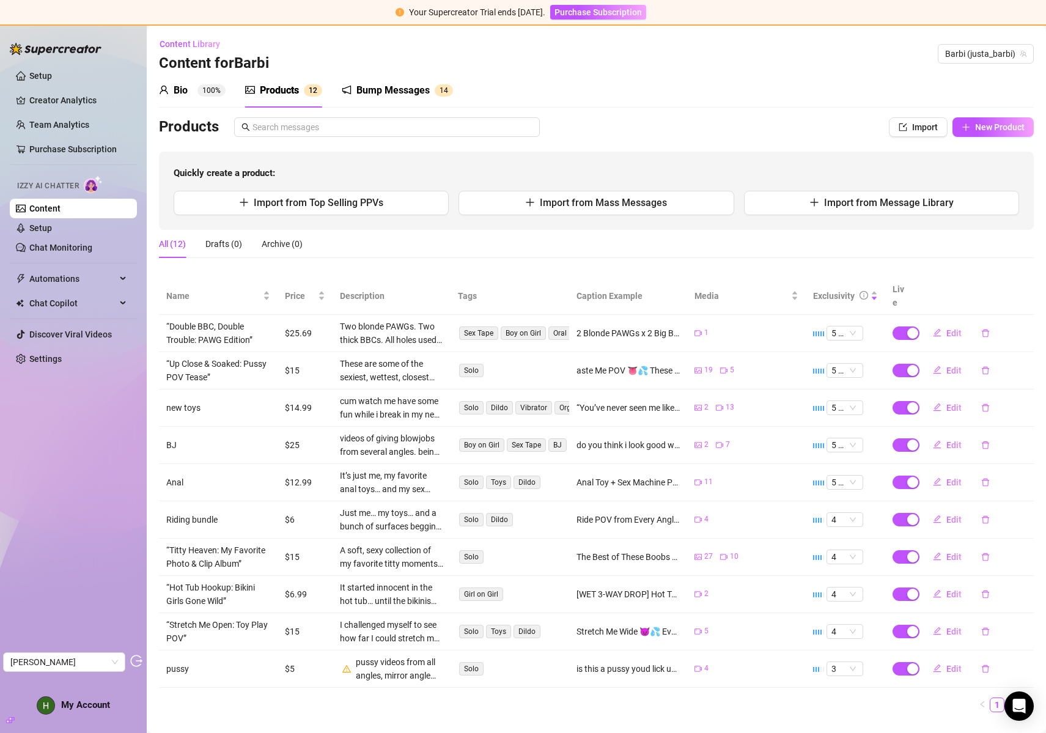
click at [386, 86] on div "Bump Messages" at bounding box center [392, 90] width 73 height 15
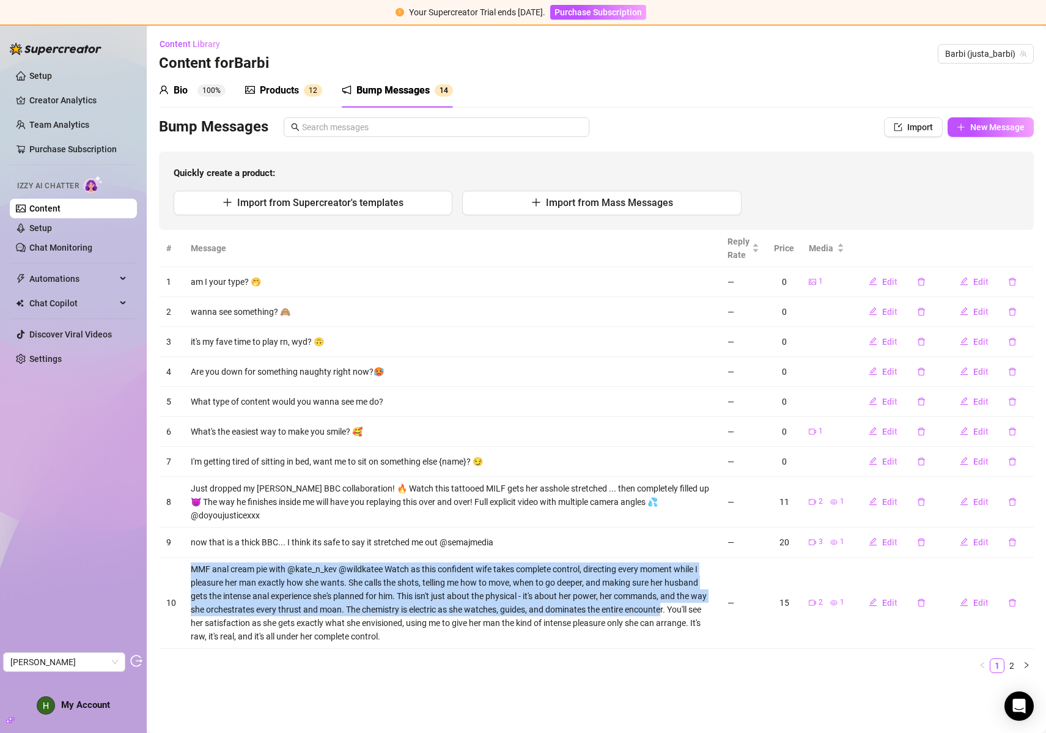
drag, startPoint x: 193, startPoint y: 554, endPoint x: 661, endPoint y: 594, distance: 470.5
click at [661, 594] on td "MMF anal cream pie with @kate_n_kev @wildkatee Watch as this confident wife tak…" at bounding box center [451, 603] width 537 height 91
click at [660, 594] on td "MMF anal cream pie with @kate_n_kev @wildkatee Watch as this confident wife tak…" at bounding box center [451, 603] width 537 height 91
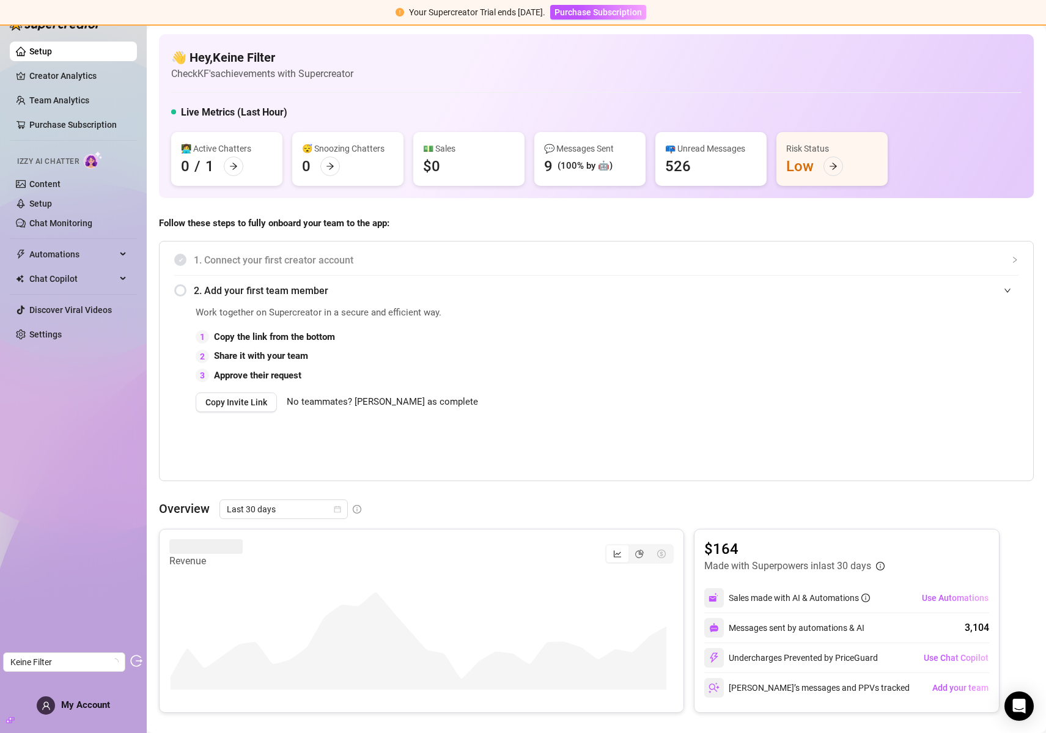
click at [67, 234] on ul "Setup Creator Analytics Team Analytics Purchase Subscription Izzy AI Chatter Co…" at bounding box center [73, 193] width 127 height 312
click at [68, 226] on link "Chat Monitoring" at bounding box center [60, 223] width 63 height 10
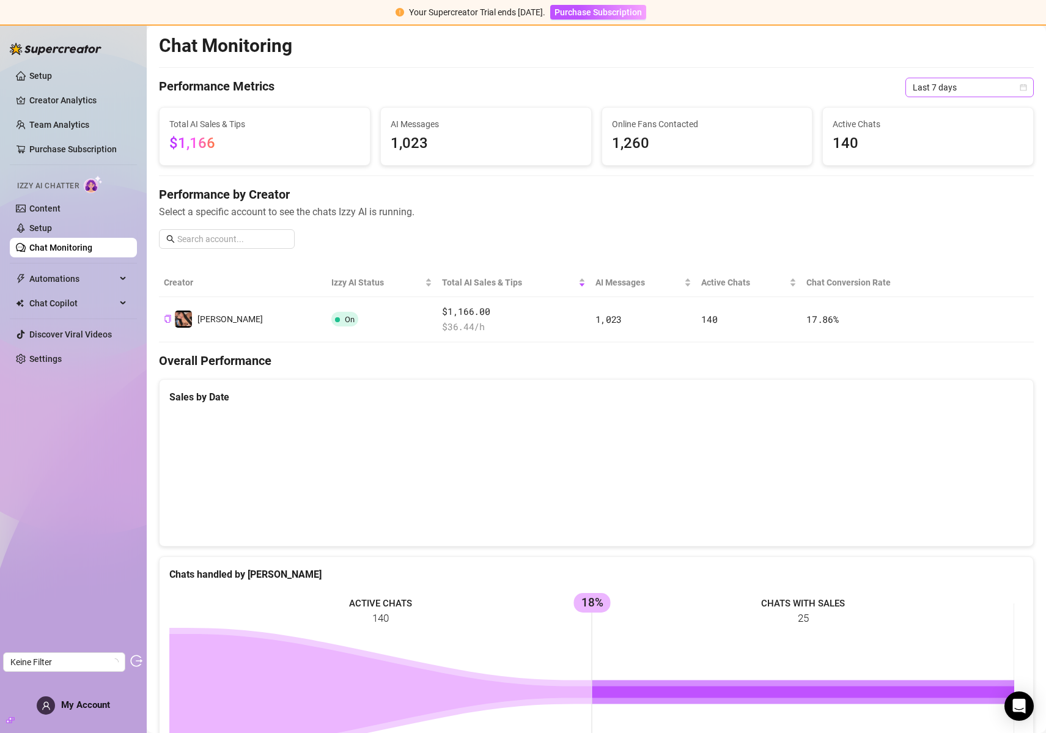
click at [958, 83] on span "Last 7 days" at bounding box center [970, 87] width 114 height 18
click at [943, 145] on div "Last 30 days" at bounding box center [960, 150] width 109 height 13
click at [65, 95] on link "Creator Analytics" at bounding box center [78, 100] width 98 height 20
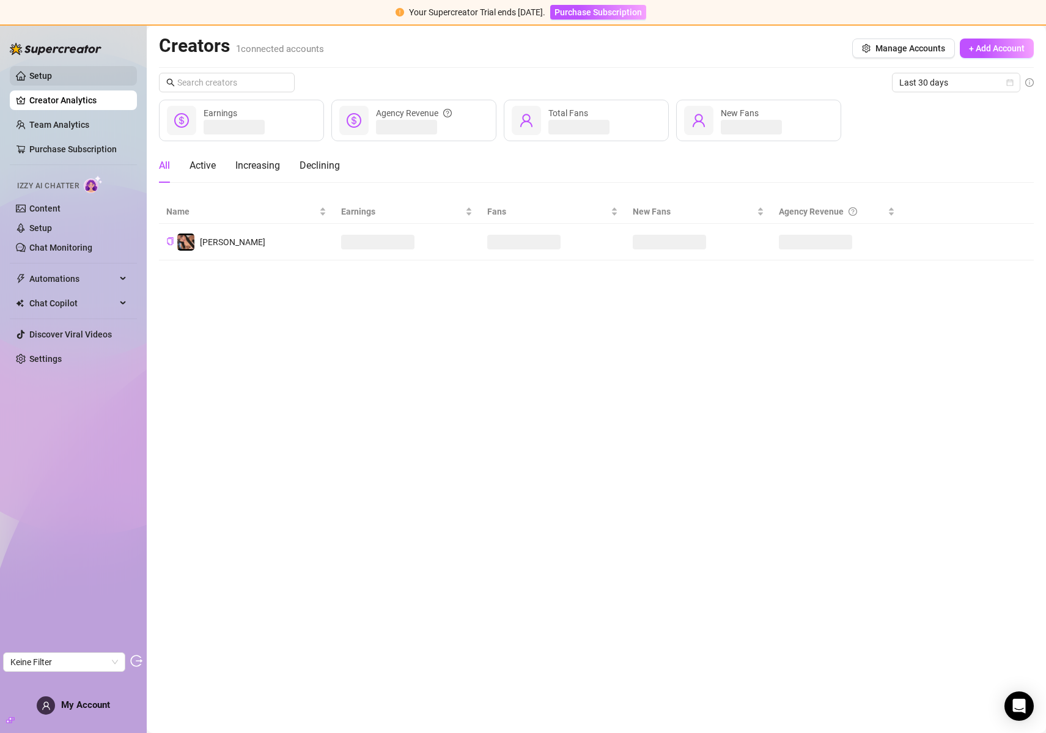
click at [52, 76] on link "Setup" at bounding box center [40, 76] width 23 height 10
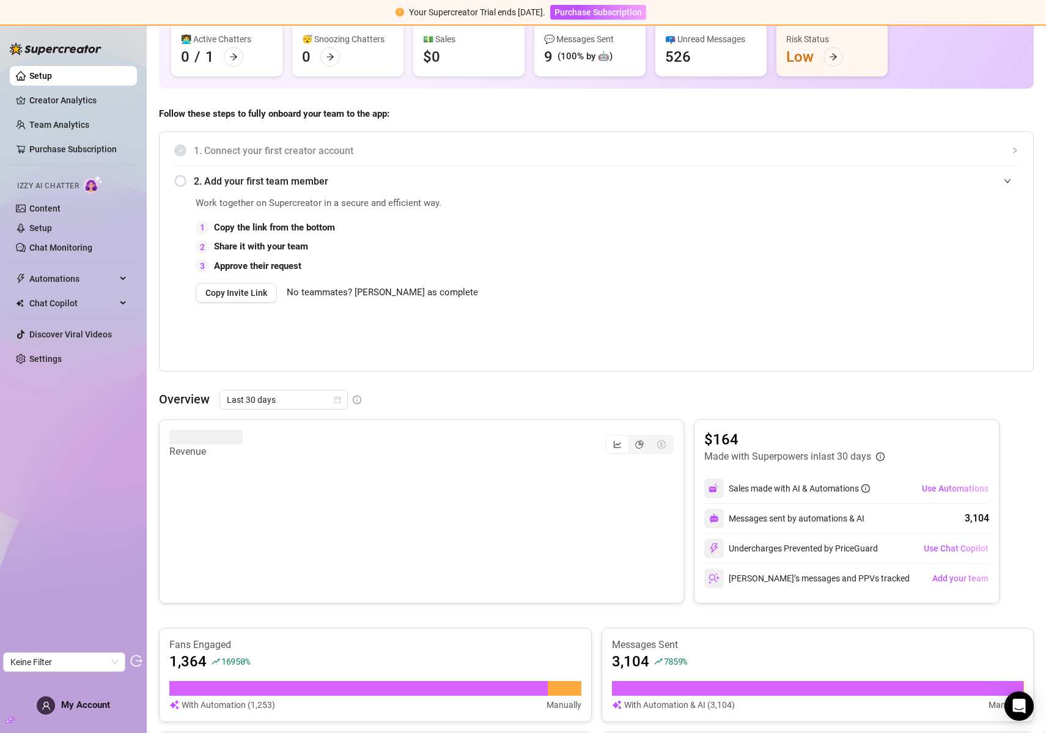
scroll to position [180, 0]
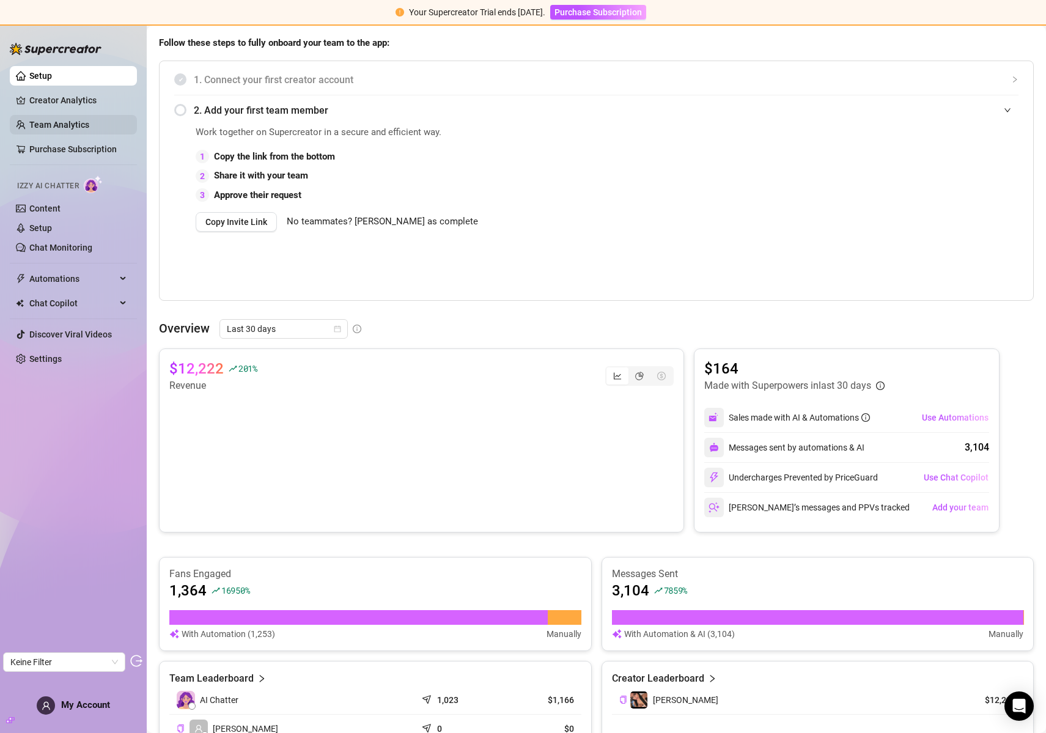
click at [69, 124] on link "Team Analytics" at bounding box center [59, 125] width 60 height 10
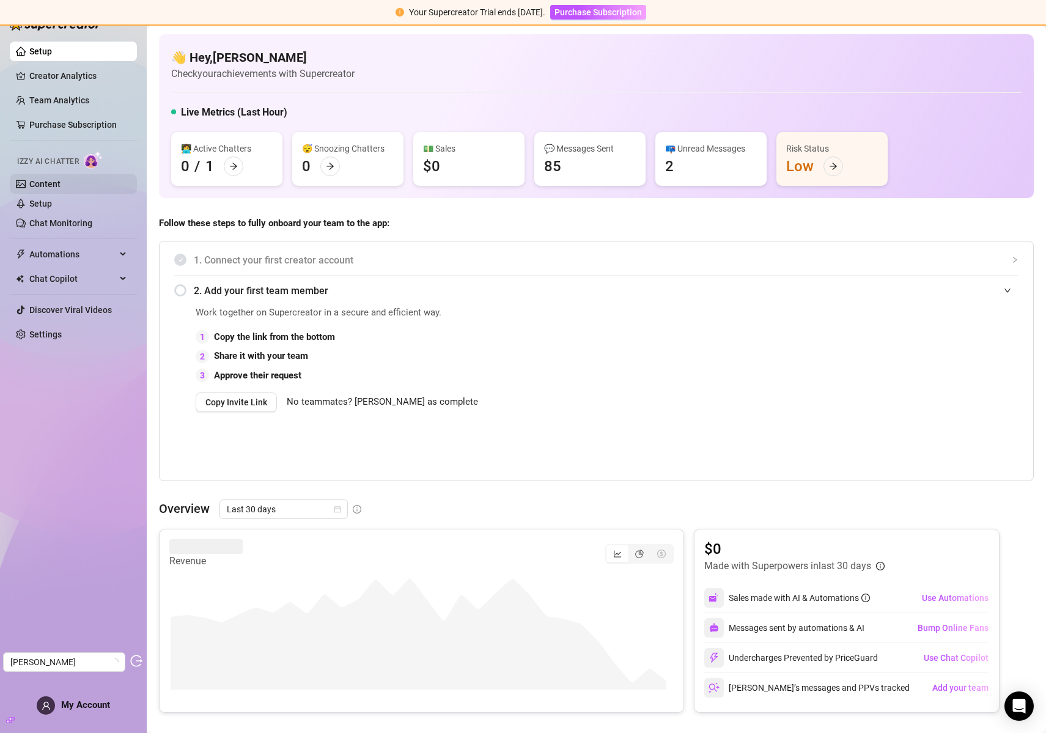
click at [53, 181] on link "Content" at bounding box center [44, 184] width 31 height 10
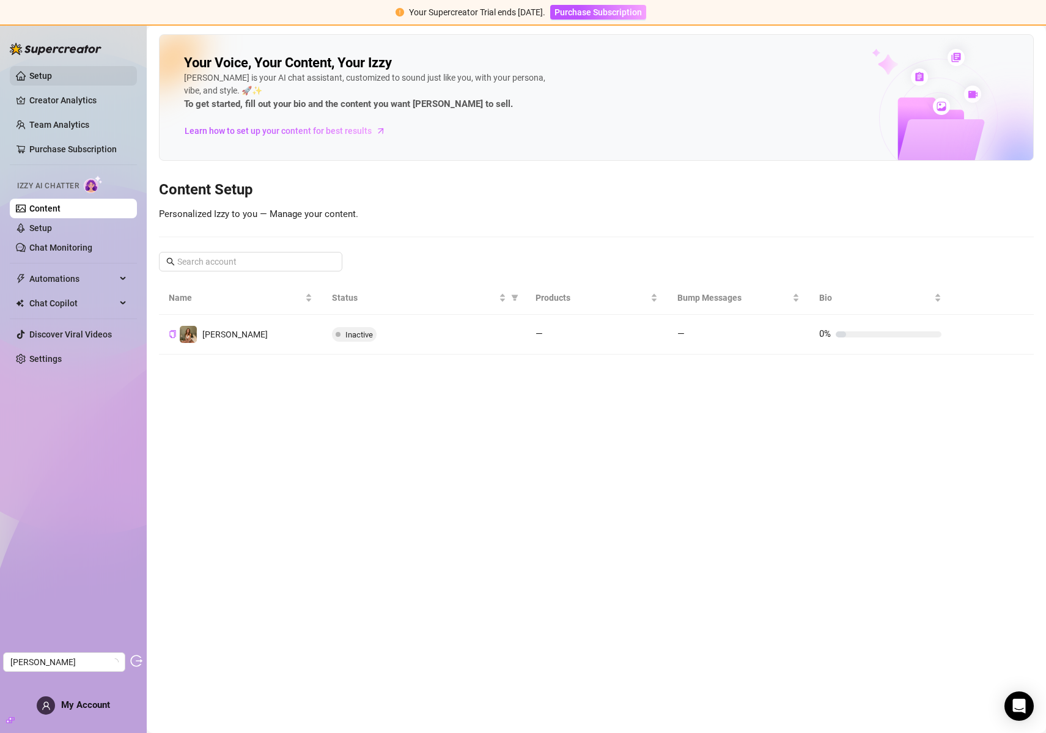
click at [52, 77] on link "Setup" at bounding box center [40, 76] width 23 height 10
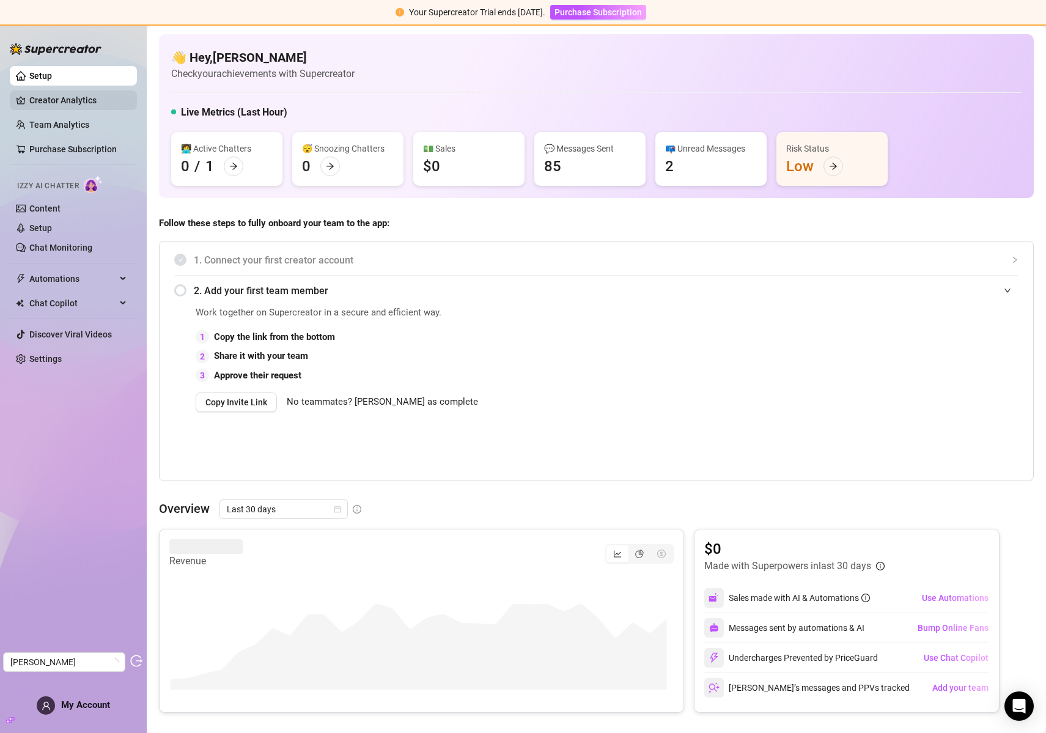
click at [67, 94] on link "Creator Analytics" at bounding box center [78, 100] width 98 height 20
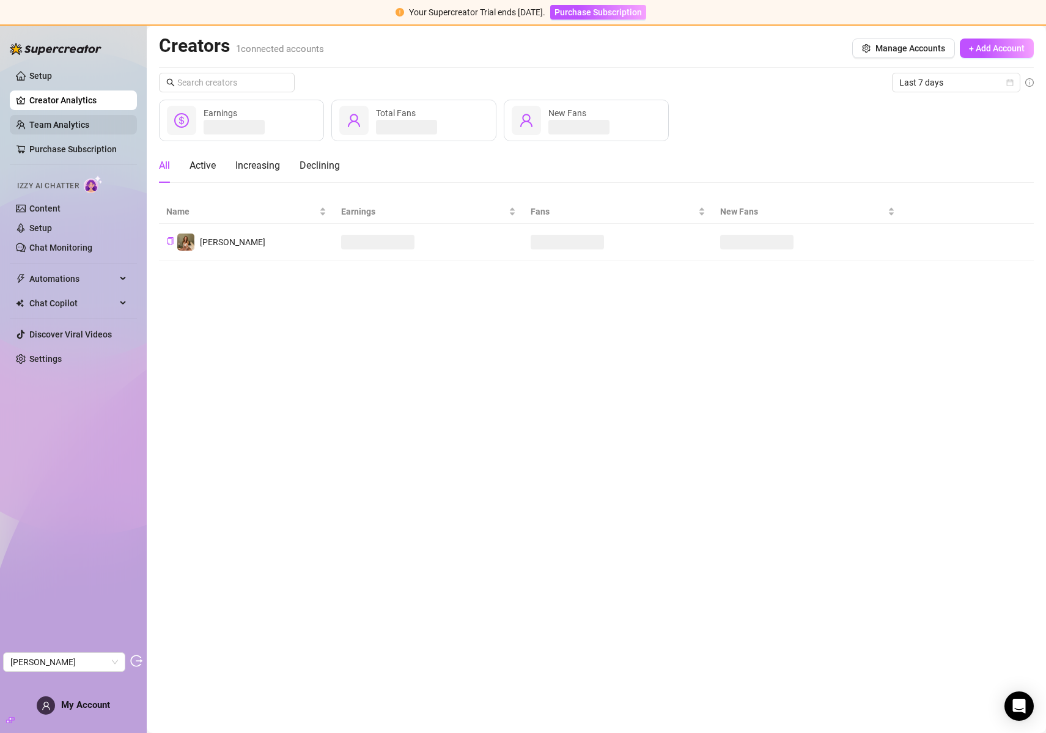
click at [72, 122] on link "Team Analytics" at bounding box center [59, 125] width 60 height 10
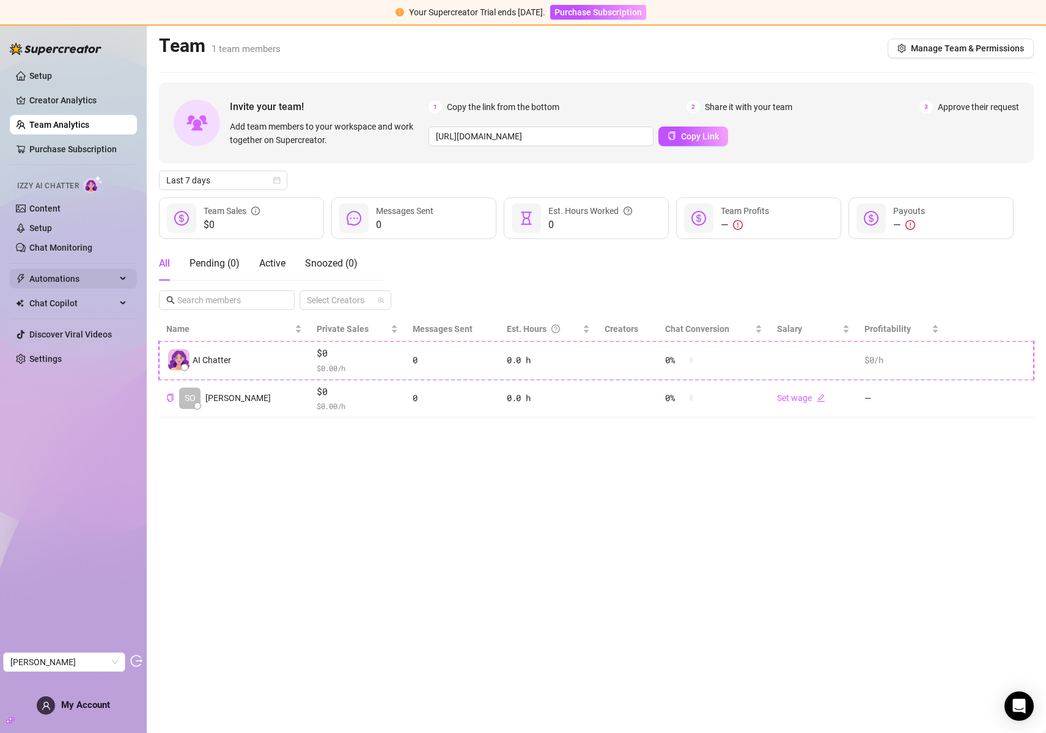
click at [59, 281] on span "Automations" at bounding box center [72, 279] width 87 height 20
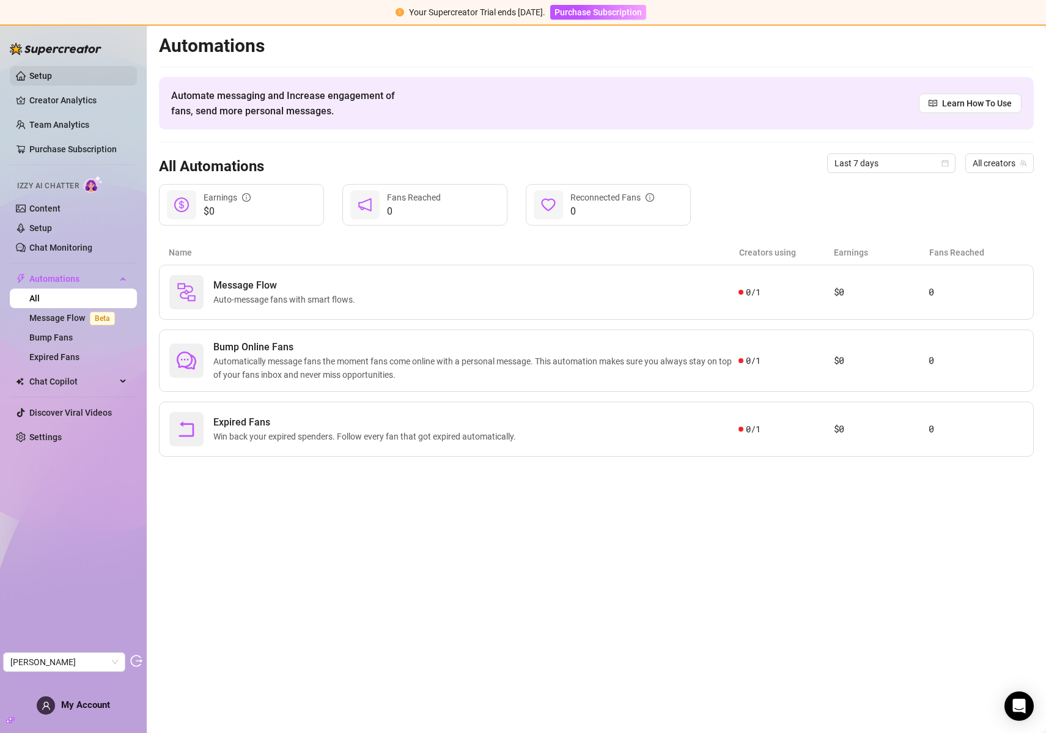
click at [44, 71] on link "Setup" at bounding box center [40, 76] width 23 height 10
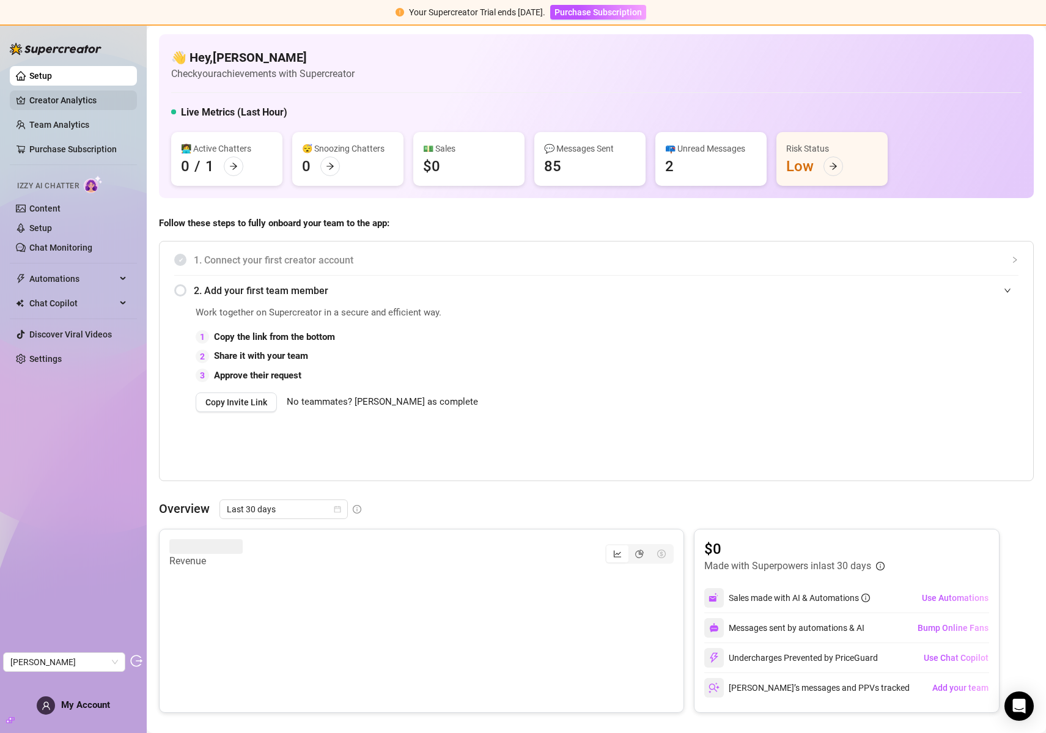
click at [50, 94] on link "Creator Analytics" at bounding box center [78, 100] width 98 height 20
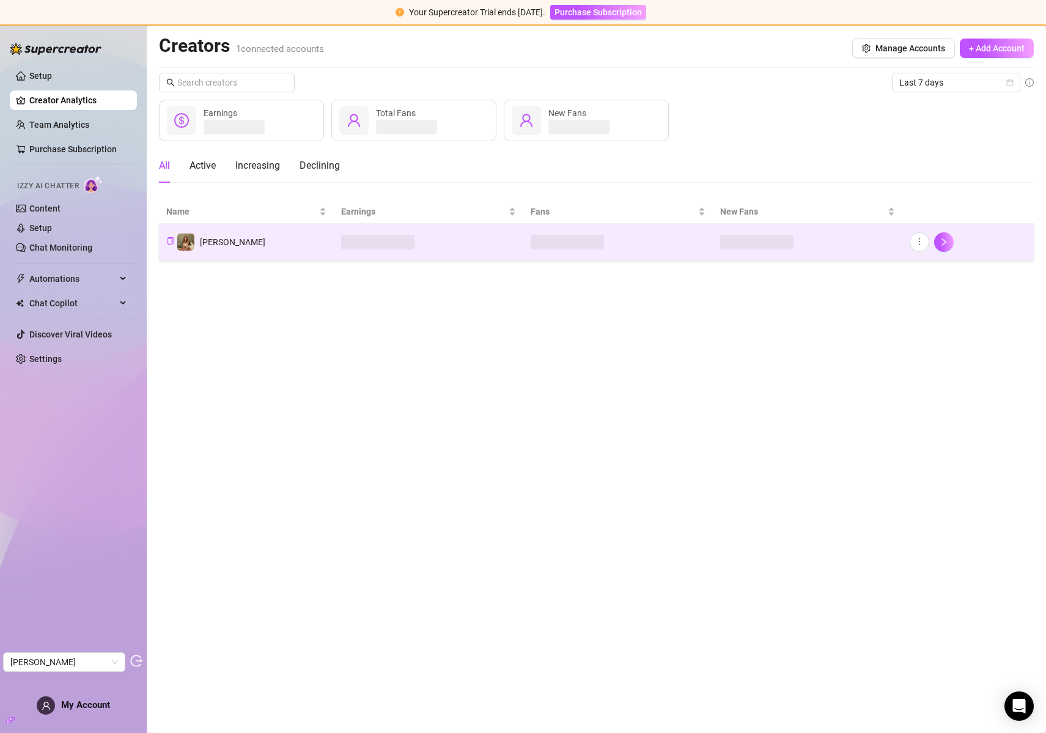
click at [251, 227] on td "[PERSON_NAME]" at bounding box center [246, 242] width 175 height 37
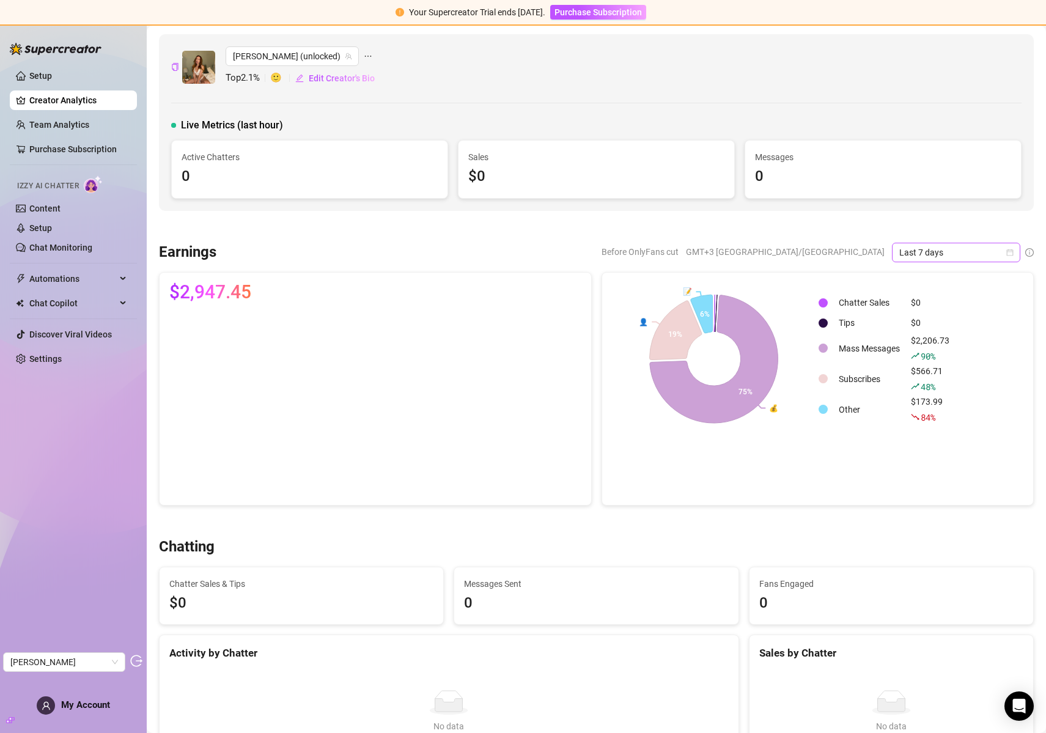
click at [916, 251] on span "Last 7 days" at bounding box center [956, 252] width 114 height 18
click at [932, 350] on div "Custom date" at bounding box center [947, 354] width 109 height 13
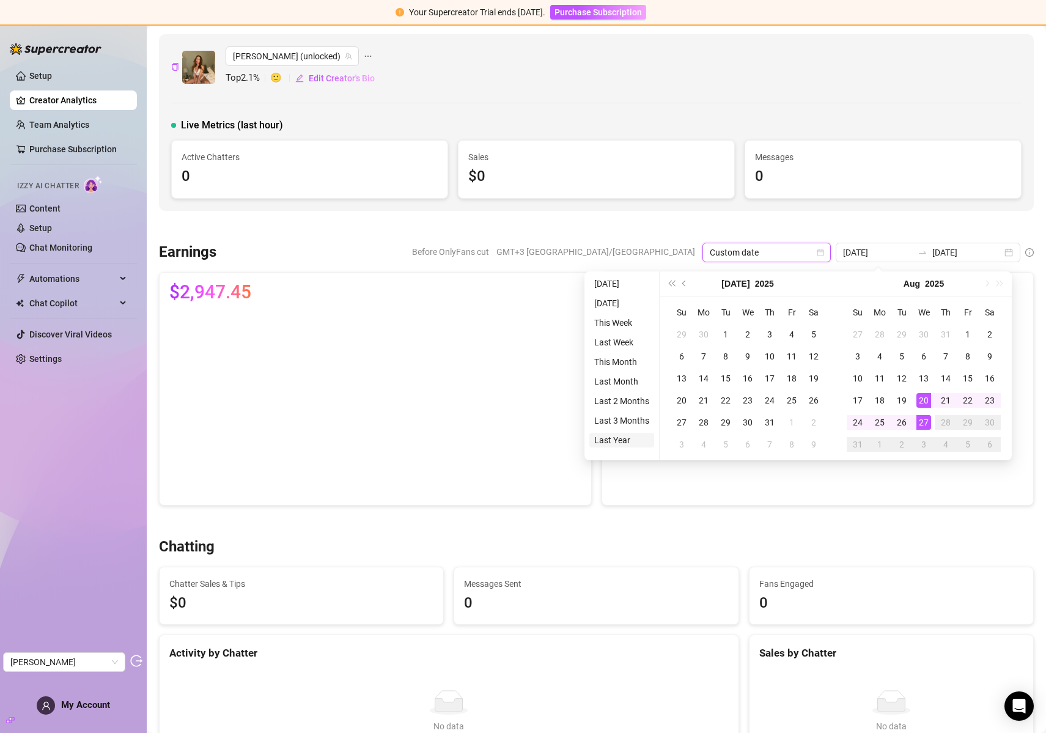
type input "[DATE]"
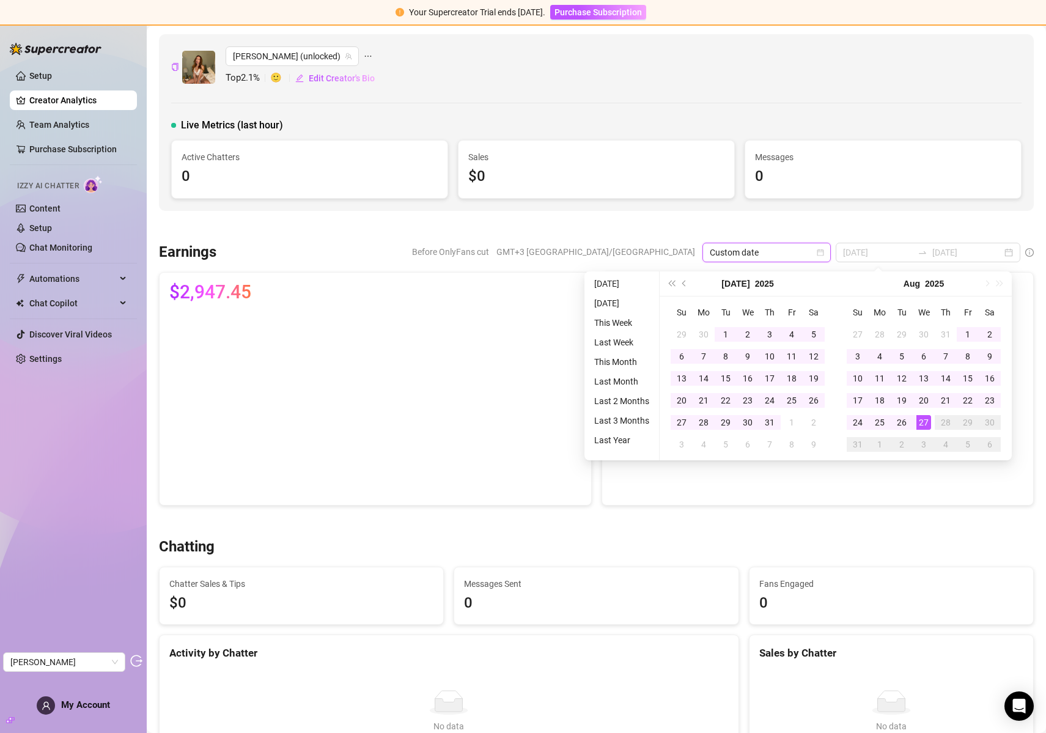
click at [623, 436] on li "Last Year" at bounding box center [621, 440] width 65 height 15
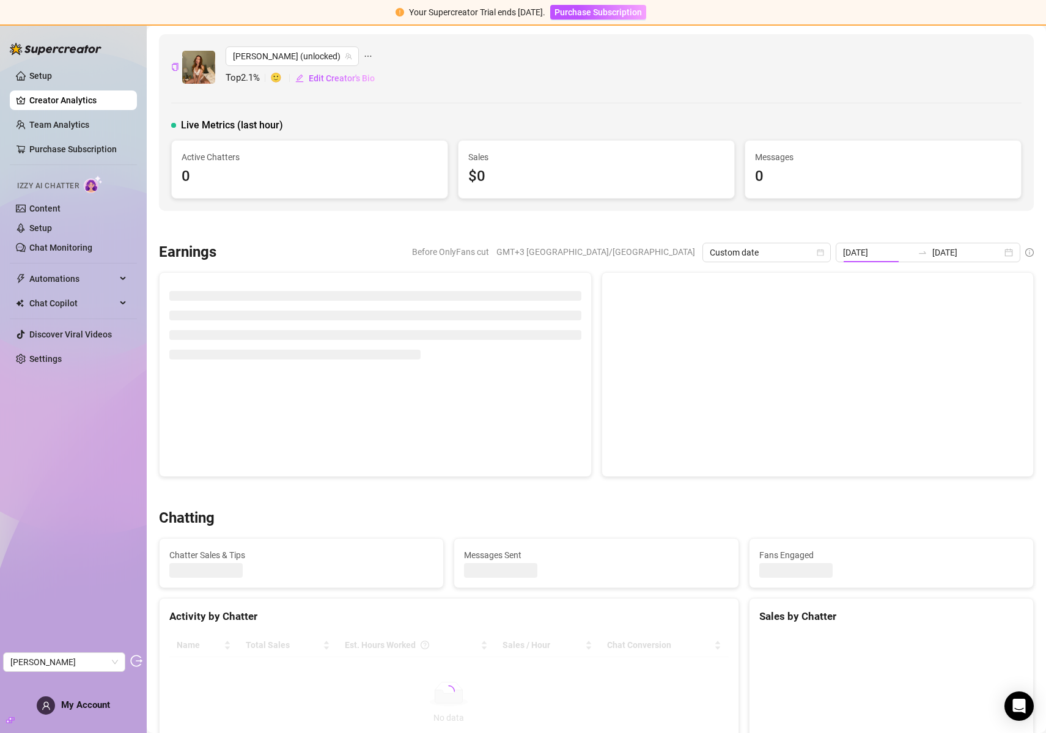
type input "[DATE]"
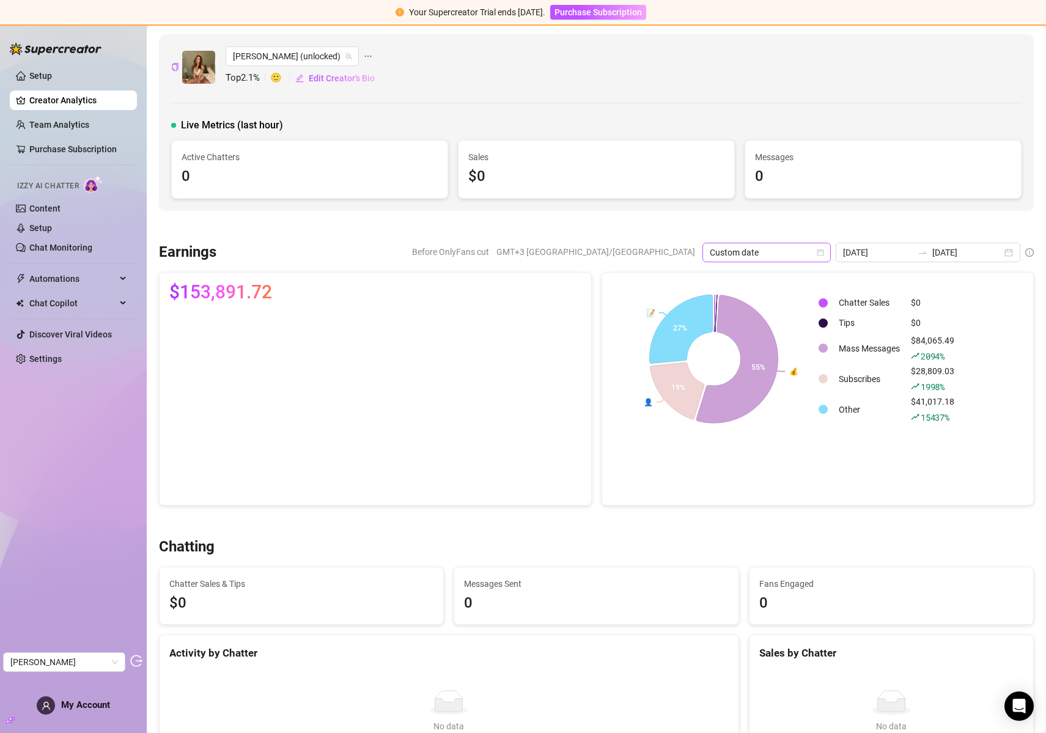
click at [800, 249] on span "Custom date" at bounding box center [767, 252] width 114 height 18
click at [788, 334] on div "Last 90 days" at bounding box center [786, 335] width 109 height 13
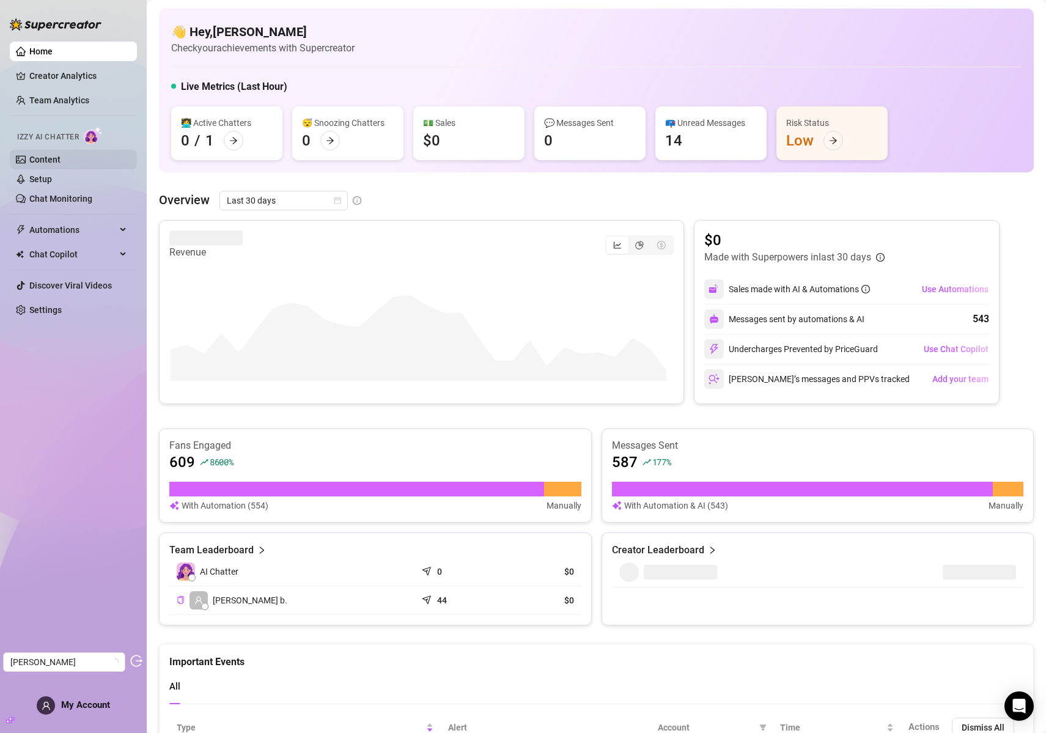
click at [61, 156] on link "Content" at bounding box center [44, 160] width 31 height 10
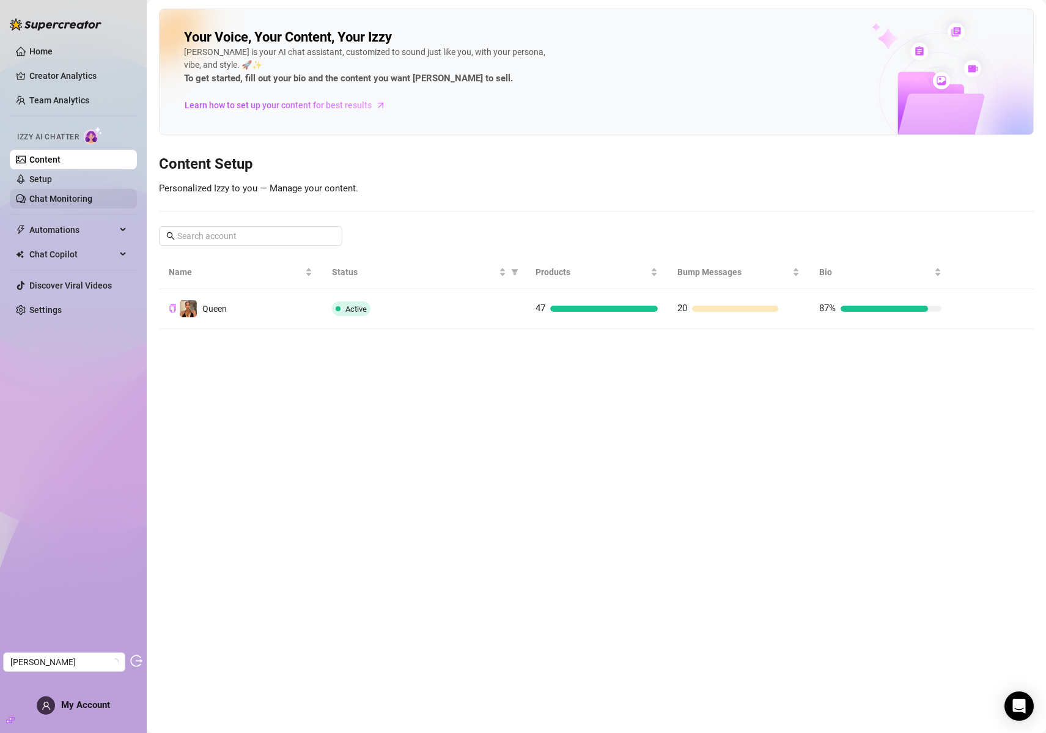
click at [70, 195] on link "Chat Monitoring" at bounding box center [60, 199] width 63 height 10
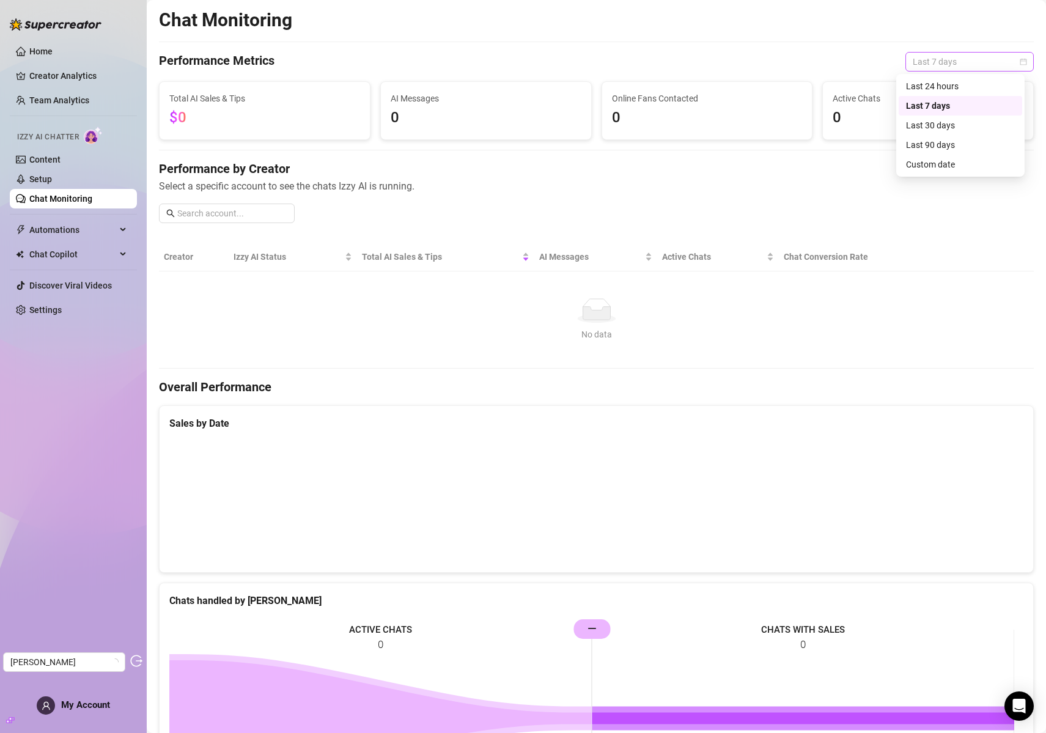
click at [921, 64] on span "Last 7 days" at bounding box center [970, 62] width 114 height 18
click at [925, 136] on div "Last 90 days" at bounding box center [960, 145] width 123 height 20
click at [52, 180] on link "Setup" at bounding box center [40, 179] width 23 height 10
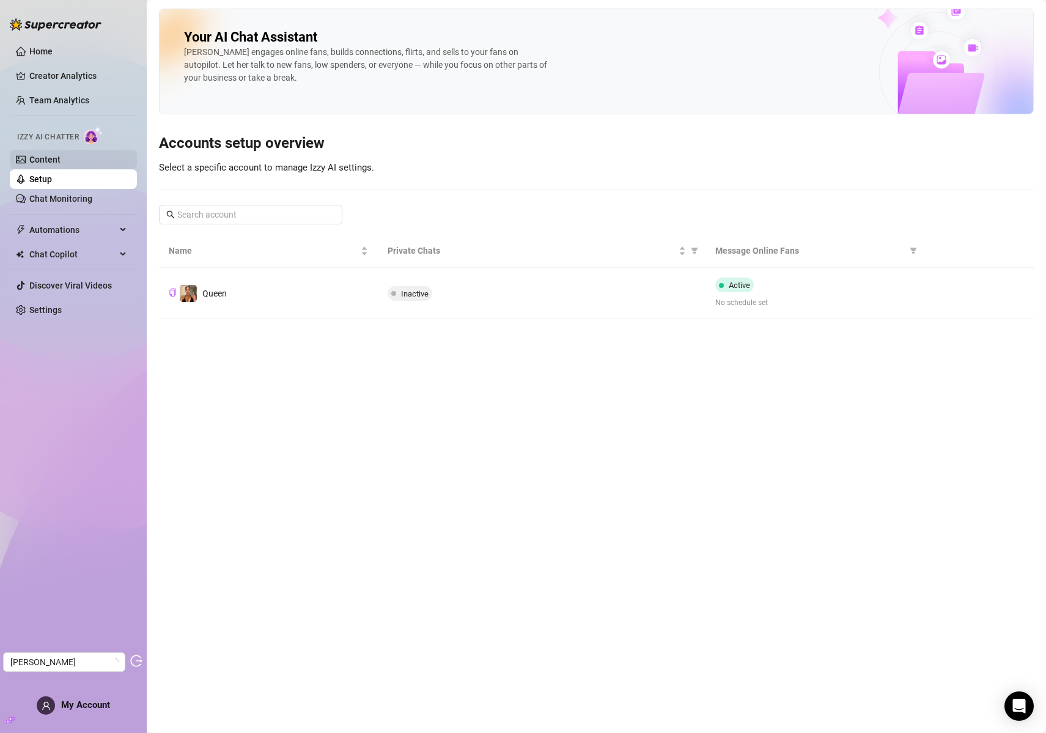
click at [54, 163] on link "Content" at bounding box center [44, 160] width 31 height 10
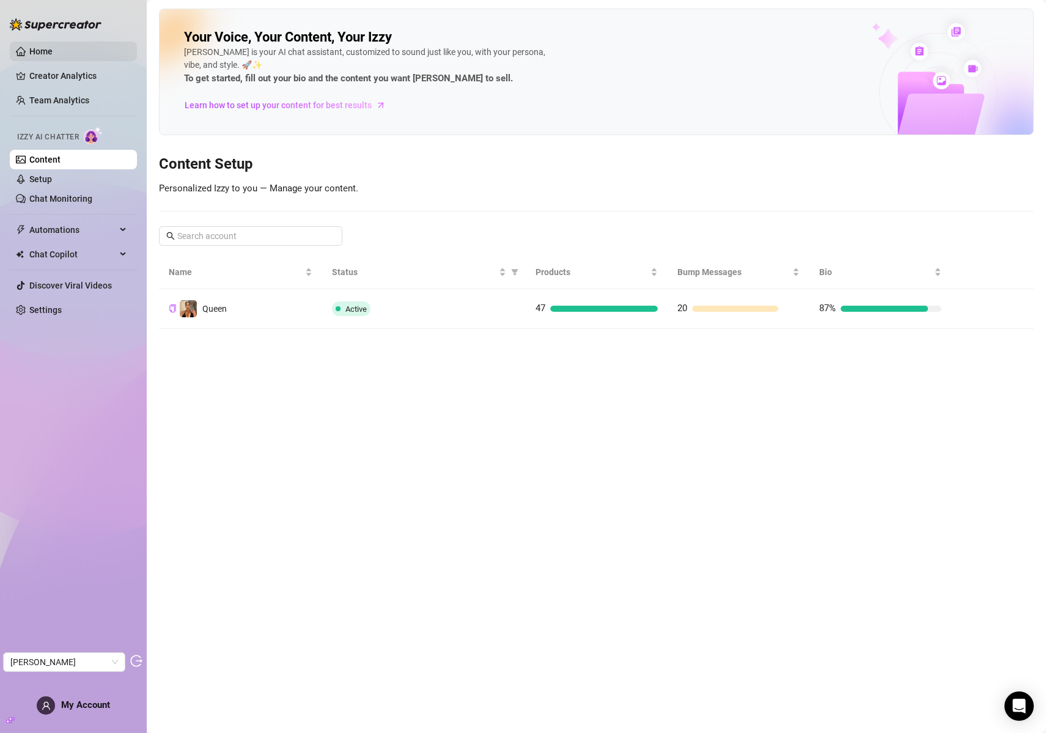
click at [50, 53] on link "Home" at bounding box center [40, 51] width 23 height 10
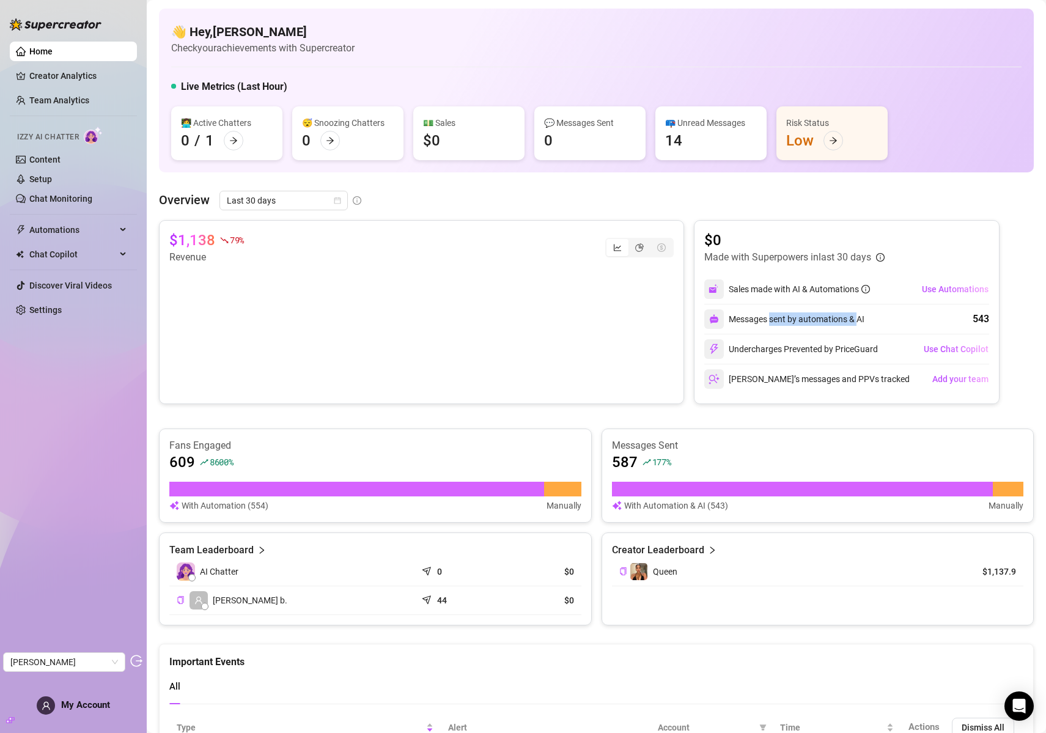
drag, startPoint x: 764, startPoint y: 318, endPoint x: 852, endPoint y: 318, distance: 88.0
click at [852, 318] on div "Messages sent by automations & AI" at bounding box center [784, 319] width 160 height 20
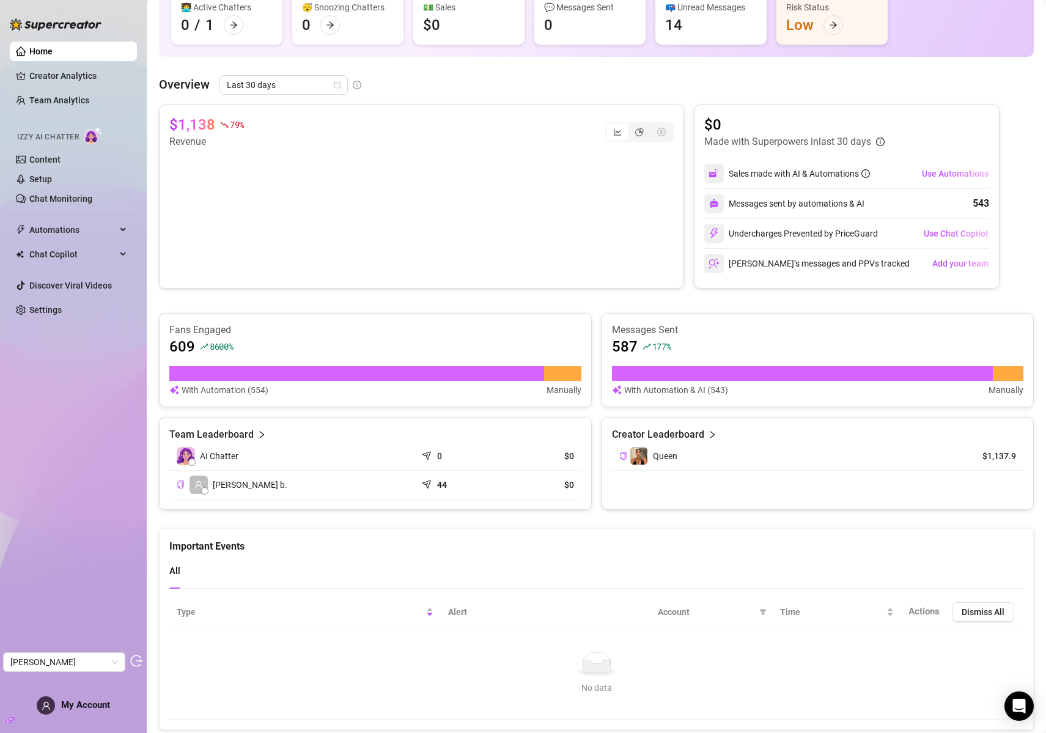
scroll to position [149, 0]
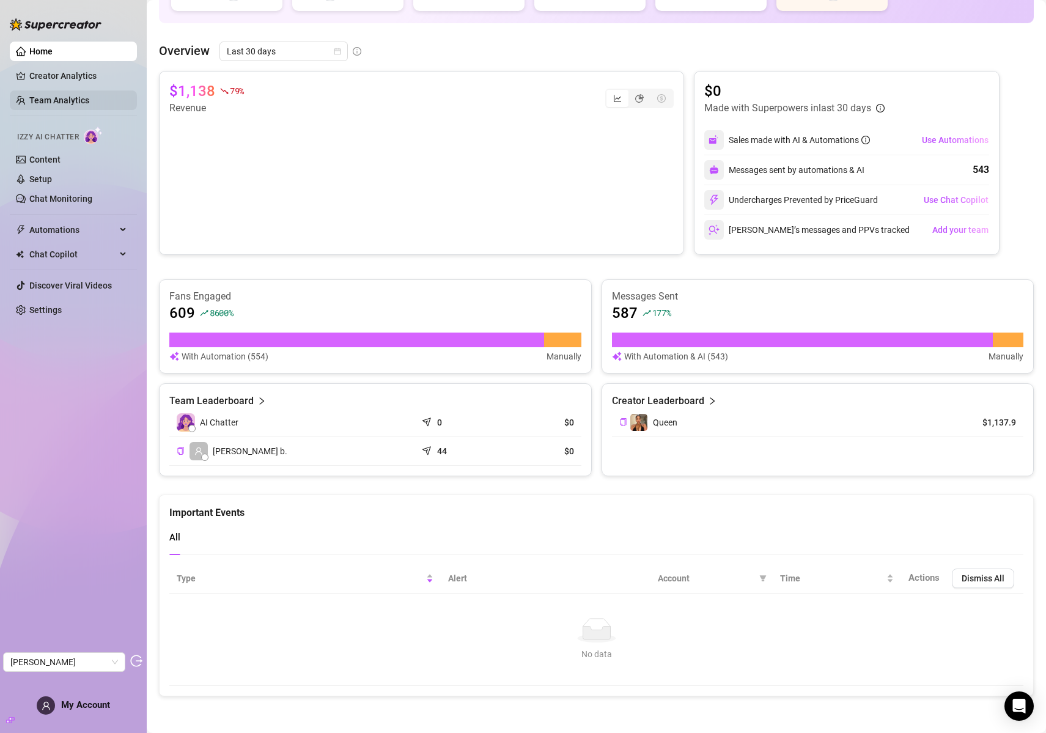
click at [48, 95] on link "Team Analytics" at bounding box center [59, 100] width 60 height 10
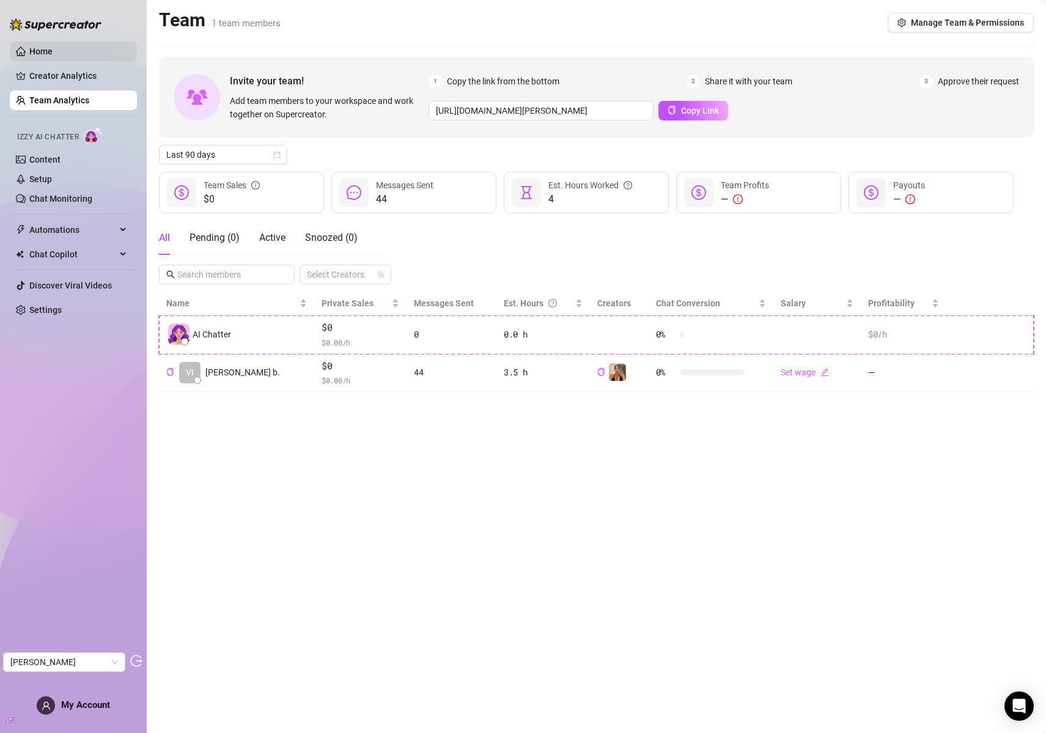
click at [58, 60] on ul "Home Creator Analytics Team Analytics Izzy AI Chatter Content Setup Chat Monito…" at bounding box center [73, 181] width 127 height 288
click at [53, 46] on link "Home" at bounding box center [40, 51] width 23 height 10
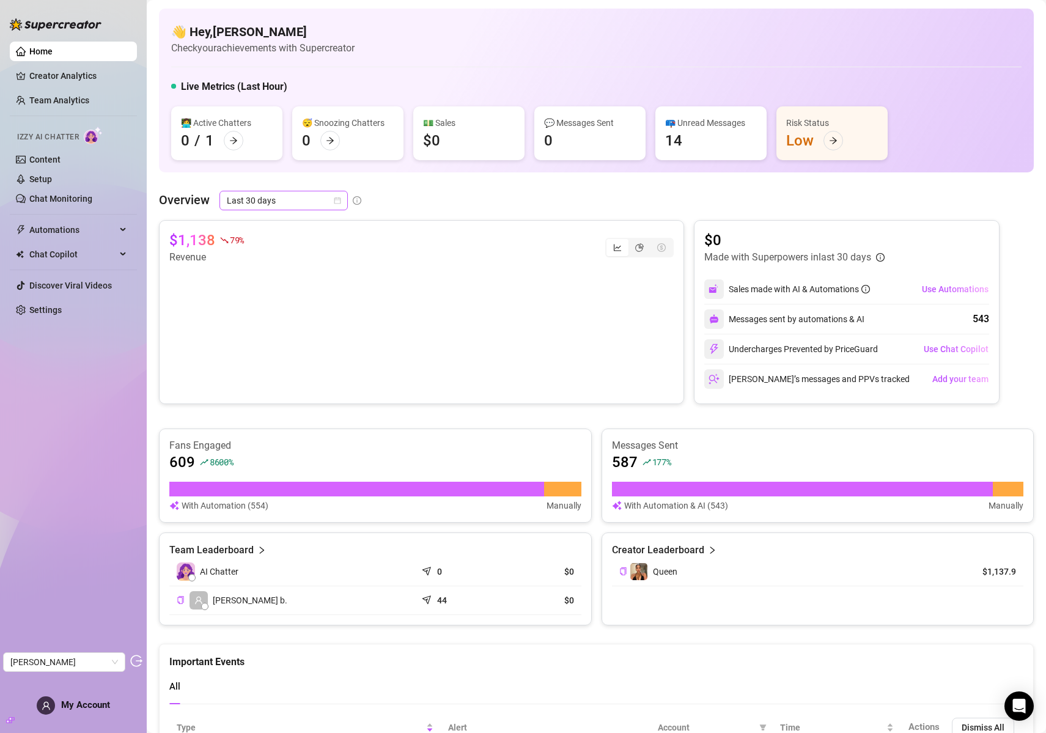
click at [276, 204] on span "Last 30 days" at bounding box center [284, 200] width 114 height 18
click at [289, 309] on div "Custom date" at bounding box center [283, 302] width 109 height 13
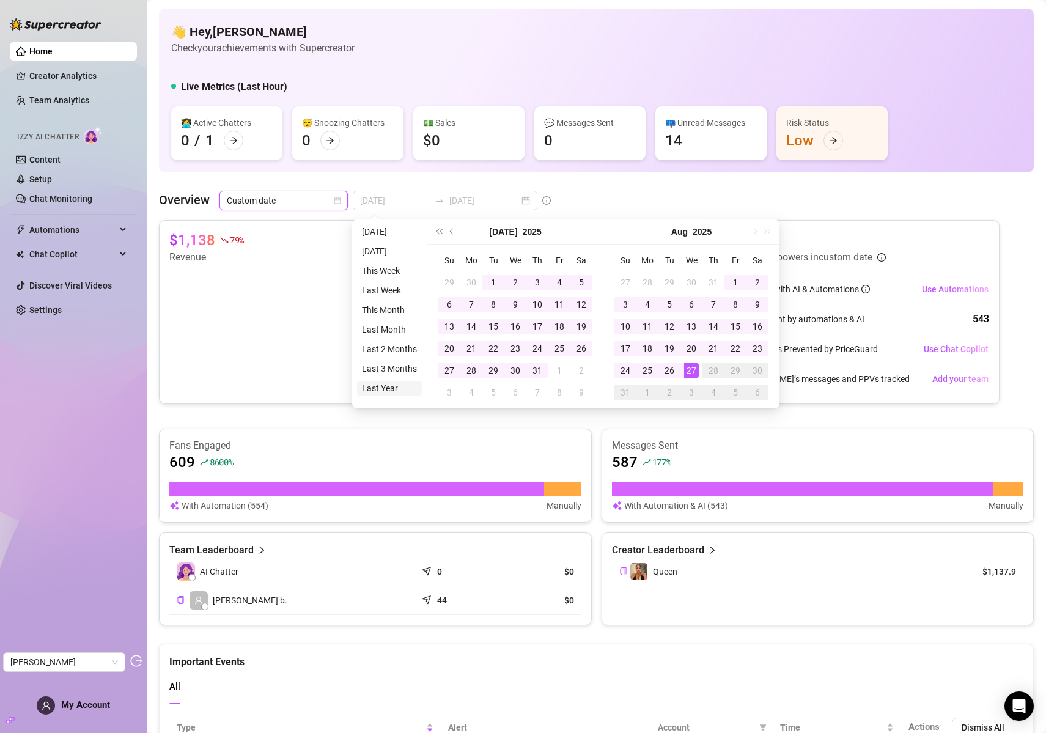
type input "[DATE]"
click at [390, 391] on li "Last Year" at bounding box center [389, 388] width 65 height 15
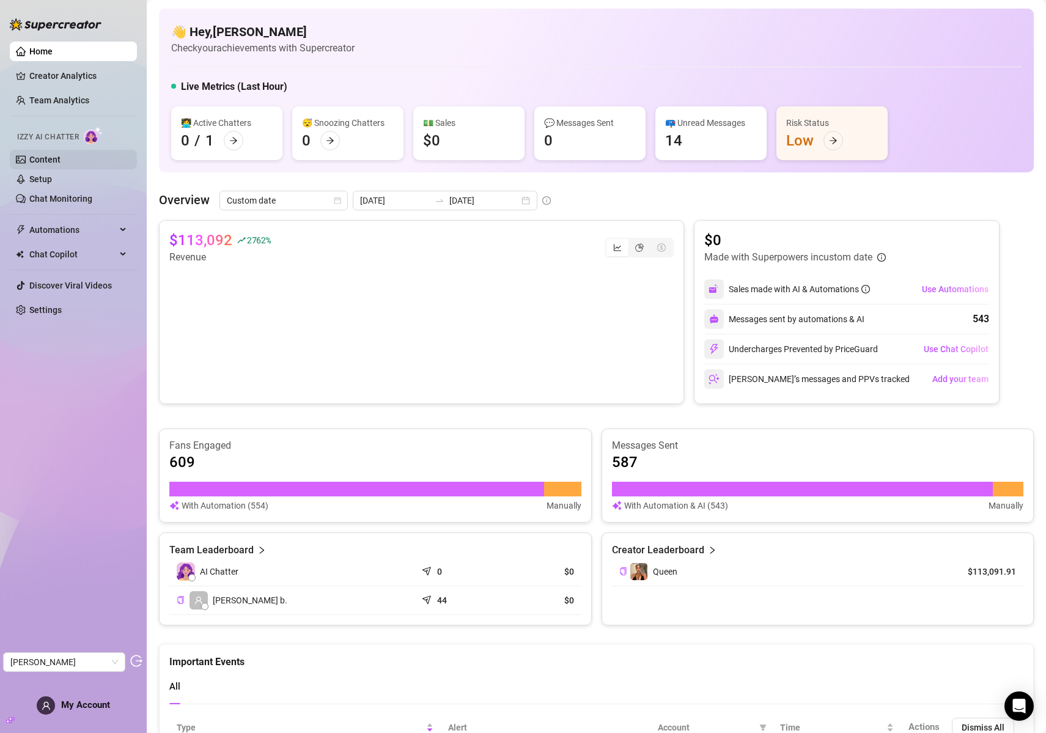
click at [48, 164] on link "Content" at bounding box center [44, 160] width 31 height 10
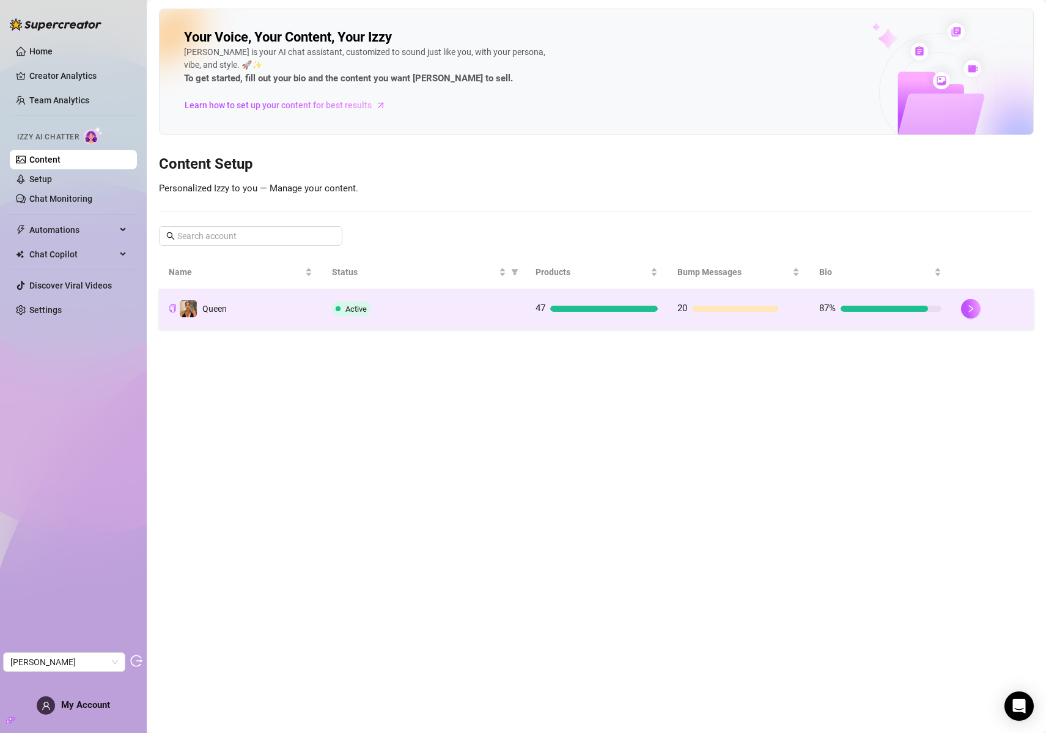
click at [400, 307] on div "Active" at bounding box center [424, 308] width 184 height 15
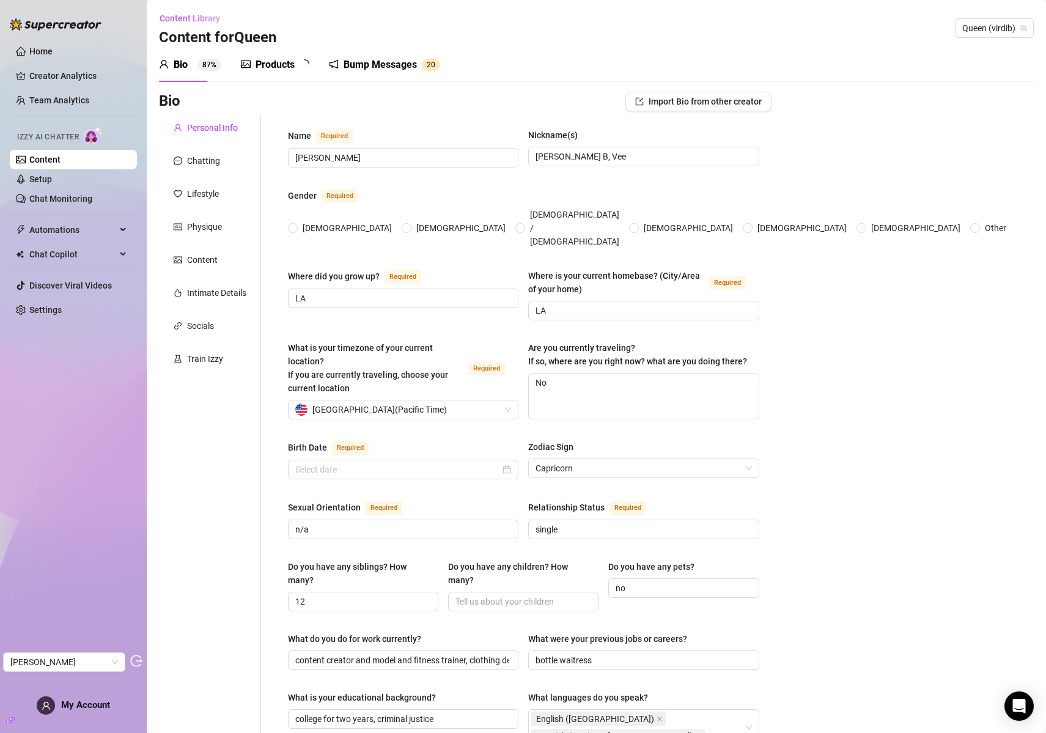
radio input "true"
type input "[DATE]"
click at [258, 69] on div "Products" at bounding box center [275, 64] width 39 height 15
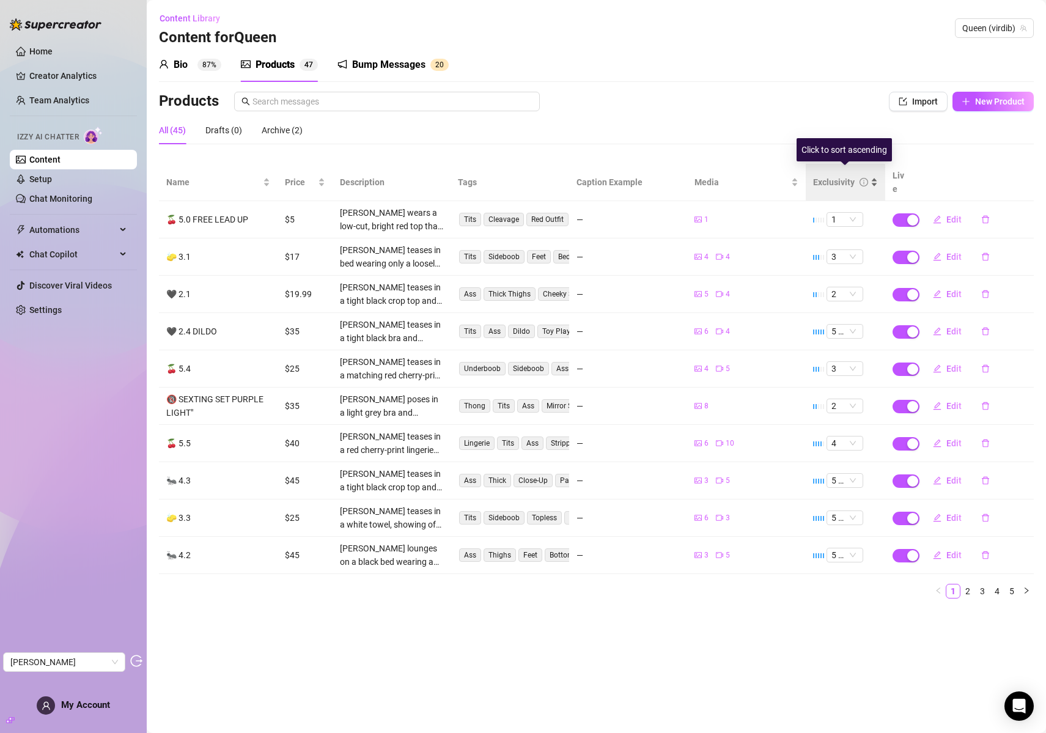
click at [832, 175] on div "Exclusivity" at bounding box center [834, 181] width 42 height 13
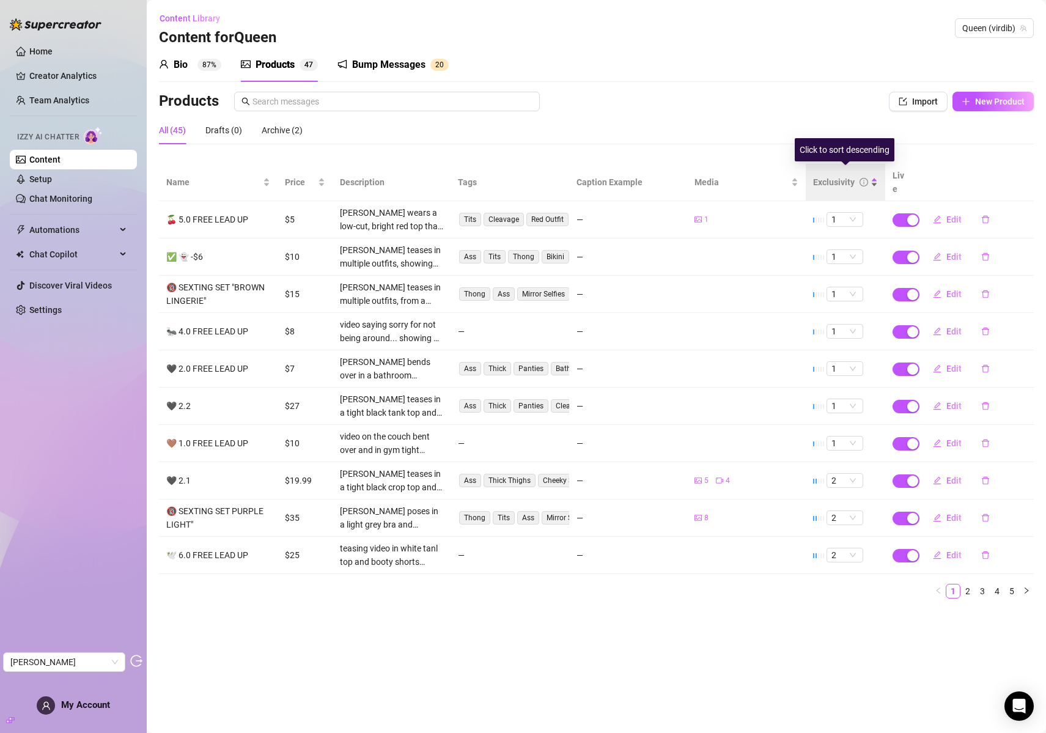
click at [832, 175] on div "Exclusivity" at bounding box center [834, 181] width 42 height 13
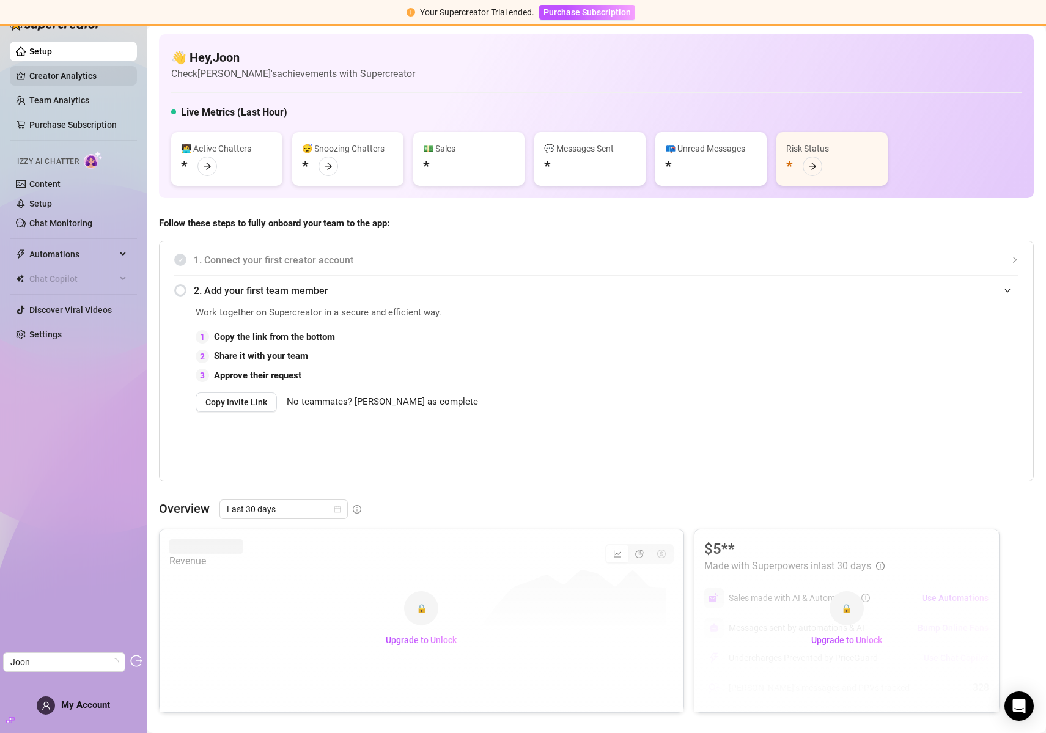
click at [73, 73] on link "Creator Analytics" at bounding box center [78, 76] width 98 height 20
